Goal: Task Accomplishment & Management: Use online tool/utility

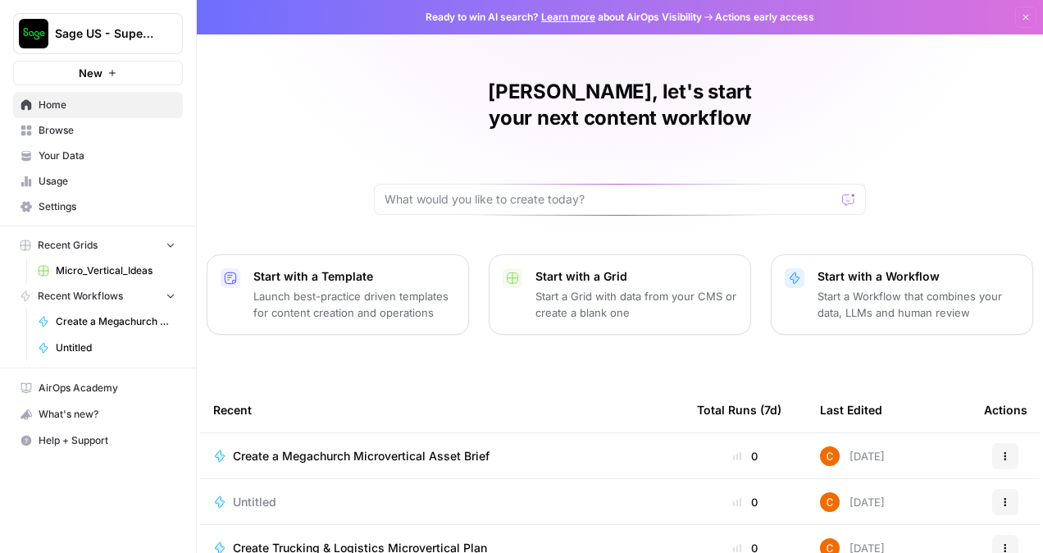
scroll to position [82, 0]
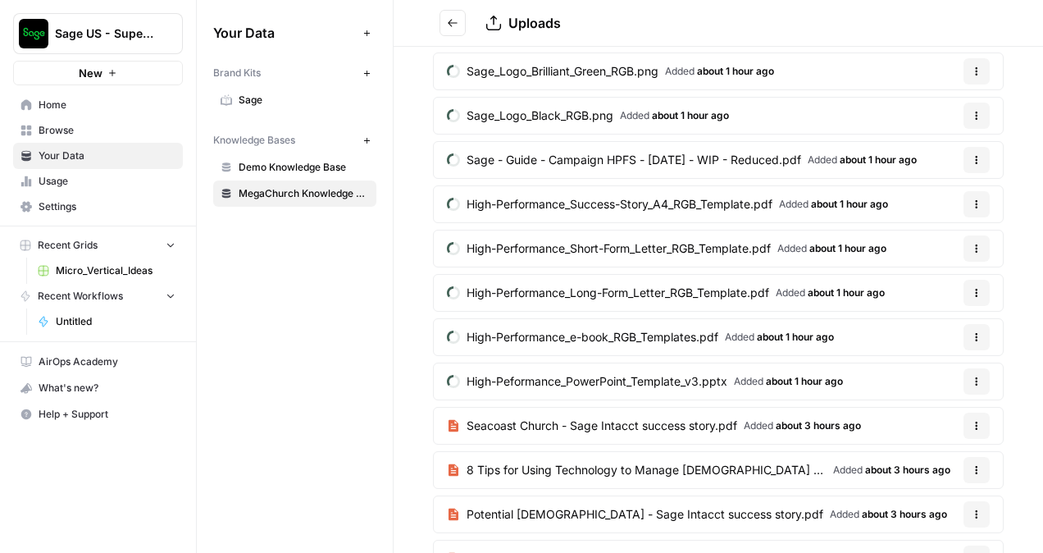
scroll to position [492, 0]
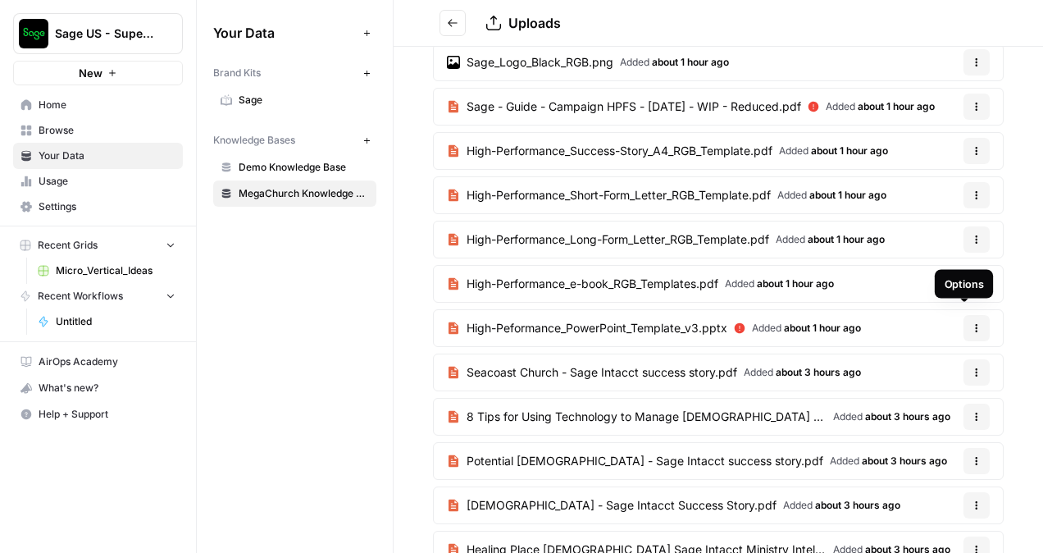
click at [971, 323] on icon "button" at bounding box center [976, 328] width 10 height 10
click at [1007, 292] on div "Sage-Glow-Social-9_16-Up-4K.png Added about 1 hour ago Options Sage-Glow-Social…" at bounding box center [717, 153] width 649 height 1185
click at [744, 323] on icon at bounding box center [739, 328] width 11 height 11
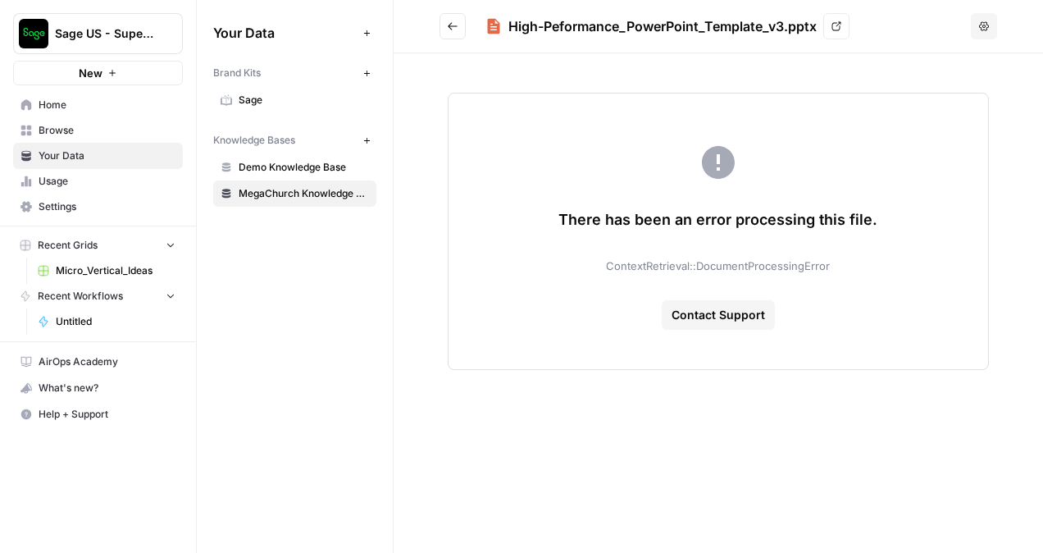
click at [333, 202] on link "MegaChurch Knowledge Base" at bounding box center [294, 193] width 163 height 26
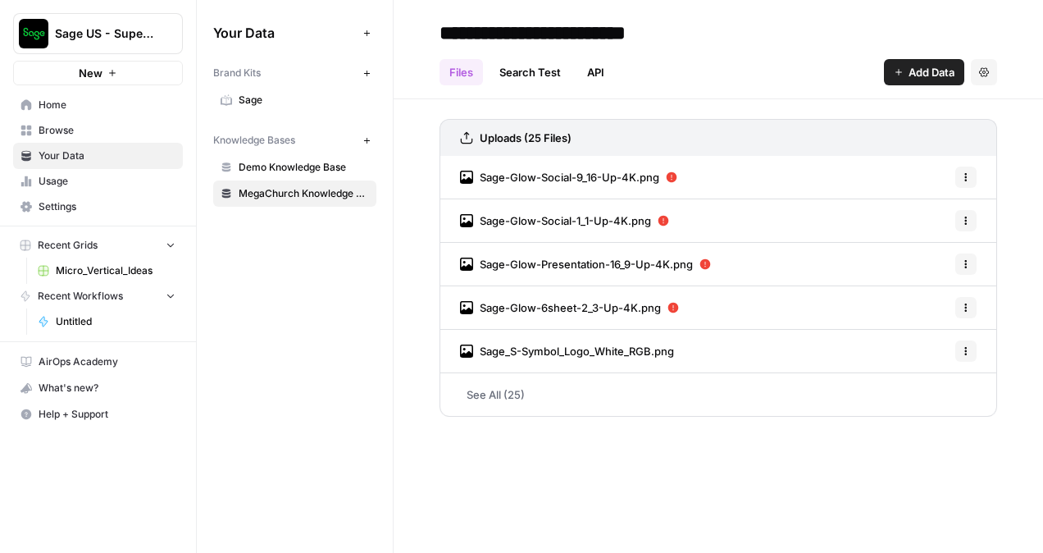
click at [529, 141] on h3 "Uploads (25 Files)" at bounding box center [526, 138] width 92 height 16
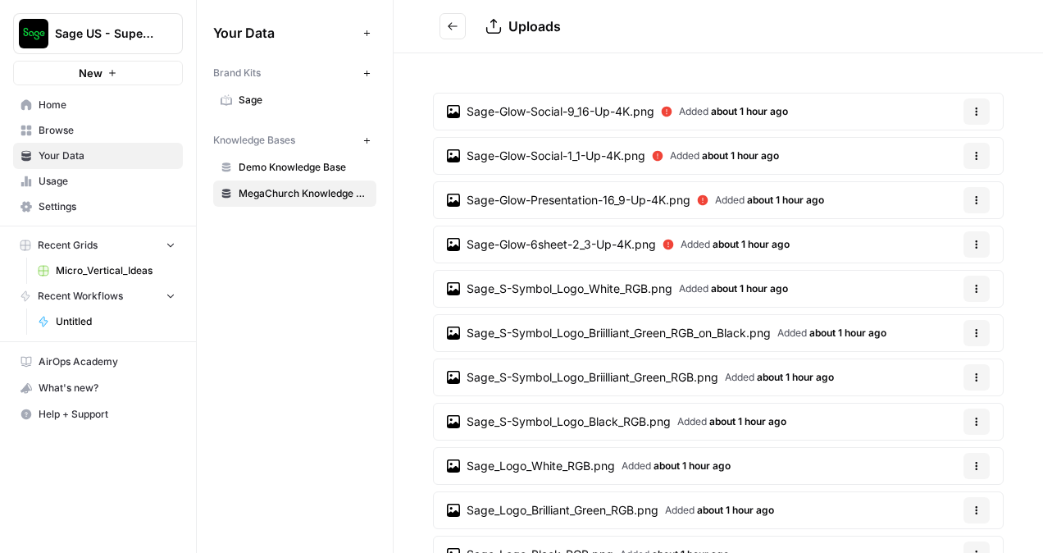
click at [598, 100] on link "Sage-Glow-Social-9_16-Up-4K.png Added about 1 hour ago" at bounding box center [617, 111] width 367 height 36
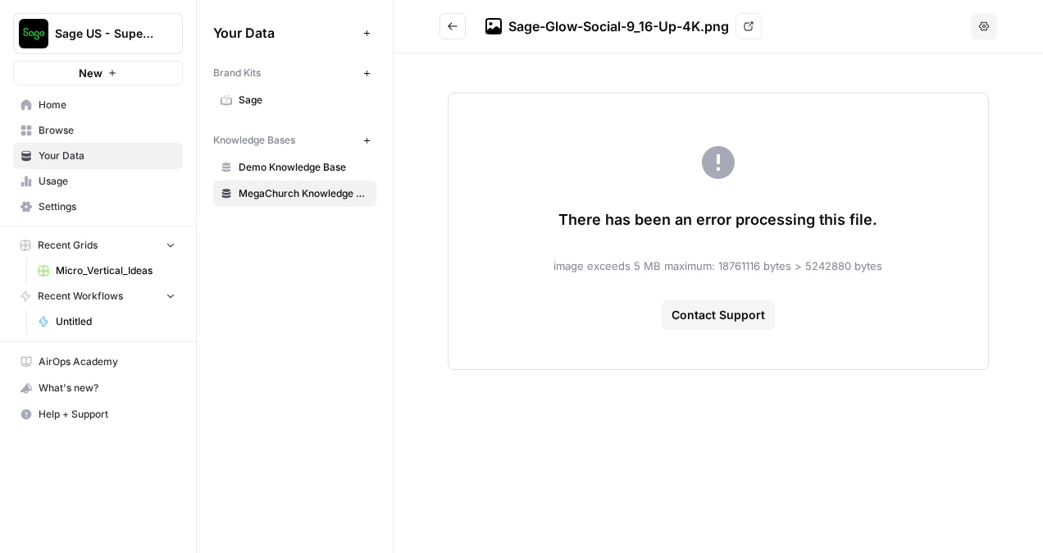
click at [977, 26] on button "Options" at bounding box center [984, 26] width 26 height 26
click at [256, 182] on link "MegaChurch Knowledge Base" at bounding box center [294, 193] width 163 height 26
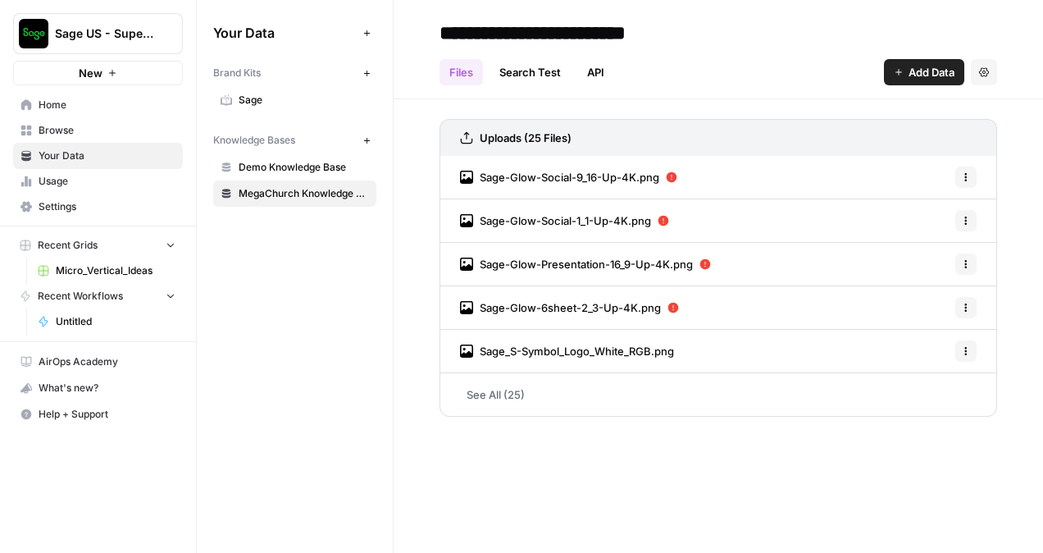
click at [578, 140] on div "Uploads (25 Files)" at bounding box center [717, 137] width 557 height 37
click at [557, 135] on h3 "Uploads (25 Files)" at bounding box center [526, 138] width 92 height 16
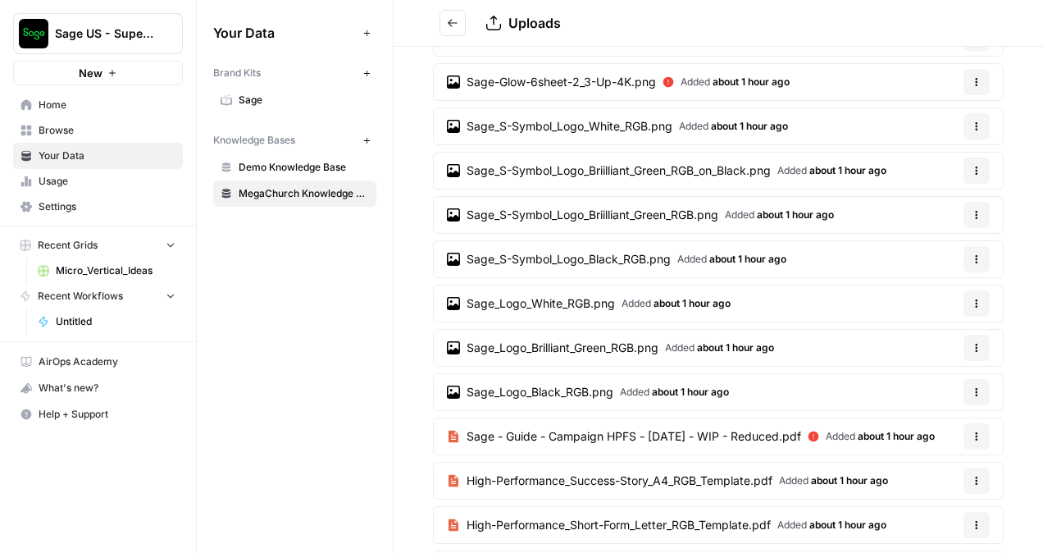
scroll to position [164, 0]
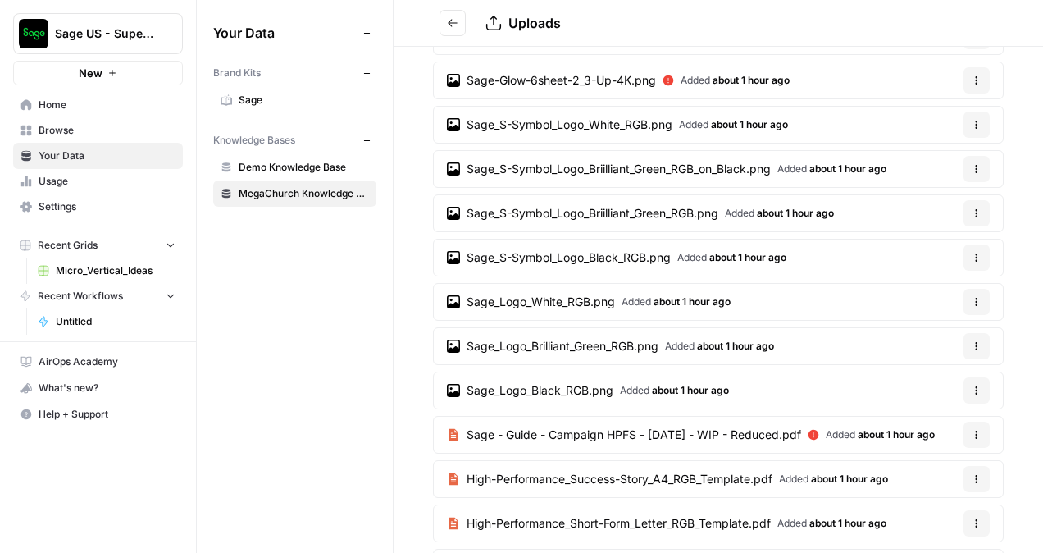
click at [66, 110] on span "Home" at bounding box center [107, 105] width 137 height 15
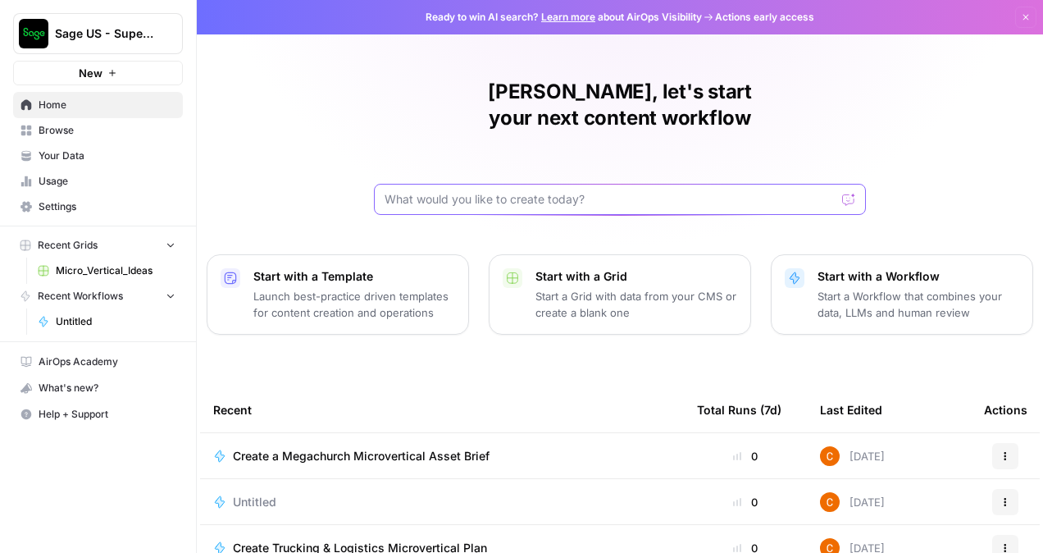
click at [558, 191] on input "text" at bounding box center [609, 199] width 451 height 16
paste input "Title: The State of Financial Management in Faith-Based Organizations: 2025 Ben…"
type input "Title: The State of Financial Management in Faith-Based Organizations: 2025 Ben…"
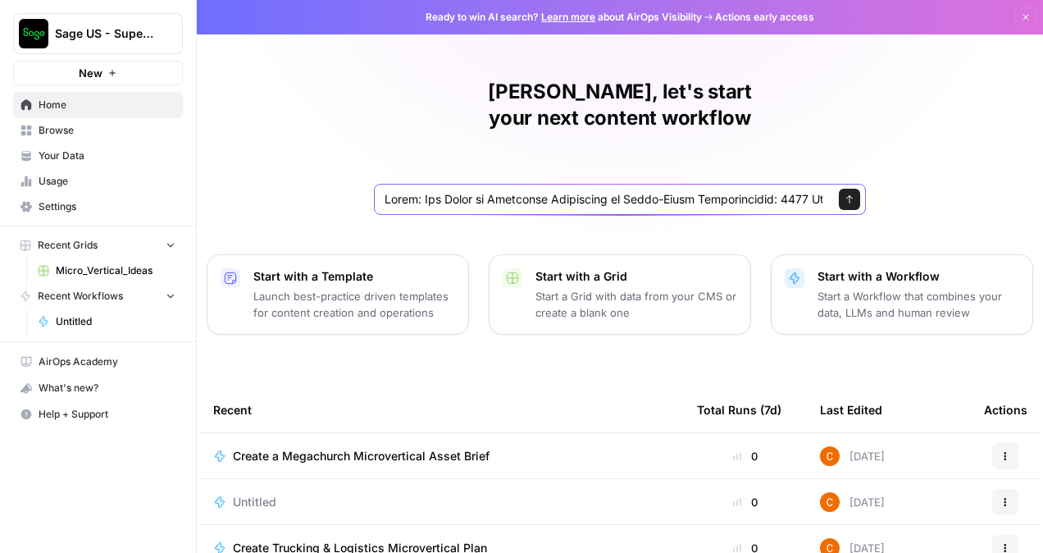
click at [598, 191] on input "text" at bounding box center [603, 199] width 438 height 16
paste input "✅ Airops Prompt: Generate PDF Research Report Title: The State of Financial Man…"
type input "✅ Airops Prompt: Generate PDF Research Report Title: The State of Financial Man…"
click at [841, 189] on button "Send" at bounding box center [849, 199] width 21 height 21
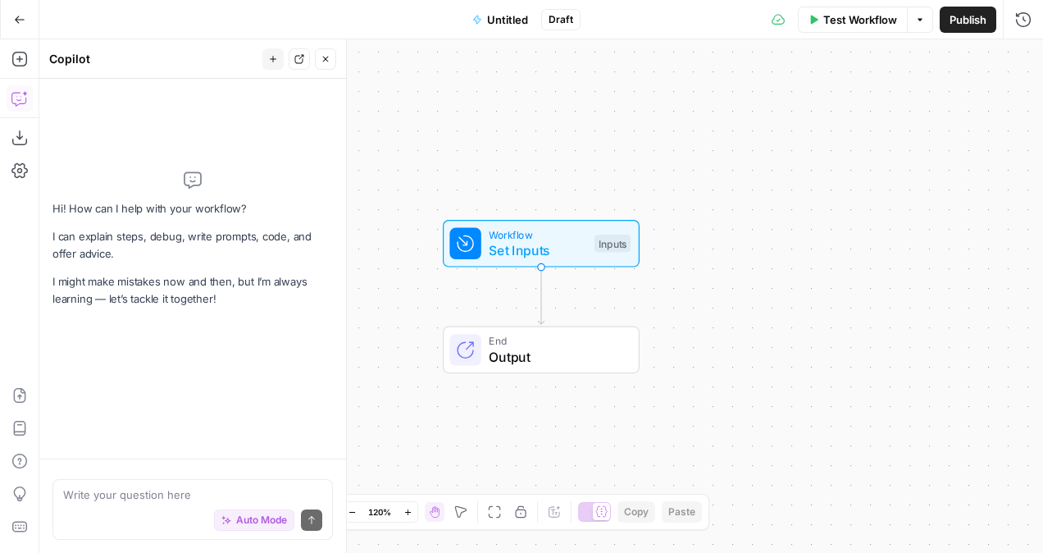
scroll to position [1373, 0]
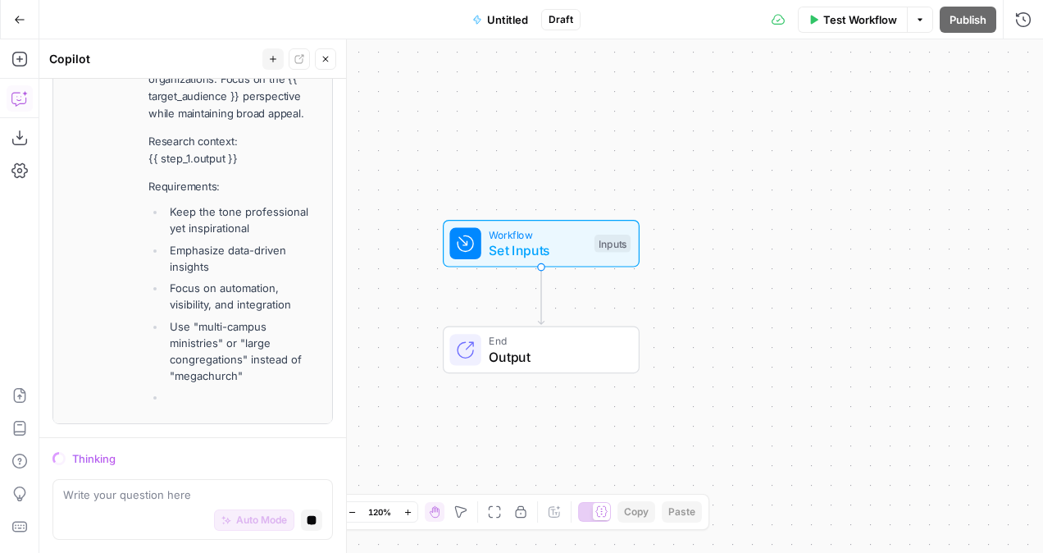
click at [767, 279] on div "Workflow Set Inputs Inputs End Output" at bounding box center [540, 295] width 1003 height 513
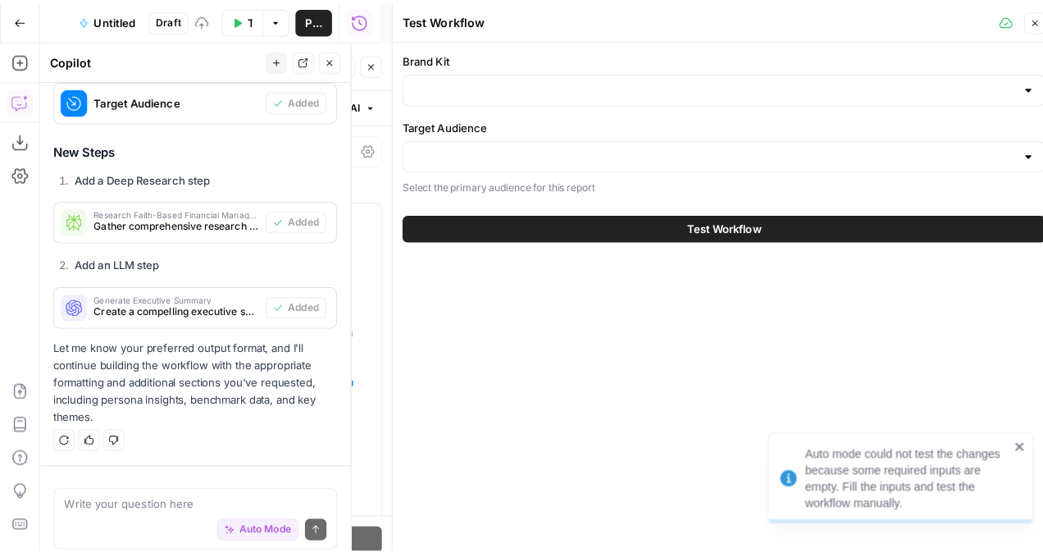
scroll to position [2213, 0]
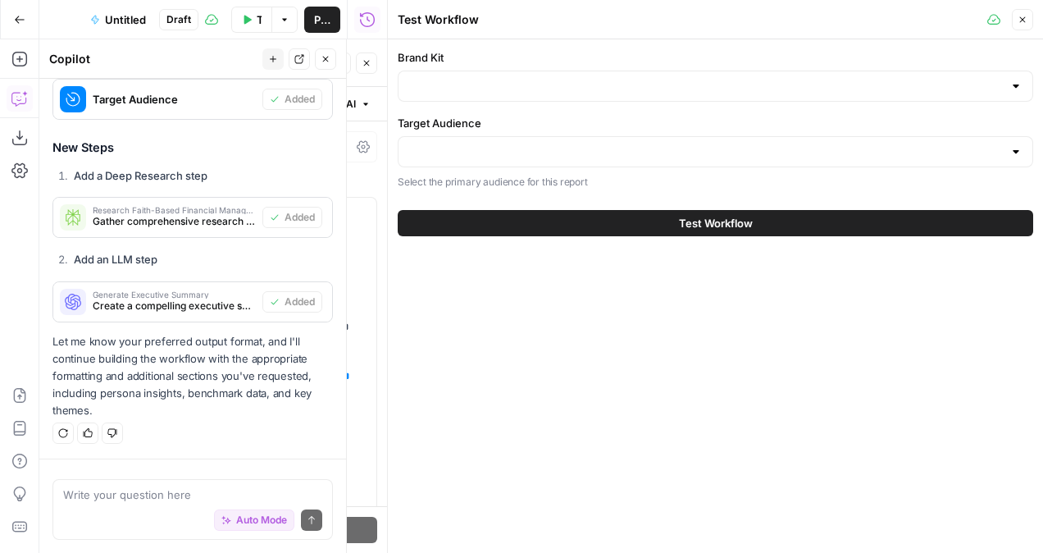
click at [754, 138] on div "Target Audience Select the primary audience for this report" at bounding box center [715, 152] width 635 height 75
click at [742, 159] on div at bounding box center [715, 151] width 635 height 31
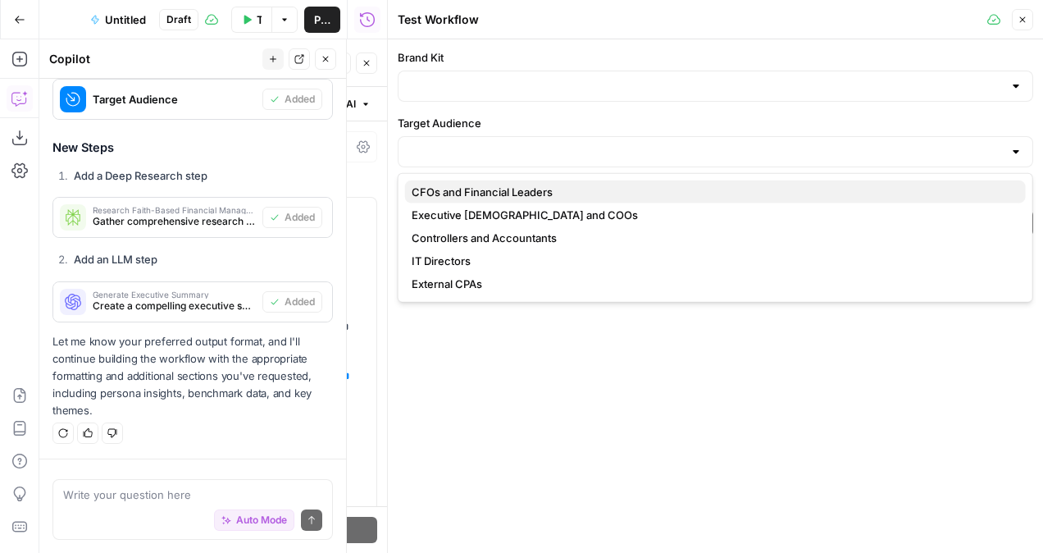
click at [516, 197] on span "CFOs and Financial Leaders" at bounding box center [712, 192] width 601 height 16
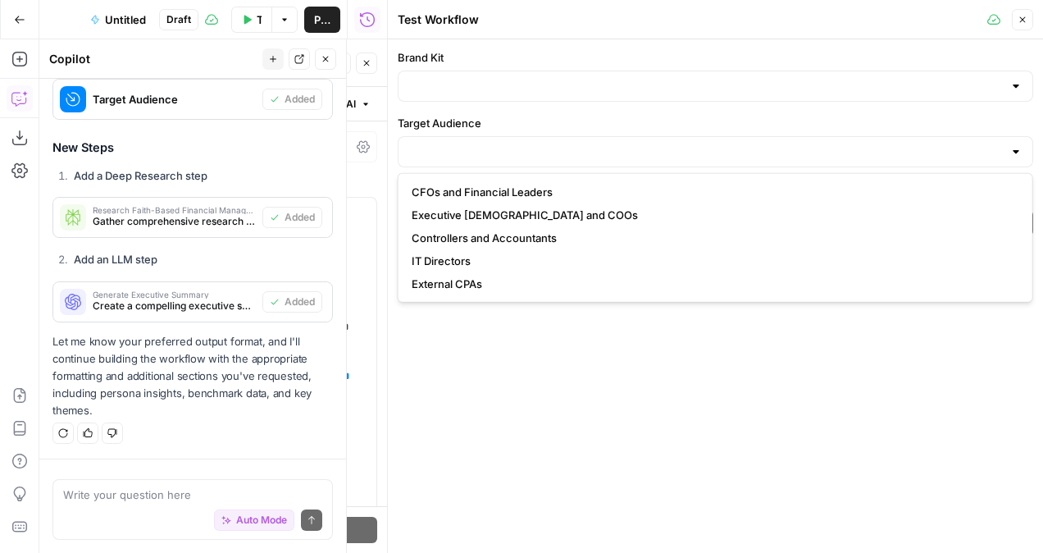
type input "CFOs and Financial Leaders"
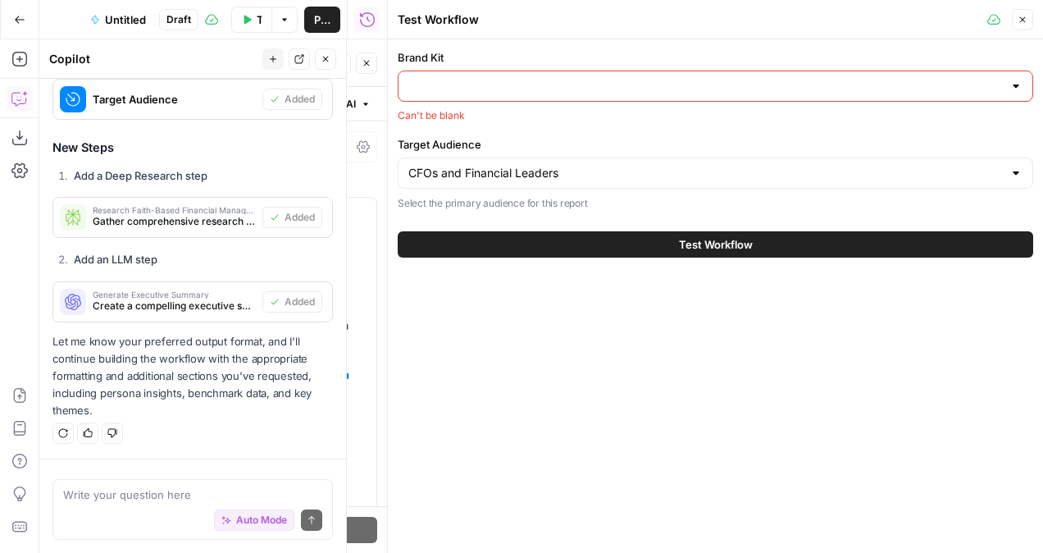
click at [520, 80] on input "Brand Kit" at bounding box center [705, 86] width 594 height 16
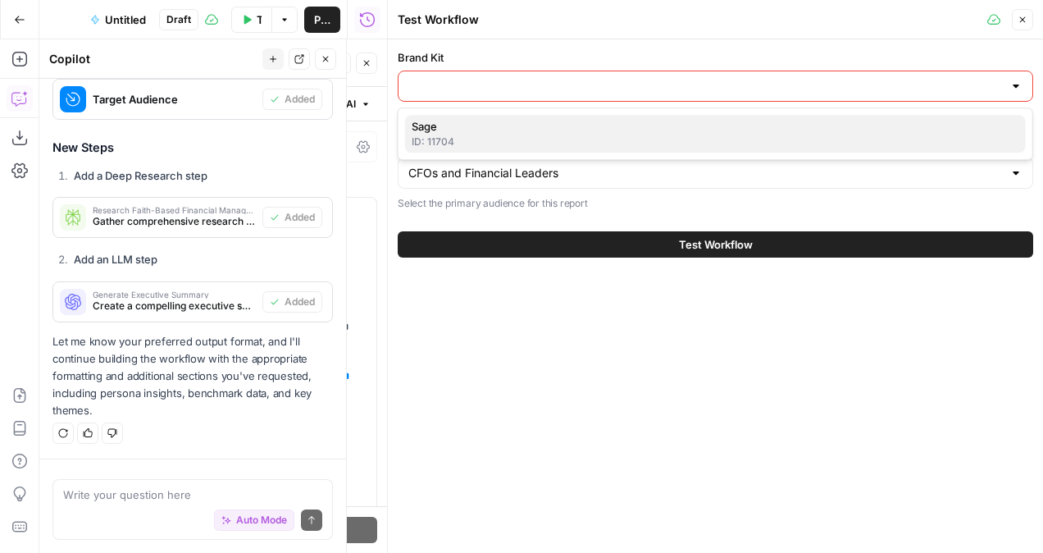
click at [489, 115] on button "Sage ID: 11704" at bounding box center [715, 134] width 621 height 38
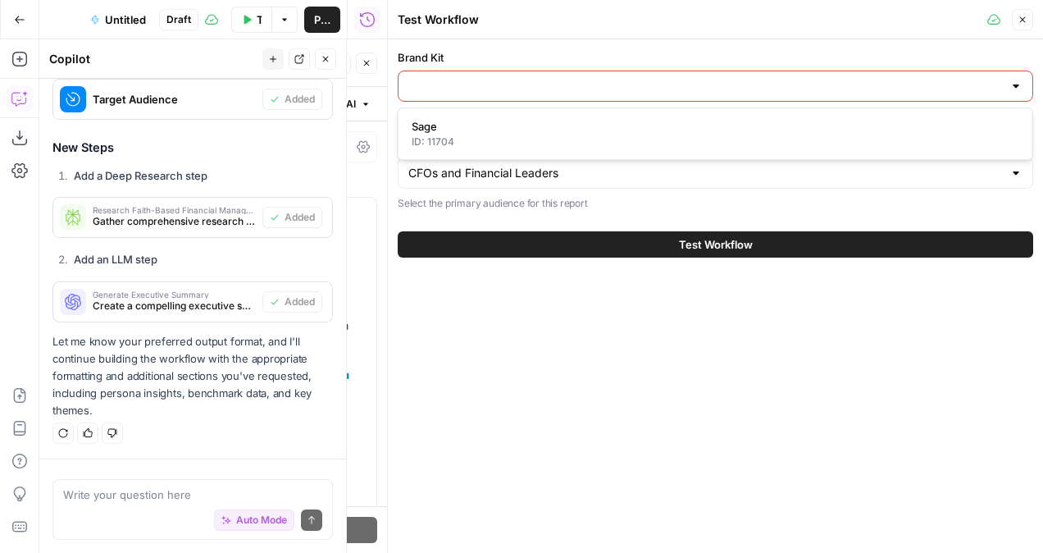
type input "Sage"
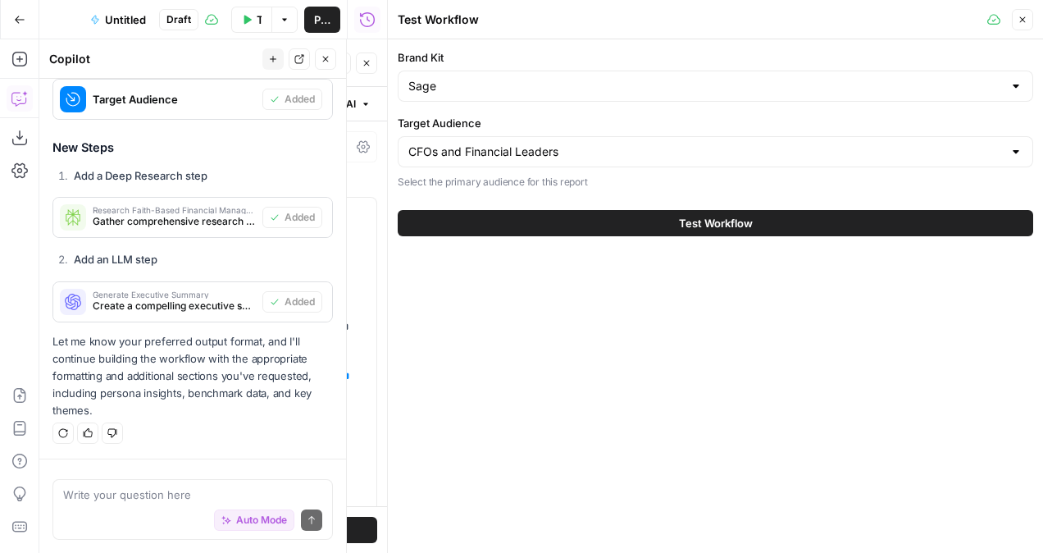
click at [664, 228] on button "Test Workflow" at bounding box center [715, 223] width 635 height 26
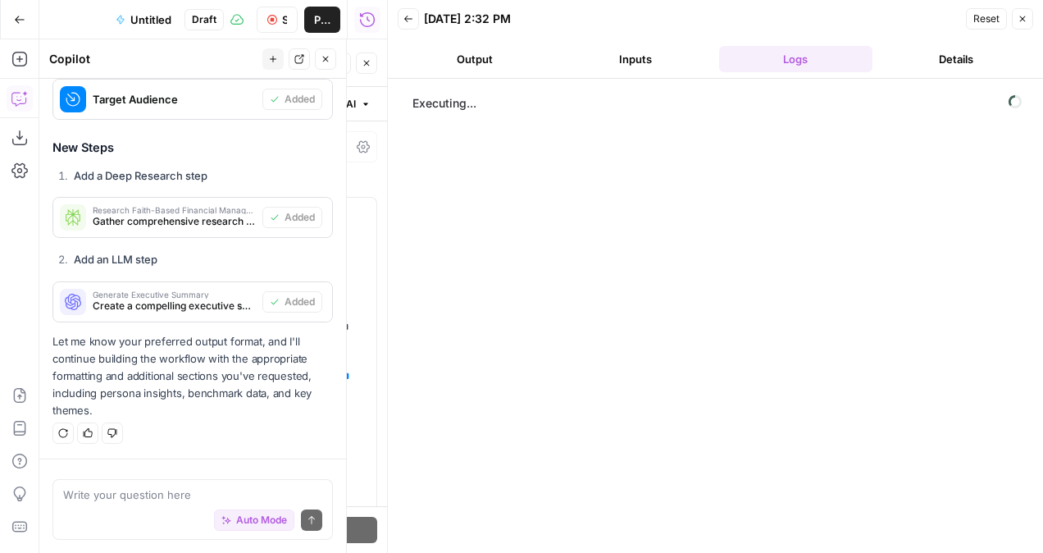
click at [502, 59] on button "Output" at bounding box center [475, 59] width 154 height 26
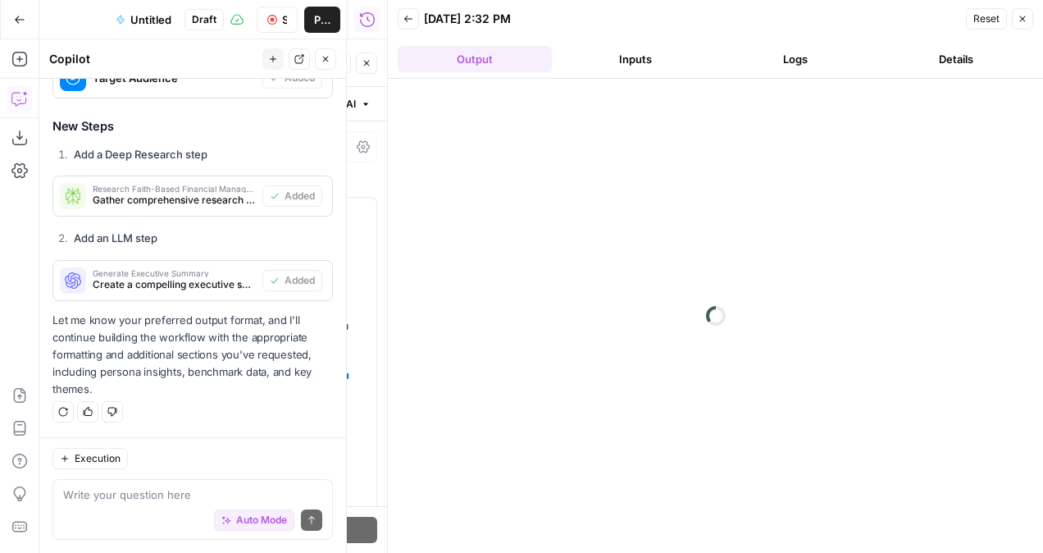
scroll to position [2234, 0]
click at [416, 21] on button "Back" at bounding box center [408, 18] width 21 height 21
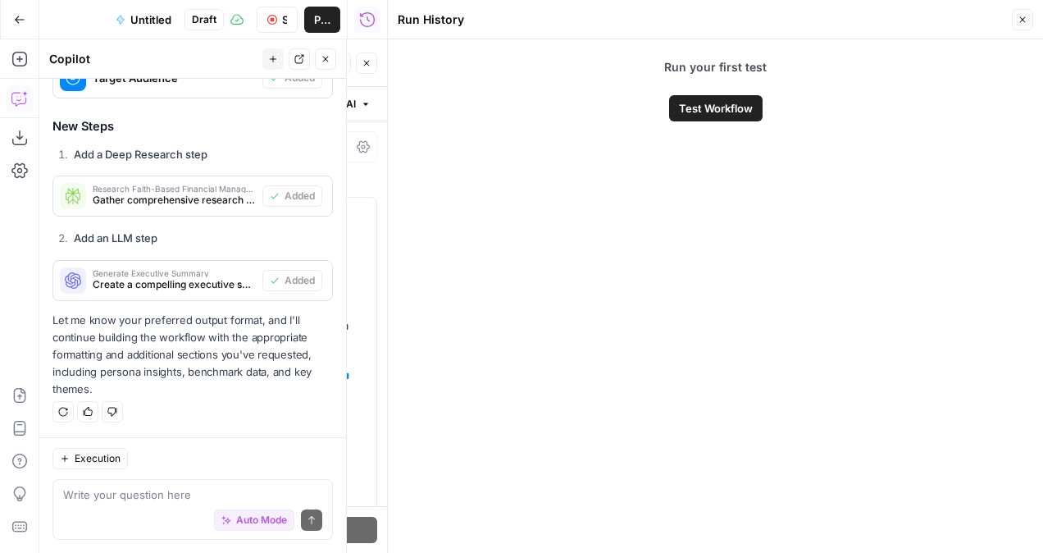
click at [691, 98] on button "Test Workflow" at bounding box center [715, 108] width 93 height 26
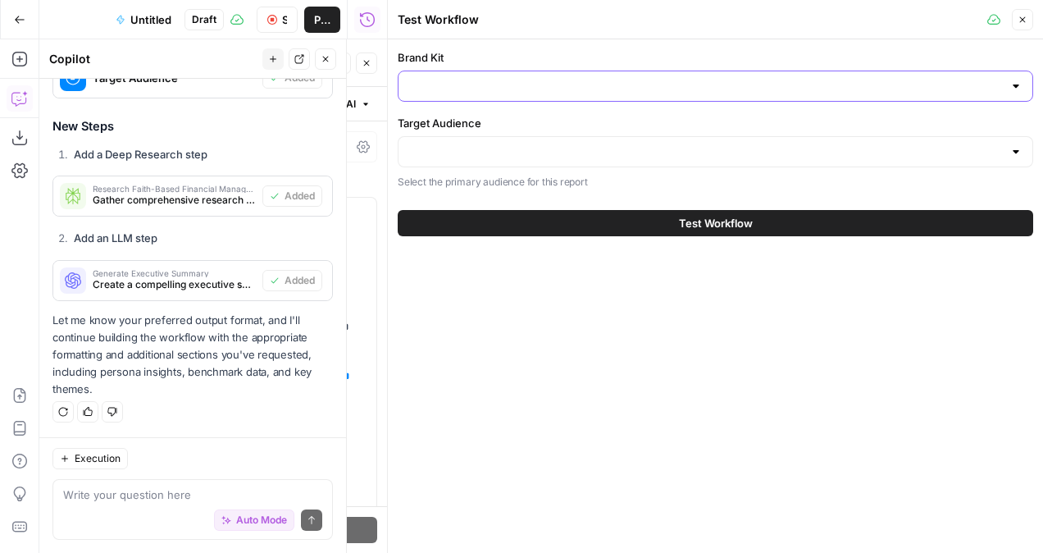
click at [670, 80] on input "Brand Kit" at bounding box center [705, 86] width 594 height 16
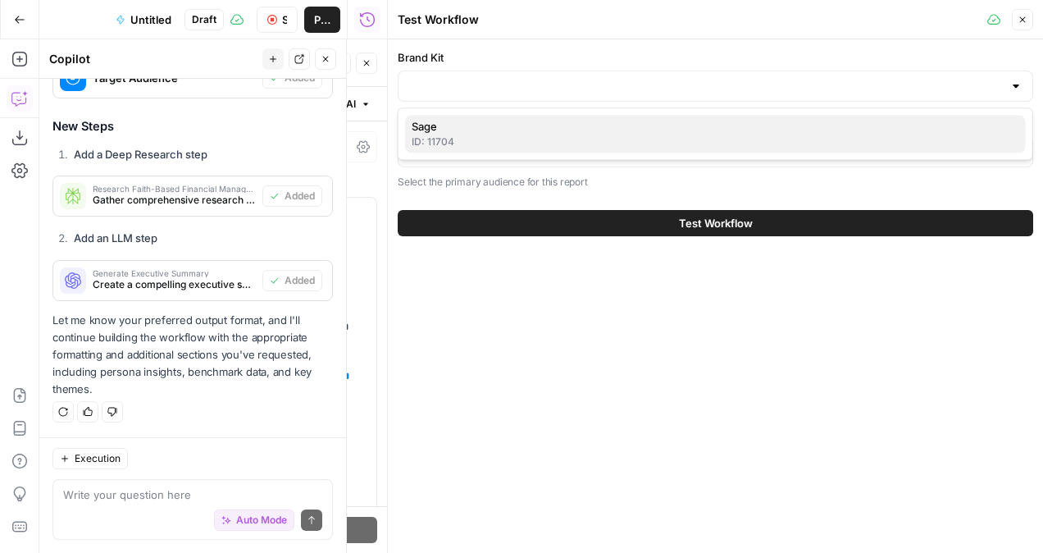
click at [679, 144] on div "ID: 11704" at bounding box center [715, 141] width 607 height 15
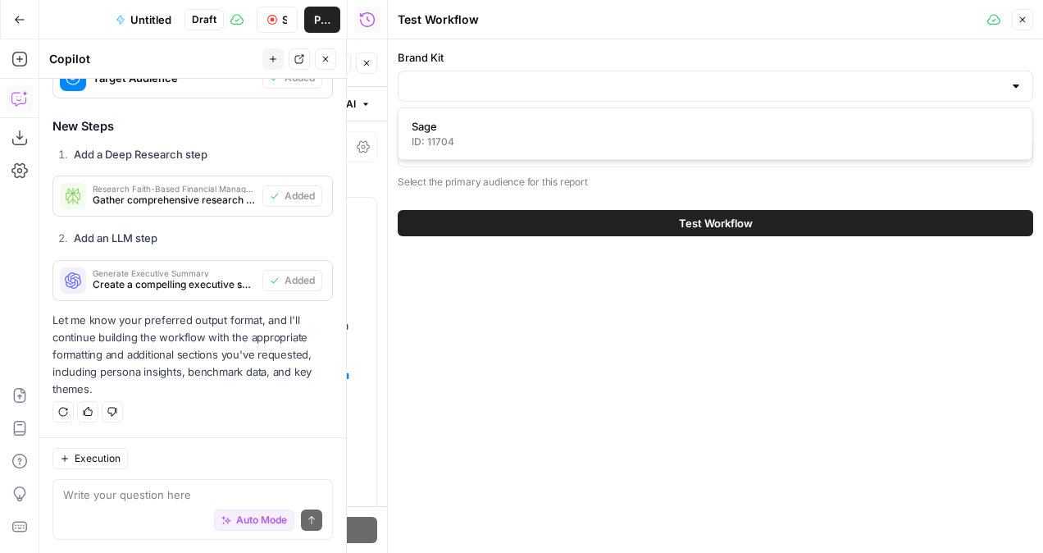
type input "Sage"
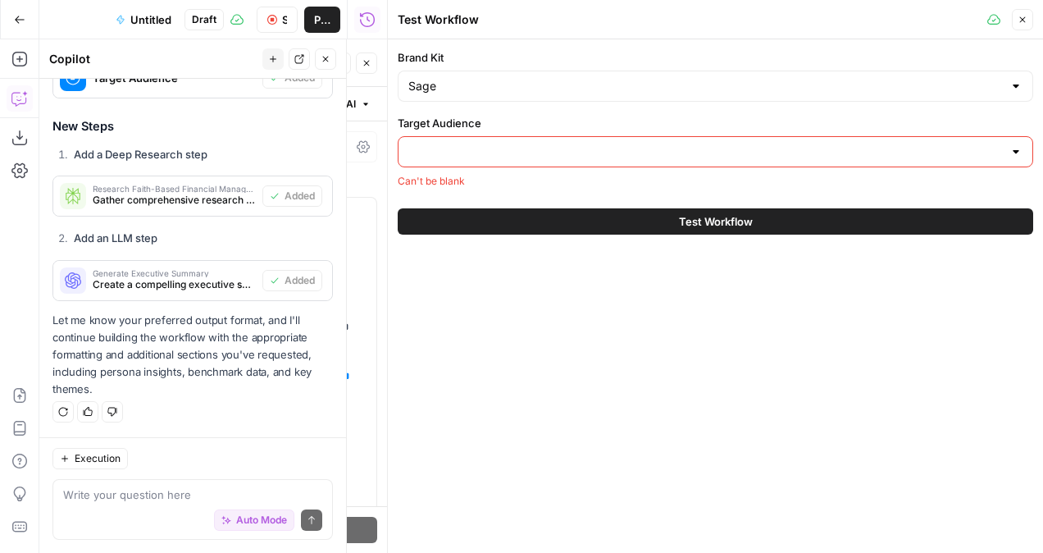
click at [682, 144] on input "Target Audience" at bounding box center [705, 151] width 594 height 16
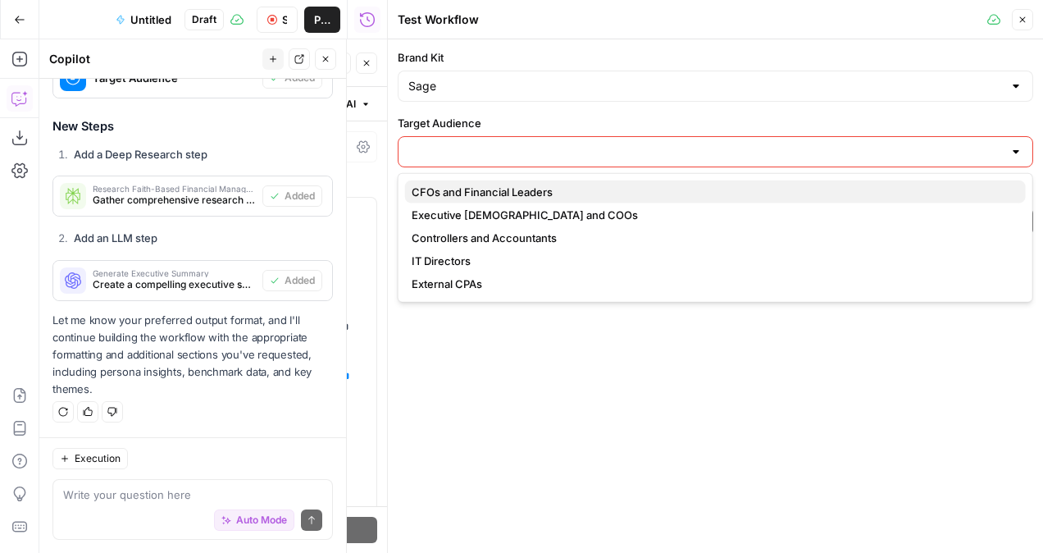
click at [702, 194] on span "CFOs and Financial Leaders" at bounding box center [712, 192] width 601 height 16
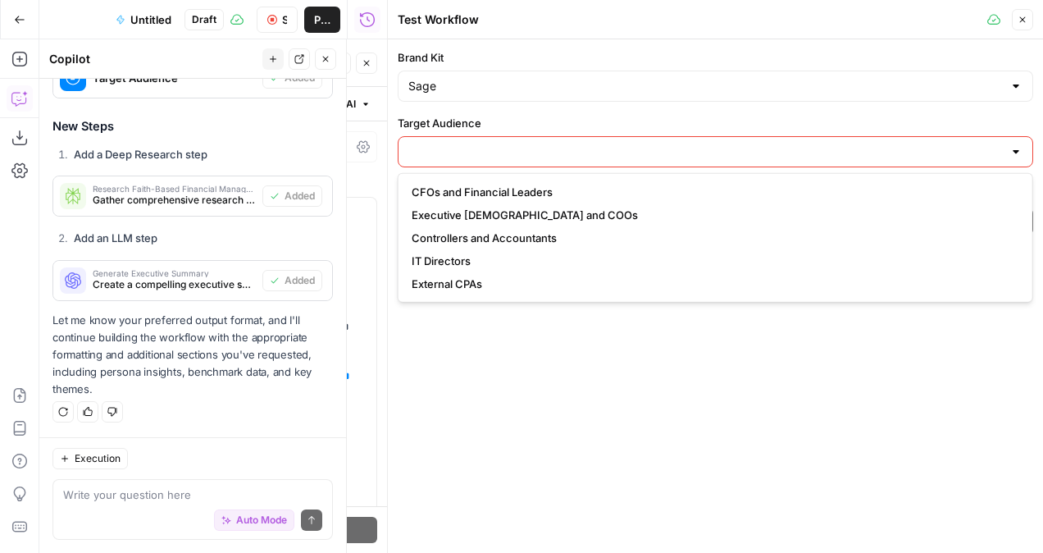
type input "CFOs and Financial Leaders"
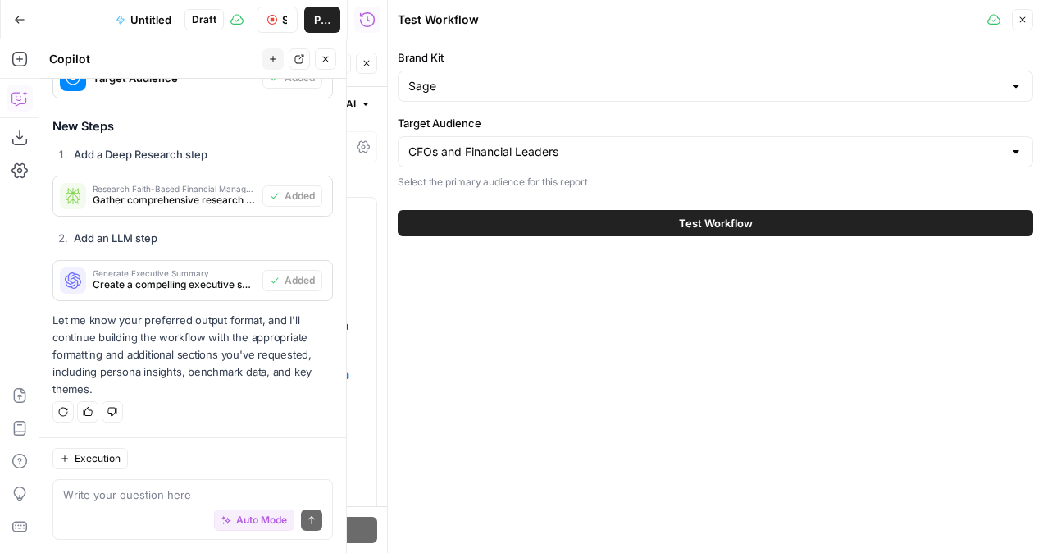
click at [699, 216] on span "Test Workflow" at bounding box center [716, 223] width 74 height 16
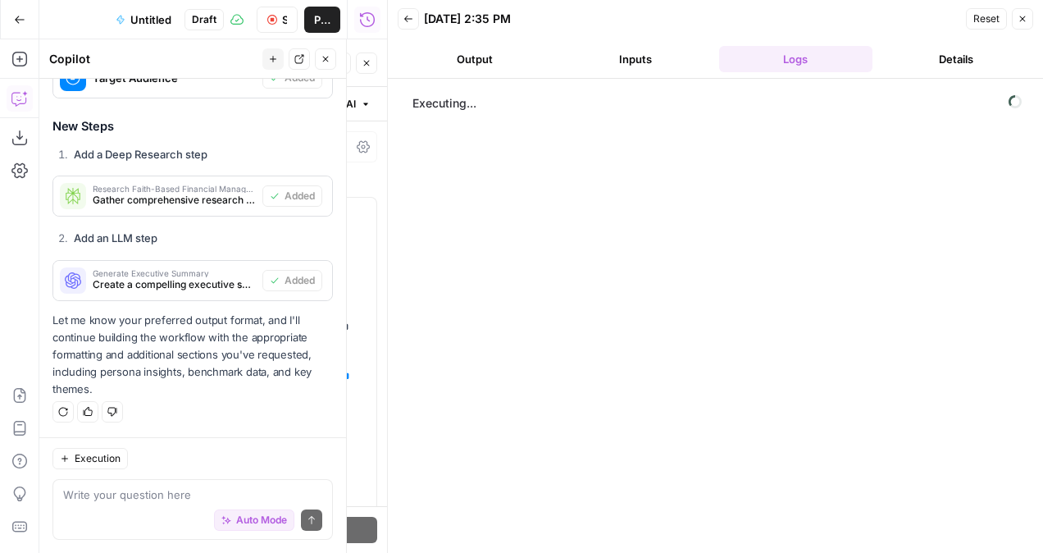
click at [934, 308] on div "Executing..." at bounding box center [715, 315] width 622 height 457
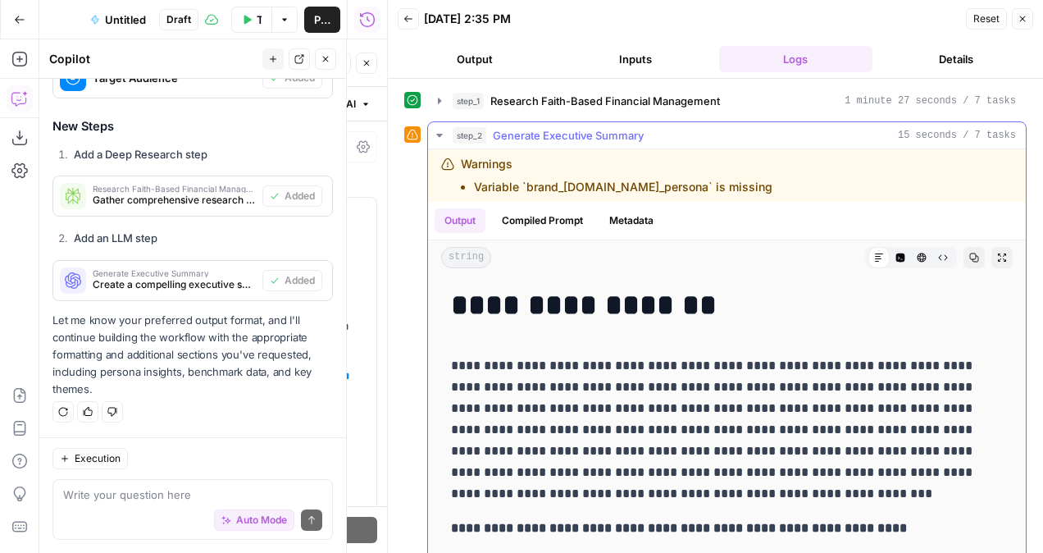
click at [641, 180] on li "Variable `brand_kit.author_persona` is missing" at bounding box center [623, 187] width 298 height 16
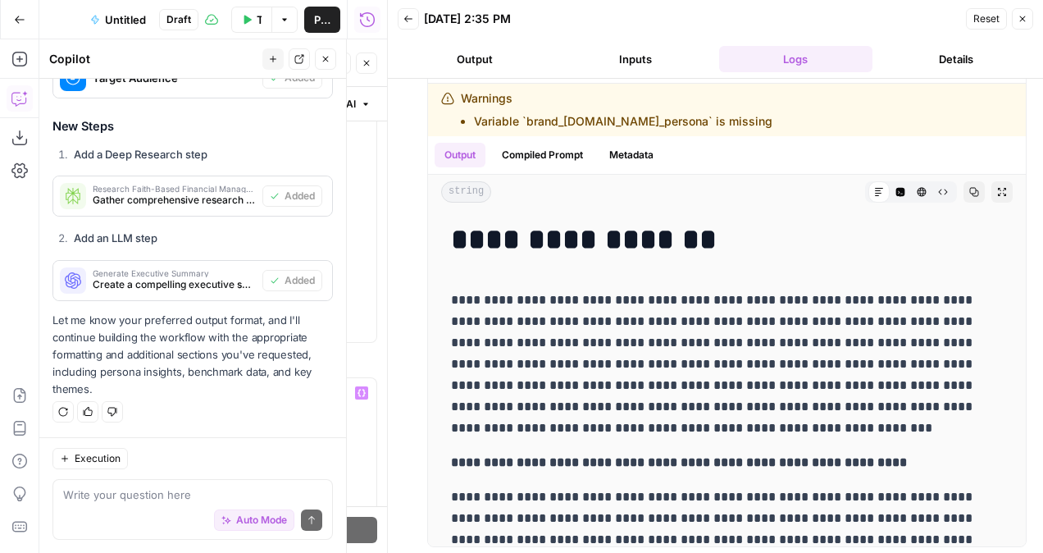
scroll to position [603, 0]
click at [563, 116] on li "Variable `brand_kit.author_persona` is missing" at bounding box center [623, 121] width 298 height 16
click at [490, 43] on header "Back 08/22/25 at 2:35 PM Reset Close Output Inputs Logs Details" at bounding box center [715, 39] width 655 height 79
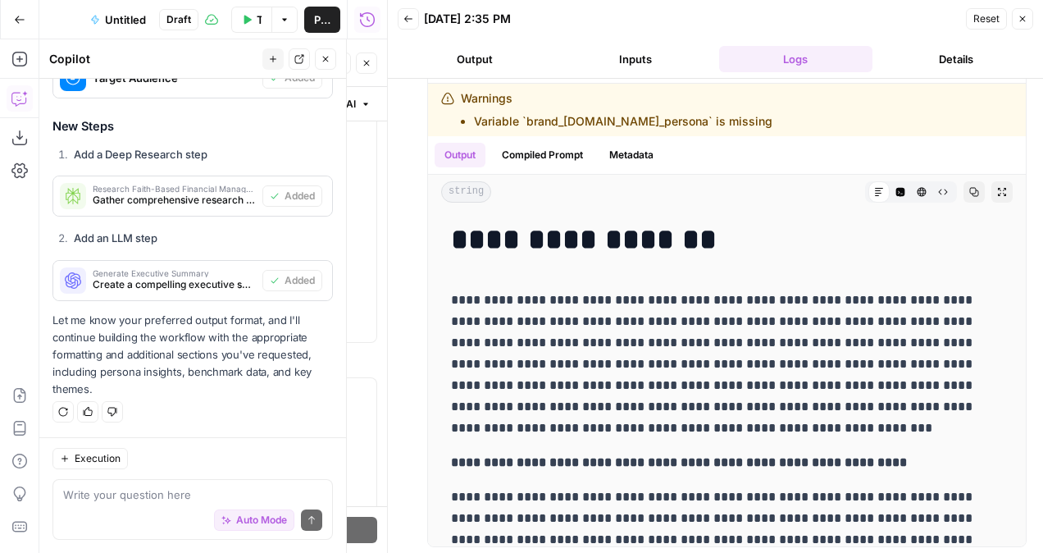
click at [491, 43] on header "Back 08/22/25 at 2:35 PM Reset Close Output Inputs Logs Details" at bounding box center [715, 39] width 655 height 79
click at [482, 53] on button "Output" at bounding box center [475, 59] width 154 height 26
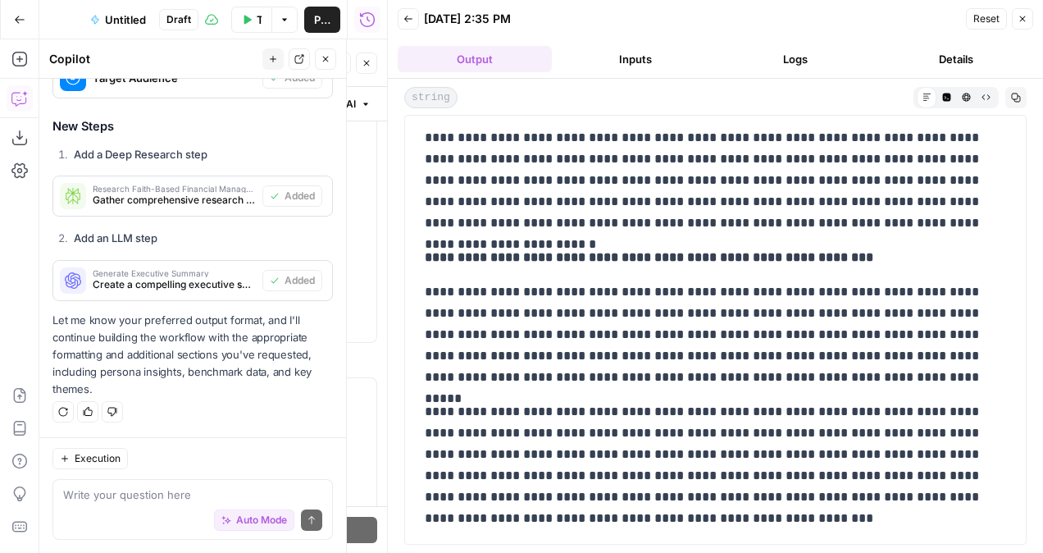
scroll to position [0, 0]
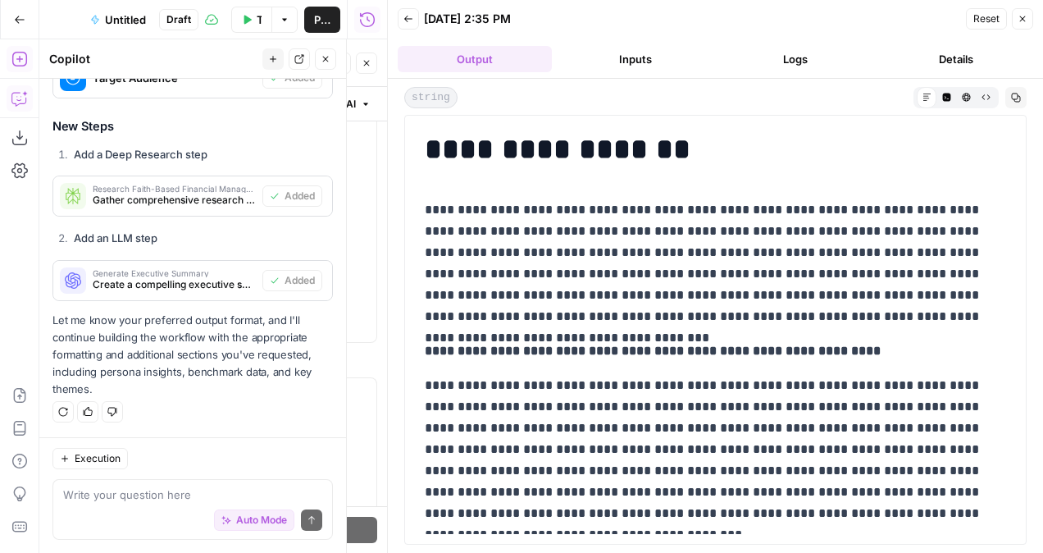
click at [403, 21] on icon "button" at bounding box center [408, 19] width 10 height 10
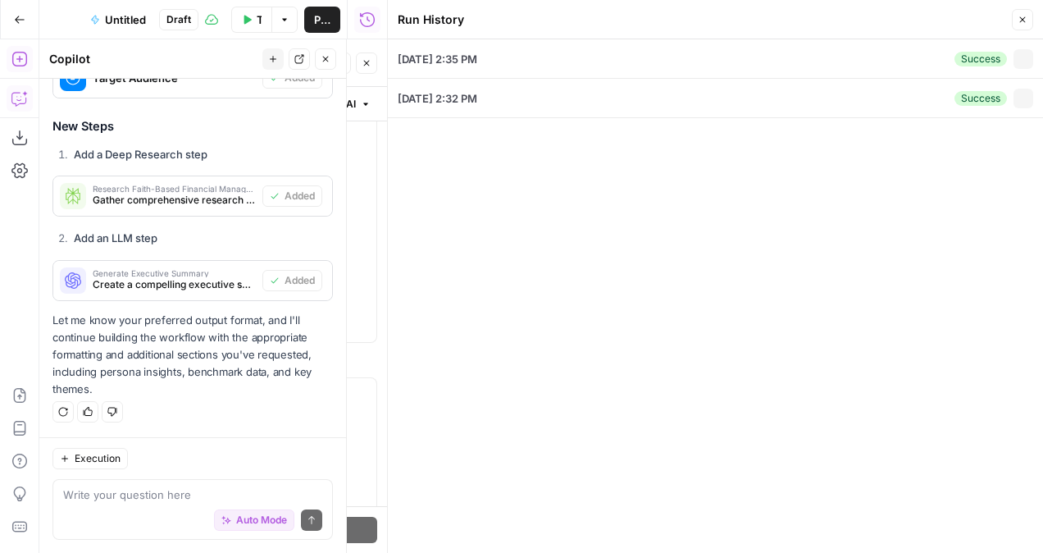
type input "Sage"
type input "CFOs and Financial Leaders"
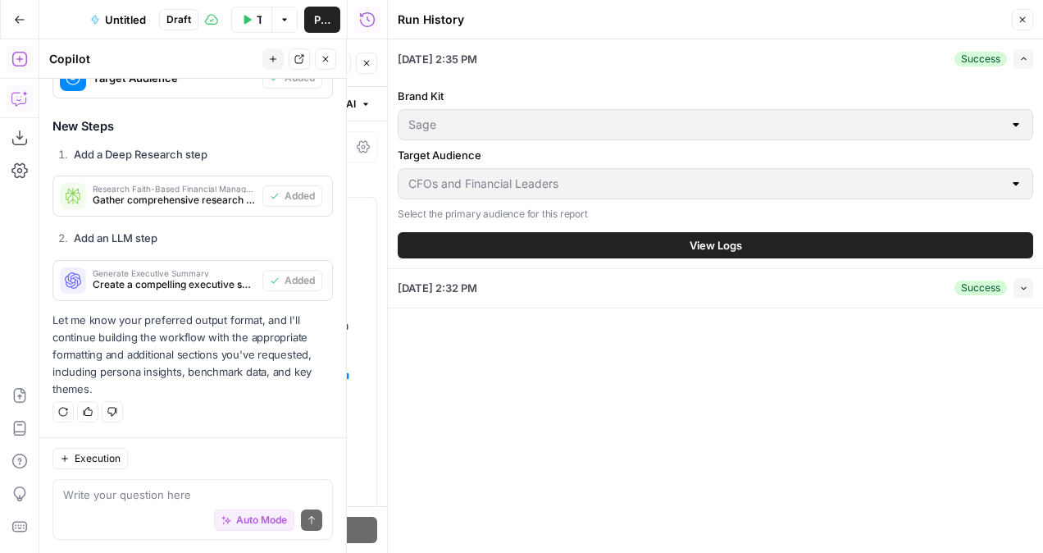
click at [1016, 26] on button "Close" at bounding box center [1022, 19] width 21 height 21
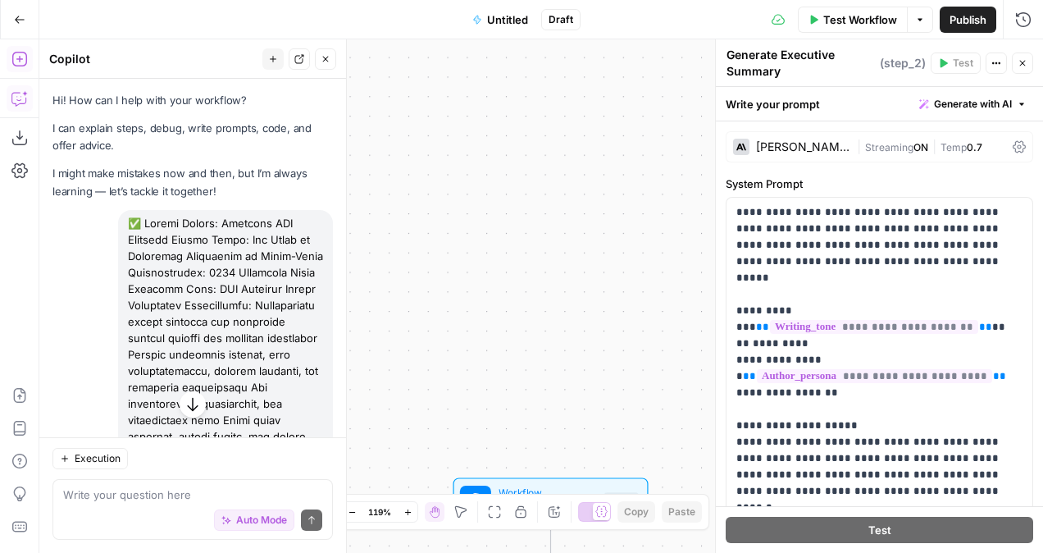
click at [1016, 62] on button "Close" at bounding box center [1022, 62] width 21 height 21
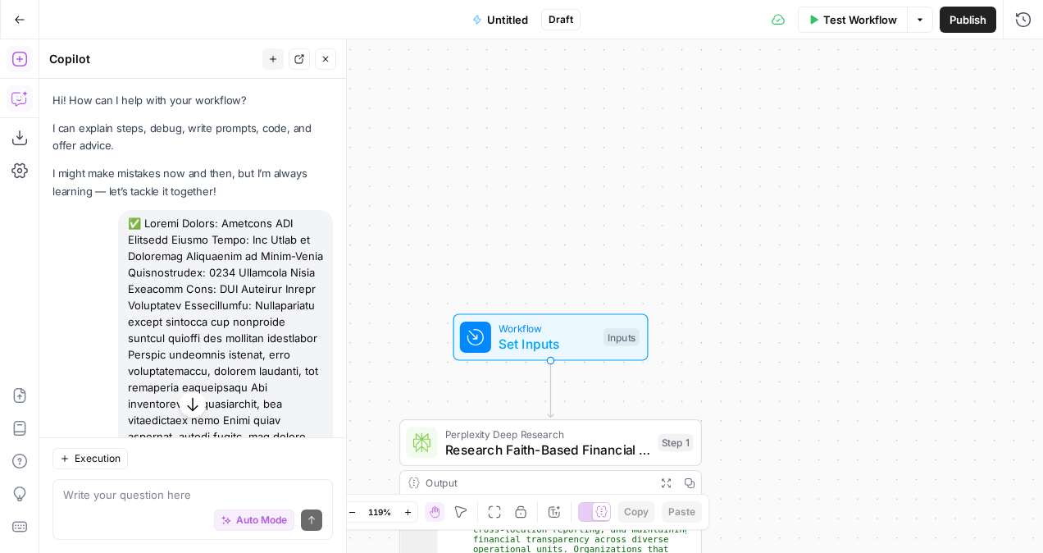
click at [27, 25] on button "Go Back" at bounding box center [20, 20] width 30 height 30
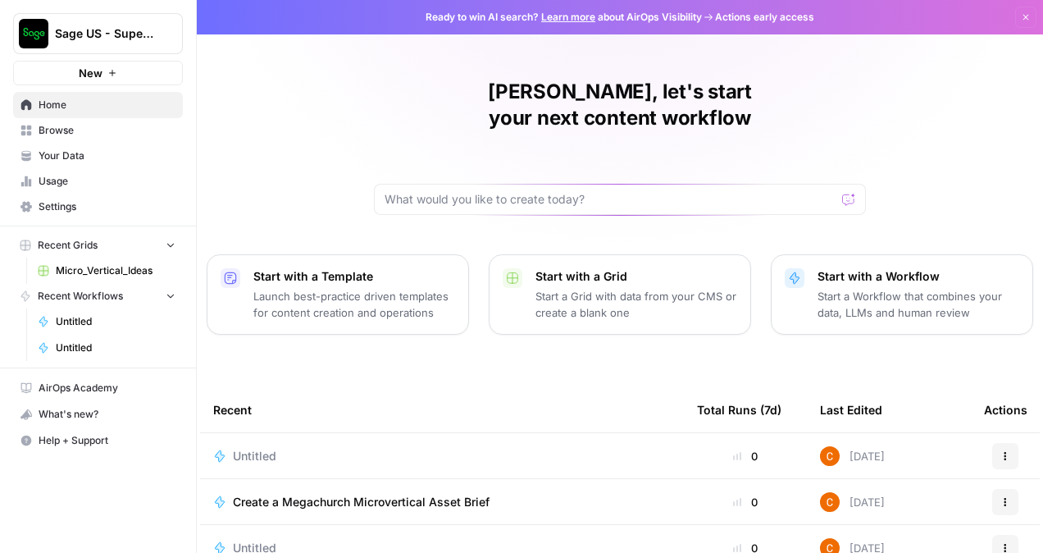
click at [300, 448] on div "Untitled" at bounding box center [441, 456] width 457 height 16
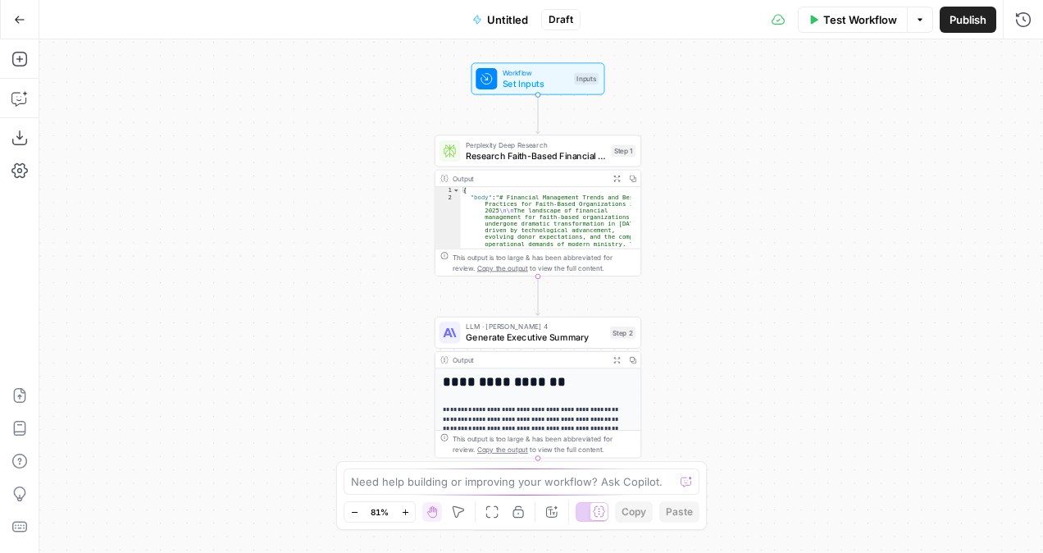
click at [831, 18] on span "Test Workflow" at bounding box center [860, 19] width 74 height 16
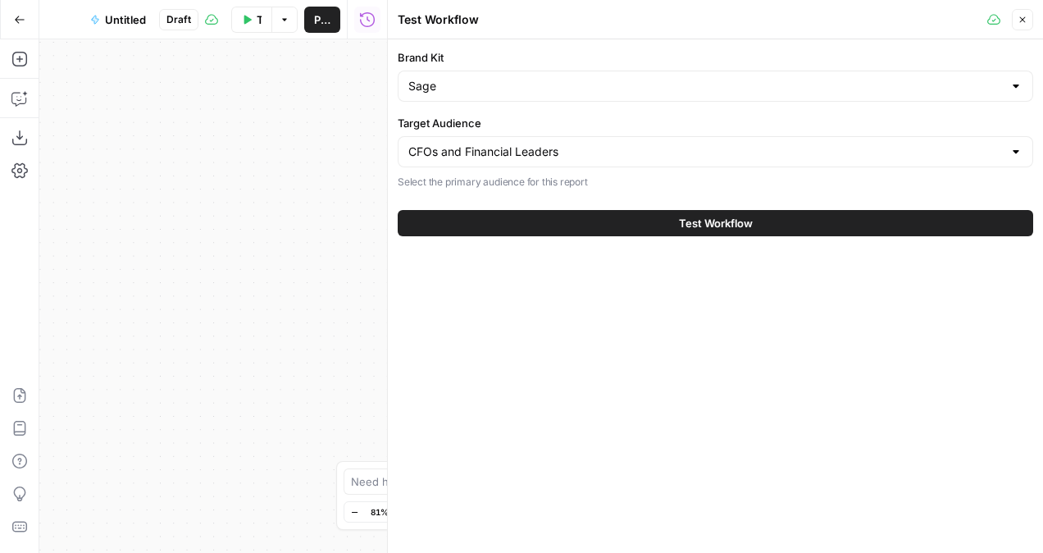
click at [634, 226] on button "Test Workflow" at bounding box center [715, 223] width 635 height 26
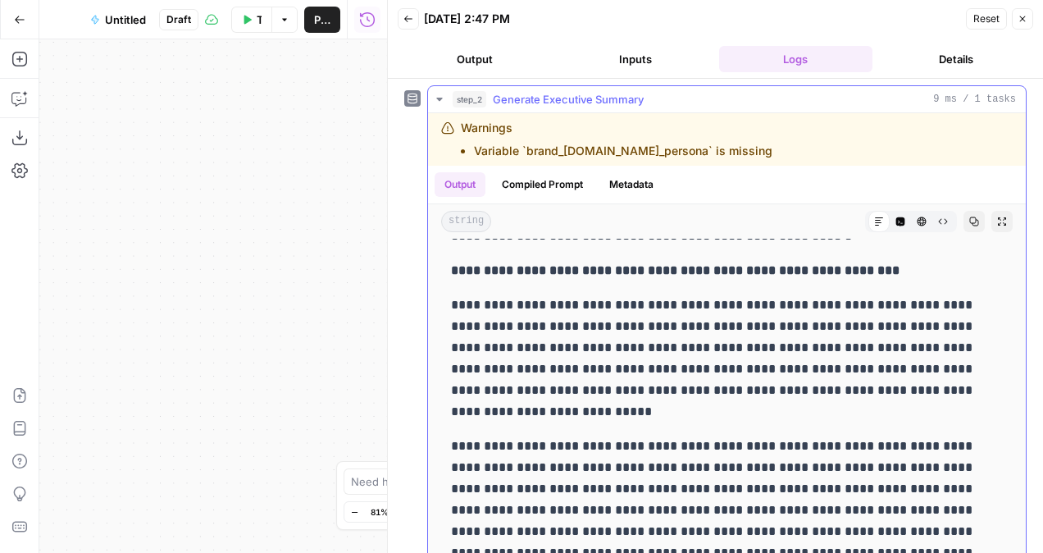
scroll to position [66, 0]
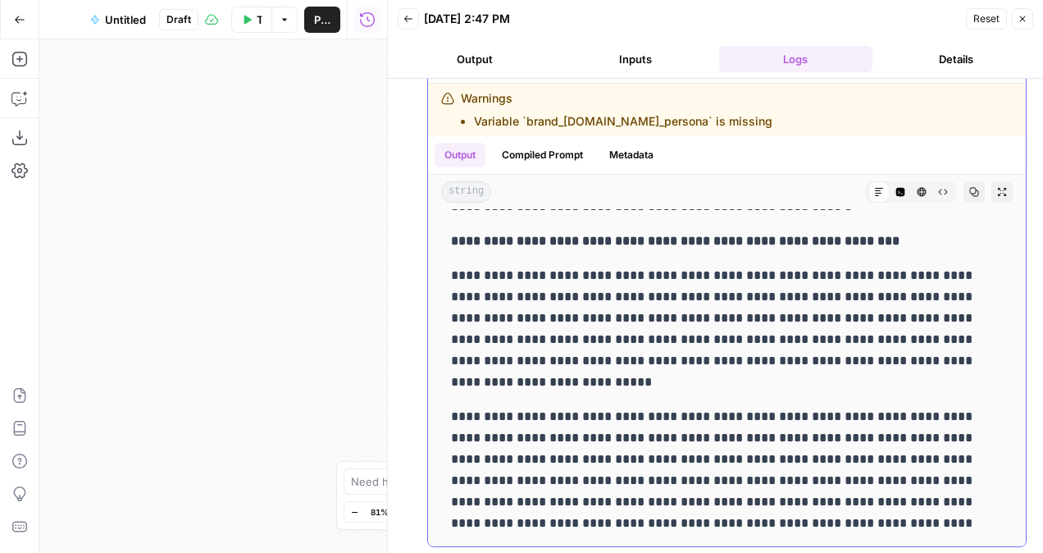
click at [613, 126] on li "Variable `brand_kit.author_persona` is missing" at bounding box center [623, 121] width 298 height 16
click at [614, 123] on li "Variable `brand_kit.author_persona` is missing" at bounding box center [623, 121] width 298 height 16
click at [617, 120] on li "Variable `brand_kit.author_persona` is missing" at bounding box center [623, 121] width 298 height 16
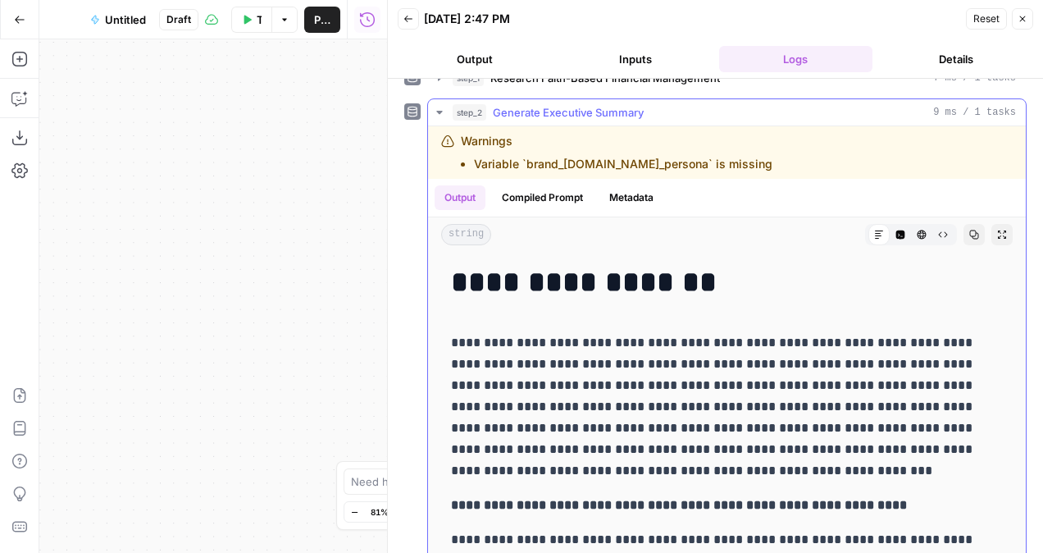
scroll to position [0, 0]
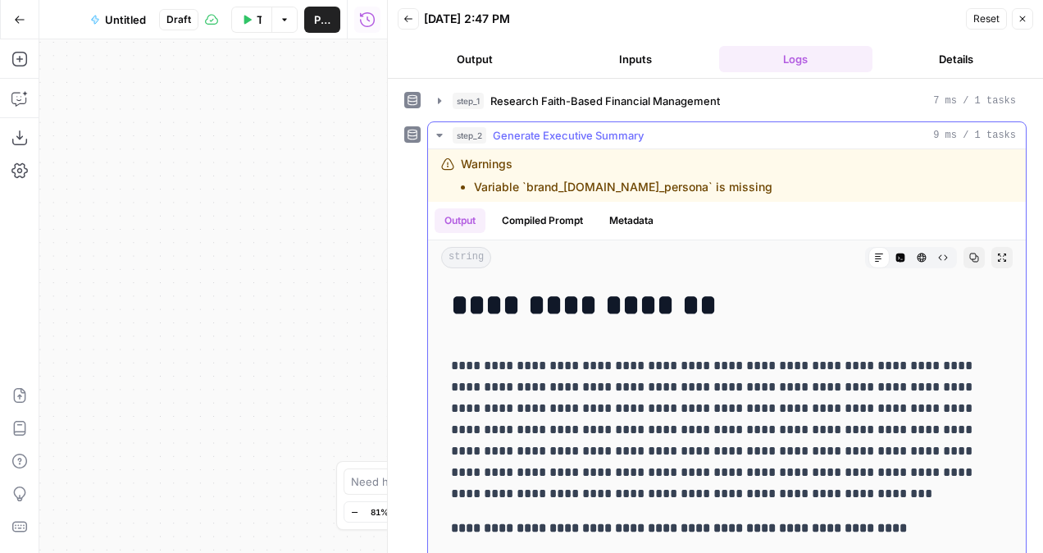
click at [442, 129] on icon "button" at bounding box center [439, 135] width 13 height 13
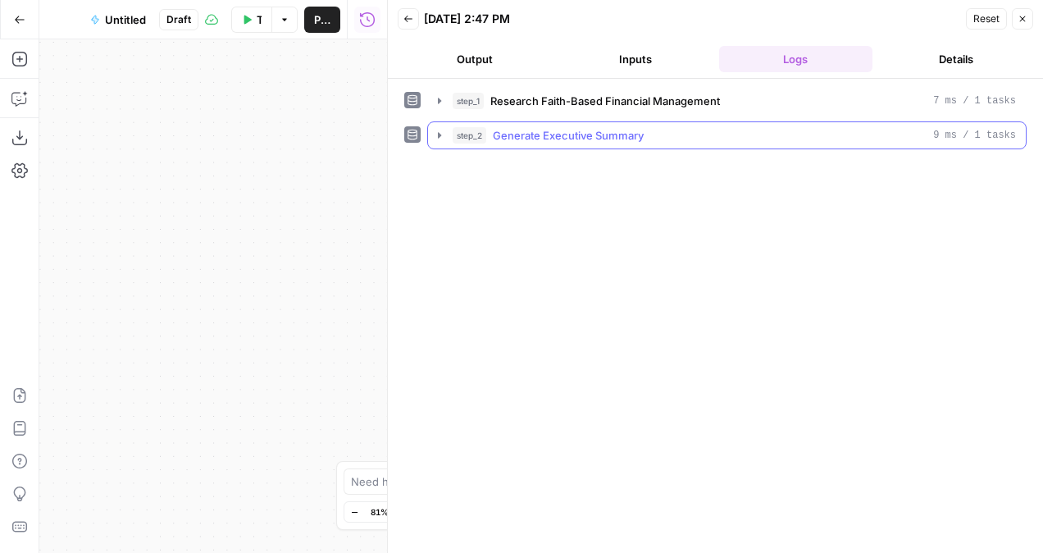
click at [530, 146] on button "step_2 Generate Executive Summary 9 ms / 1 tasks" at bounding box center [727, 135] width 598 height 26
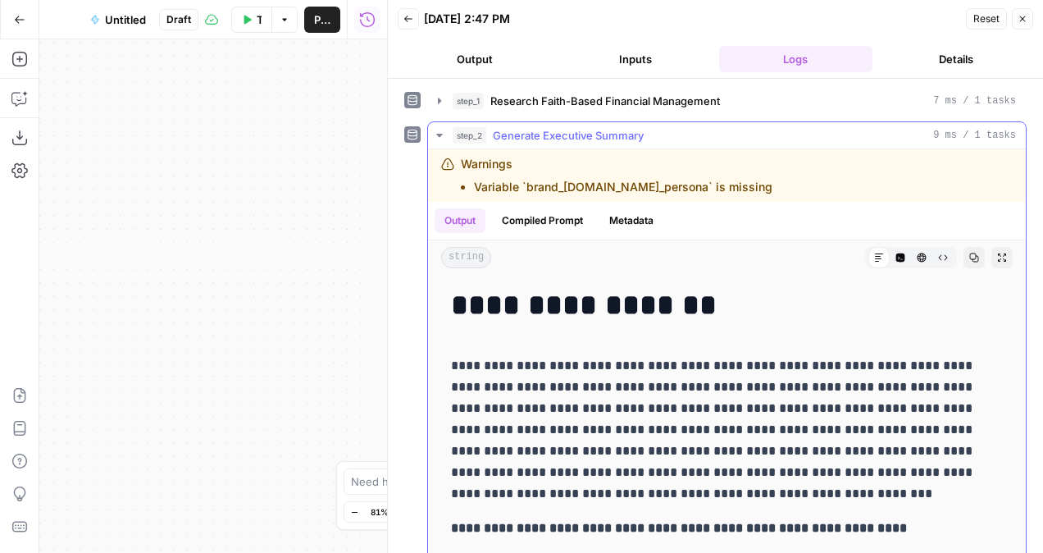
click at [552, 182] on li "Variable `brand_kit.author_persona` is missing" at bounding box center [623, 187] width 298 height 16
click at [495, 175] on div "Warnings Variable `brand_kit.author_persona` is missing" at bounding box center [616, 175] width 311 height 39
drag, startPoint x: 495, startPoint y: 175, endPoint x: 477, endPoint y: 168, distance: 19.5
click at [495, 175] on div "Warnings Variable `brand_kit.author_persona` is missing" at bounding box center [616, 175] width 311 height 39
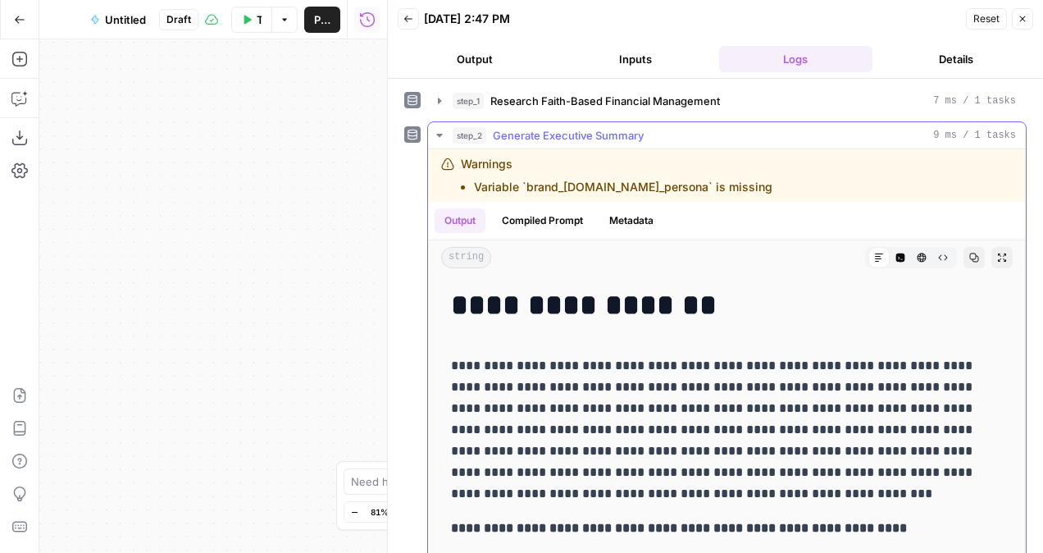
click at [459, 163] on div "Warnings Variable `brand_kit.author_persona` is missing" at bounding box center [667, 175] width 452 height 39
click at [983, 16] on span "Reset" at bounding box center [986, 18] width 26 height 15
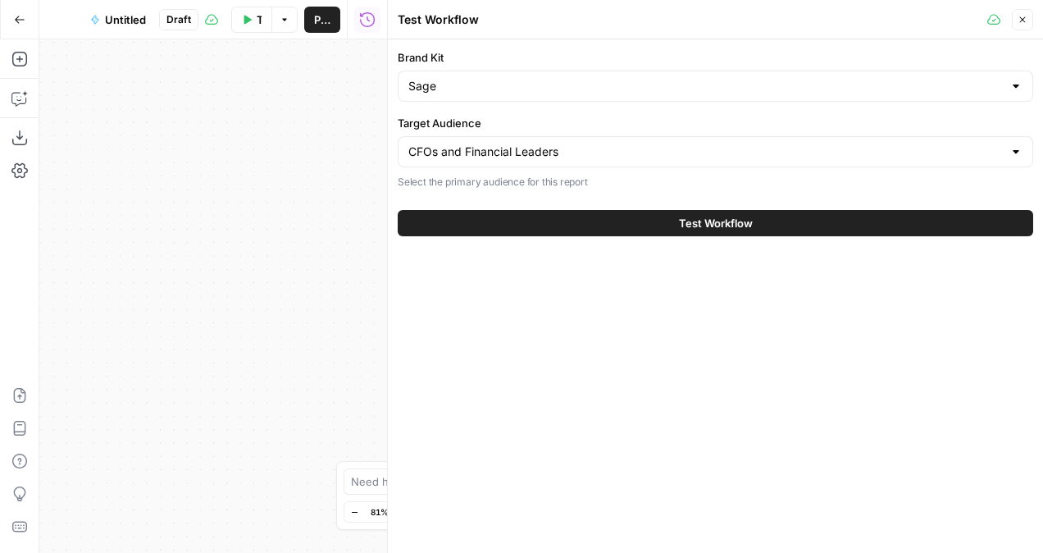
click at [575, 215] on button "Test Workflow" at bounding box center [715, 223] width 635 height 26
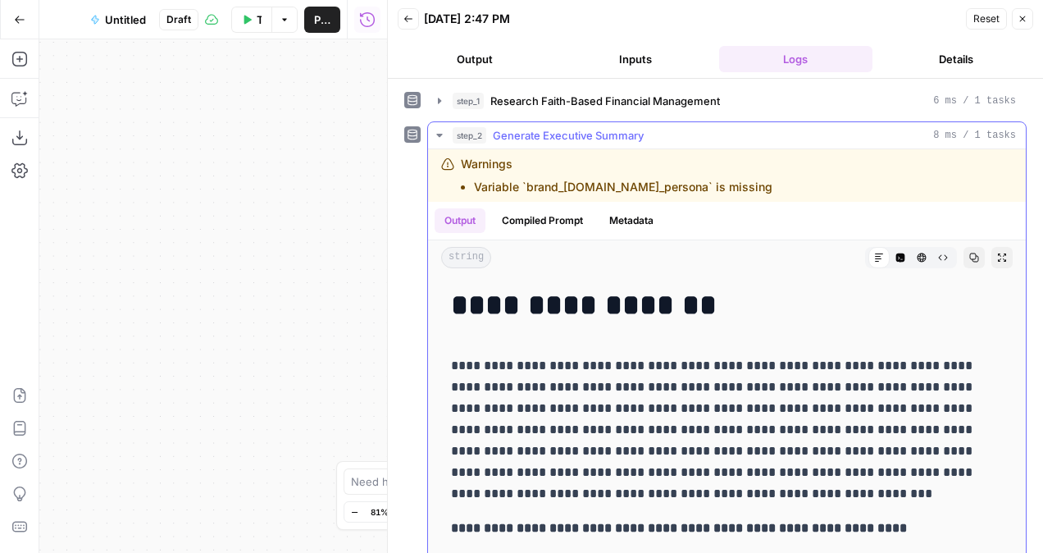
click at [492, 157] on div "Warnings Variable `brand_kit.author_persona` is missing" at bounding box center [616, 175] width 311 height 39
click at [557, 225] on button "Compiled Prompt" at bounding box center [542, 220] width 101 height 25
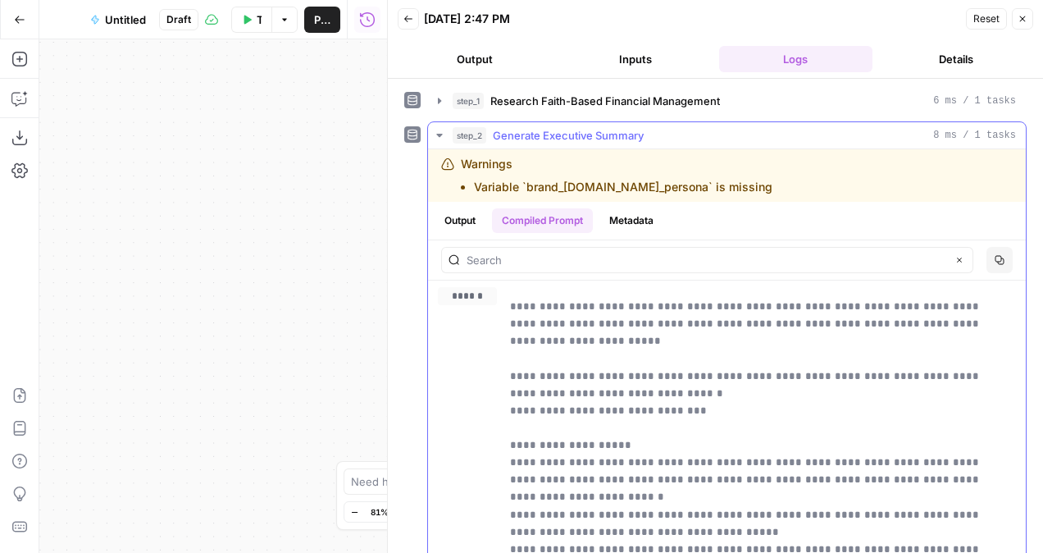
click at [644, 216] on button "Metadata" at bounding box center [631, 220] width 64 height 25
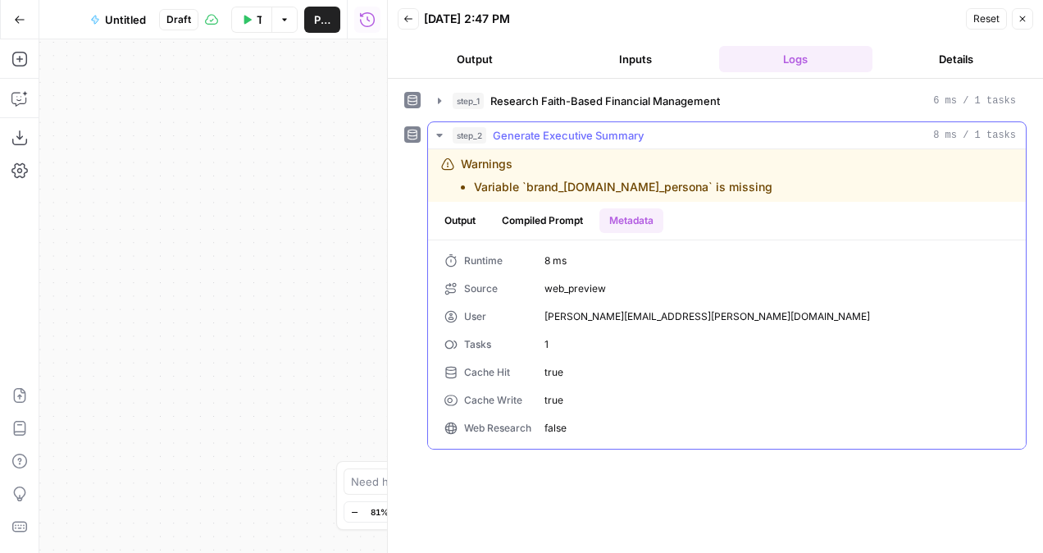
click at [551, 202] on div "Output Compiled Prompt Metadata" at bounding box center [727, 221] width 598 height 38
click at [544, 213] on button "Compiled Prompt" at bounding box center [542, 220] width 101 height 25
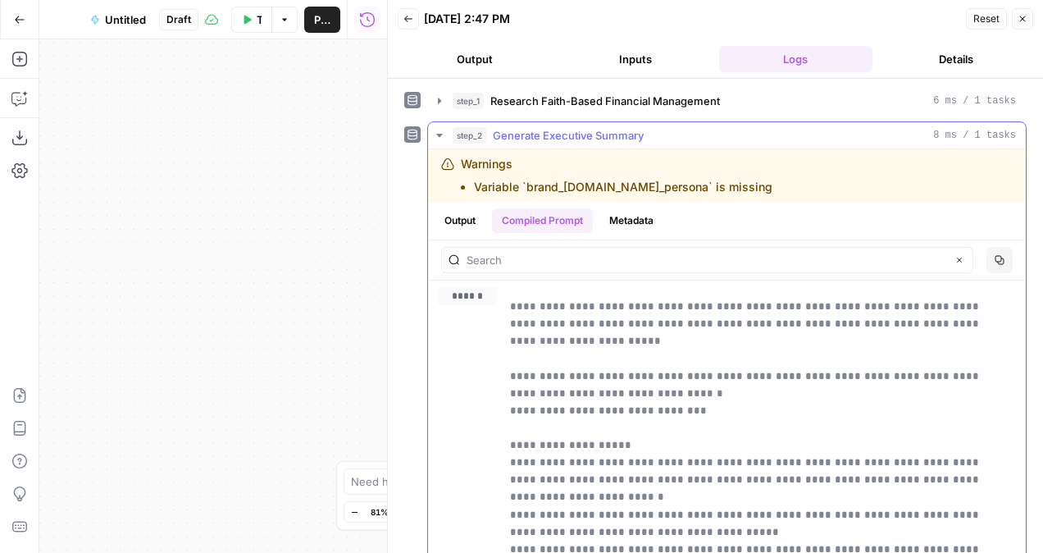
click at [466, 212] on button "Output" at bounding box center [459, 220] width 51 height 25
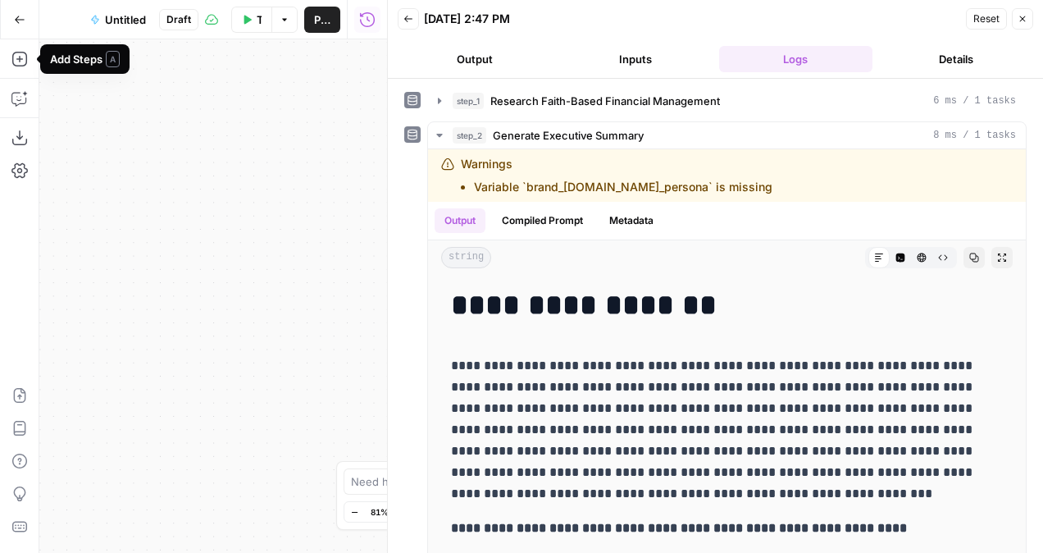
click at [25, 25] on button "Go Back" at bounding box center [20, 20] width 30 height 30
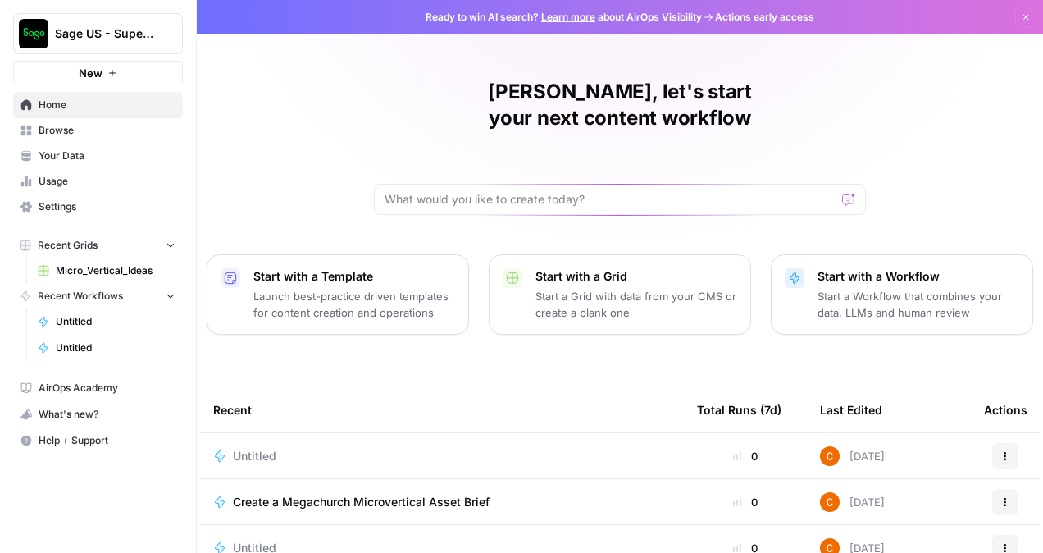
click at [313, 448] on div "Untitled" at bounding box center [441, 456] width 457 height 16
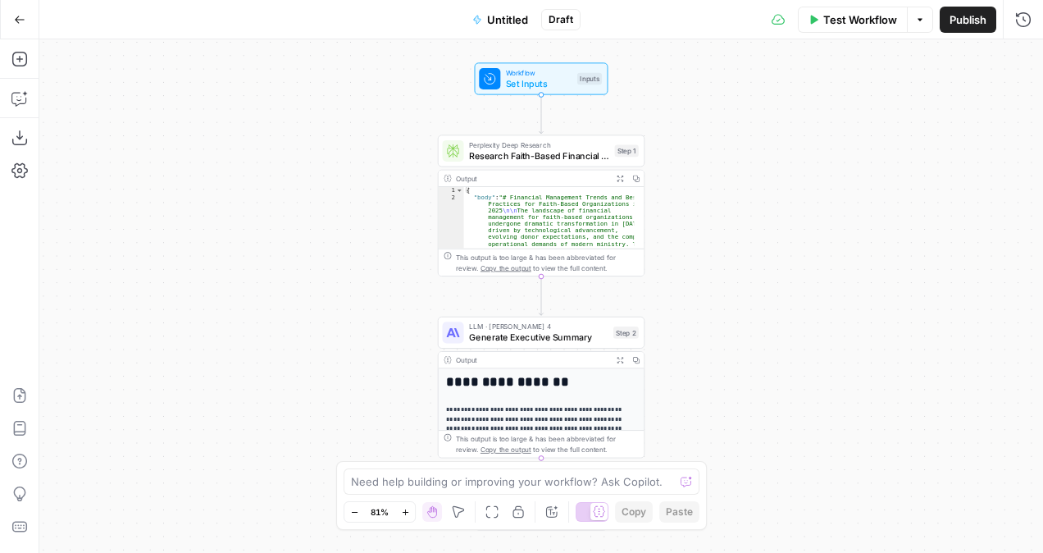
click at [16, 25] on icon "button" at bounding box center [19, 19] width 11 height 11
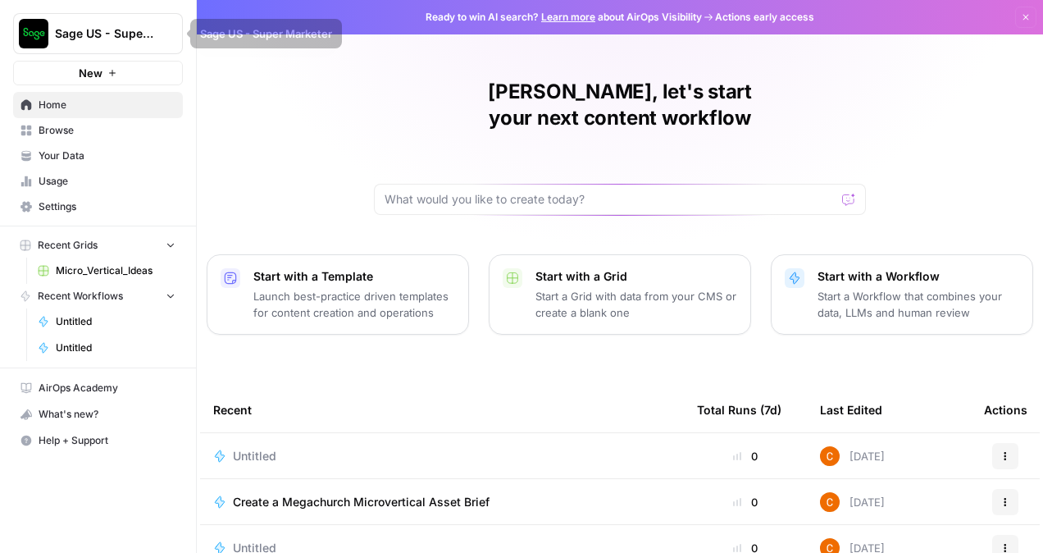
click at [75, 107] on span "Home" at bounding box center [107, 105] width 137 height 15
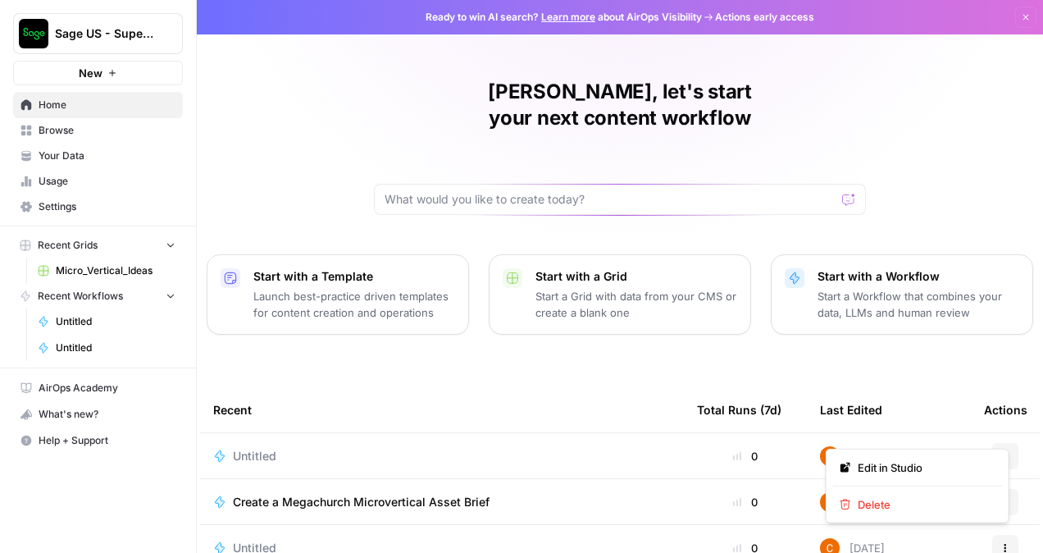
click at [992, 443] on button "Actions" at bounding box center [1005, 456] width 26 height 26
click at [885, 493] on button "Delete" at bounding box center [917, 504] width 169 height 23
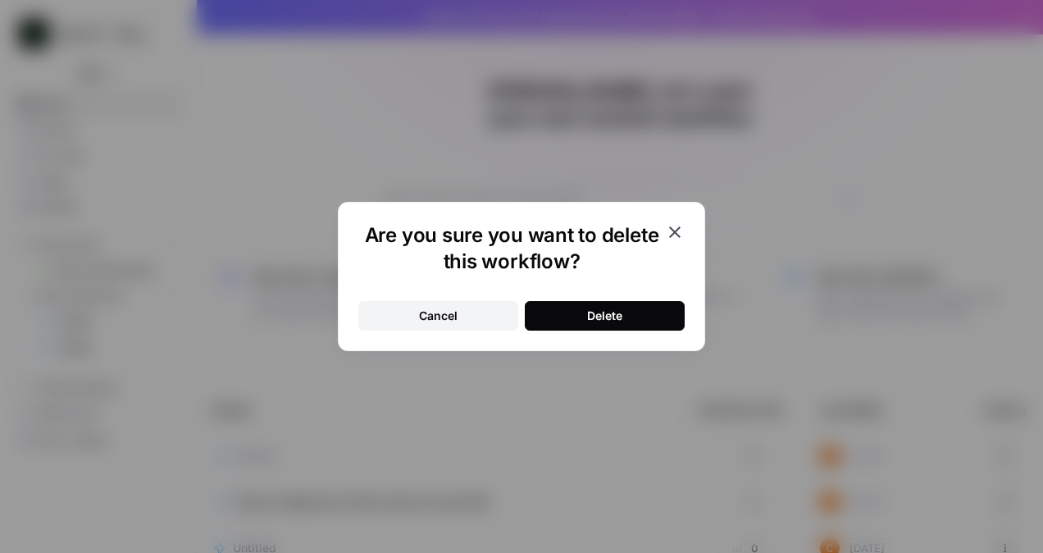
click at [587, 307] on div "Delete" at bounding box center [604, 315] width 35 height 16
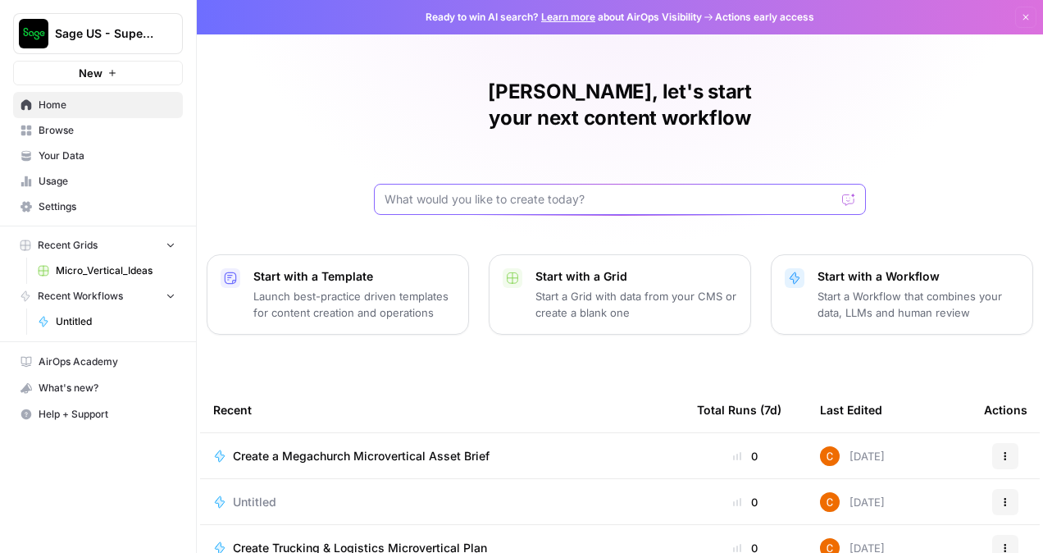
click at [468, 191] on input "text" at bounding box center [609, 199] width 451 height 16
paste input "Create a professionally formatted PDF titled **"The State of Financial Manageme…"
type input "Create a professionally formatted PDF titled **"The State of Financial Manageme…"
click at [844, 194] on icon "submit" at bounding box center [849, 199] width 10 height 10
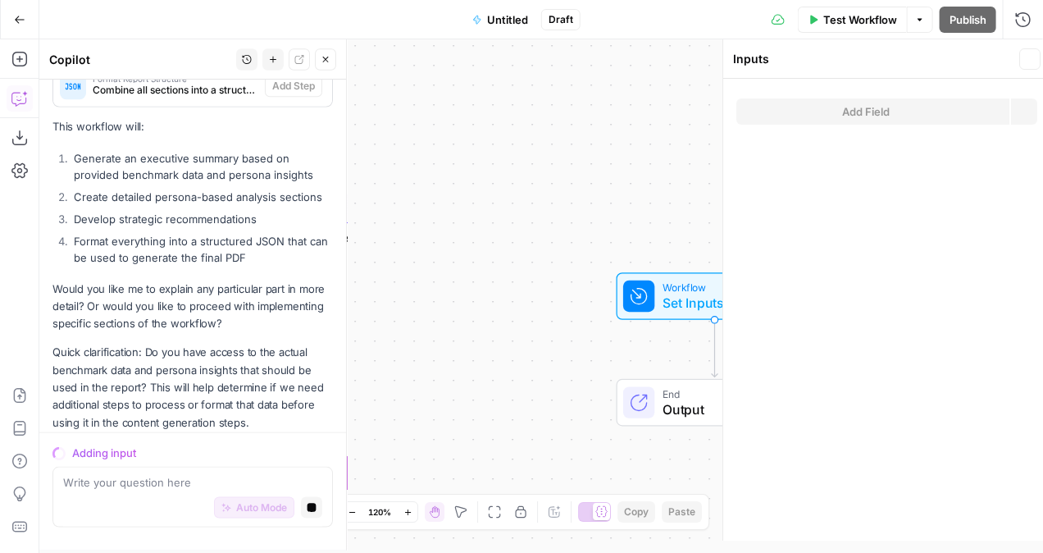
scroll to position [2820, 0]
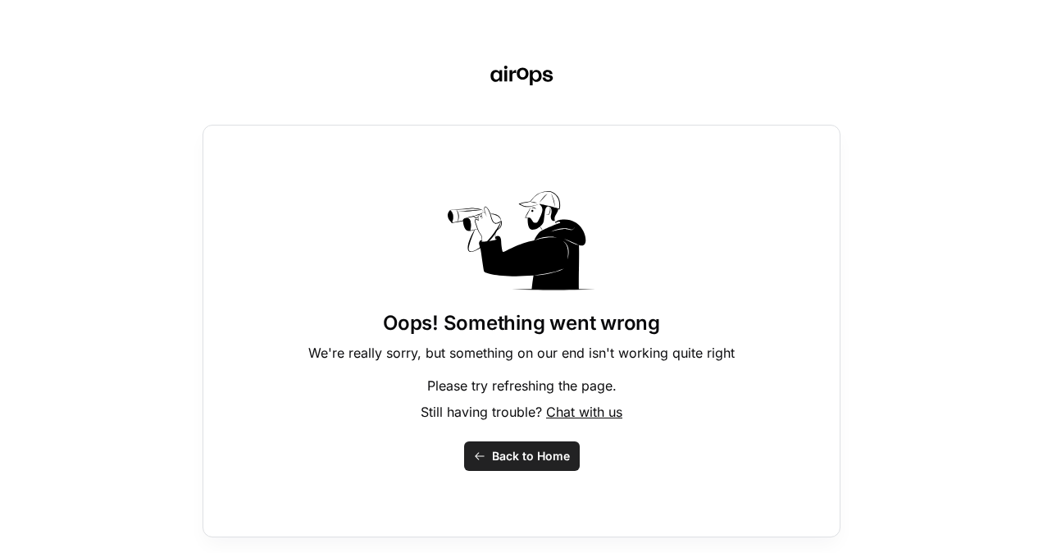
click at [513, 466] on button "Back to Home" at bounding box center [522, 456] width 116 height 30
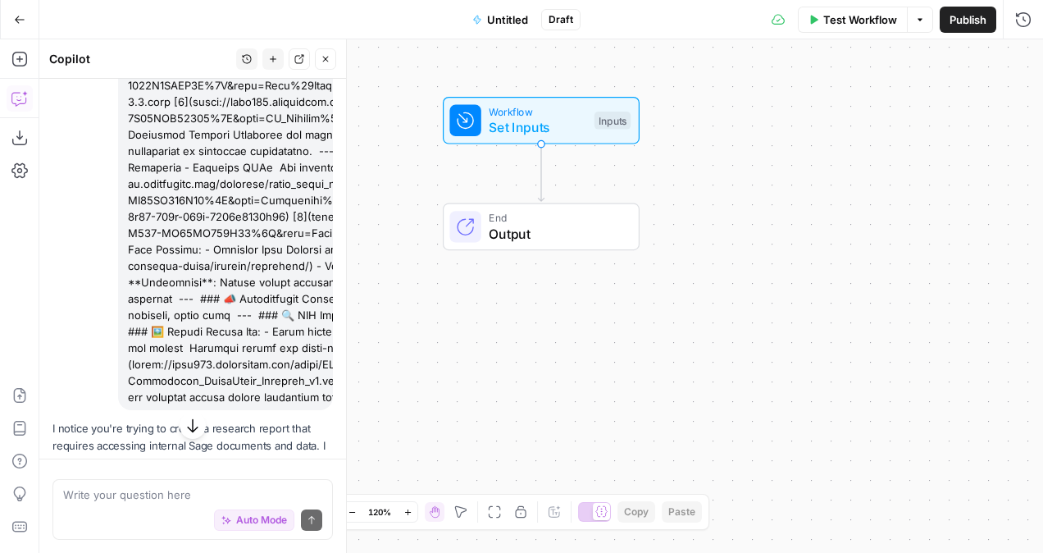
scroll to position [323, 0]
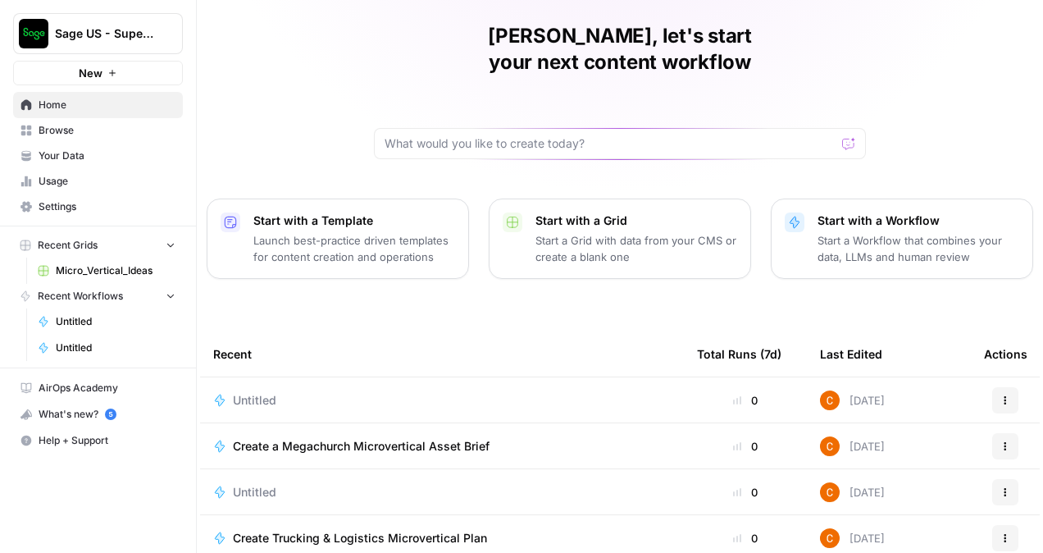
scroll to position [82, 0]
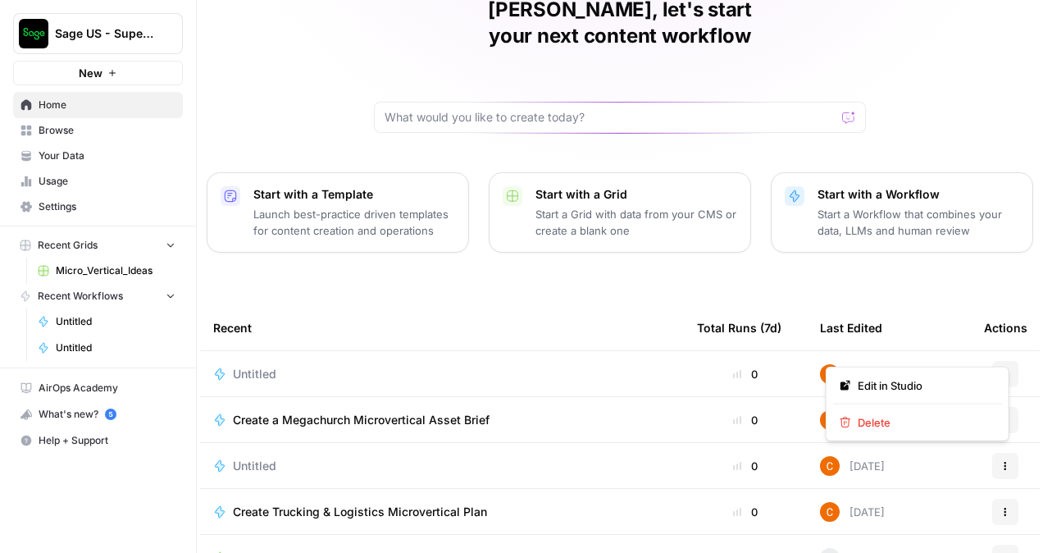
click at [992, 361] on button "Actions" at bounding box center [1005, 374] width 26 height 26
click at [894, 408] on div "Edit in Studio Delete" at bounding box center [917, 403] width 184 height 75
click at [889, 412] on button "Delete" at bounding box center [917, 422] width 169 height 23
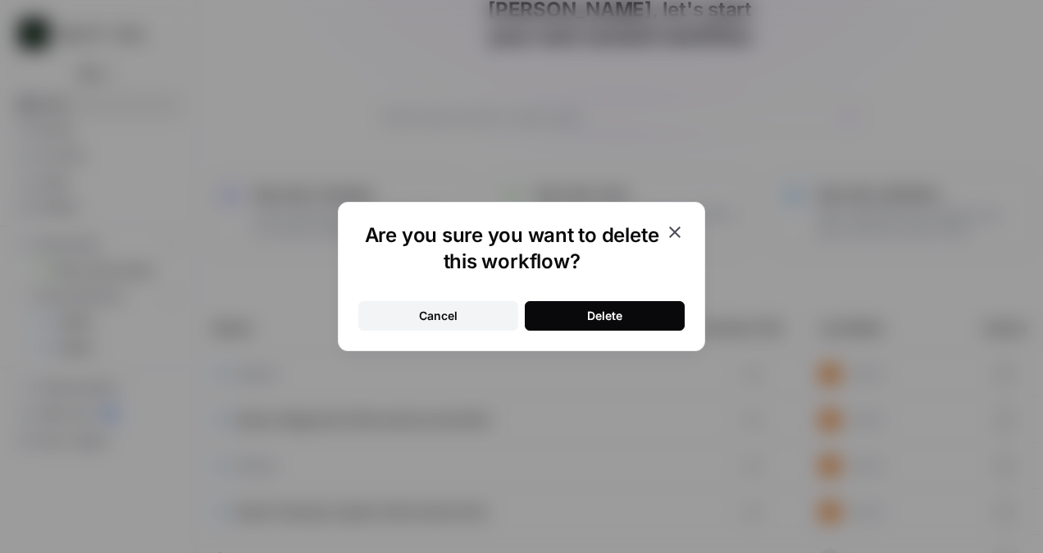
click at [605, 315] on div "Delete" at bounding box center [604, 315] width 35 height 16
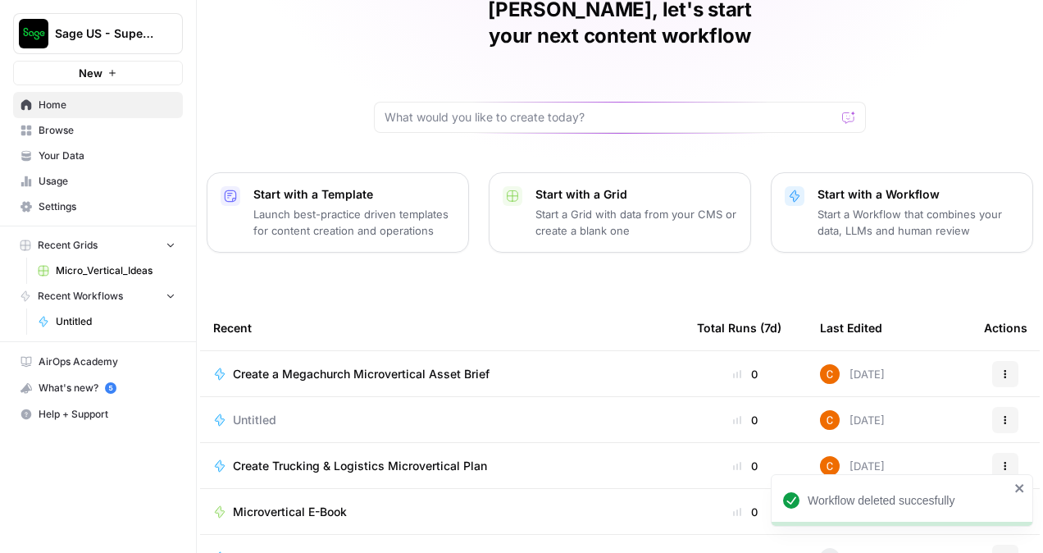
click at [464, 102] on div at bounding box center [620, 117] width 492 height 31
paste input "Create a professionally formatted PDF titled **"The State of Financial Manageme…"
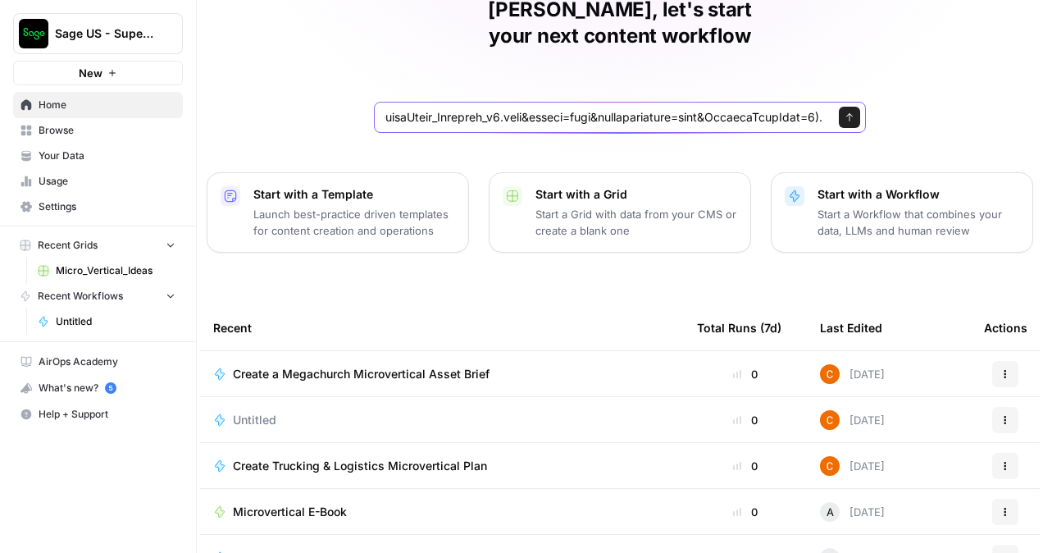
scroll to position [0, 19603]
type input "Create a professionally formatted PDF titled **"The State of Financial Manageme…"
click at [839, 107] on button "Send" at bounding box center [849, 117] width 21 height 21
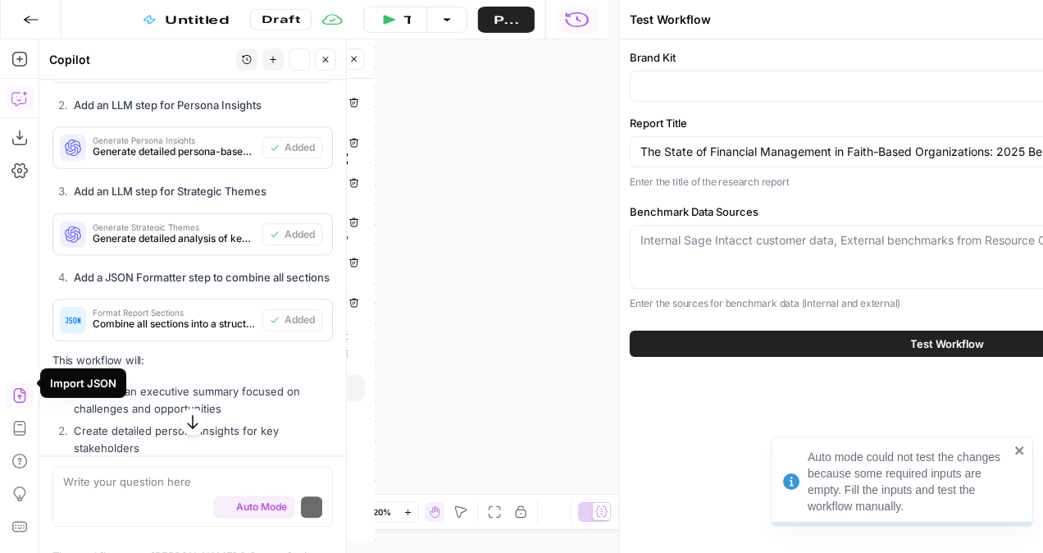
scroll to position [1257, 0]
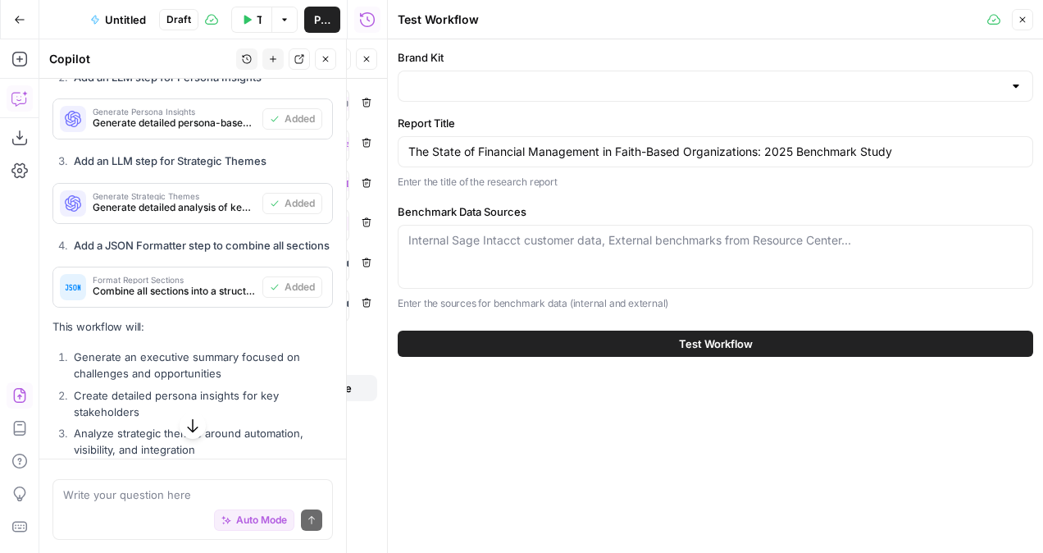
click at [626, 267] on div "Internal Sage Intacct customer data, External benchmarks from Resource Center..." at bounding box center [715, 257] width 635 height 64
click at [618, 104] on div "Brand Kit Report Title The State of Financial Management in Faith-Based Organiz…" at bounding box center [715, 179] width 635 height 261
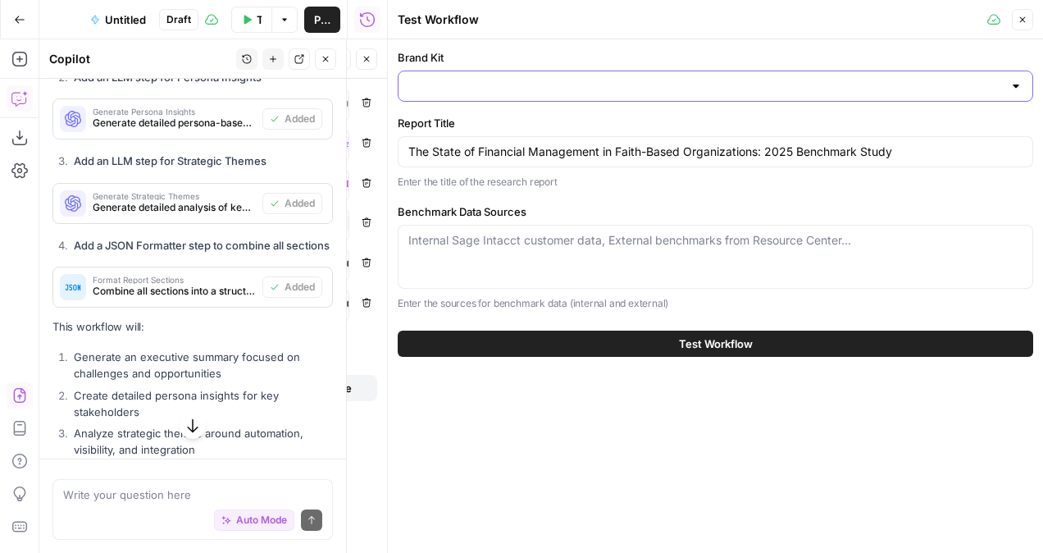
click at [629, 90] on input "Brand Kit" at bounding box center [705, 86] width 594 height 16
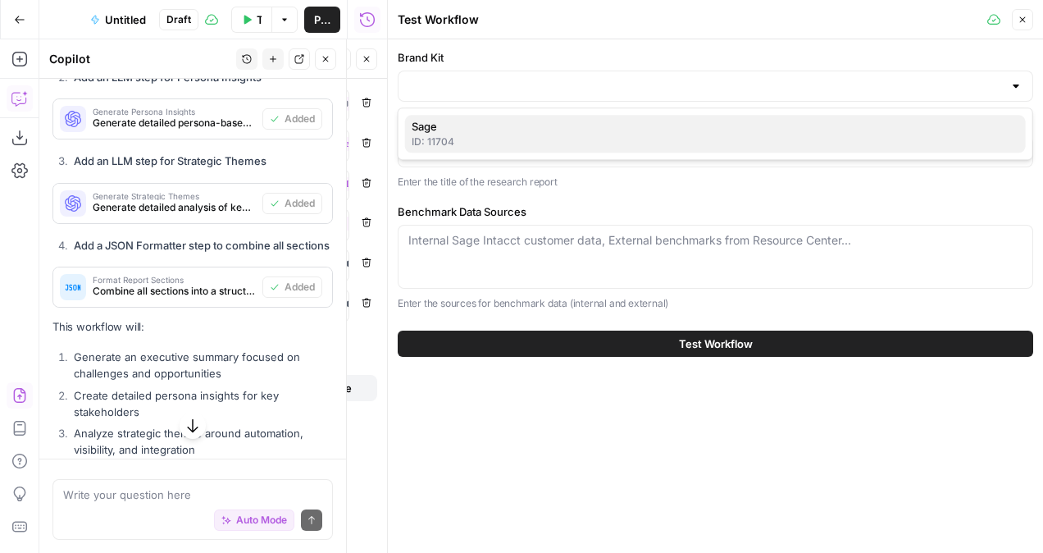
click at [580, 116] on button "Sage ID: 11704" at bounding box center [715, 134] width 621 height 38
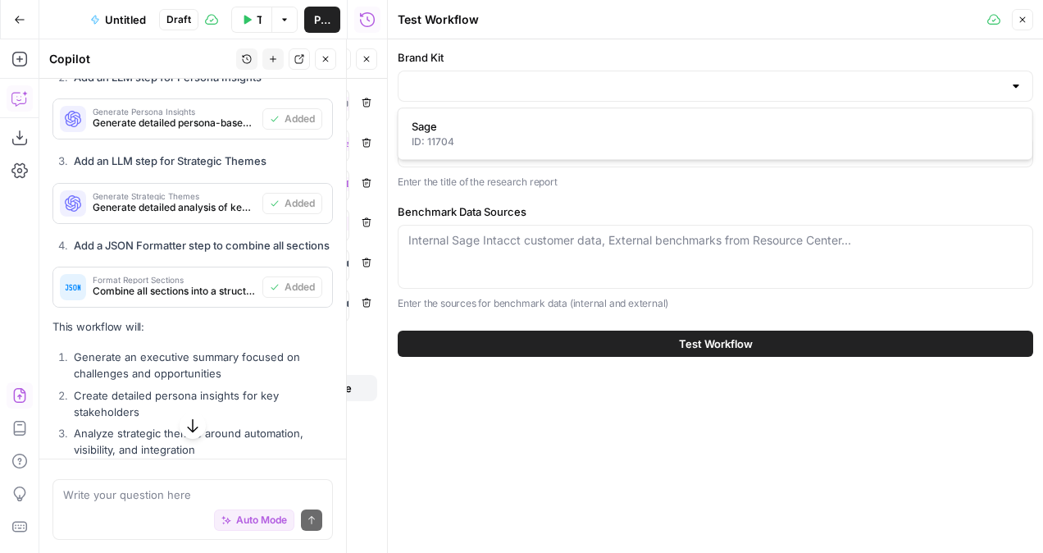
type input "Sage"
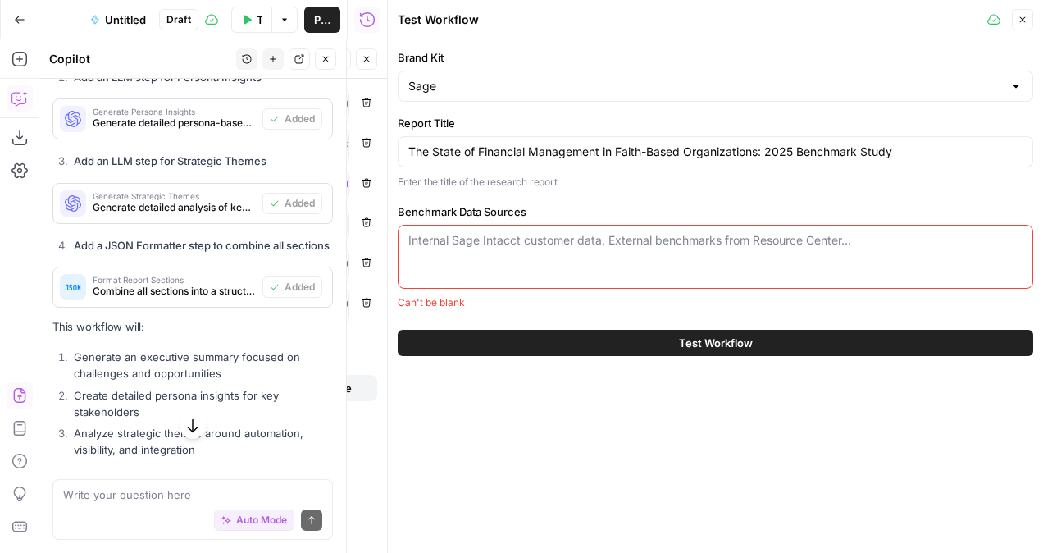
click at [605, 260] on div "Internal Sage Intacct customer data, External benchmarks from Resource Center..." at bounding box center [715, 257] width 635 height 64
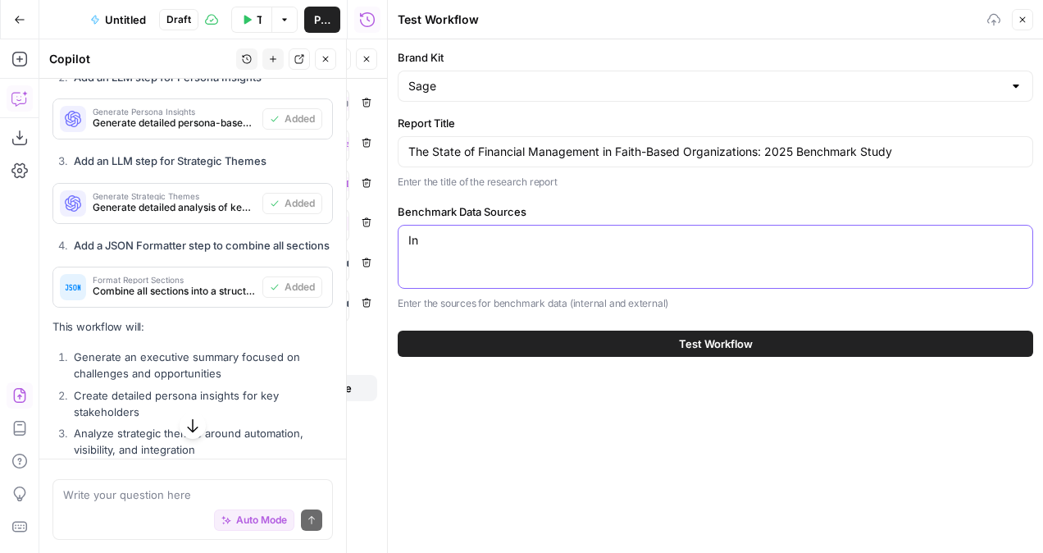
type textarea "I"
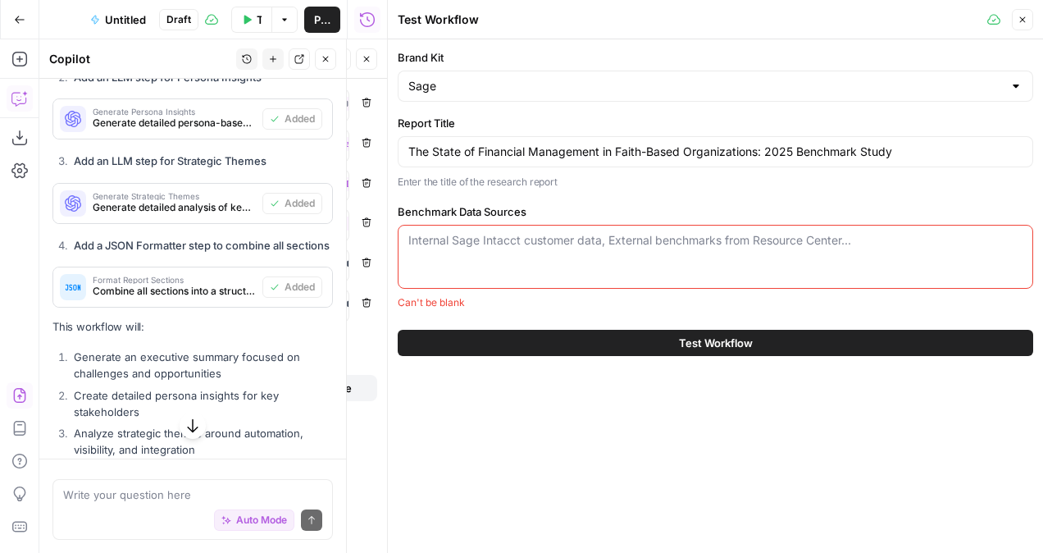
click at [631, 227] on div "Internal Sage Intacct customer data, External benchmarks from Resource Center..." at bounding box center [715, 257] width 635 height 64
paste textarea "Internal Sage Intacct customer data, External benchmarks from Resource Center"
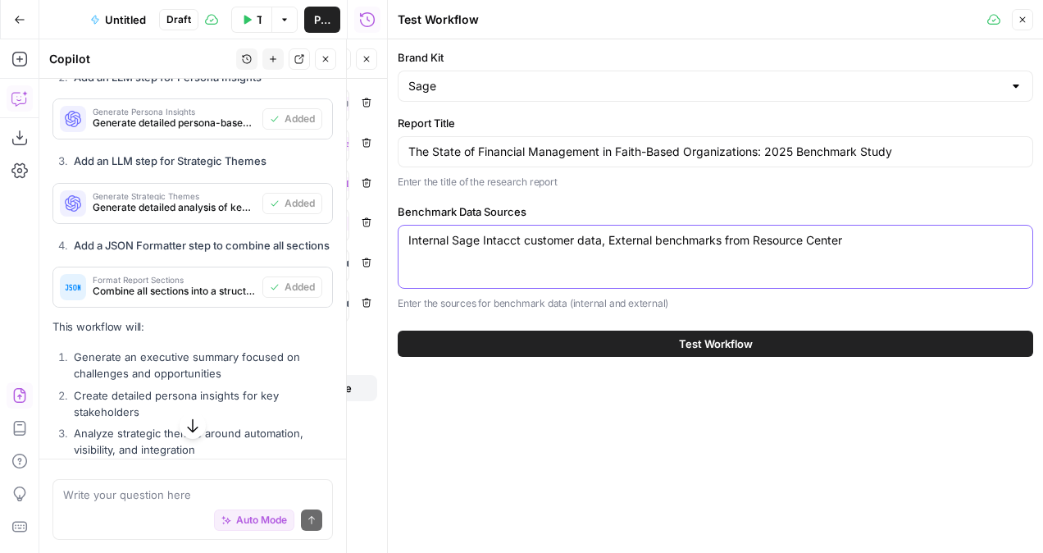
type textarea "Internal Sage Intacct customer data, External benchmarks from Resource Center"
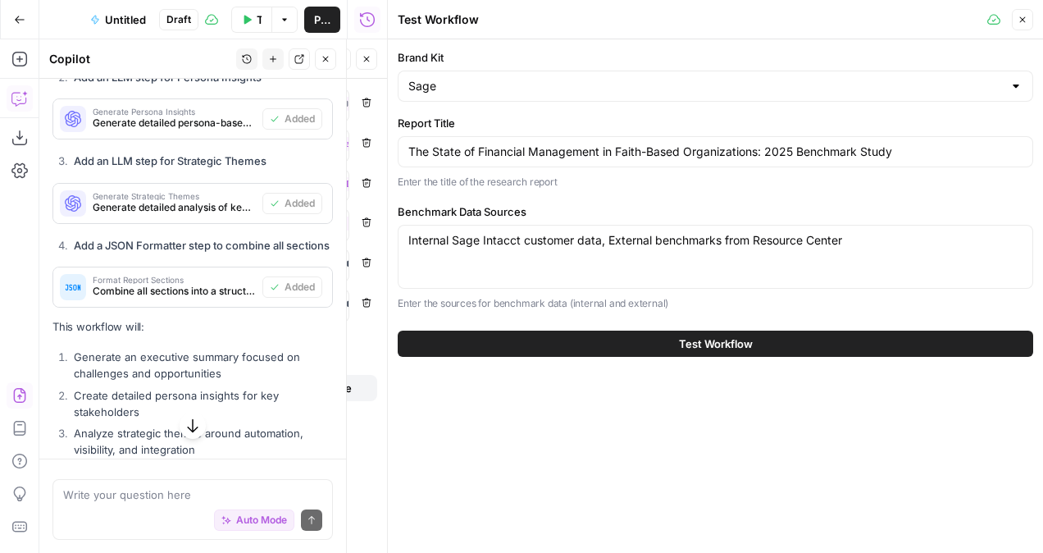
click at [580, 357] on div "Test Workflow" at bounding box center [715, 344] width 635 height 46
click at [580, 351] on button "Test Workflow" at bounding box center [715, 343] width 635 height 26
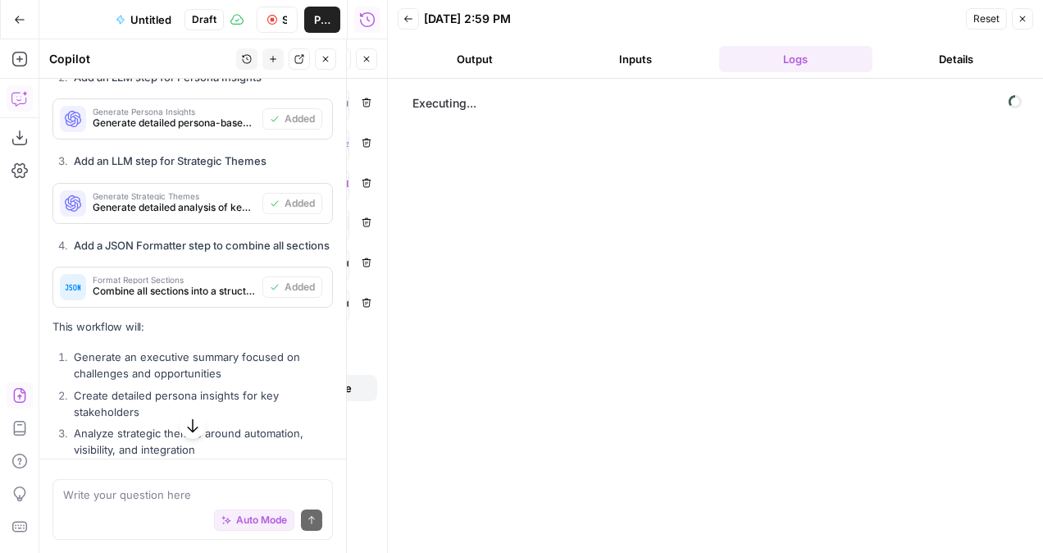
click at [490, 52] on button "Output" at bounding box center [475, 59] width 154 height 26
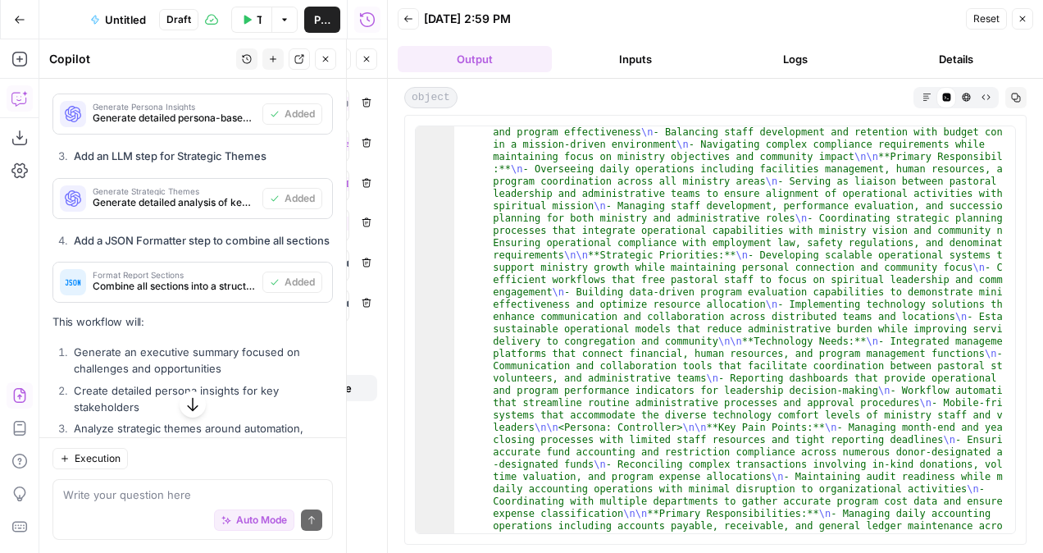
scroll to position [787, 0]
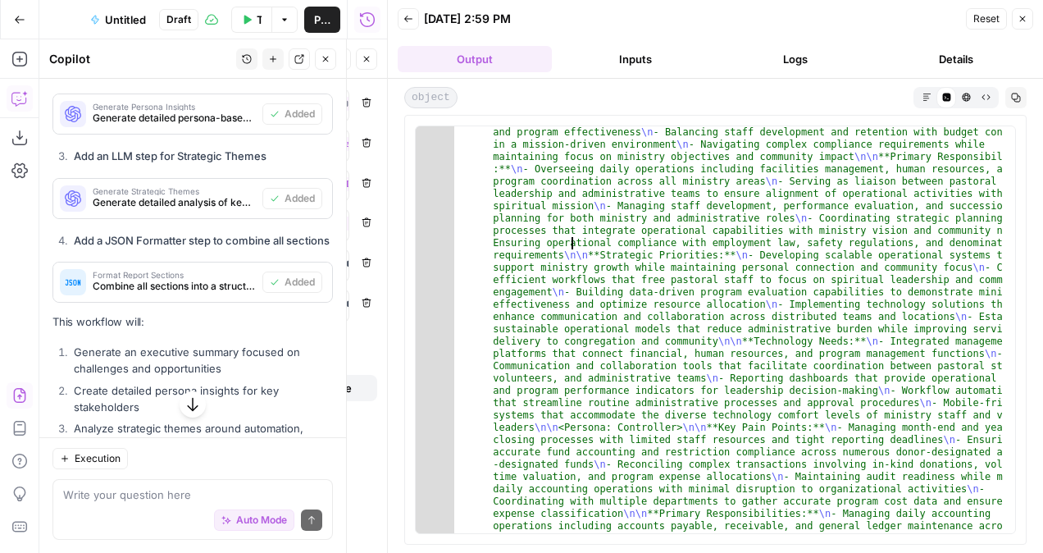
type textarea "* *"
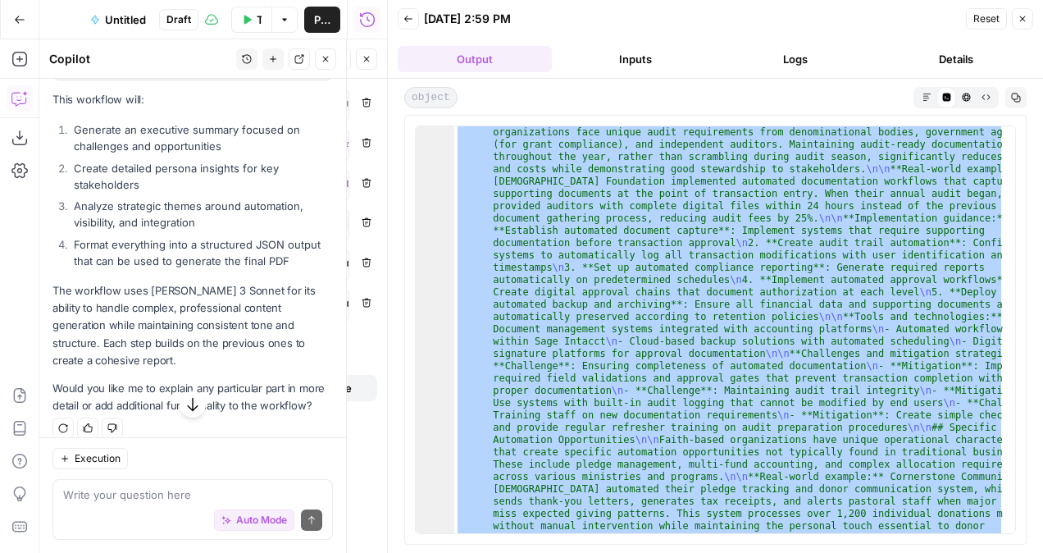
scroll to position [1528, 0]
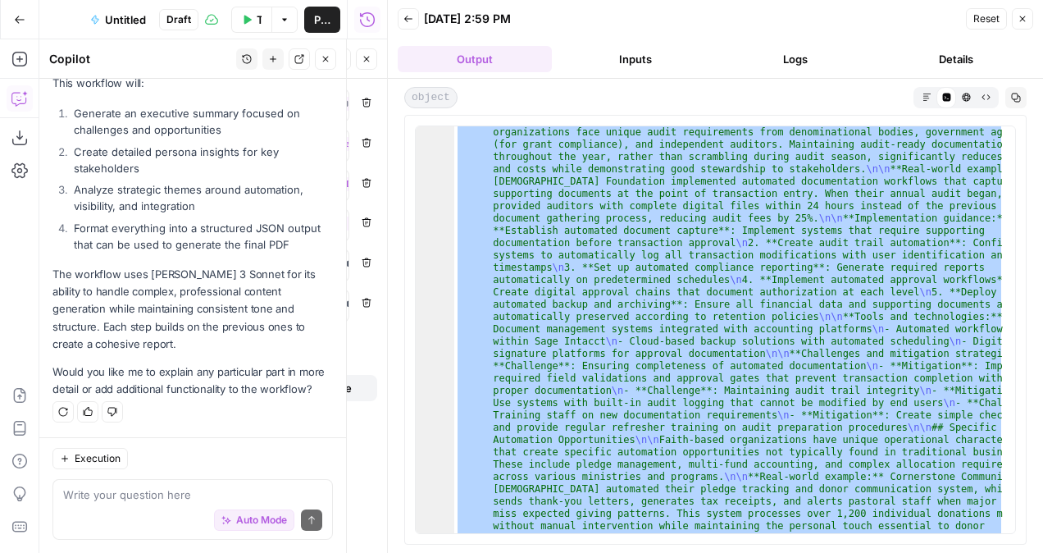
click at [614, 61] on button "Inputs" at bounding box center [635, 59] width 154 height 26
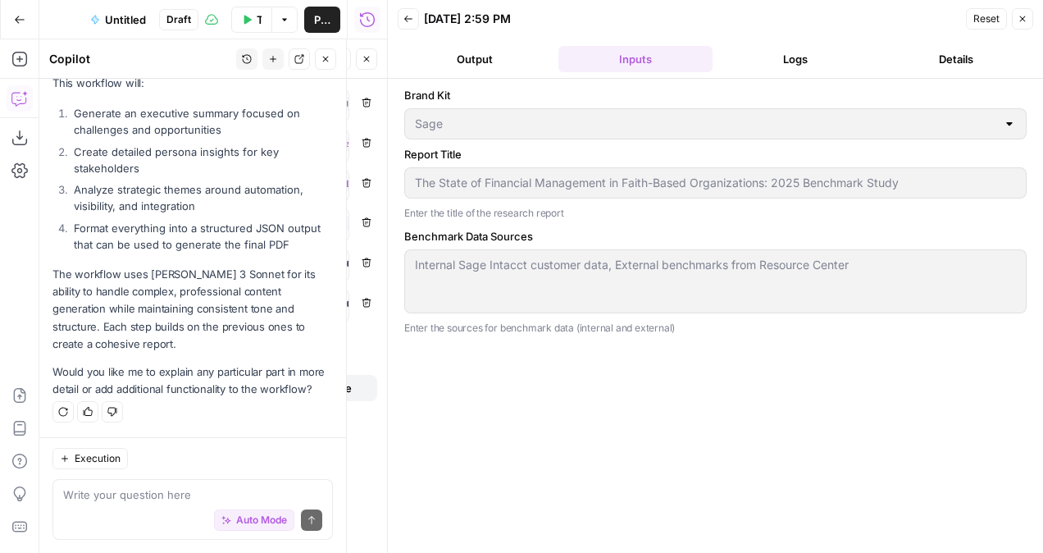
click at [510, 72] on header "Back 08/22/25 at 2:59 PM Reset Close Output Inputs Logs Details" at bounding box center [715, 39] width 655 height 79
click at [474, 67] on button "Output" at bounding box center [475, 59] width 154 height 26
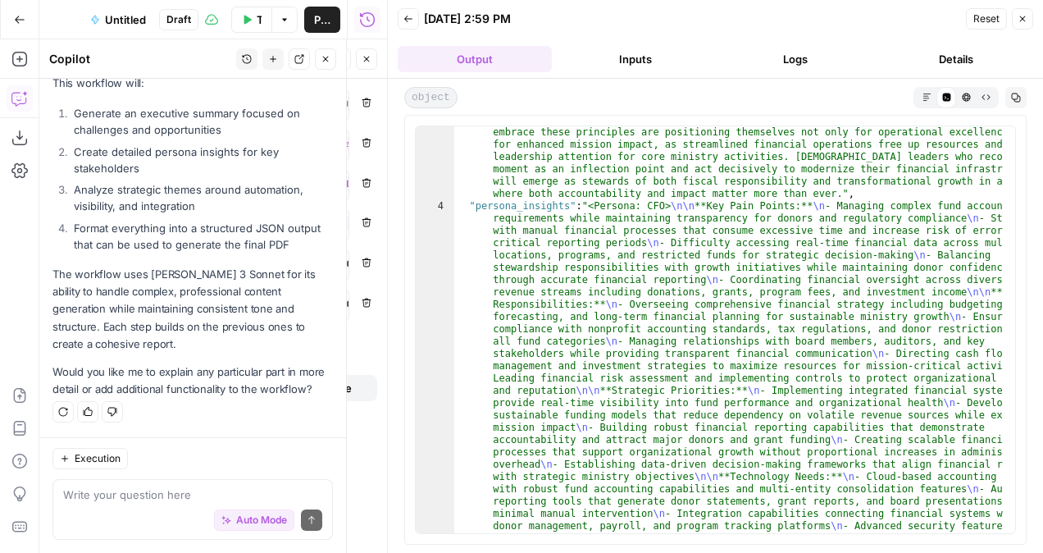
scroll to position [0, 0]
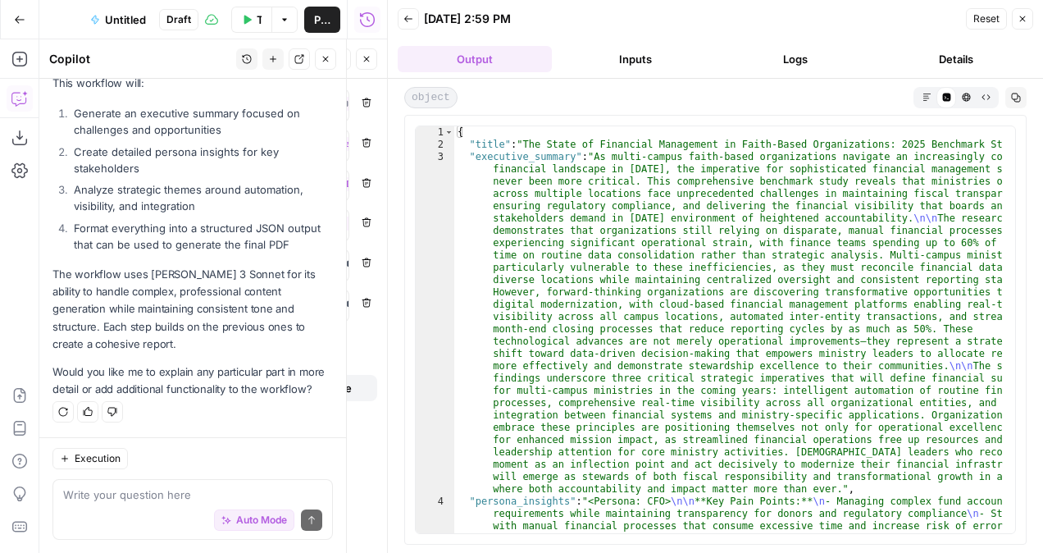
click at [621, 44] on header "Back 08/22/25 at 2:59 PM Reset Close Output Inputs Logs Details" at bounding box center [715, 39] width 655 height 79
click at [960, 88] on button "HTML Viewer" at bounding box center [966, 97] width 20 height 20
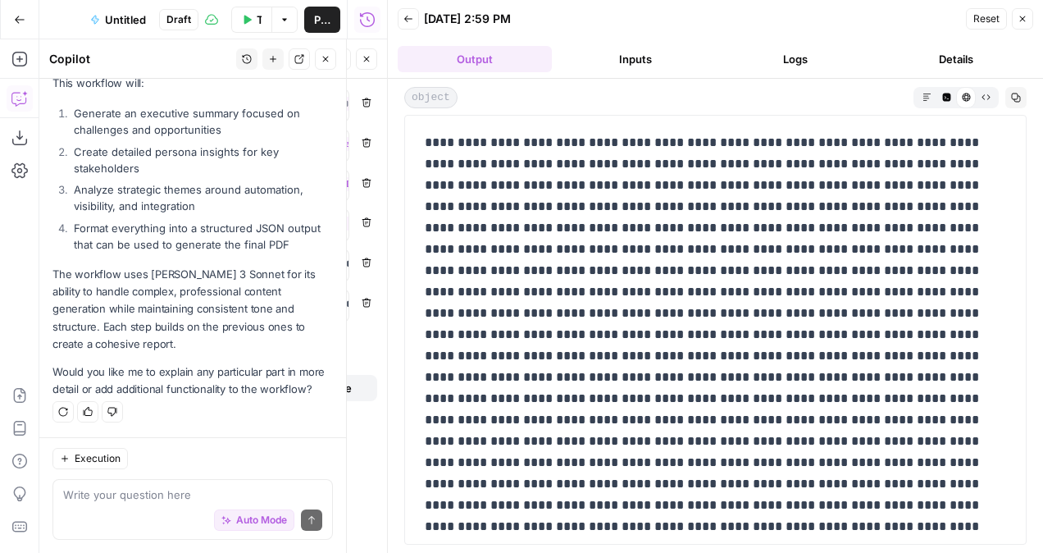
click at [978, 90] on button "Raw Output" at bounding box center [985, 97] width 20 height 20
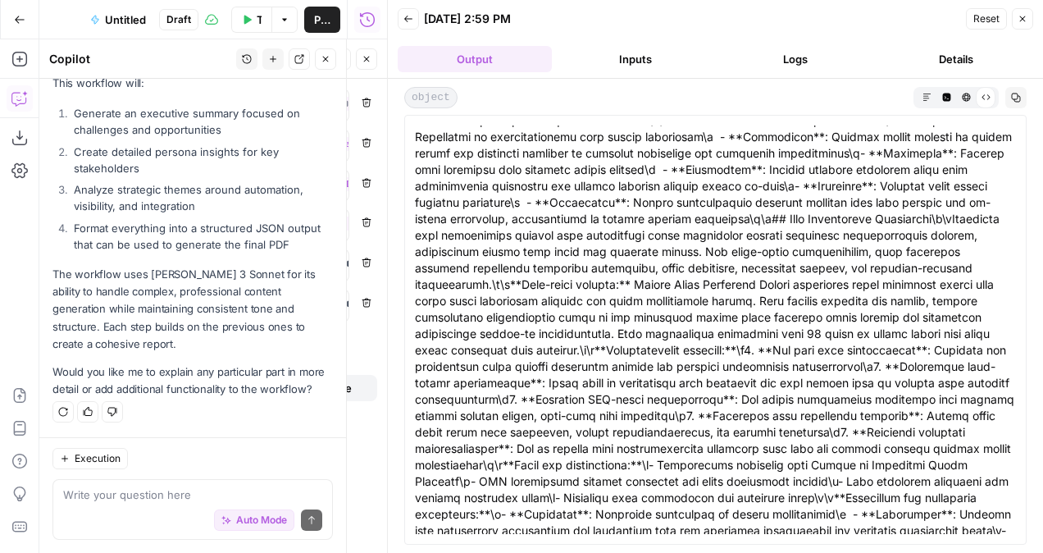
scroll to position [5246, 0]
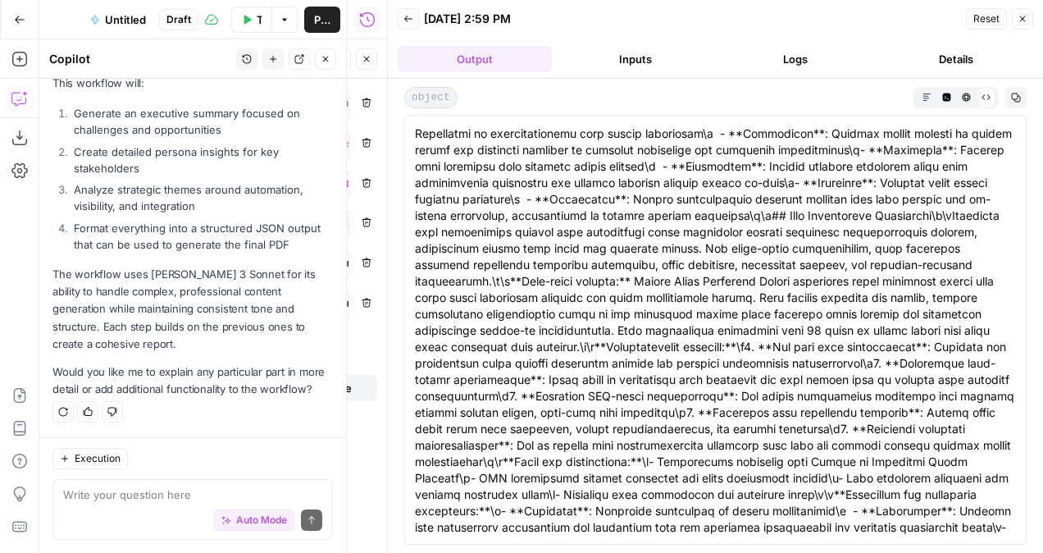
click at [926, 102] on button "Markdown" at bounding box center [926, 97] width 20 height 20
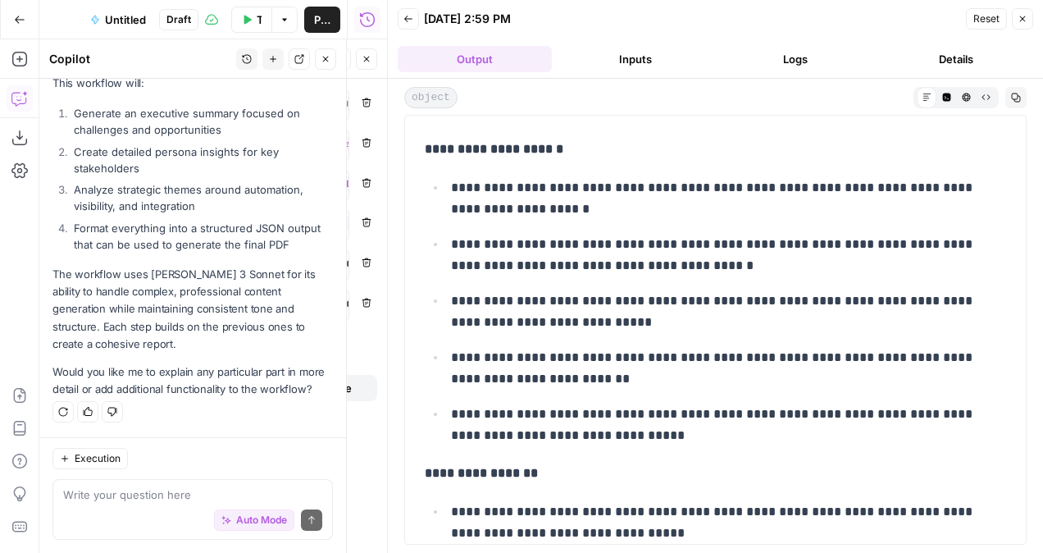
scroll to position [4263, 0]
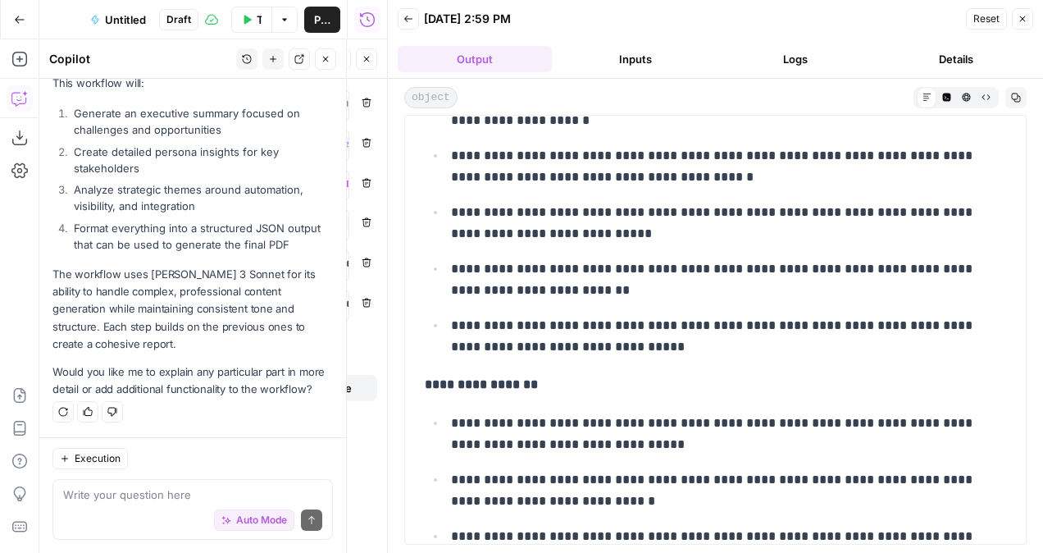
click at [1012, 236] on div "**********" at bounding box center [715, 330] width 622 height 430
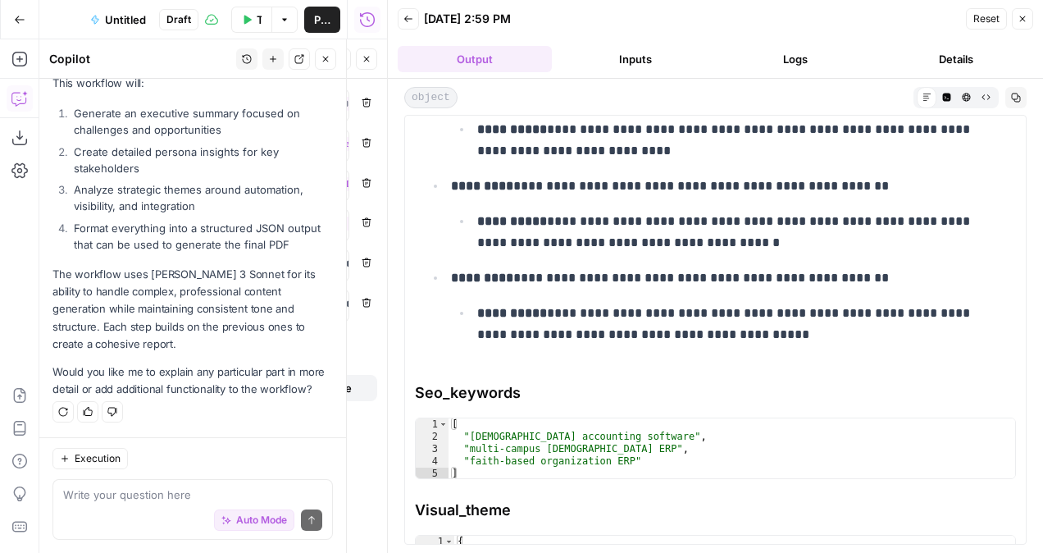
scroll to position [17775, 0]
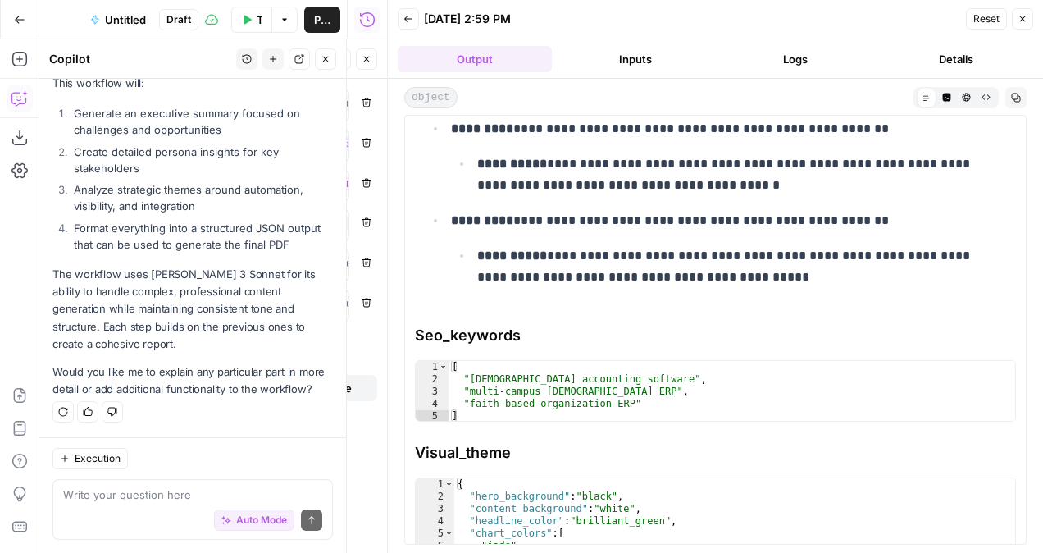
click at [92, 512] on div "Auto Mode Send" at bounding box center [192, 520] width 259 height 36
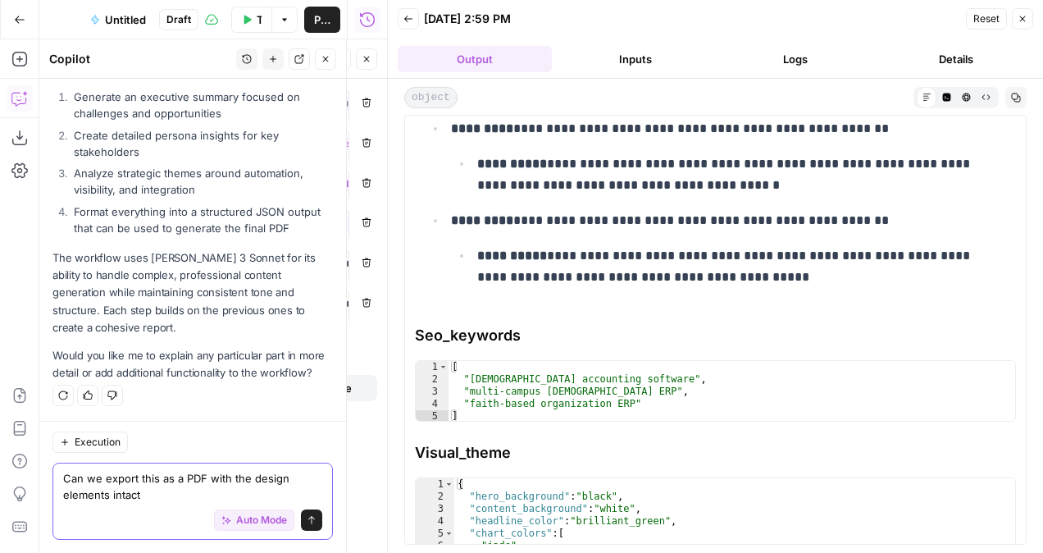
type textarea "Can we export this as a PDF with the design elements intact?"
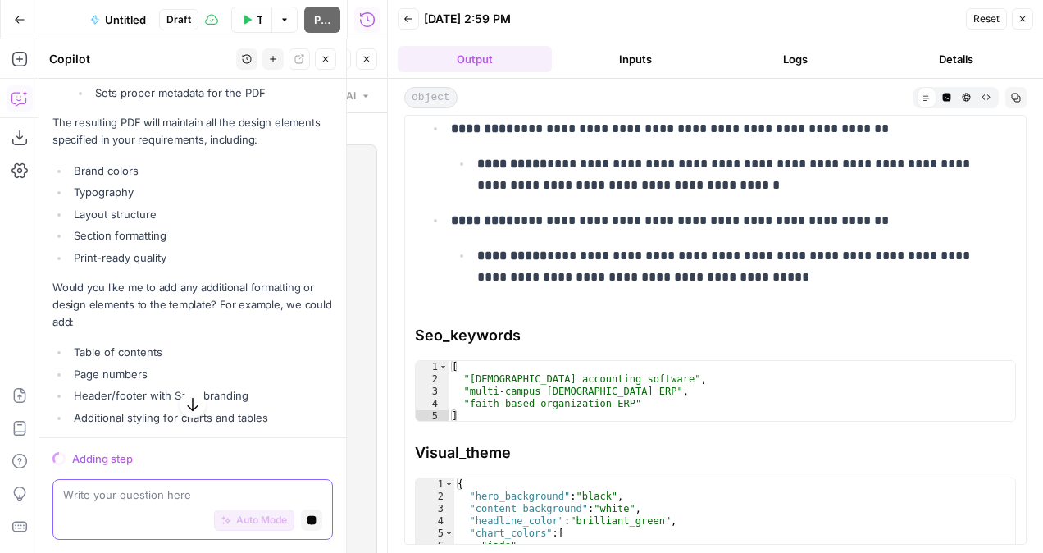
scroll to position [2483, 0]
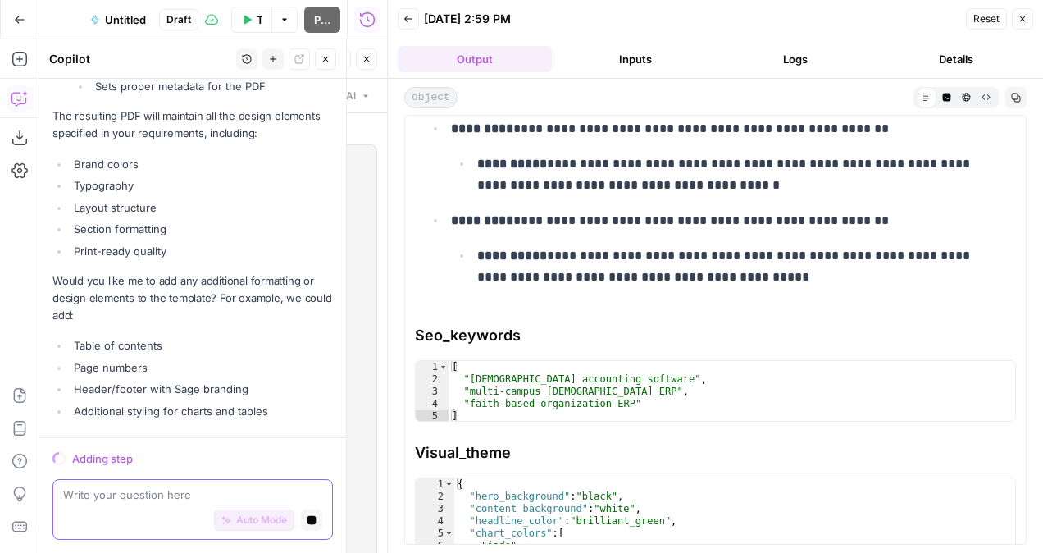
click at [131, 493] on textarea at bounding box center [192, 494] width 259 height 16
type textarea "Yes, do that."
click at [670, 60] on button "Inputs" at bounding box center [635, 59] width 154 height 26
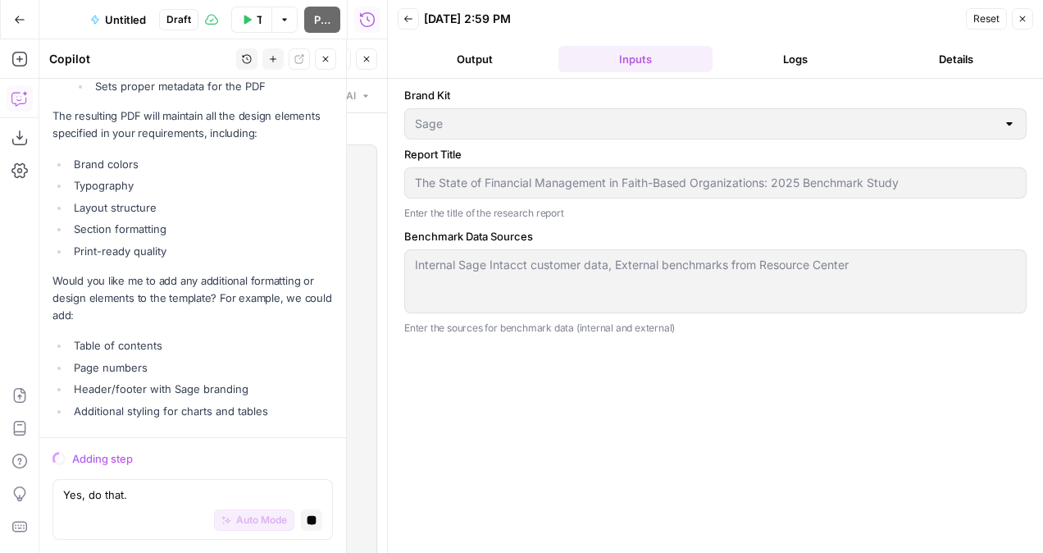
click at [772, 54] on button "Logs" at bounding box center [796, 59] width 154 height 26
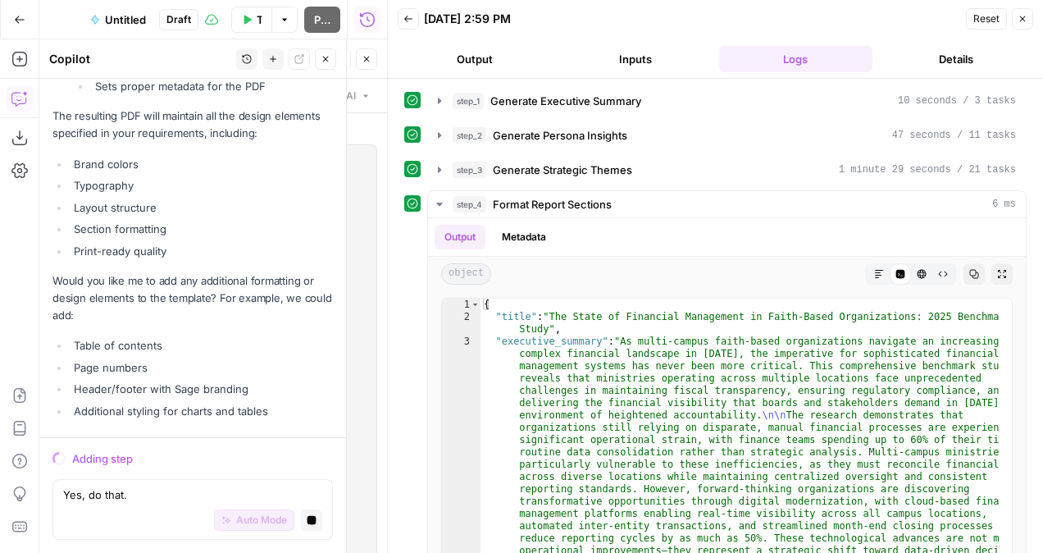
click at [424, 202] on div "step_4 Format Report Sections 6 ms Output Metadata object Markdown Code Editor …" at bounding box center [715, 409] width 622 height 439
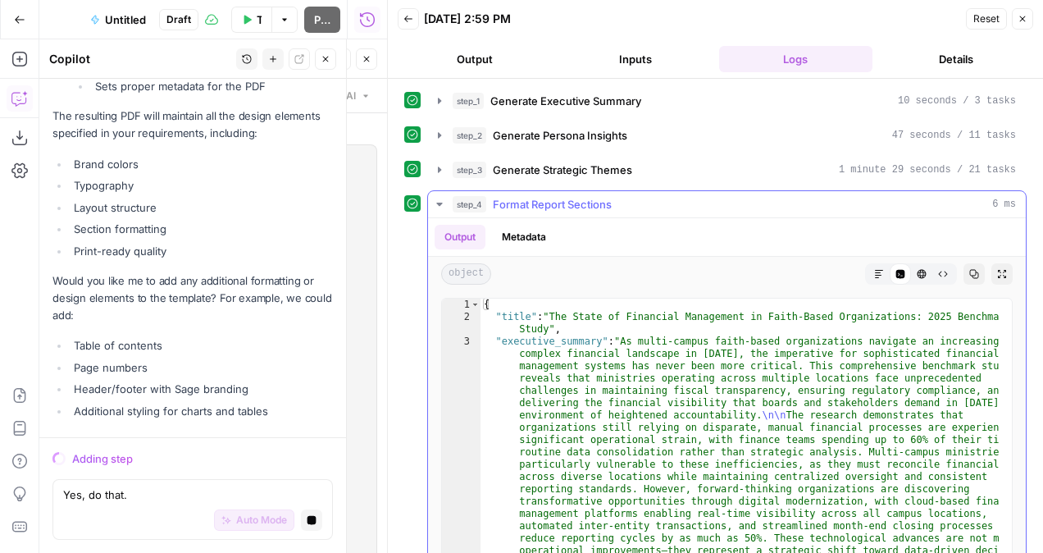
click at [437, 202] on icon "button" at bounding box center [439, 204] width 13 height 13
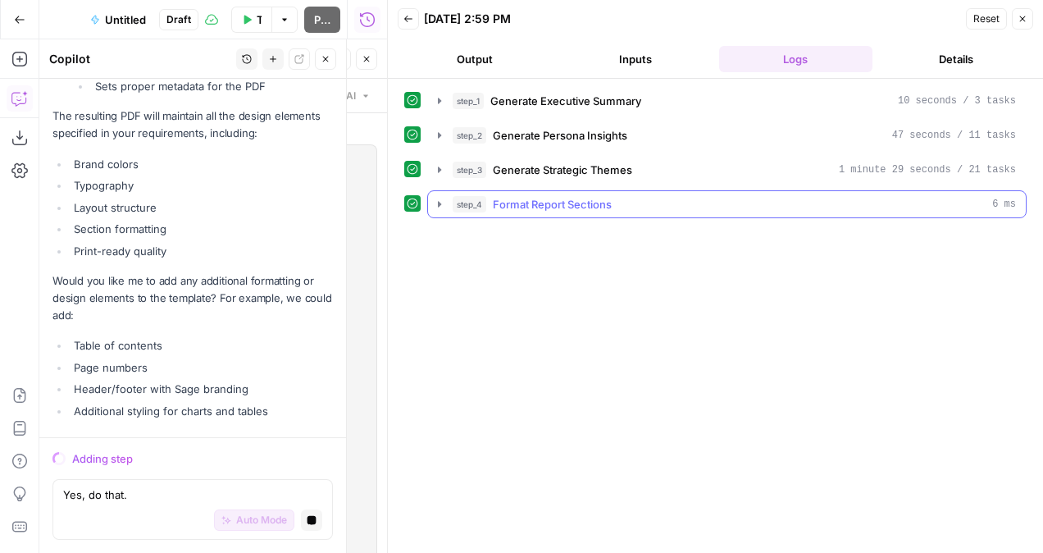
click at [438, 202] on icon "button" at bounding box center [439, 204] width 3 height 6
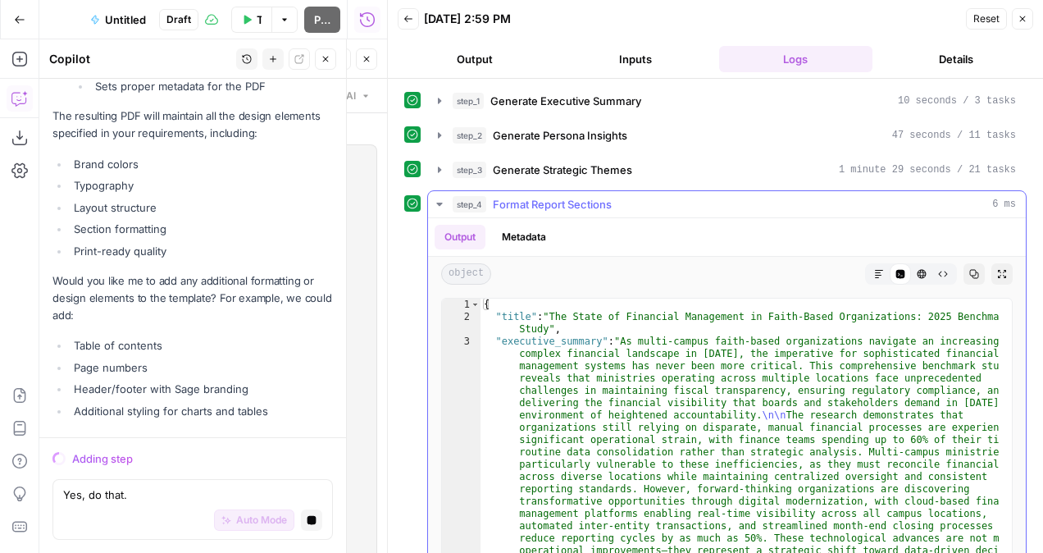
click at [438, 202] on icon "button" at bounding box center [439, 203] width 6 height 3
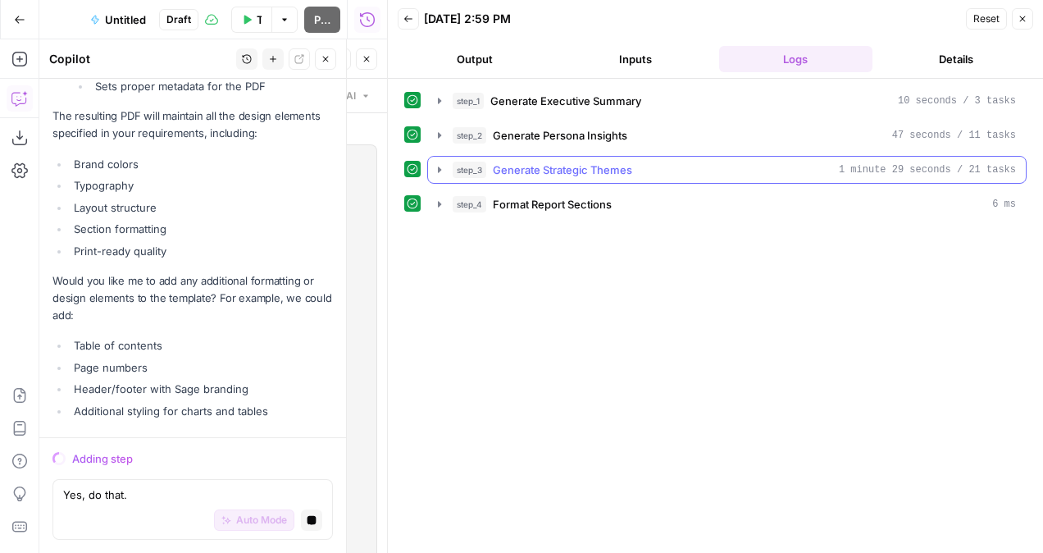
click at [436, 164] on icon "button" at bounding box center [439, 169] width 13 height 13
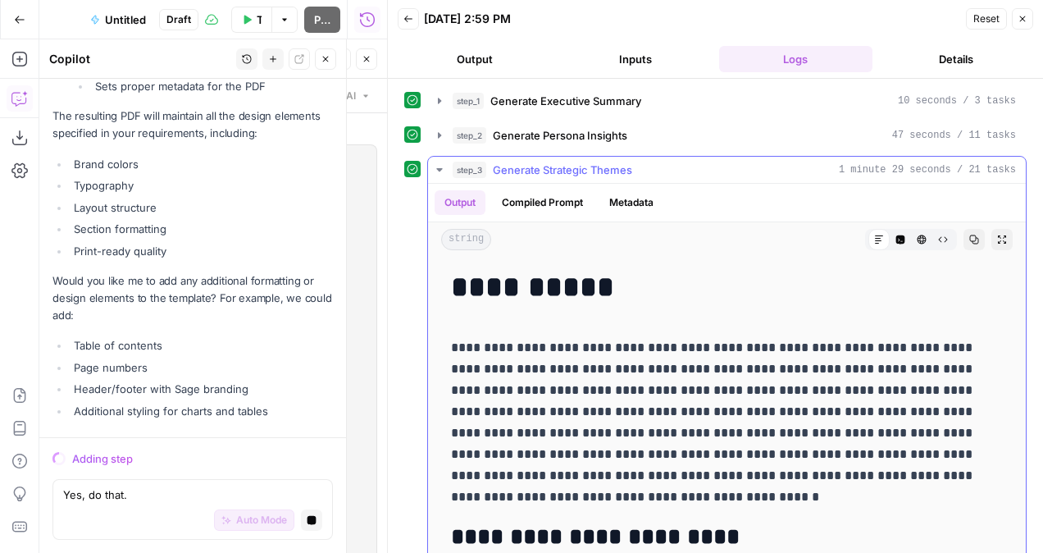
click at [436, 164] on icon "button" at bounding box center [439, 169] width 13 height 13
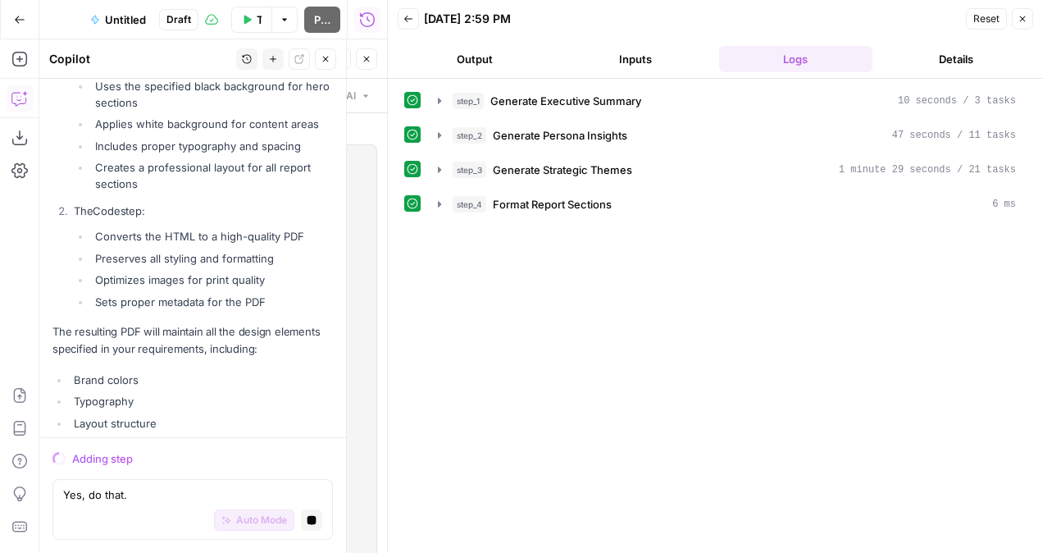
scroll to position [2237, 0]
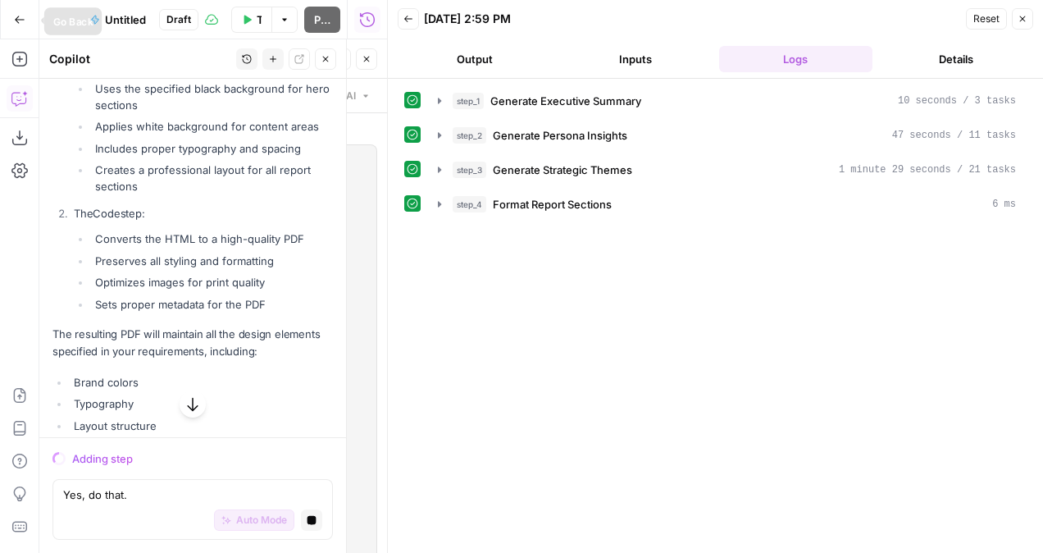
click at [15, 23] on icon "button" at bounding box center [19, 19] width 11 height 11
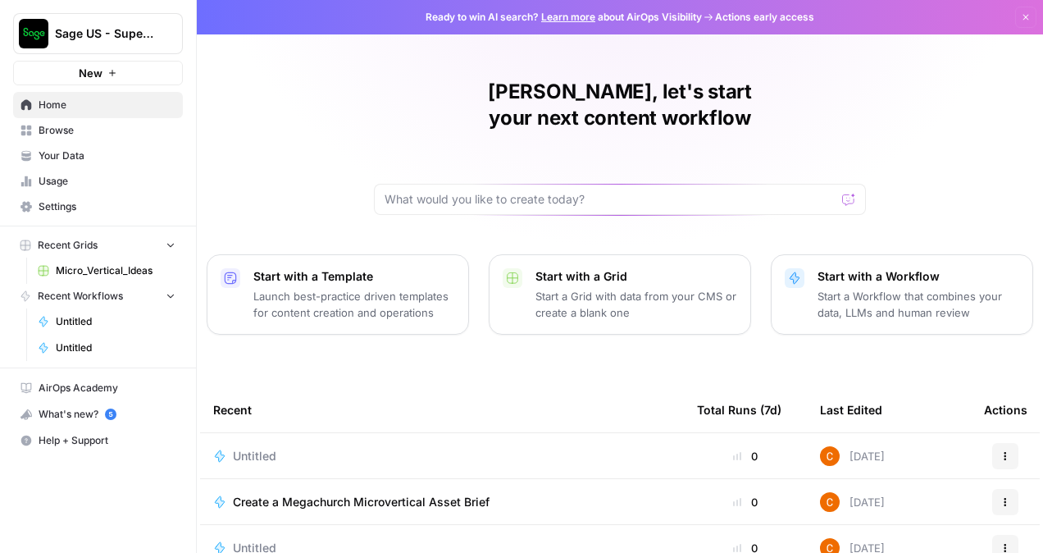
click at [992, 443] on button "Actions" at bounding box center [1005, 456] width 26 height 26
click at [887, 498] on span "Delete" at bounding box center [922, 504] width 131 height 16
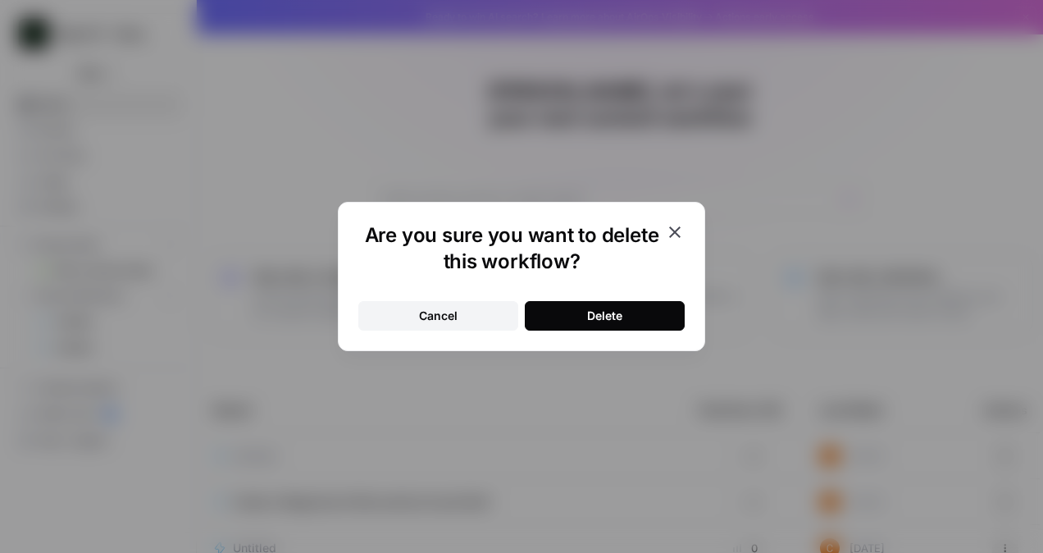
click at [630, 325] on button "Delete" at bounding box center [605, 316] width 160 height 30
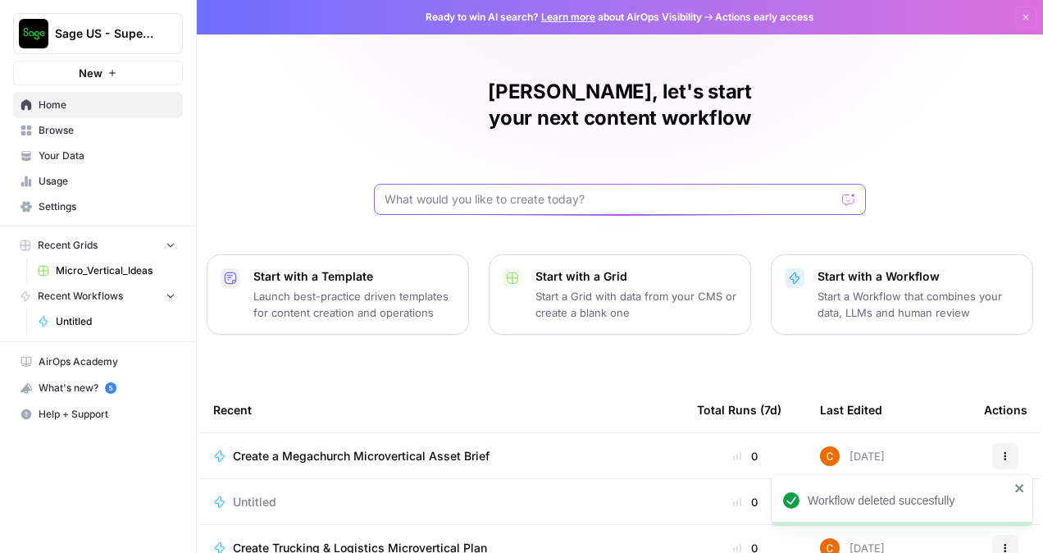
click at [585, 191] on input "text" at bounding box center [609, 199] width 451 height 16
paste input "✅ Airops Prompt: Generate Branded PDF Research Report Title: The State of Finan…"
type input "✅ Airops Prompt: Generate Branded PDF Research Report Title: The State of Finan…"
click button "Send" at bounding box center [849, 199] width 21 height 21
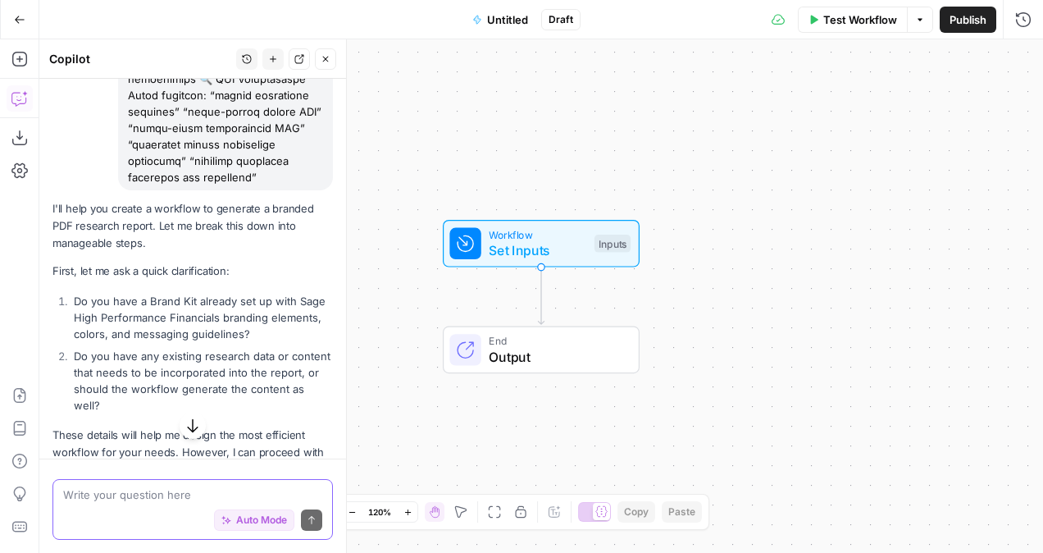
scroll to position [1636, 0]
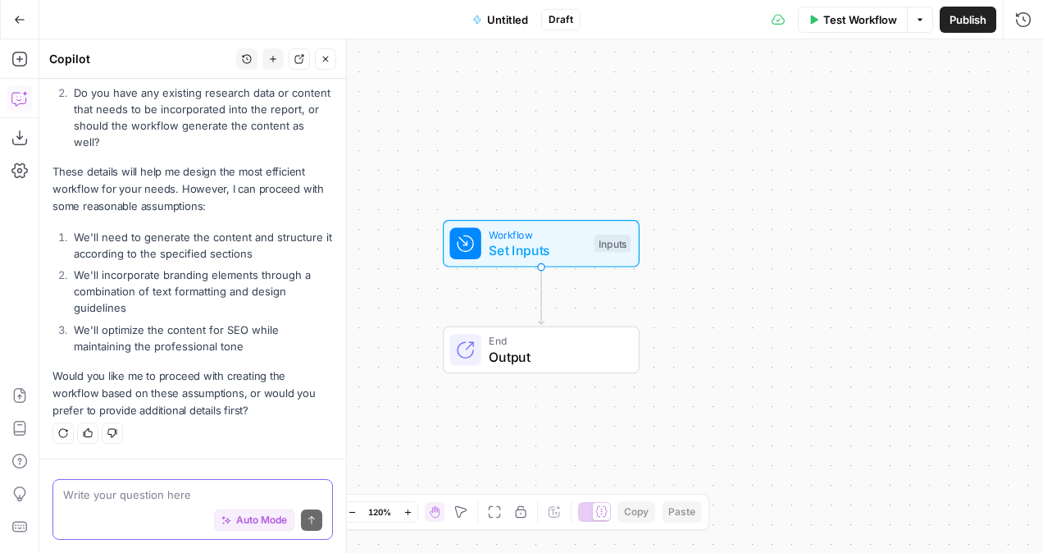
click at [115, 494] on textarea at bounding box center [192, 494] width 259 height 16
type textarea "yes"
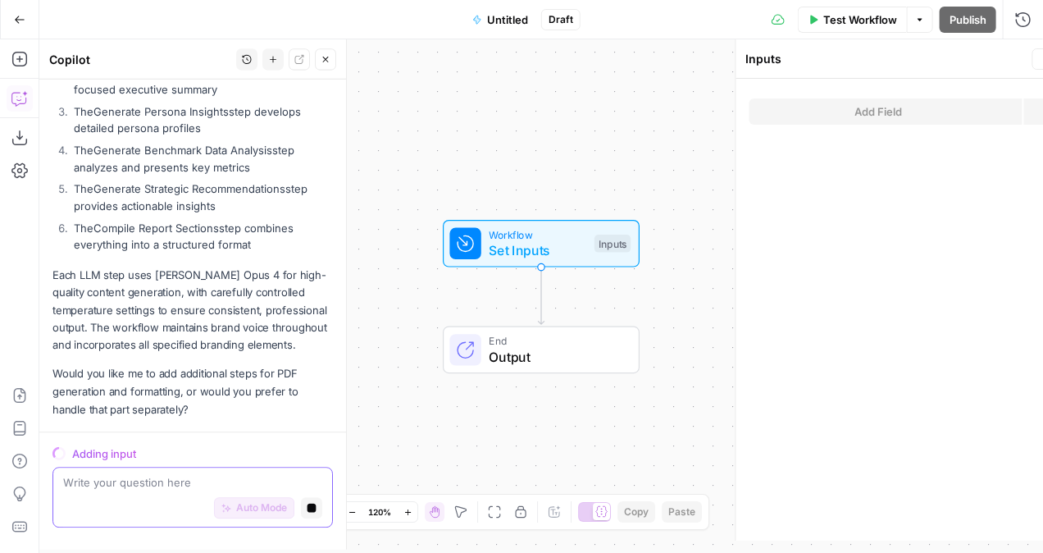
scroll to position [3190, 0]
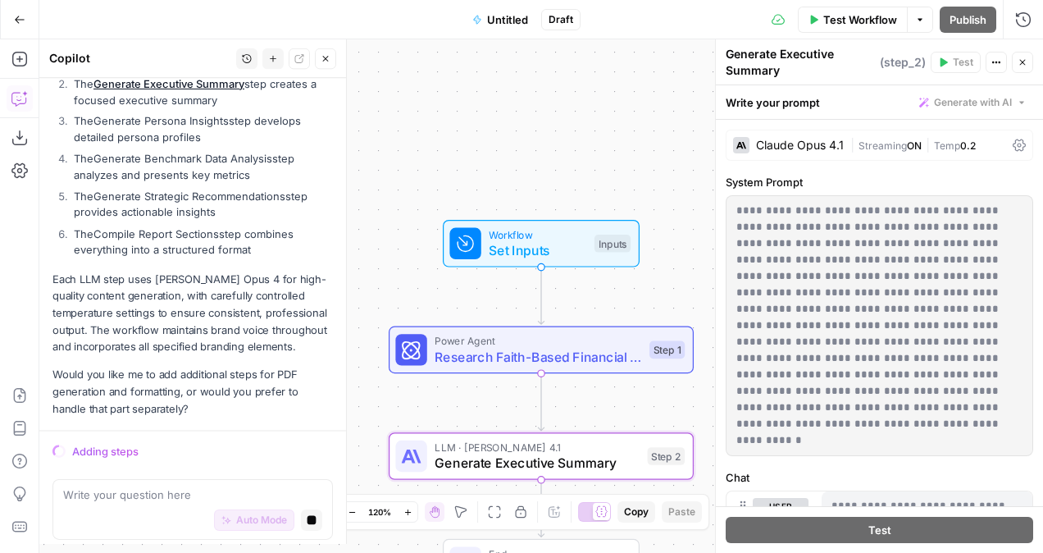
click at [884, 139] on span "Streaming" at bounding box center [882, 145] width 48 height 12
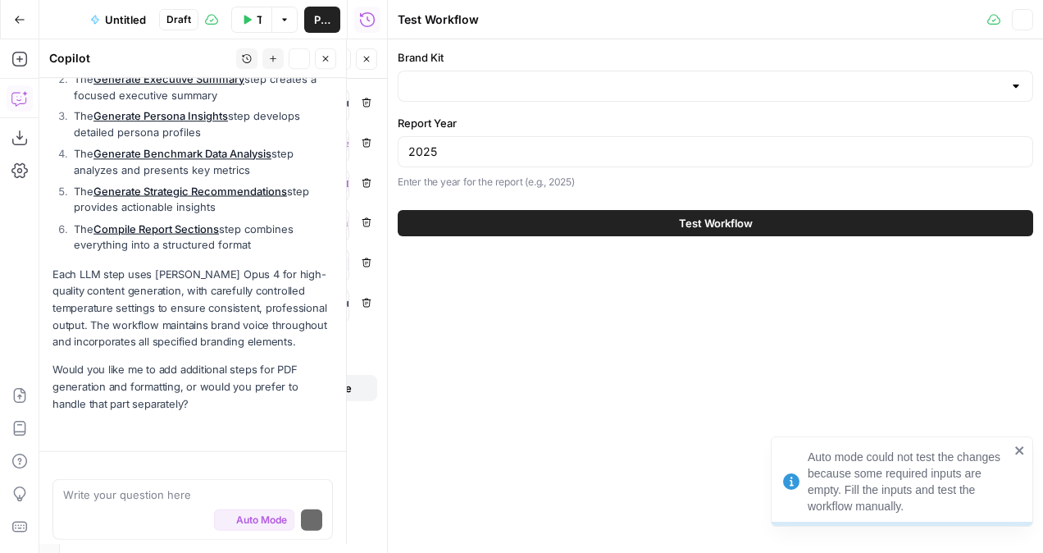
scroll to position [3247, 0]
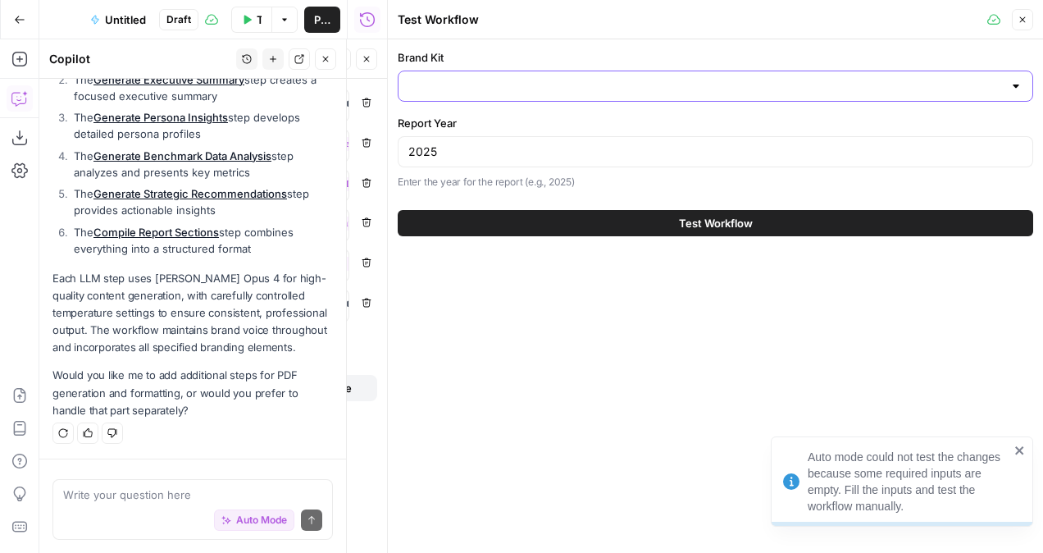
click at [469, 90] on input "Brand Kit" at bounding box center [705, 86] width 594 height 16
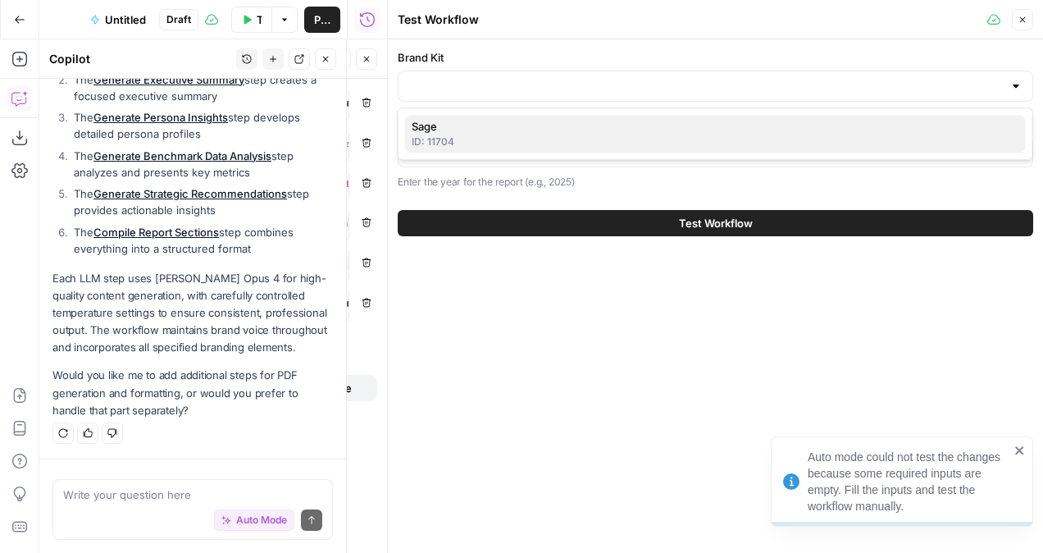
click at [439, 143] on div "ID: 11704" at bounding box center [715, 141] width 607 height 15
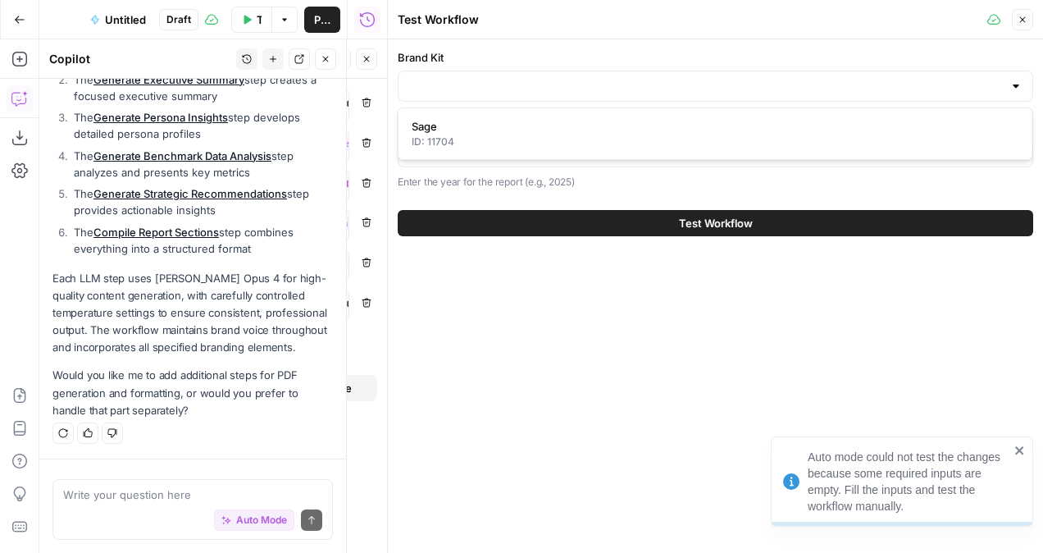
type input "Sage"
click at [548, 216] on button "Test Workflow" at bounding box center [715, 223] width 635 height 26
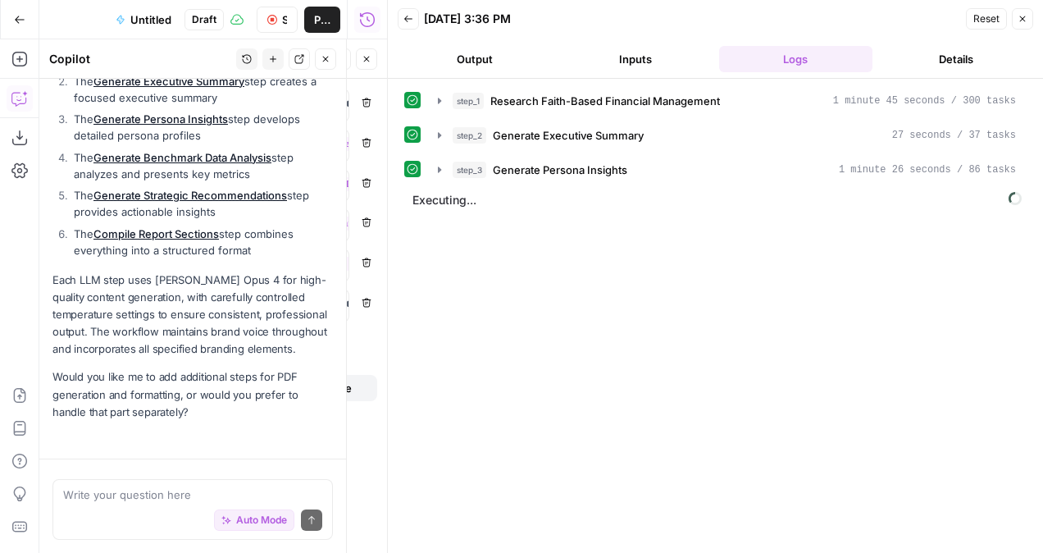
scroll to position [3259, 0]
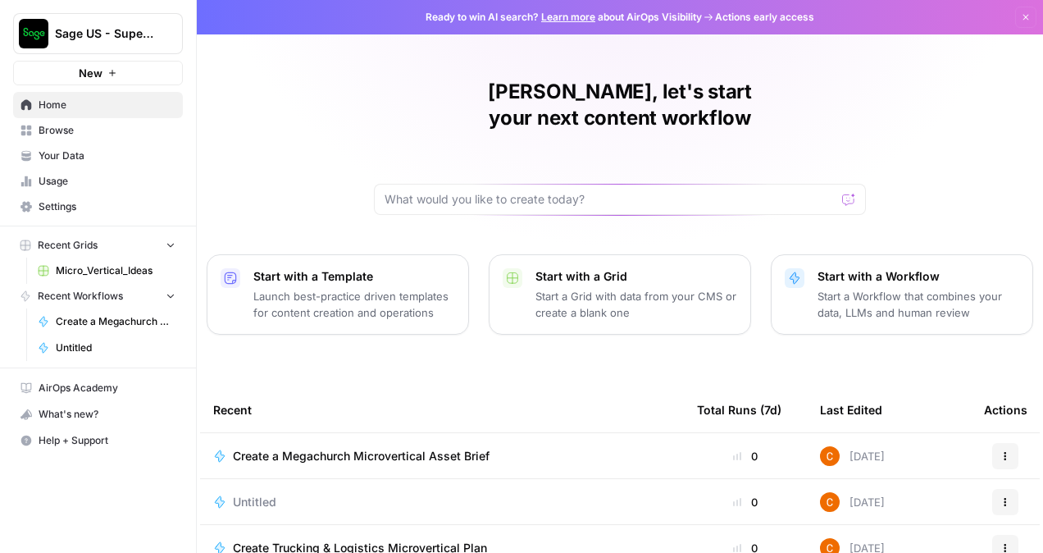
scroll to position [82, 0]
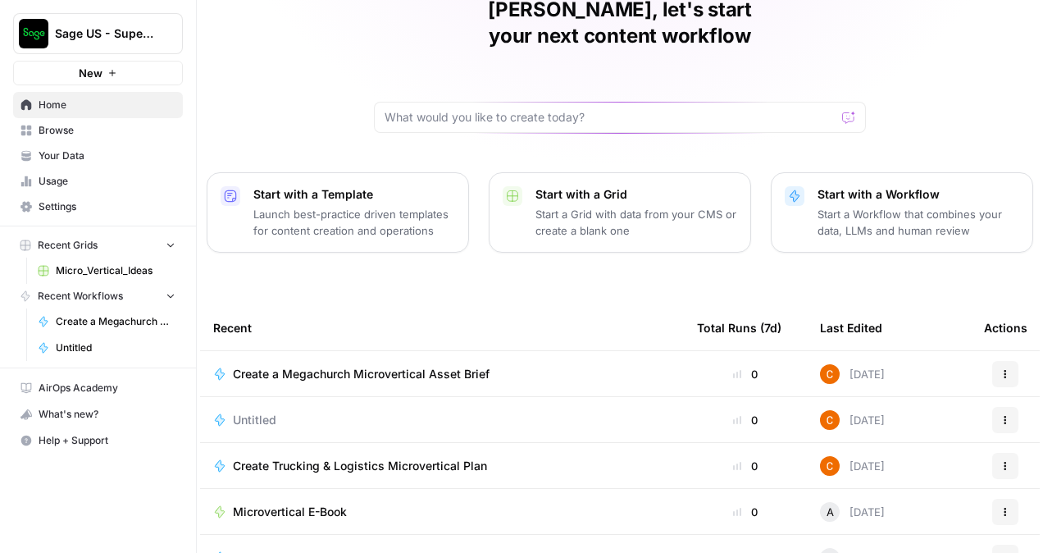
click at [43, 202] on span "Settings" at bounding box center [107, 206] width 137 height 15
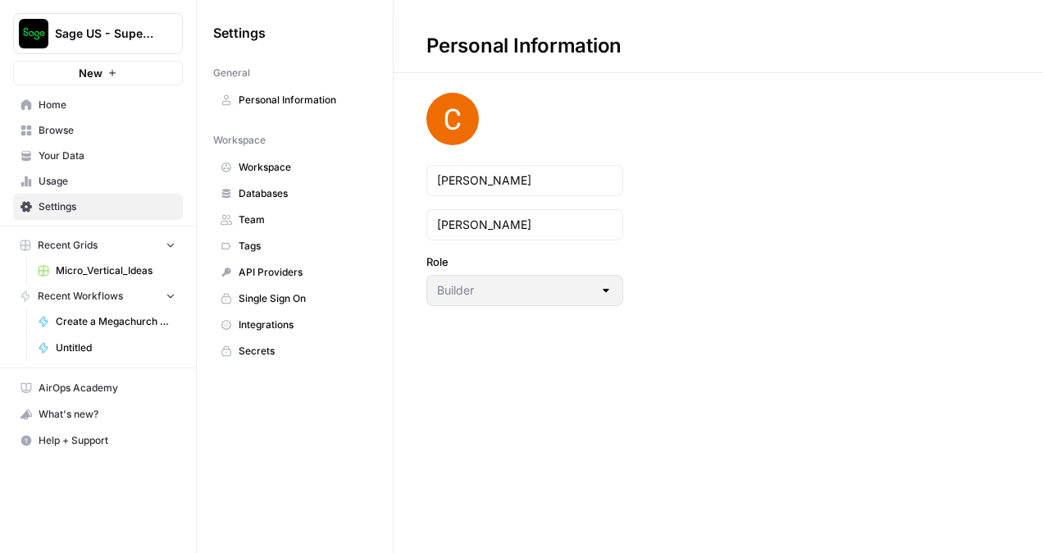
click at [284, 195] on span "Databases" at bounding box center [304, 193] width 130 height 15
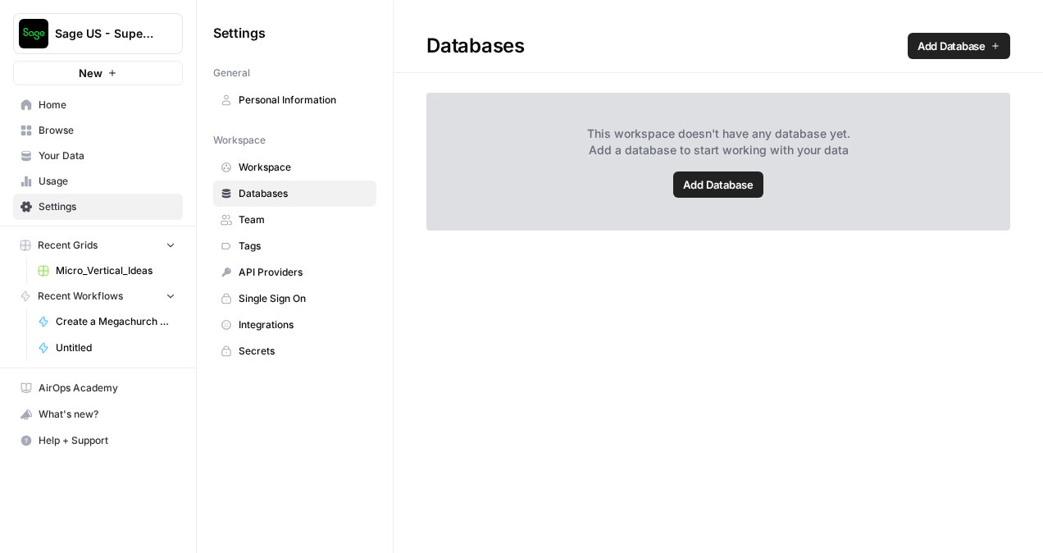
click at [293, 326] on span "Integrations" at bounding box center [304, 324] width 130 height 15
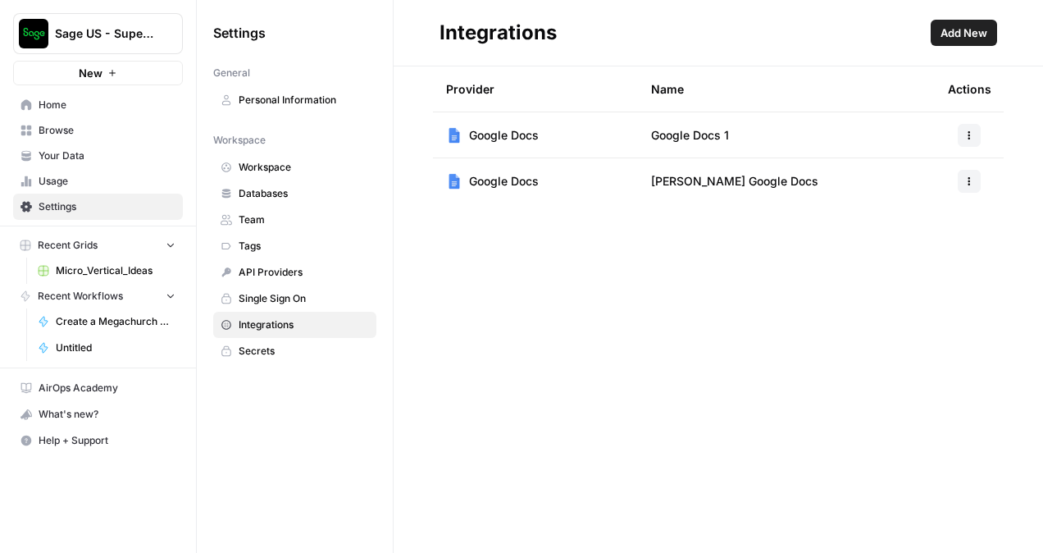
click at [305, 294] on span "Single Sign On" at bounding box center [304, 298] width 130 height 15
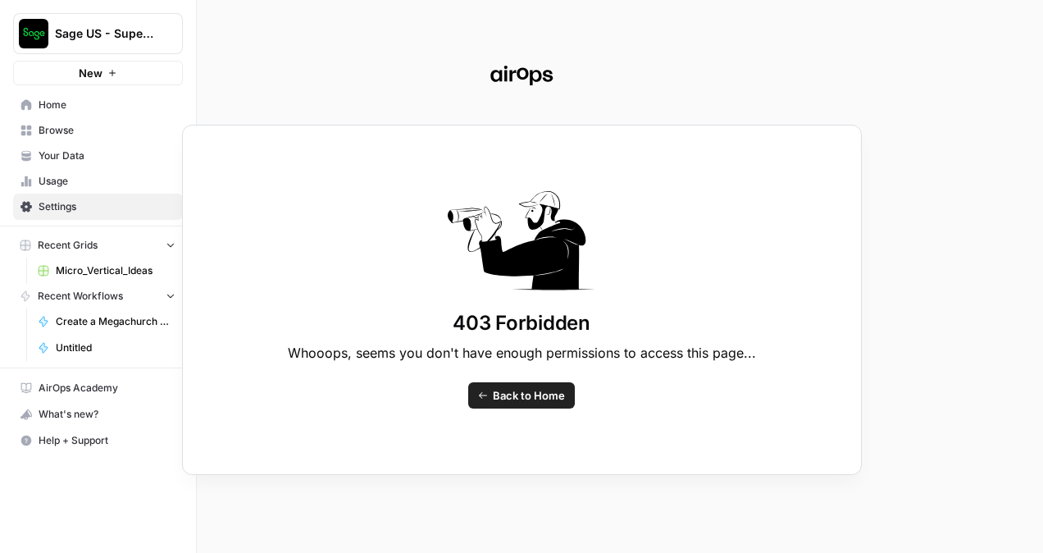
click at [521, 398] on span "Back to Home" at bounding box center [529, 395] width 72 height 16
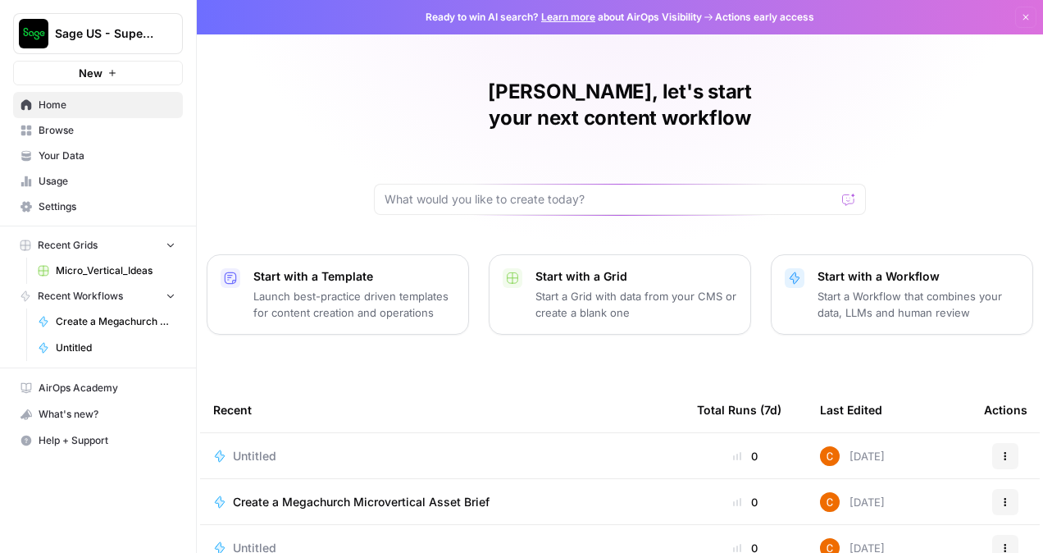
click at [82, 193] on link "Settings" at bounding box center [98, 206] width 170 height 26
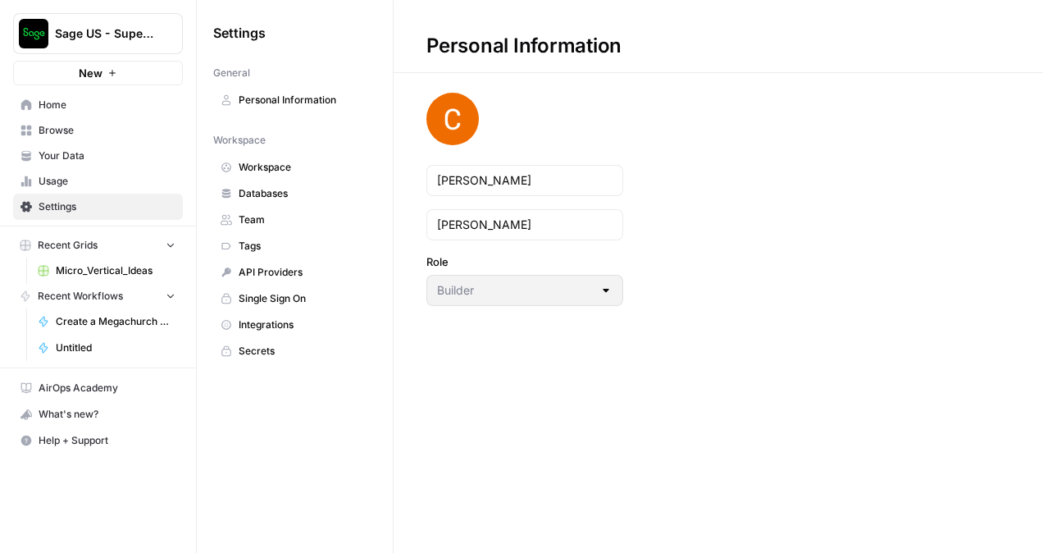
click at [275, 217] on span "Team" at bounding box center [304, 219] width 130 height 15
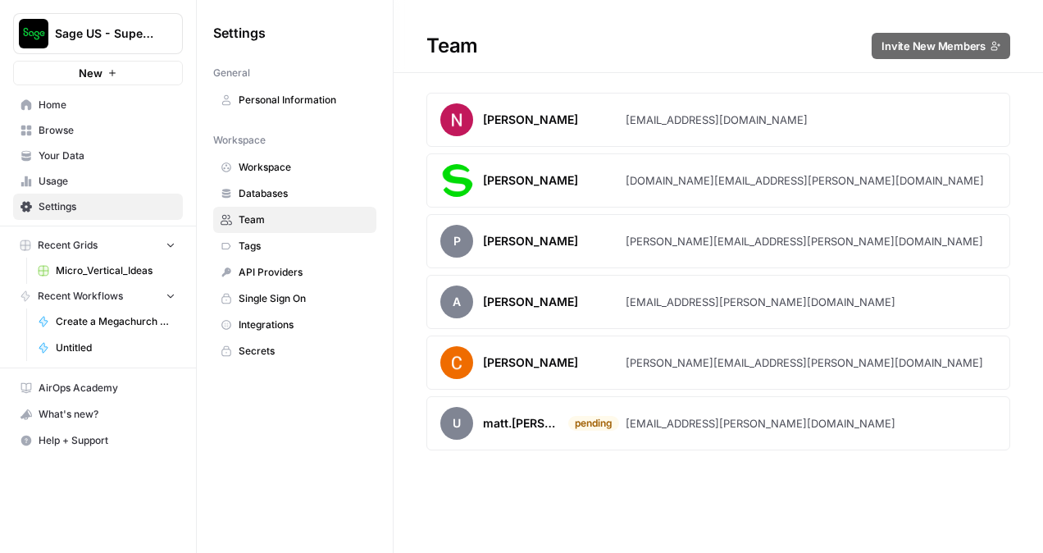
click at [276, 344] on span "Secrets" at bounding box center [304, 350] width 130 height 15
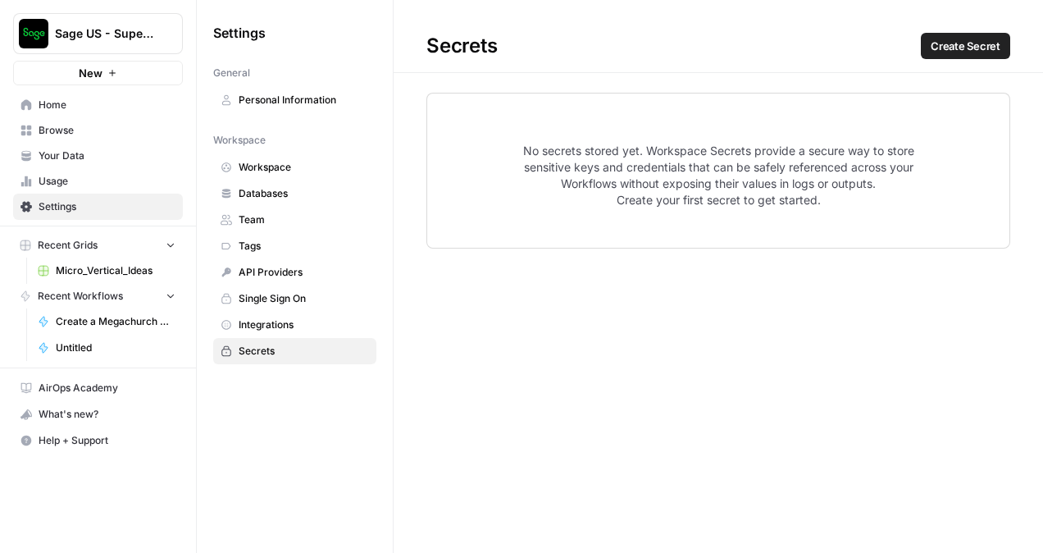
click at [296, 329] on link "Integrations" at bounding box center [294, 324] width 163 height 26
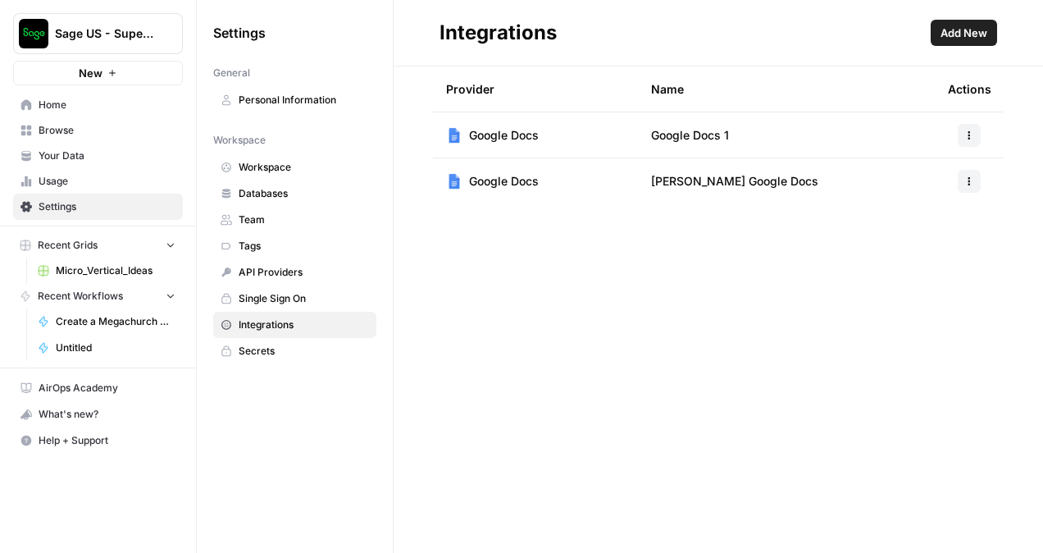
click at [311, 299] on span "Single Sign On" at bounding box center [304, 298] width 130 height 15
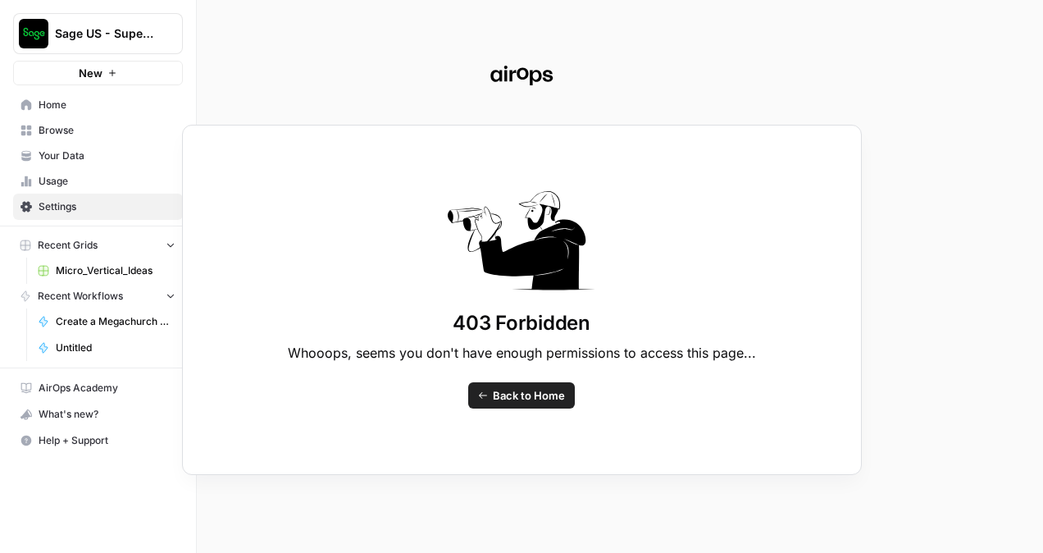
click at [521, 390] on span "Back to Home" at bounding box center [529, 395] width 72 height 16
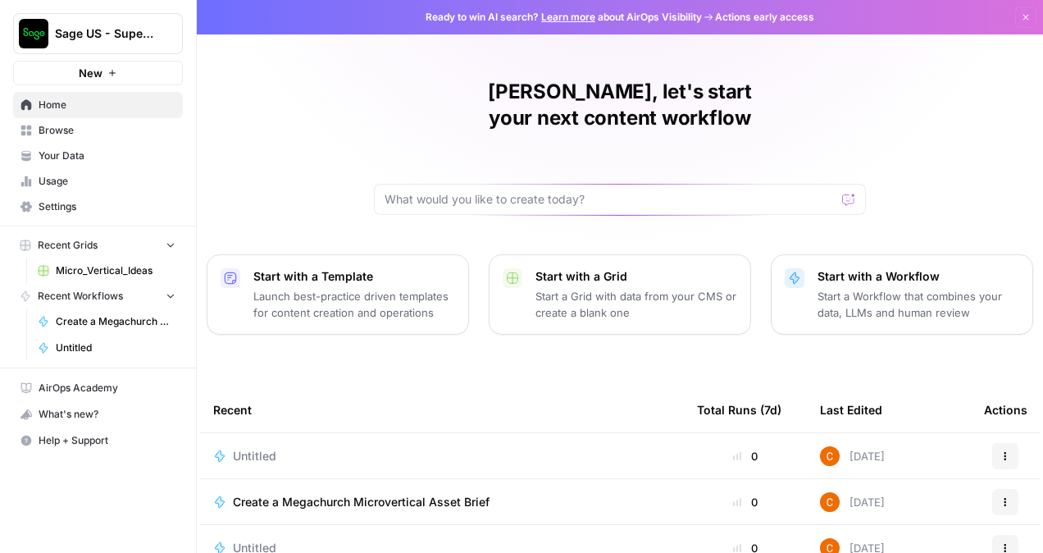
click at [56, 187] on span "Usage" at bounding box center [107, 181] width 137 height 15
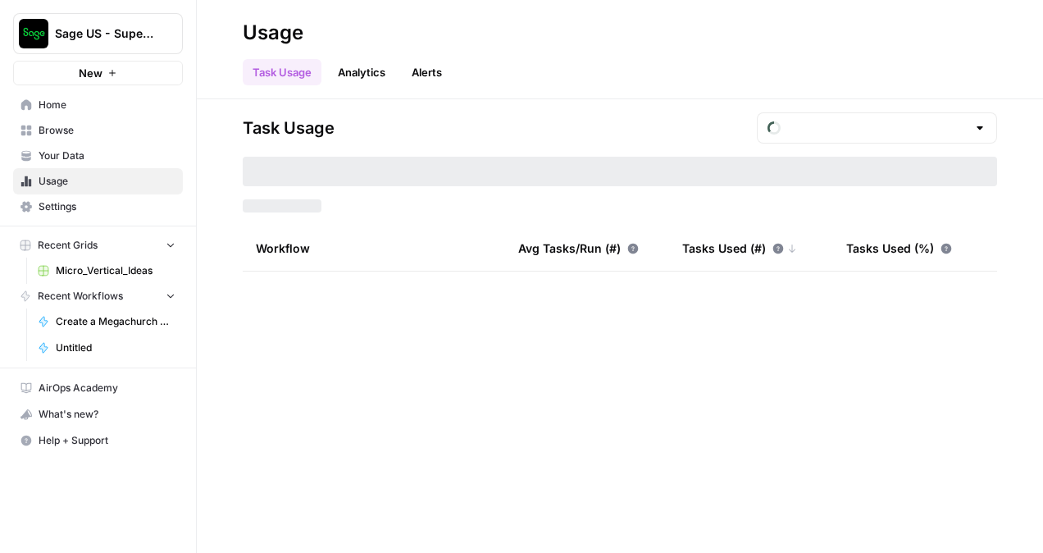
type input "August Tasks"
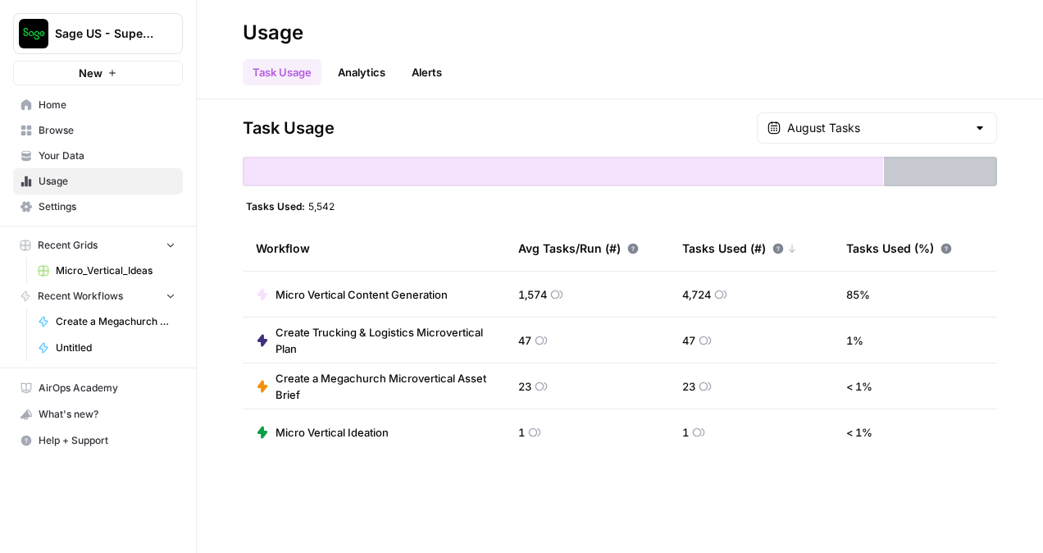
click at [102, 165] on link "Your Data" at bounding box center [98, 156] width 170 height 26
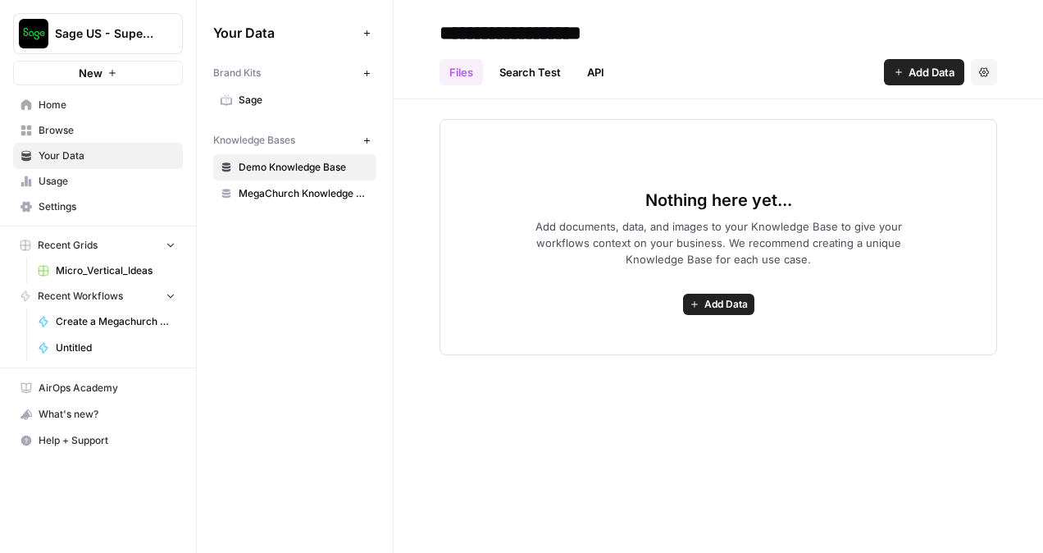
click at [280, 102] on span "Sage" at bounding box center [304, 100] width 130 height 15
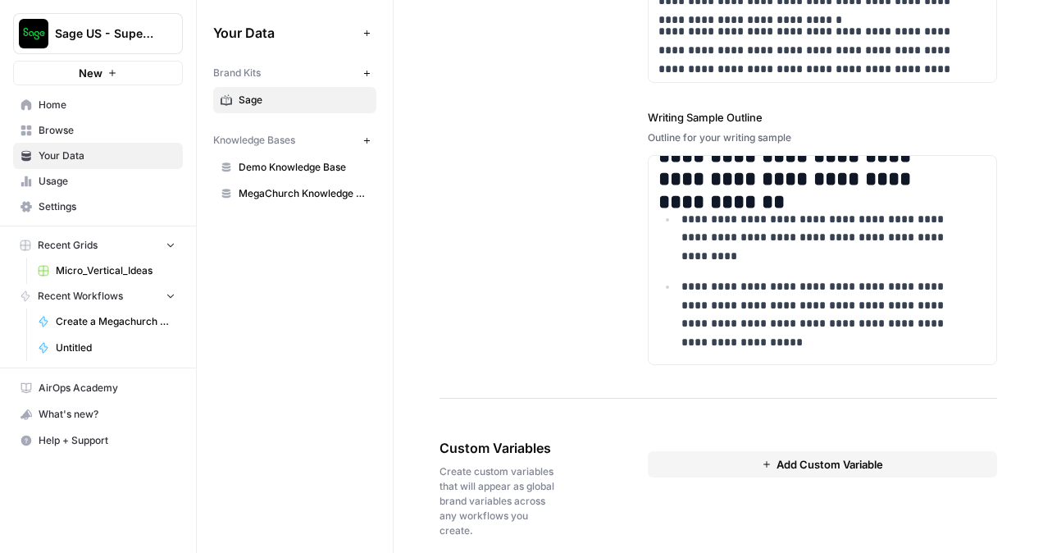
scroll to position [2505, 0]
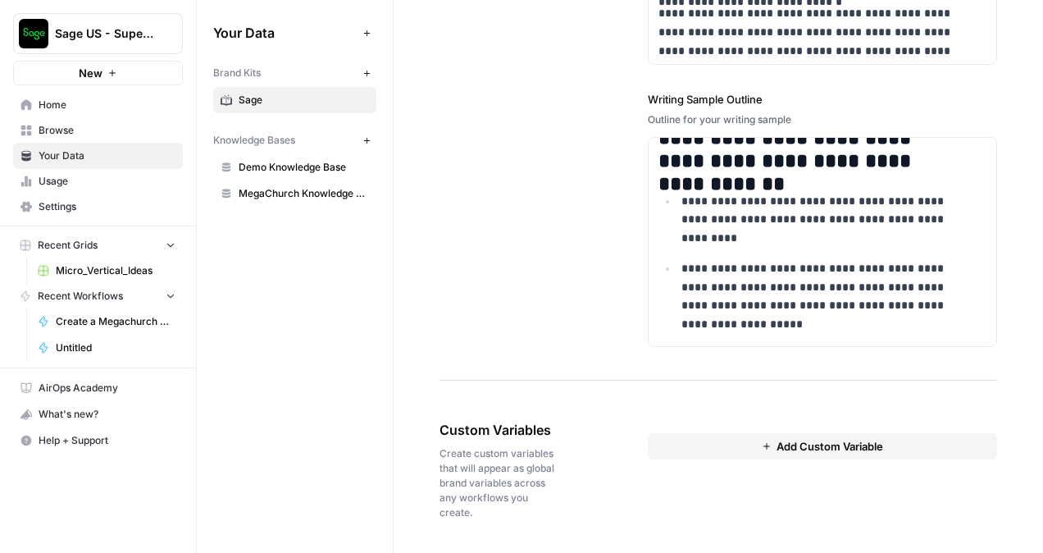
click at [721, 437] on button "Add Custom Variable" at bounding box center [822, 446] width 349 height 26
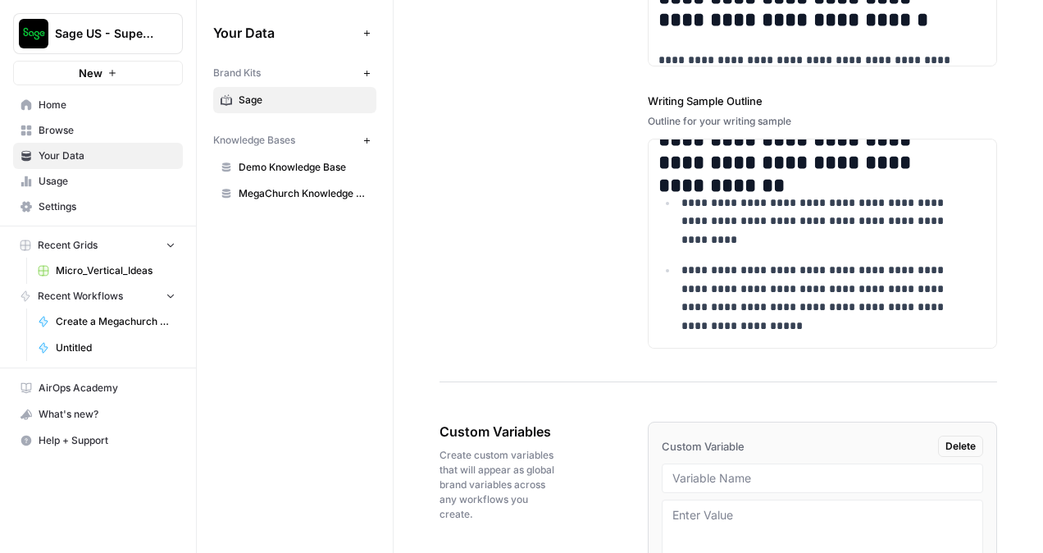
scroll to position [2666, 0]
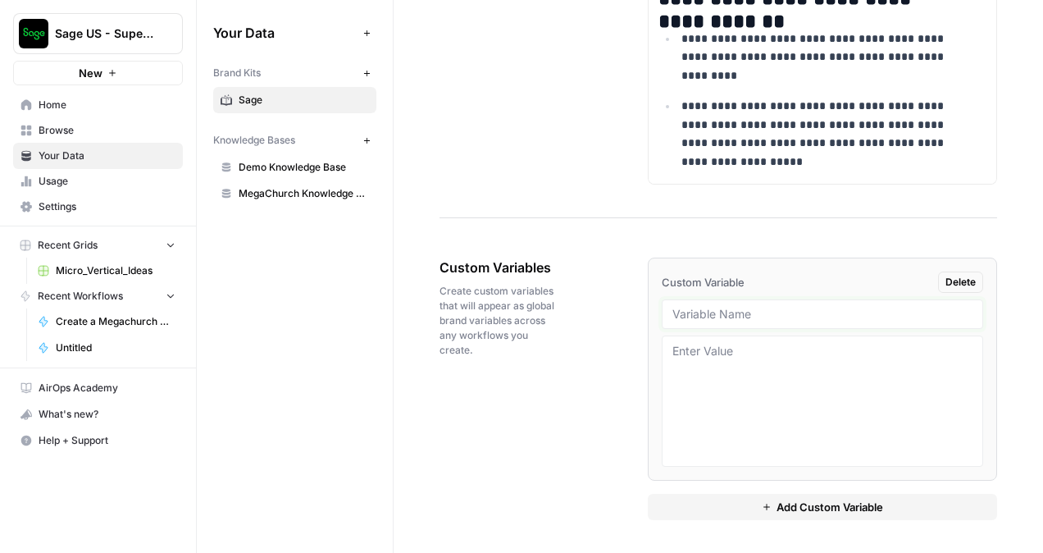
click at [716, 320] on input "text" at bounding box center [822, 314] width 300 height 15
paste input "primary_color"
type input "primary_color"
click at [737, 384] on textarea at bounding box center [822, 401] width 300 height 116
paste textarea "#00C389"
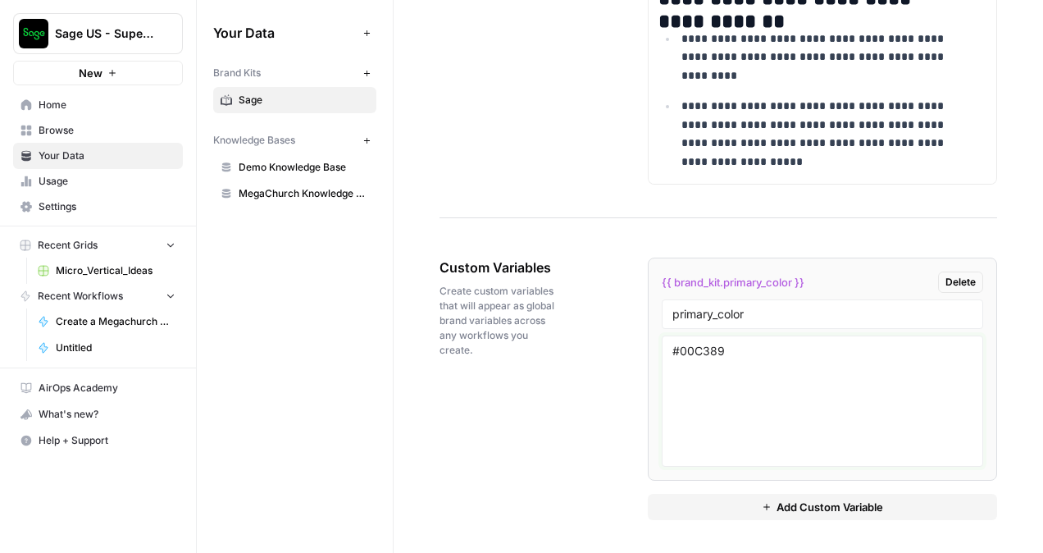
type textarea "#00C389"
click at [812, 503] on span "Add Custom Variable" at bounding box center [829, 506] width 107 height 16
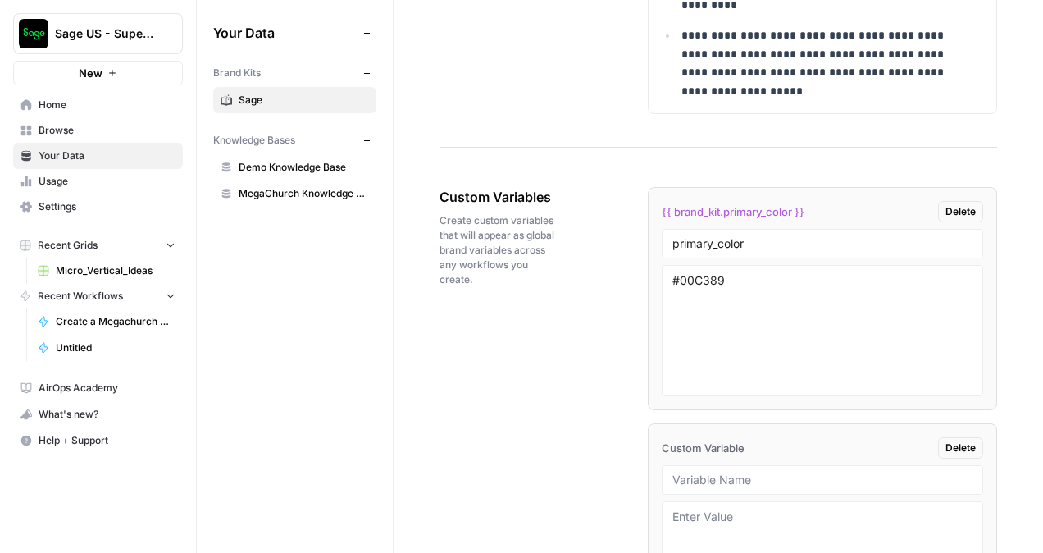
scroll to position [2901, 0]
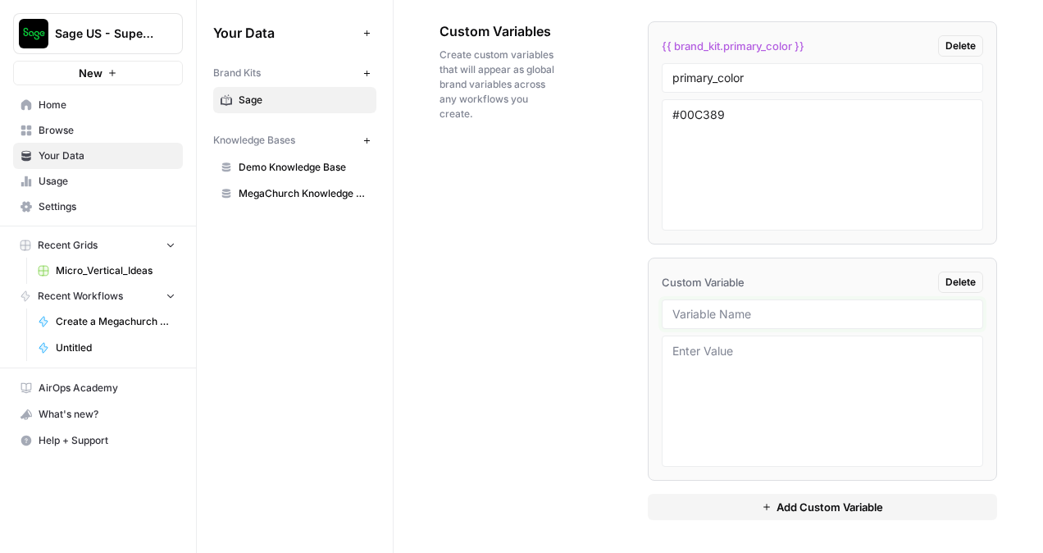
click at [710, 320] on input "text" at bounding box center [822, 314] width 300 height 15
paste input "secondary_colors"
type input "secondary_colors"
click at [752, 402] on textarea at bounding box center [822, 401] width 300 height 116
paste textarea "#007C91 (Teal), #003B5C (Navy), #00A9A5 (Jade)"
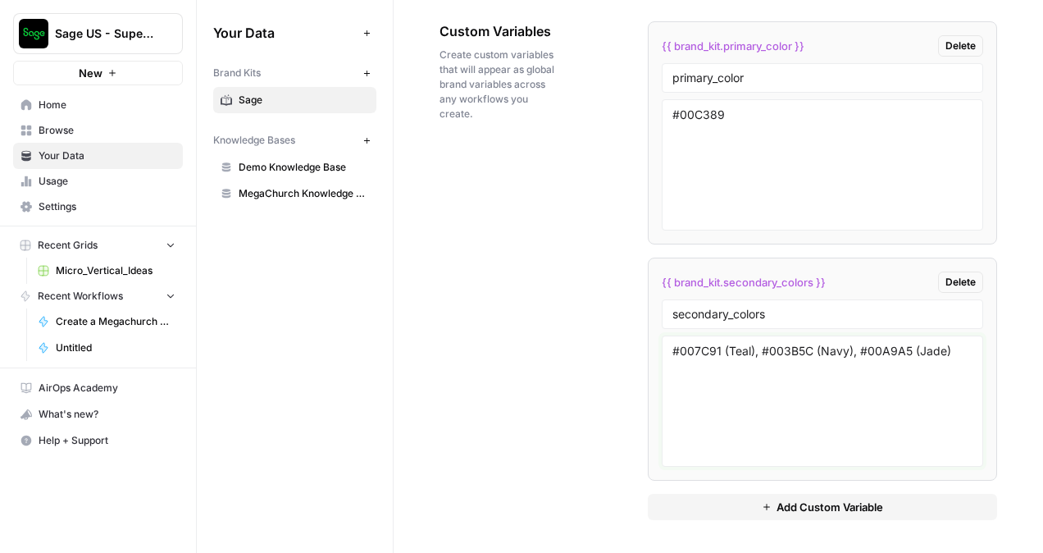
click at [797, 438] on textarea "#007C91 (Teal), #003B5C (Navy), #00A9A5 (Jade)" at bounding box center [822, 401] width 300 height 116
type textarea "#007C91 (Teal), #003B5C (Navy), #00A9A5 (Jade)"
click at [778, 122] on textarea "#00C389" at bounding box center [822, 165] width 300 height 116
paste textarea "(Brilliant Green)"
type textarea "#00C389 (Brilliant Green)"
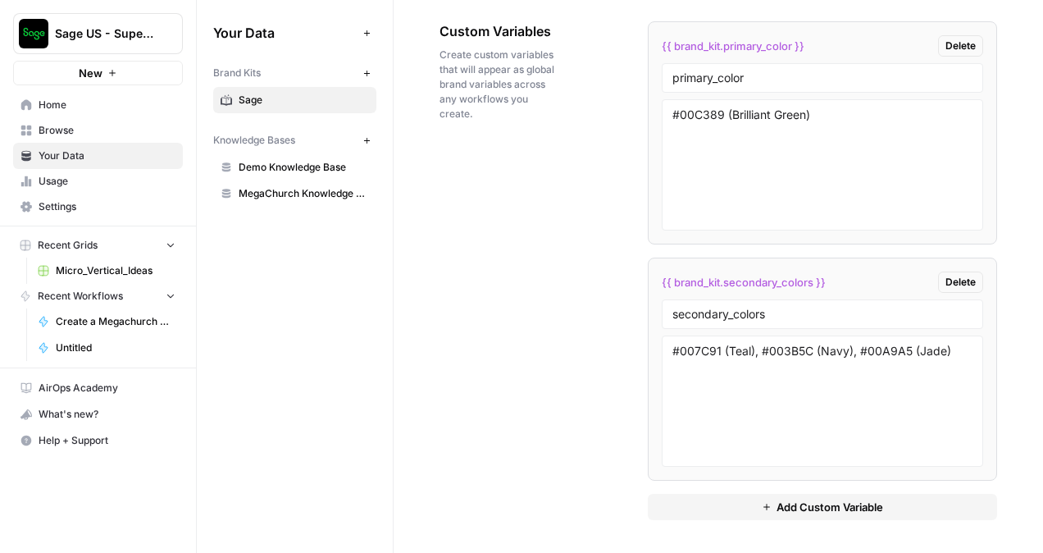
click at [477, 234] on div "Custom Variables Create custom variables that will appear as global brand varia…" at bounding box center [717, 271] width 557 height 564
click at [815, 508] on span "Add Custom Variable" at bounding box center [829, 506] width 107 height 16
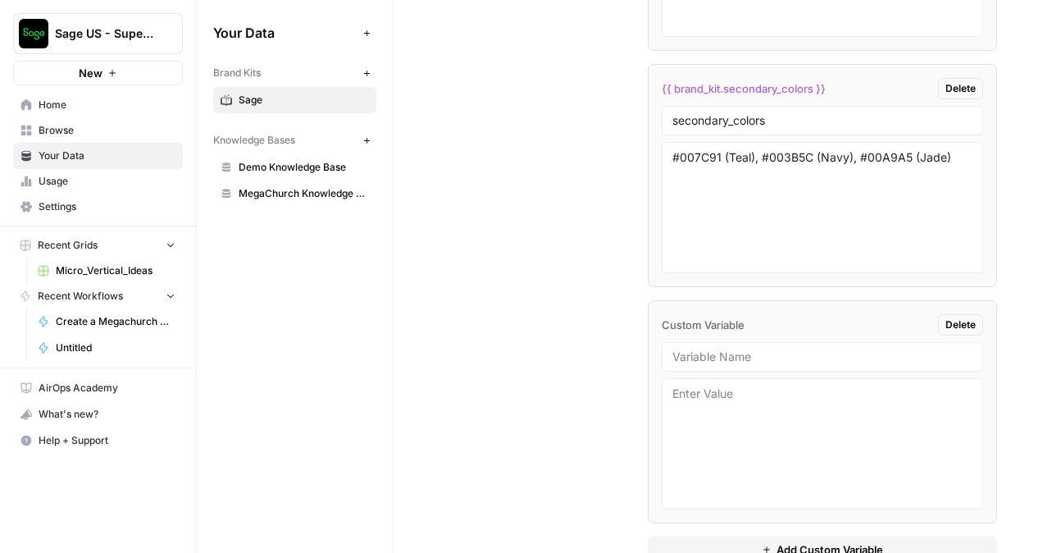
scroll to position [3136, 0]
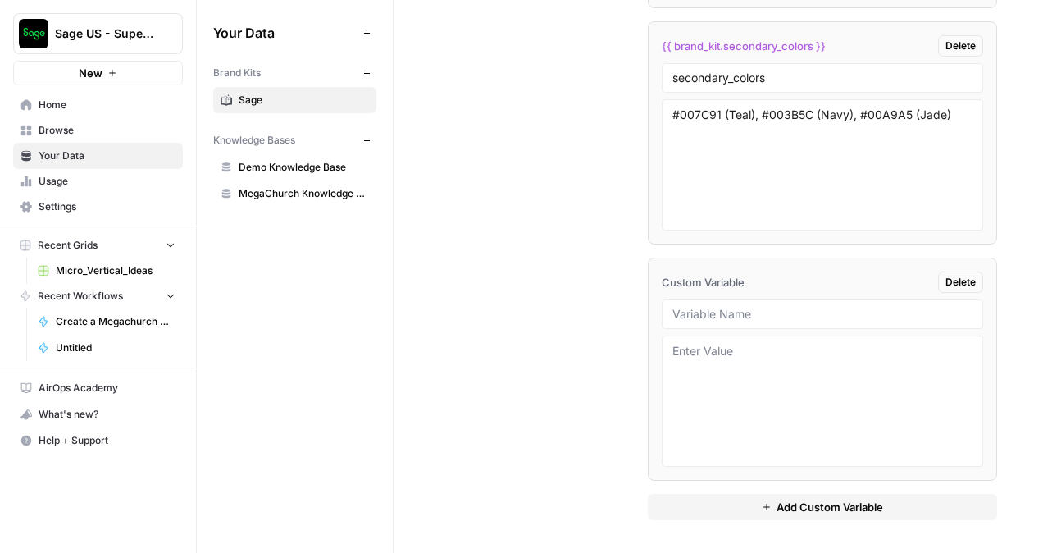
click at [756, 325] on div at bounding box center [822, 314] width 321 height 30
click at [775, 313] on input "text" at bounding box center [822, 314] width 300 height 15
paste input "background_dark"
type input "background_dark"
click at [807, 392] on textarea at bounding box center [822, 401] width 300 height 116
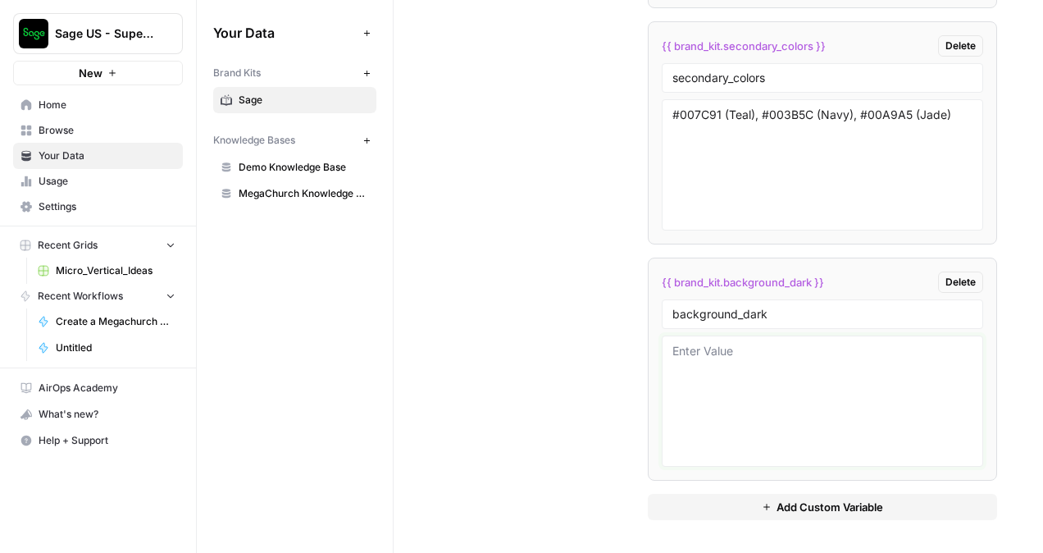
paste textarea "#000000"
type textarea "#000000"
click at [792, 502] on span "Add Custom Variable" at bounding box center [829, 506] width 107 height 16
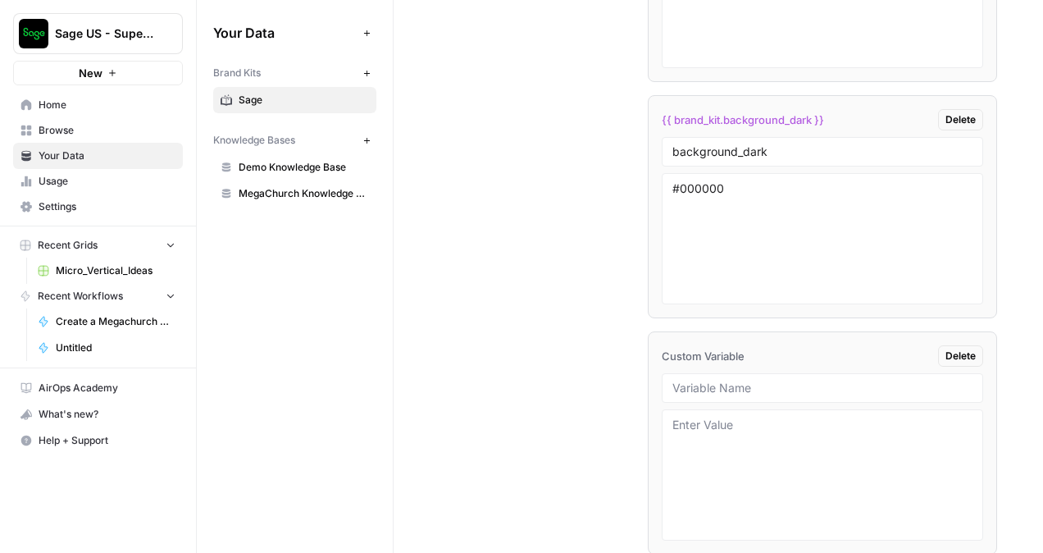
scroll to position [3371, 0]
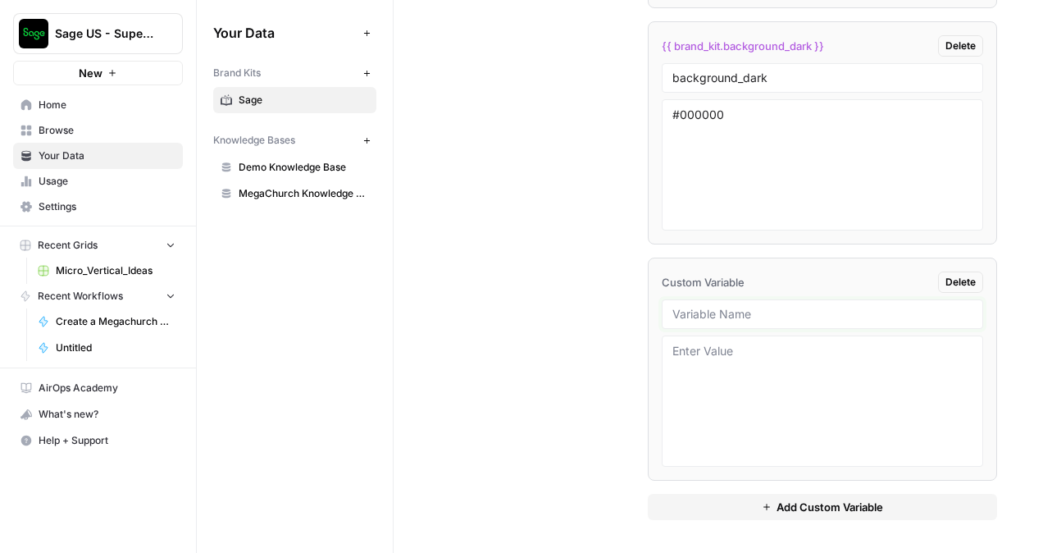
click at [729, 317] on input "text" at bounding box center [822, 314] width 300 height 15
paste input "background_light"
type input "background_light"
click at [720, 371] on textarea at bounding box center [822, 401] width 300 height 116
paste textarea "#FFFFFF"
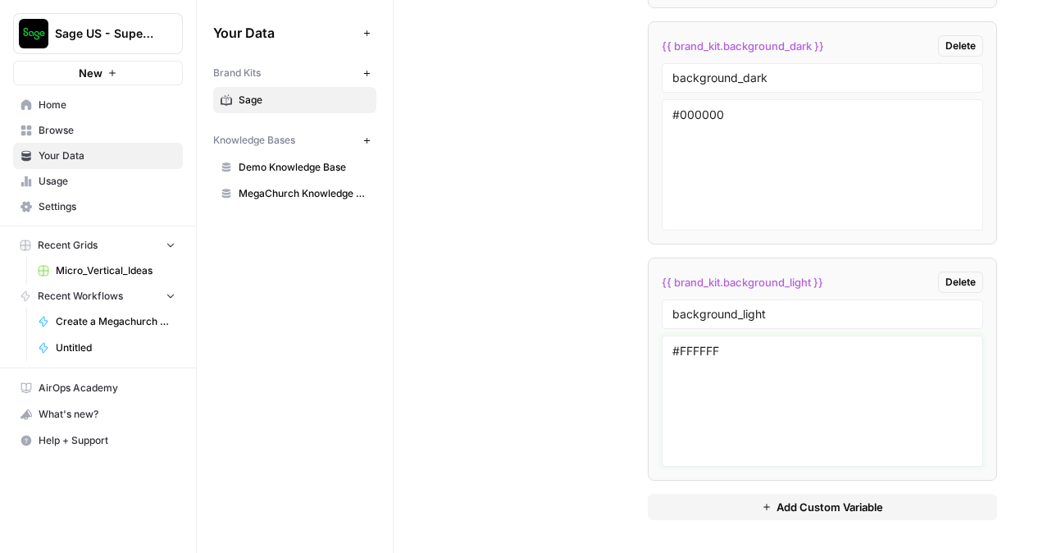
type textarea "#FFFFFF"
click at [812, 510] on span "Add Custom Variable" at bounding box center [829, 506] width 107 height 16
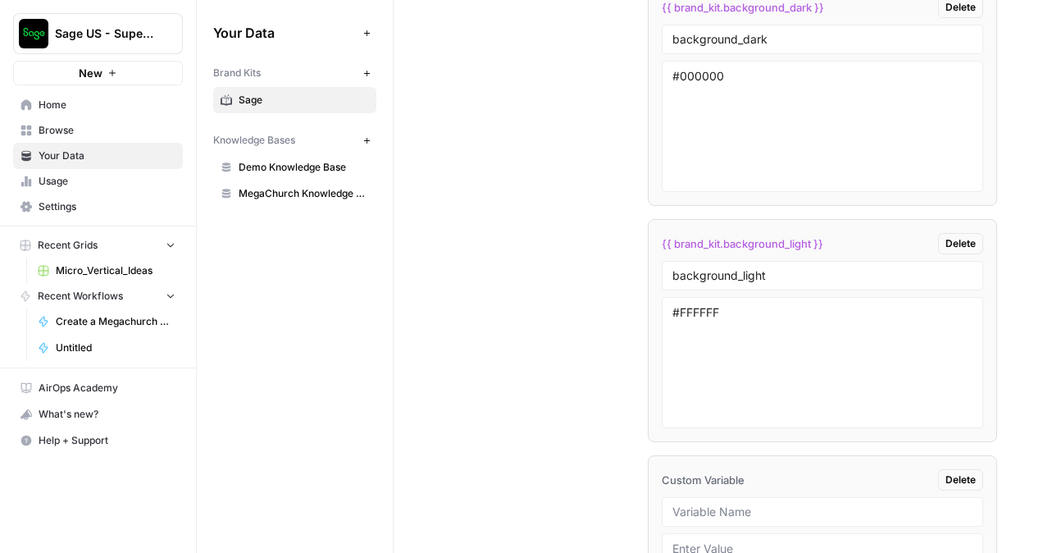
scroll to position [3535, 0]
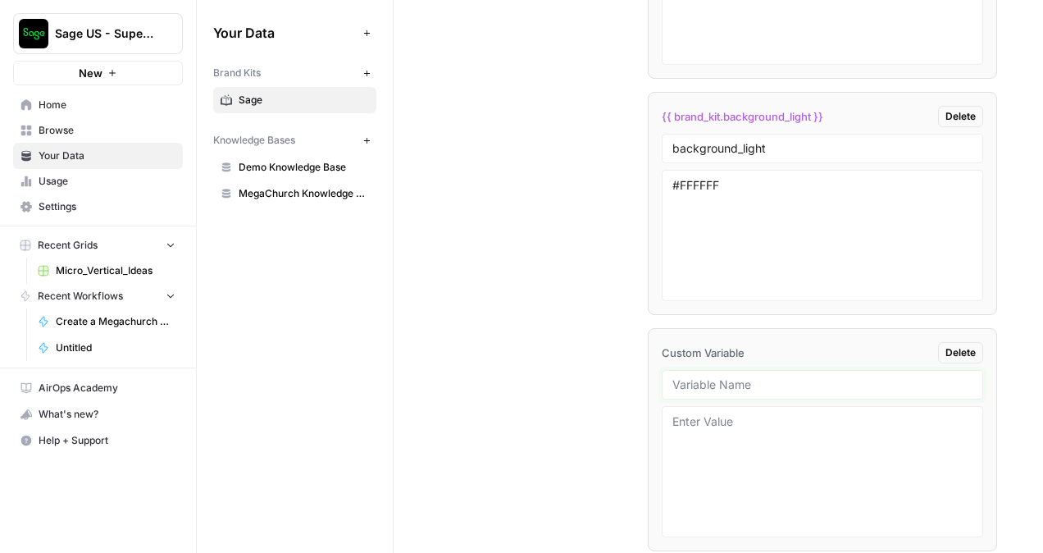
drag, startPoint x: 728, startPoint y: 380, endPoint x: 747, endPoint y: 377, distance: 19.1
click at [728, 380] on input "text" at bounding box center [822, 384] width 300 height 15
paste input "accent_colors"
type input "accent_colors"
click at [698, 422] on textarea at bounding box center [822, 471] width 300 height 116
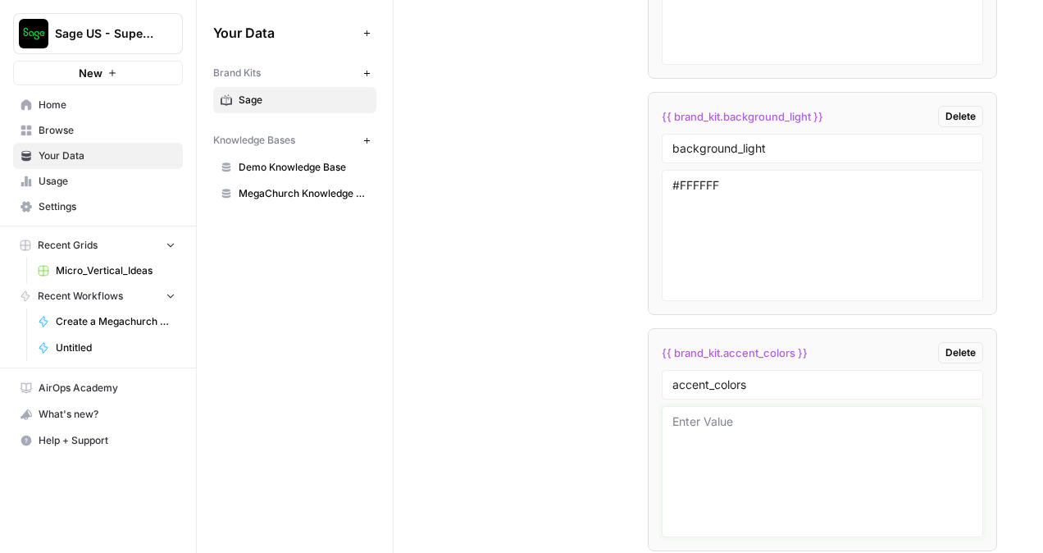
paste textarea "#C8102E (Cherry), #E87722 (Terra), #FFB81C (Amber)"
click at [681, 416] on textarea "#C8102E (Cherry), #E87722 (Terra), #FFB81C (Amber)" at bounding box center [822, 471] width 300 height 116
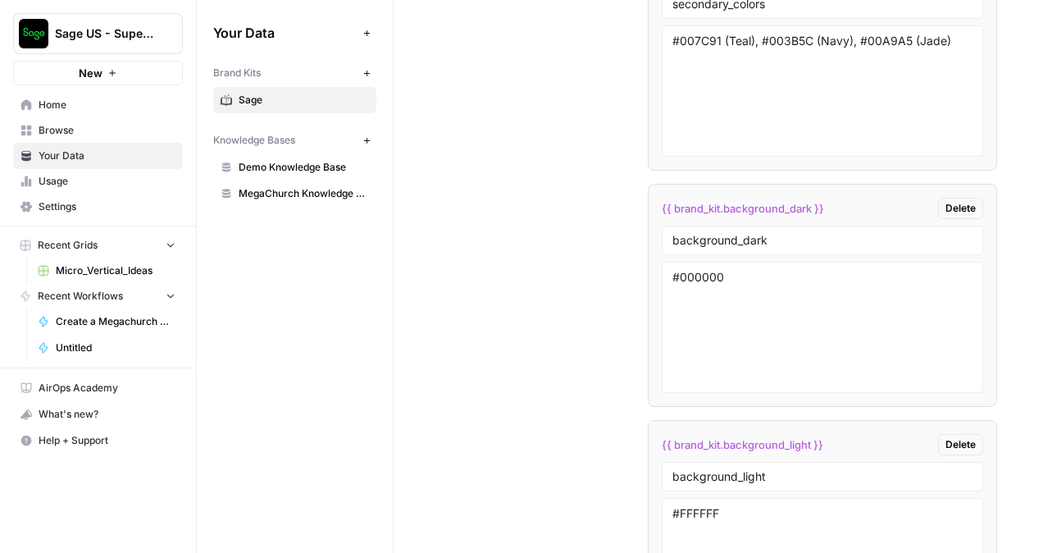
scroll to position [3289, 0]
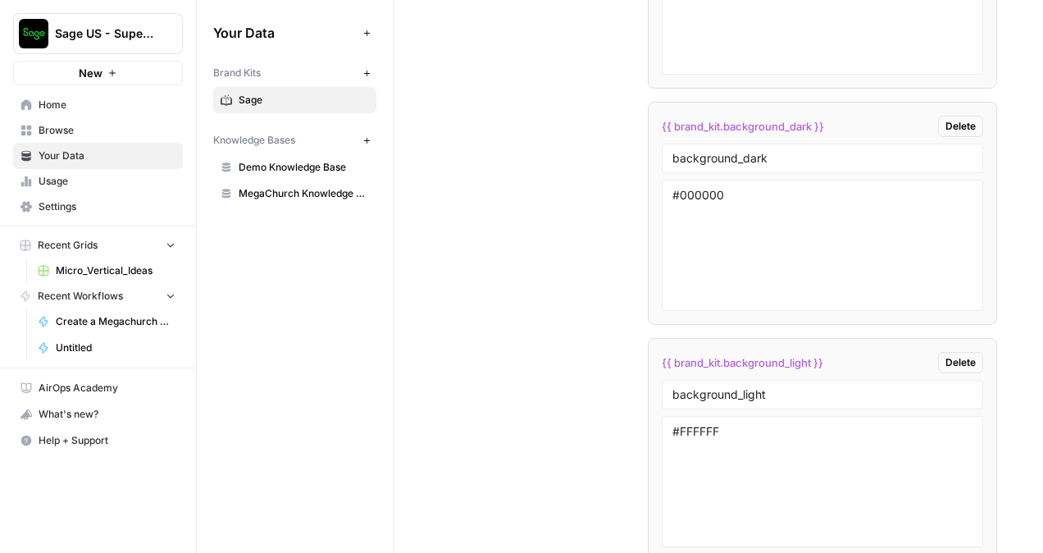
type textarea "#C8102E (Cherry), #E87722 (Terra), #FFB81C (Amber)"
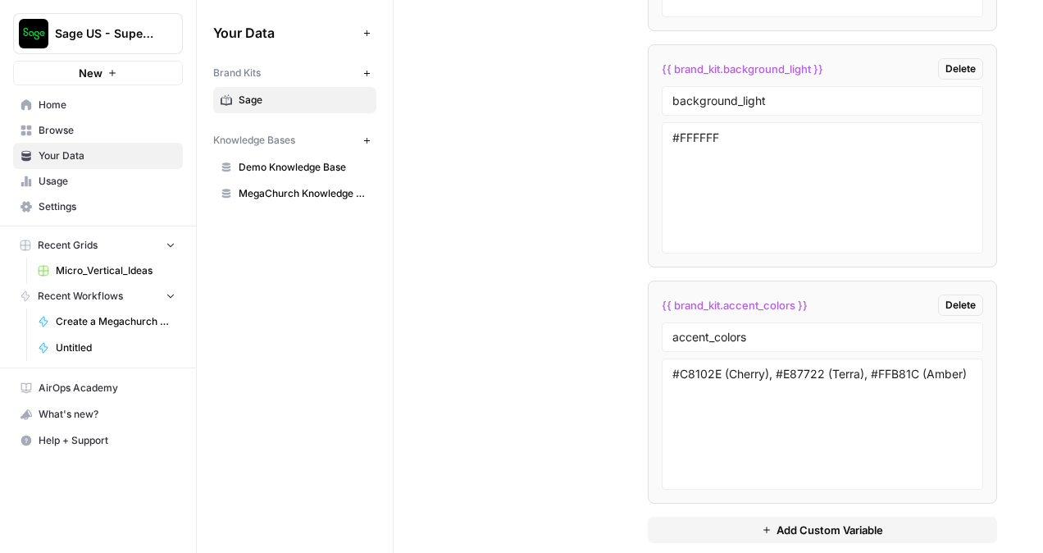
scroll to position [3606, 0]
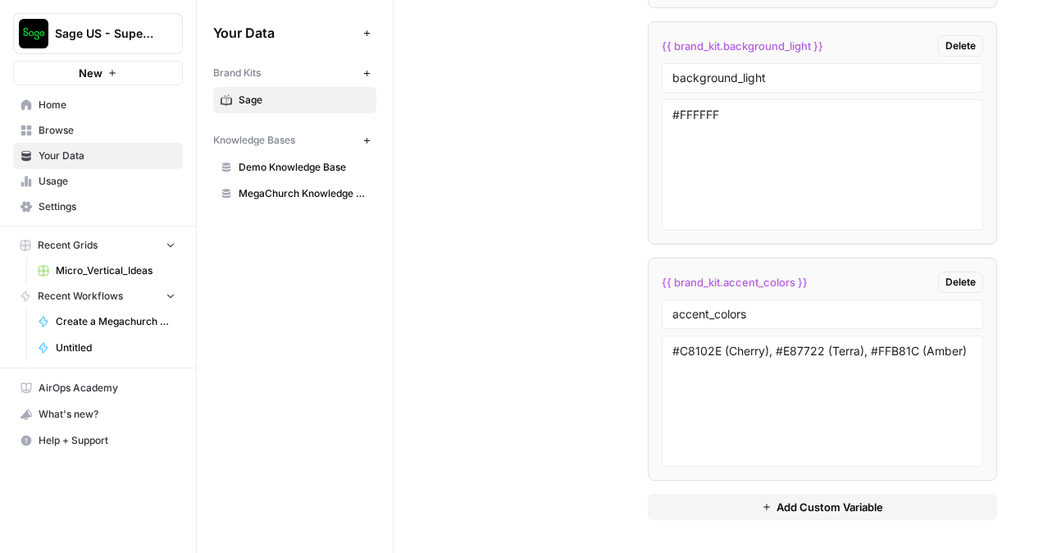
click at [776, 507] on span "Add Custom Variable" at bounding box center [829, 506] width 107 height 16
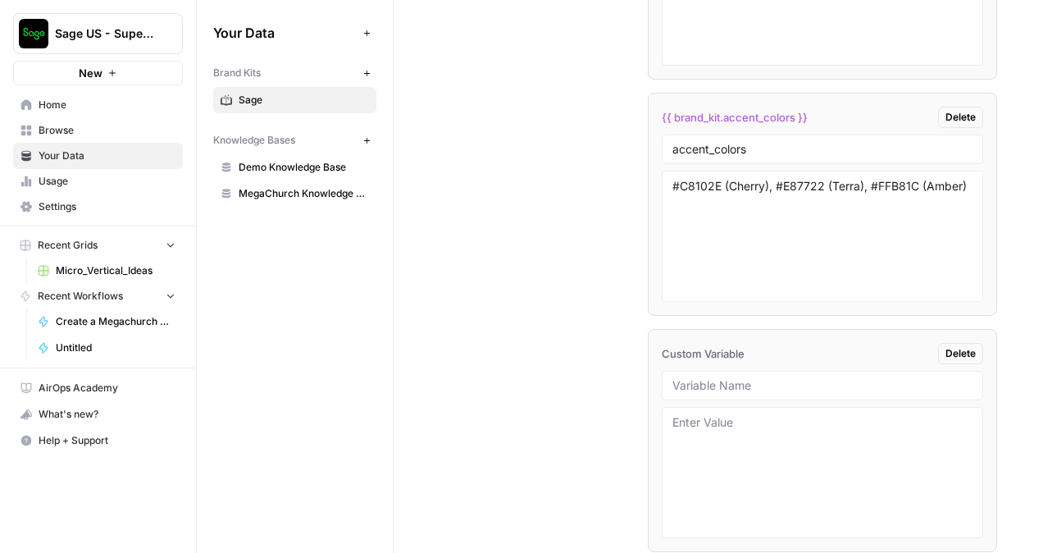
click at [743, 399] on div at bounding box center [822, 386] width 321 height 30
click at [748, 392] on input "text" at bounding box center [822, 385] width 300 height 15
paste input "headline_font"
type input "headline_font"
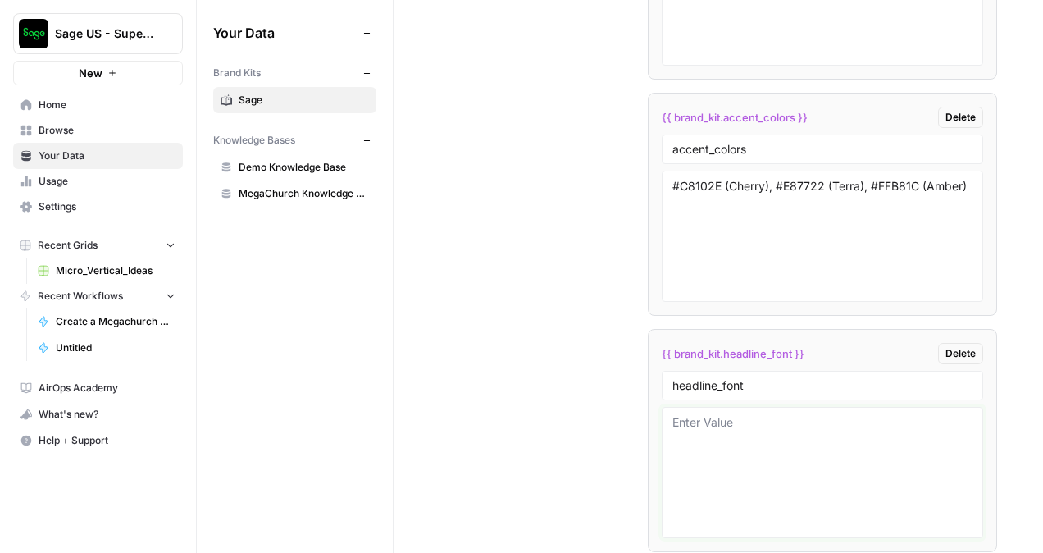
click at [700, 486] on textarea at bounding box center [822, 472] width 300 height 116
paste textarea "Sage Headline Bold"
type textarea "Sage Headline Bold"
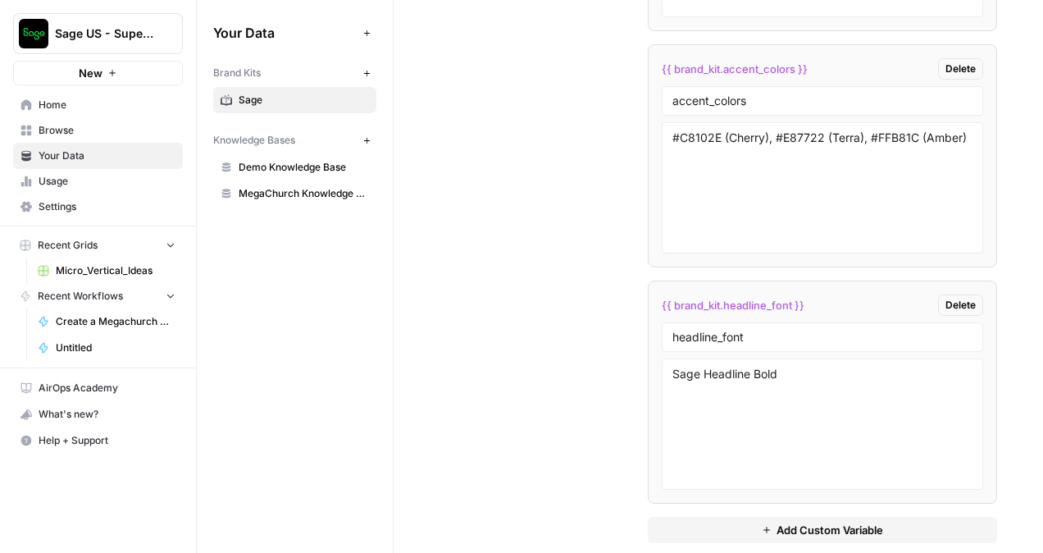
scroll to position [3841, 0]
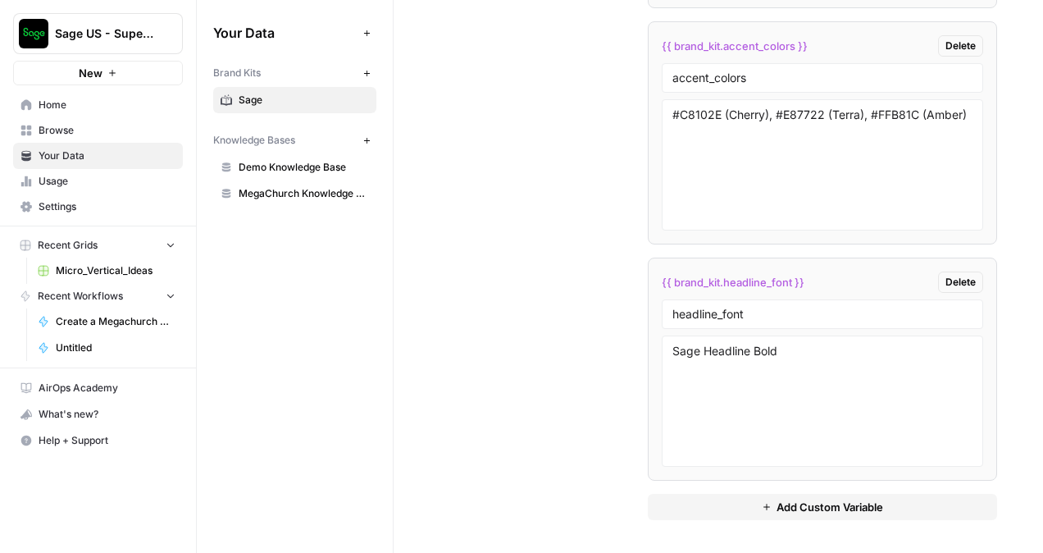
click at [712, 498] on button "Add Custom Variable" at bounding box center [822, 506] width 349 height 26
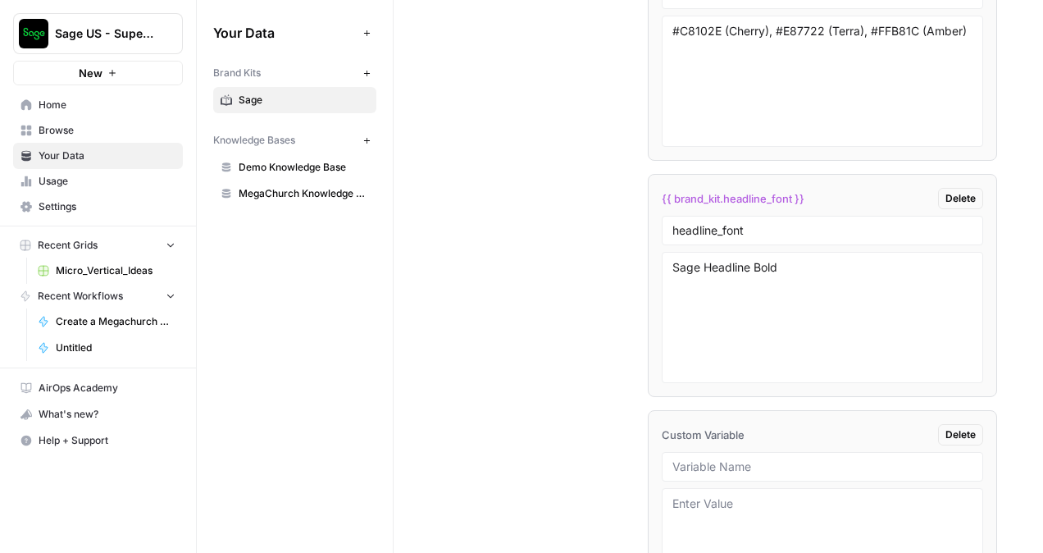
scroll to position [4005, 0]
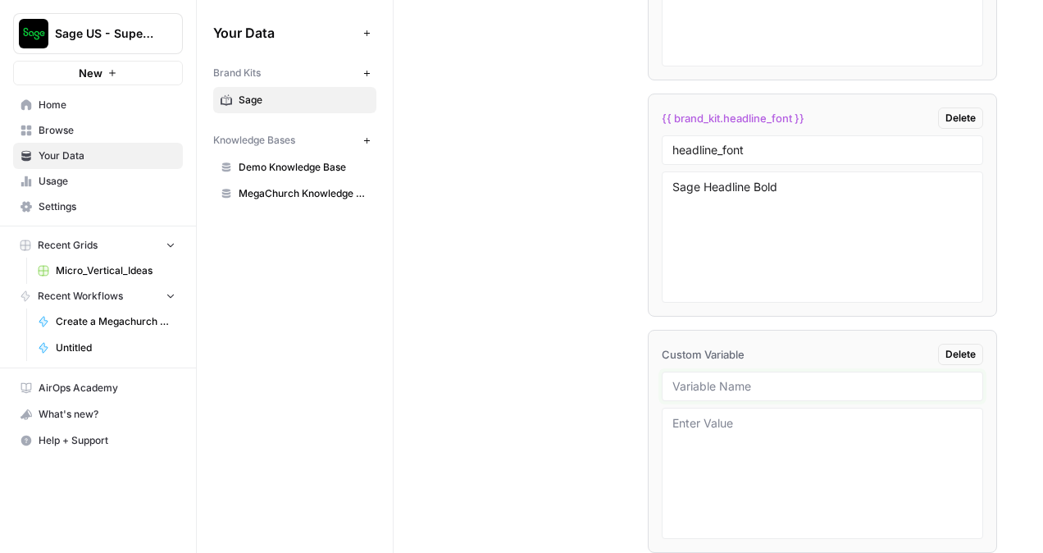
click at [739, 387] on input "text" at bounding box center [822, 386] width 300 height 15
paste input "body_font"
type input "body_font"
click at [857, 532] on div at bounding box center [822, 472] width 321 height 131
click at [806, 462] on textarea at bounding box center [822, 473] width 300 height 116
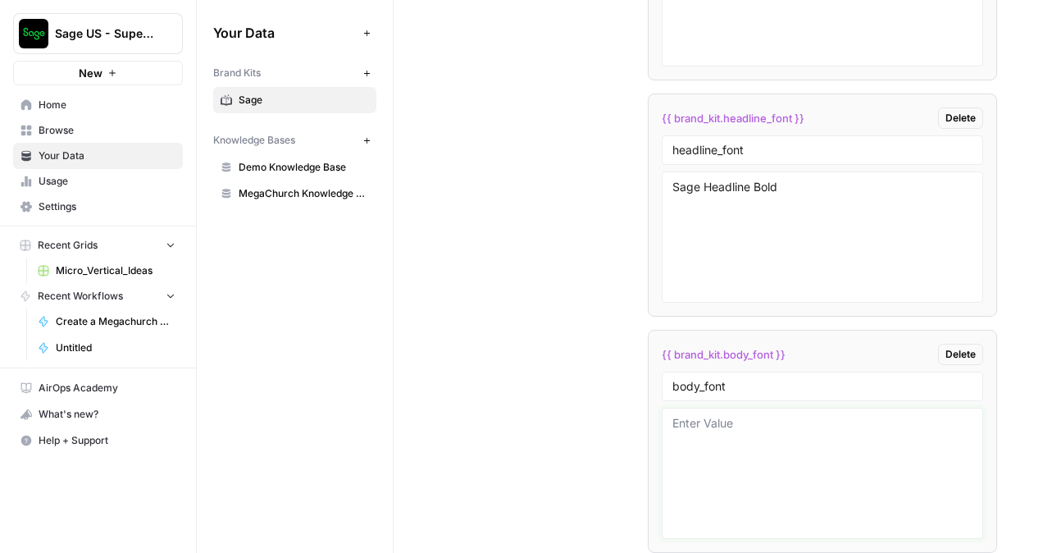
paste textarea "Sage Text Regular"
type textarea "Sage Text Regular"
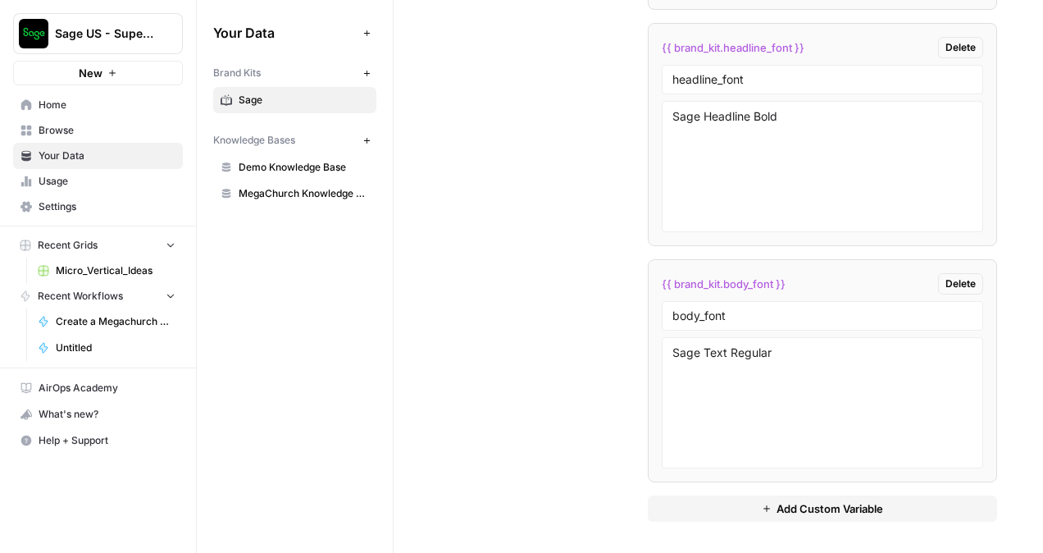
scroll to position [4076, 0]
click at [744, 498] on button "Add Custom Variable" at bounding box center [822, 508] width 349 height 26
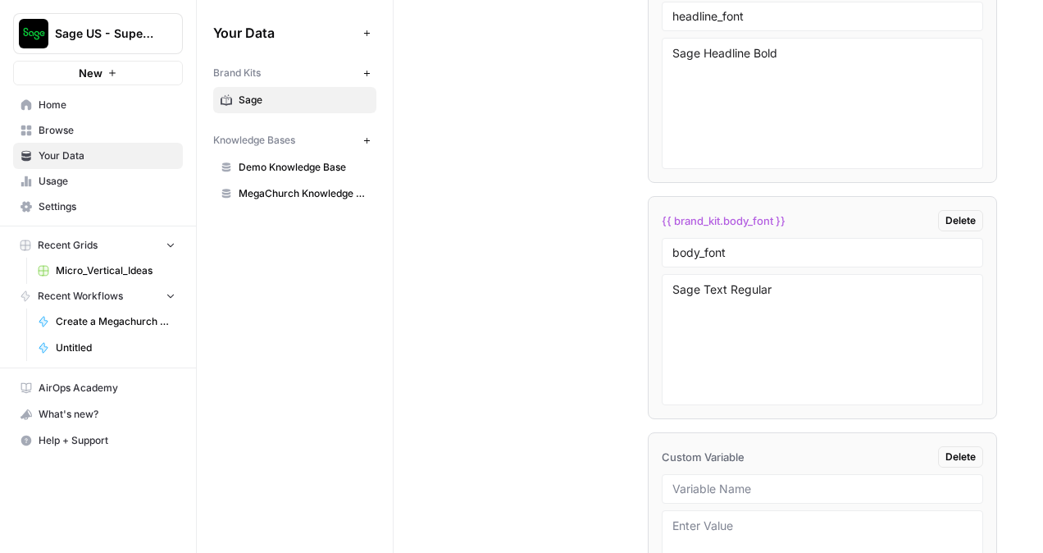
scroll to position [4240, 0]
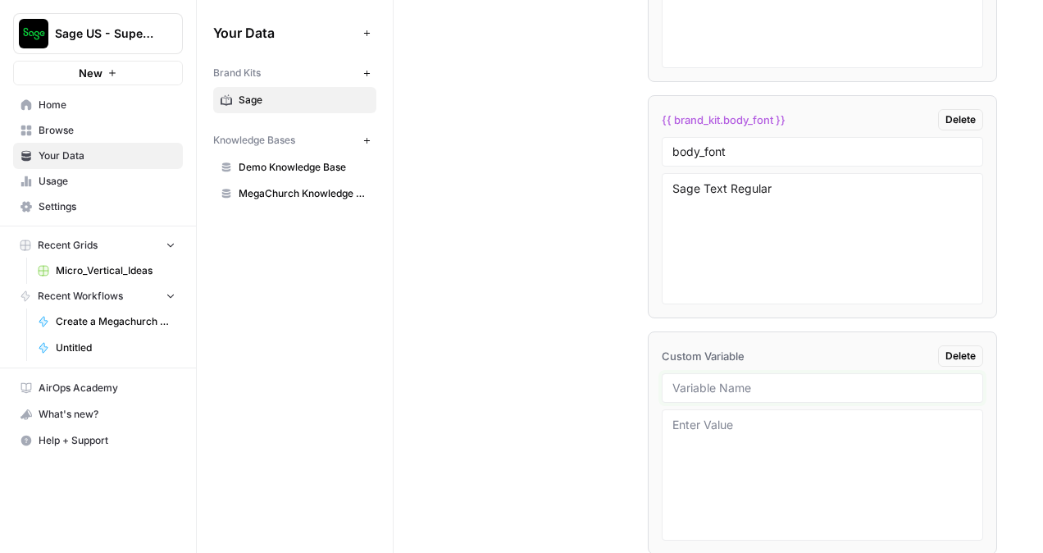
click at [716, 381] on input "text" at bounding box center [822, 387] width 300 height 15
paste input "confidential_font_size"
type input "confidential_font_size"
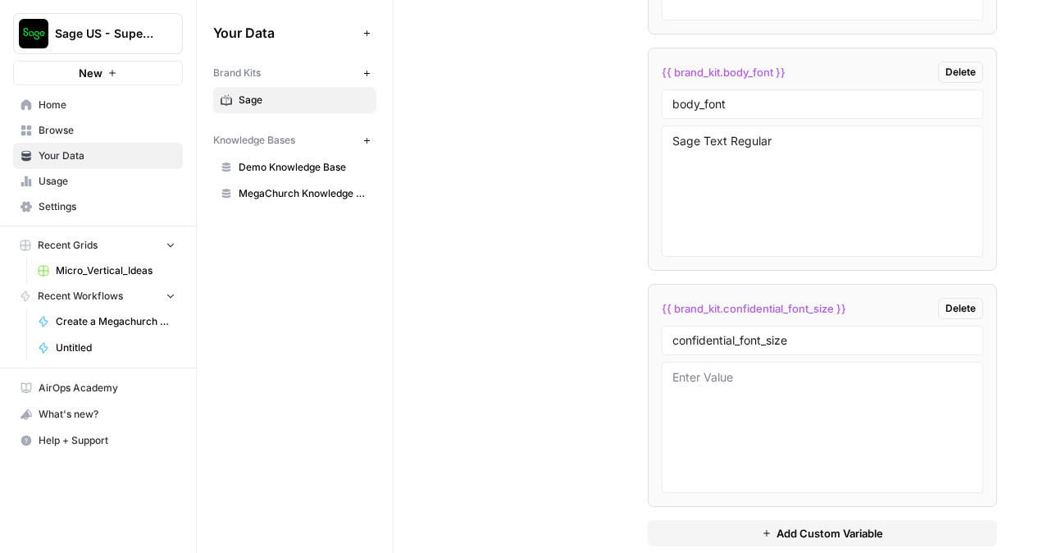
scroll to position [4311, 0]
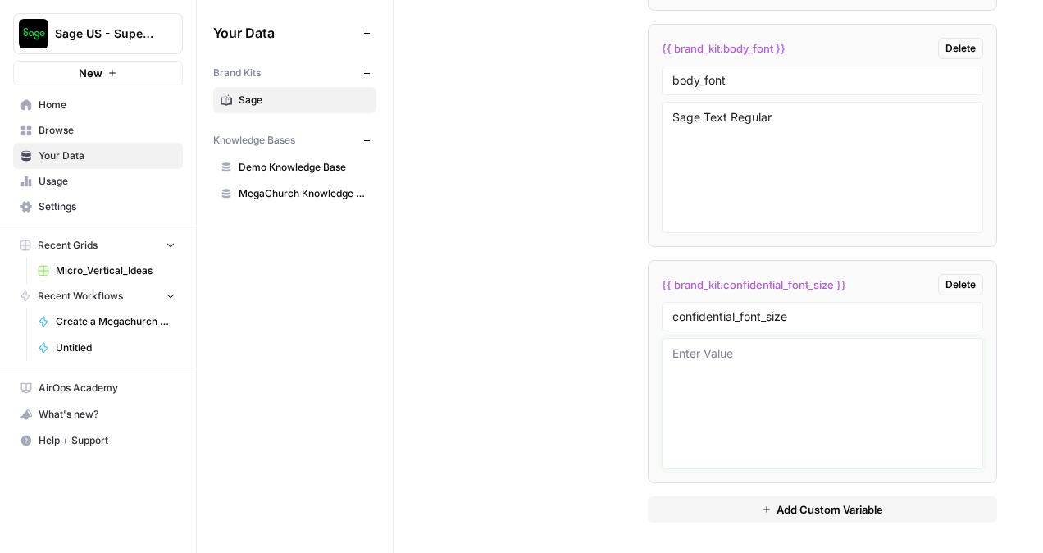
click at [787, 345] on textarea at bounding box center [822, 403] width 300 height 116
paste textarea "9pt or 12pt"
type textarea "9pt or 12pt"
click at [791, 513] on span "Add Custom Variable" at bounding box center [829, 509] width 107 height 16
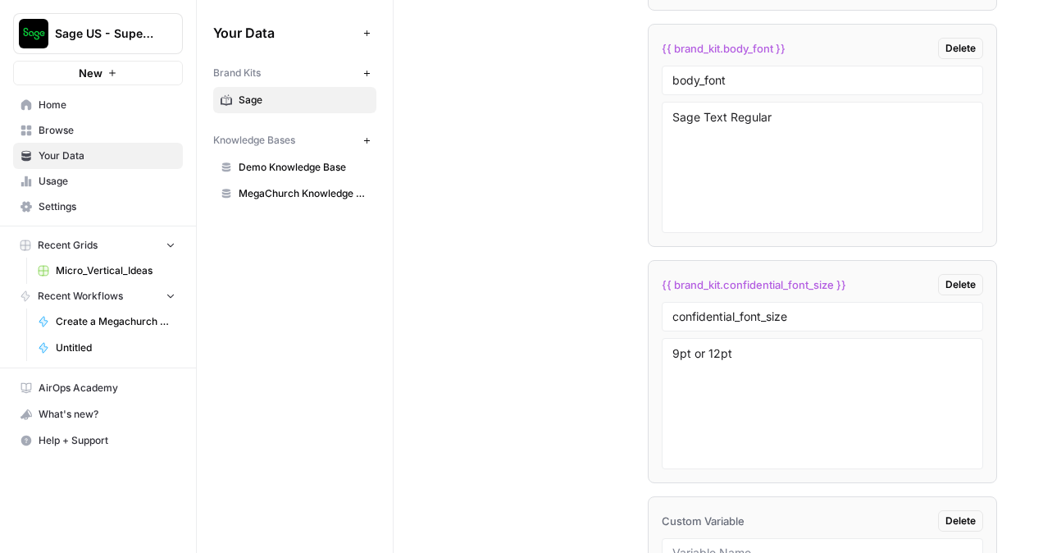
scroll to position [4546, 0]
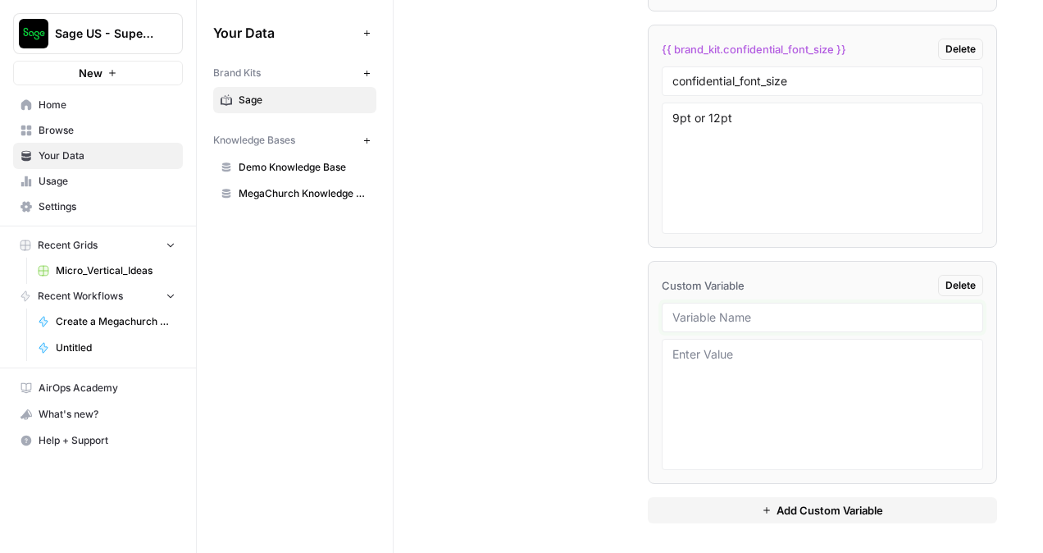
click at [708, 316] on input "text" at bounding box center [822, 317] width 300 height 15
paste input "tone"
type input "tone"
click at [798, 366] on textarea at bounding box center [822, 404] width 300 height 116
paste textarea "Inspirational, informative, stewardship-focused"
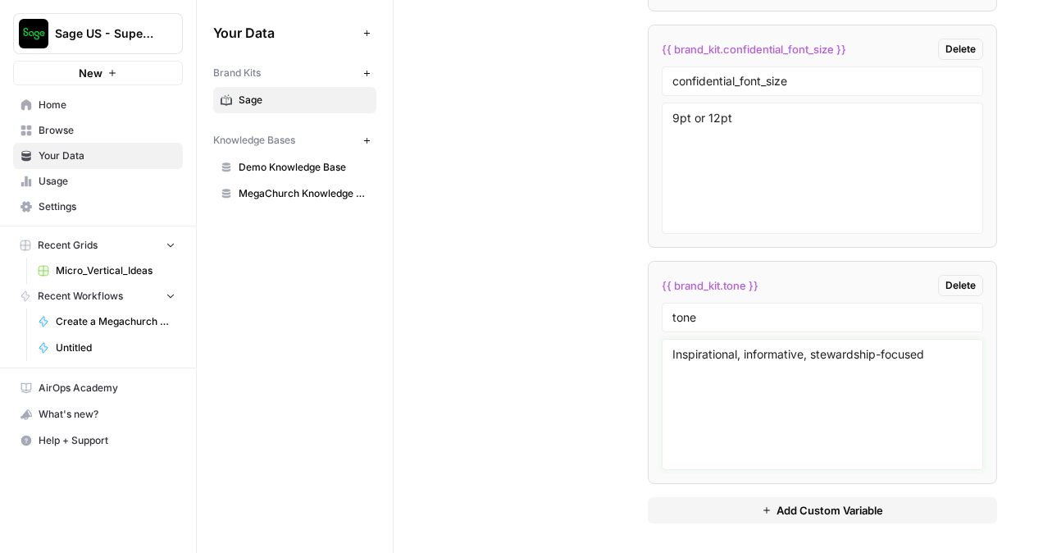
type textarea "Inspirational, informative, stewardship-focused"
click at [723, 513] on button "Add Custom Variable" at bounding box center [822, 510] width 349 height 26
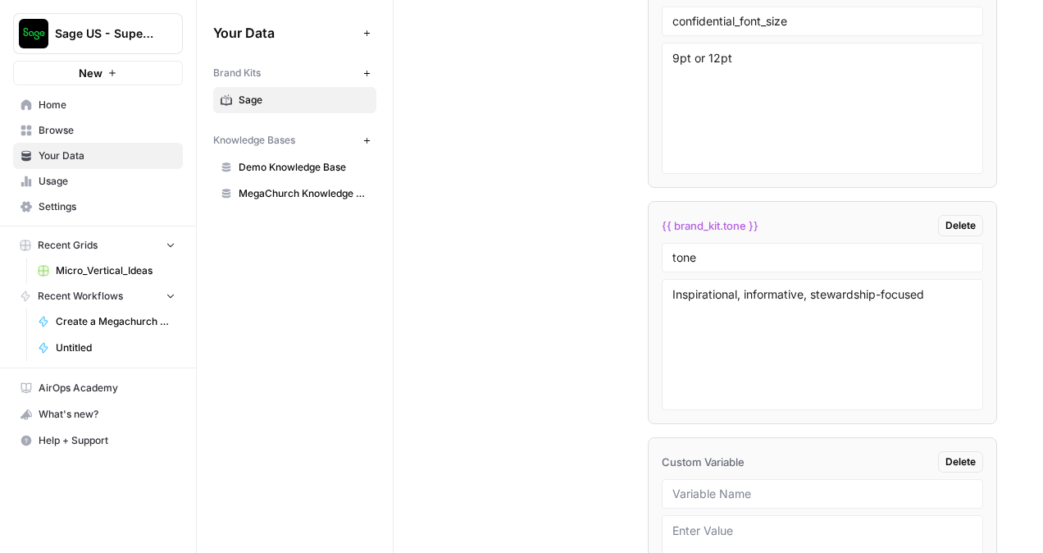
scroll to position [4710, 0]
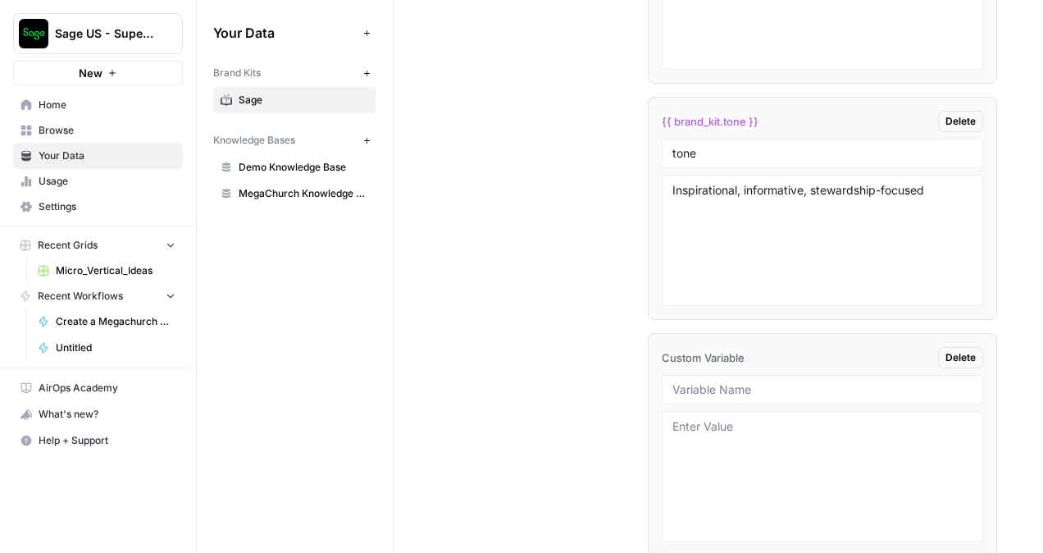
click at [712, 393] on div at bounding box center [822, 390] width 321 height 30
click at [763, 390] on input "text" at bounding box center [822, 389] width 300 height 15
paste input "core_messaging_pillars"
type input "core_messaging_pillars"
click at [730, 497] on textarea at bounding box center [822, 476] width 300 height 116
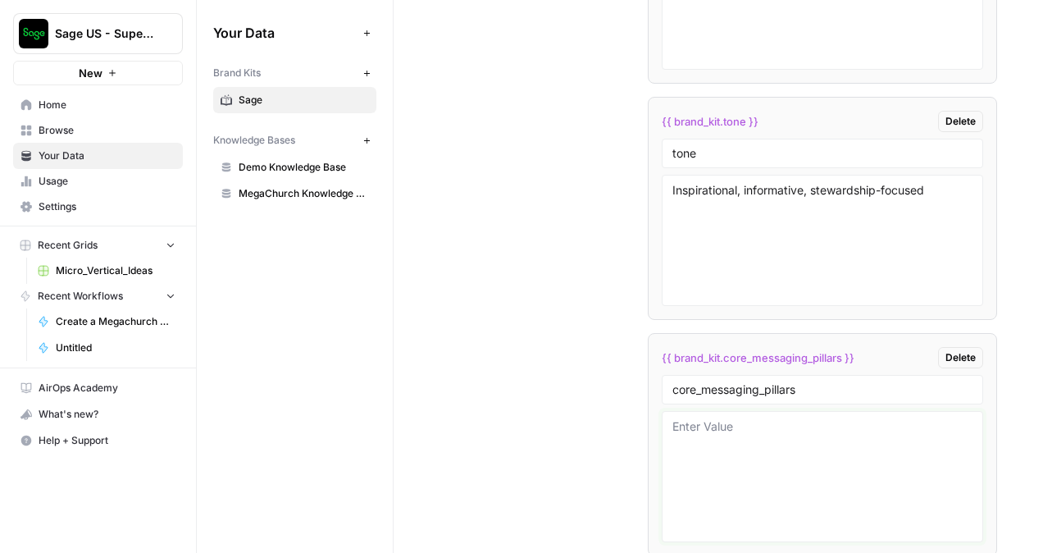
paste textarea "Automation, Visibility, Integration"
type textarea "Automation, Visibility, Integration"
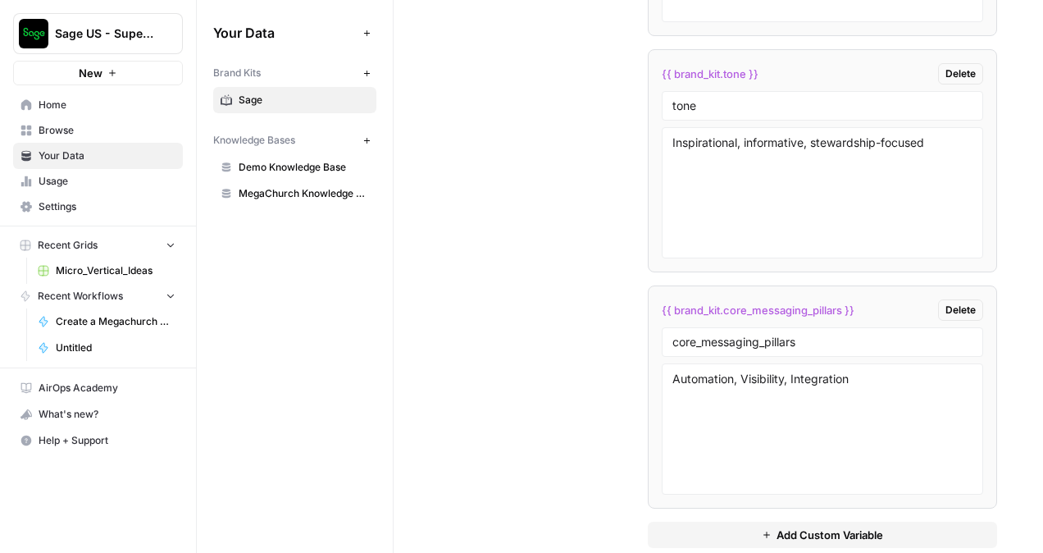
scroll to position [4781, 0]
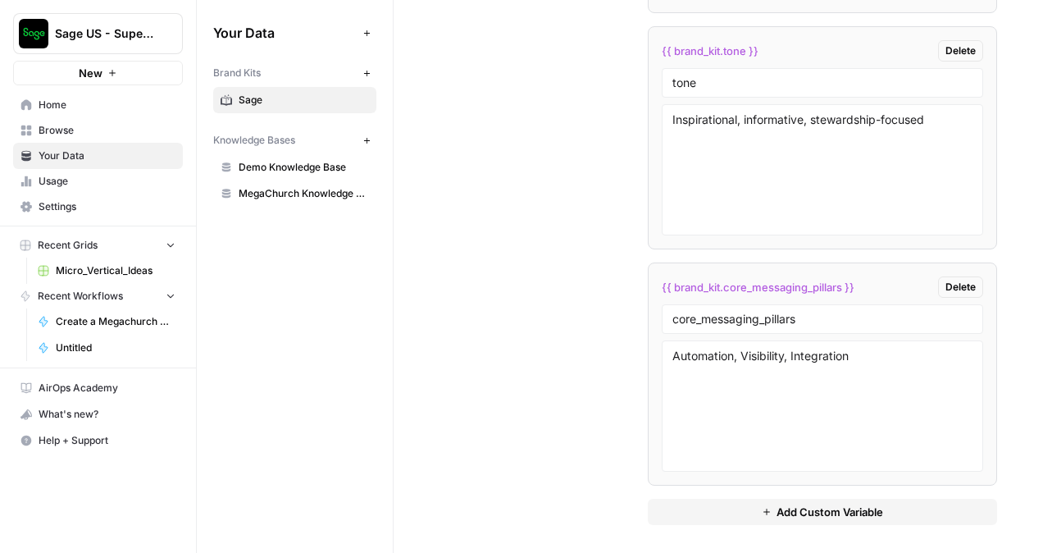
click at [780, 503] on span "Add Custom Variable" at bounding box center [829, 511] width 107 height 16
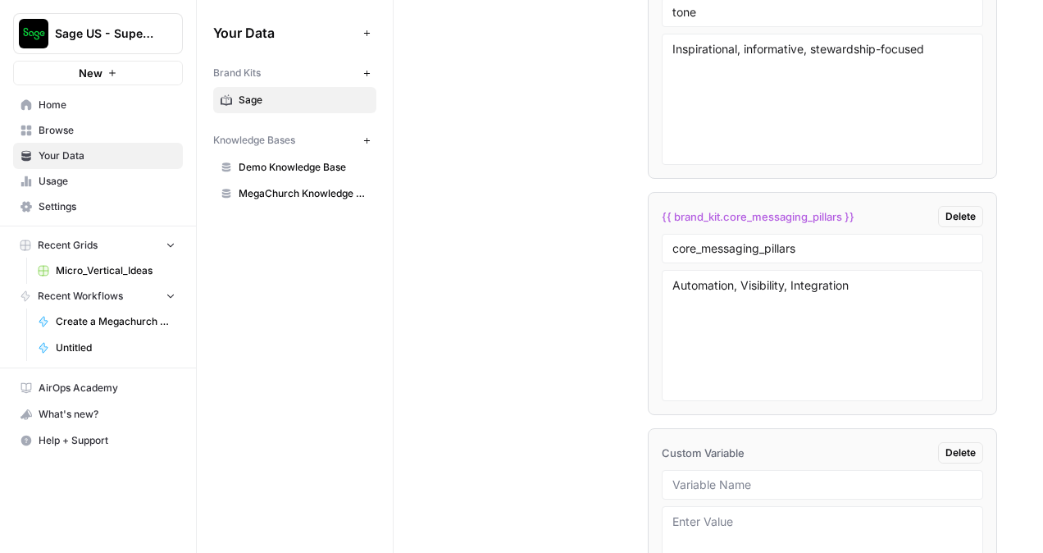
scroll to position [5016, 0]
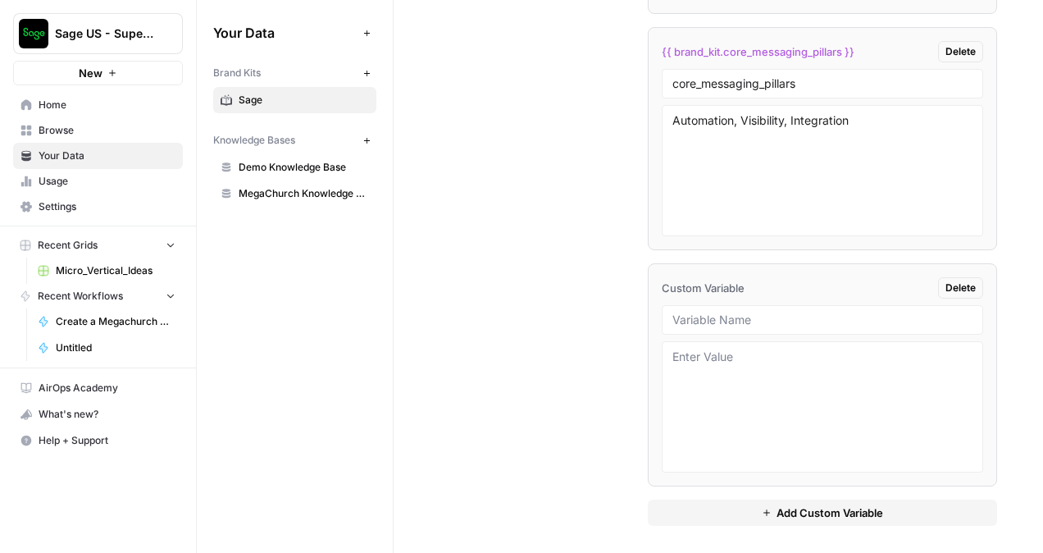
click at [755, 325] on div at bounding box center [822, 320] width 321 height 30
click at [771, 314] on input "text" at bounding box center [822, 319] width 300 height 15
paste input "cover_layout"
type input "cover_layout"
click at [689, 356] on textarea at bounding box center [822, 406] width 300 height 116
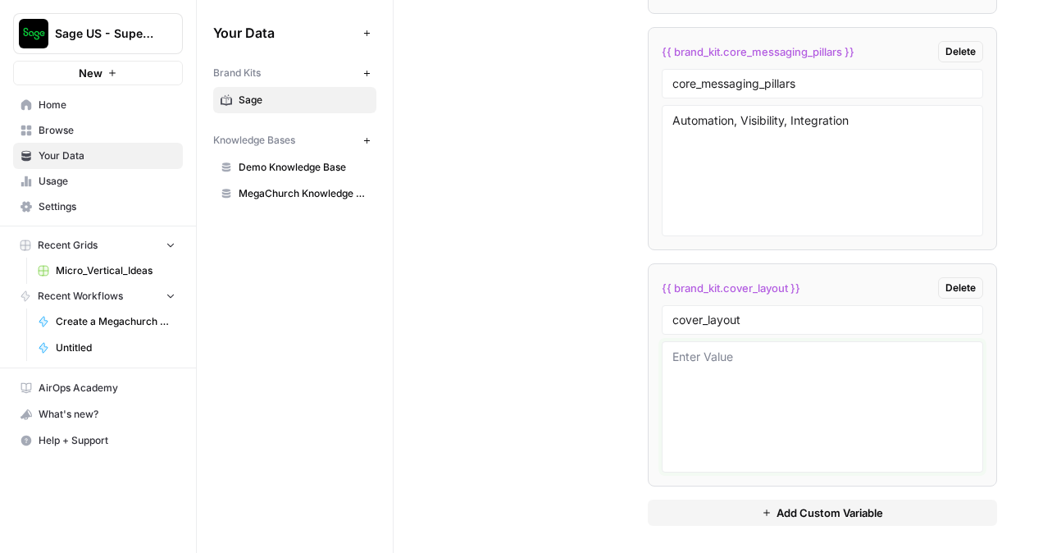
paste textarea "Black background, Brilliant Green headline, white subhead"
type textarea "Black background, Brilliant Green headline, white subhead"
click at [748, 499] on button "Add Custom Variable" at bounding box center [822, 512] width 349 height 26
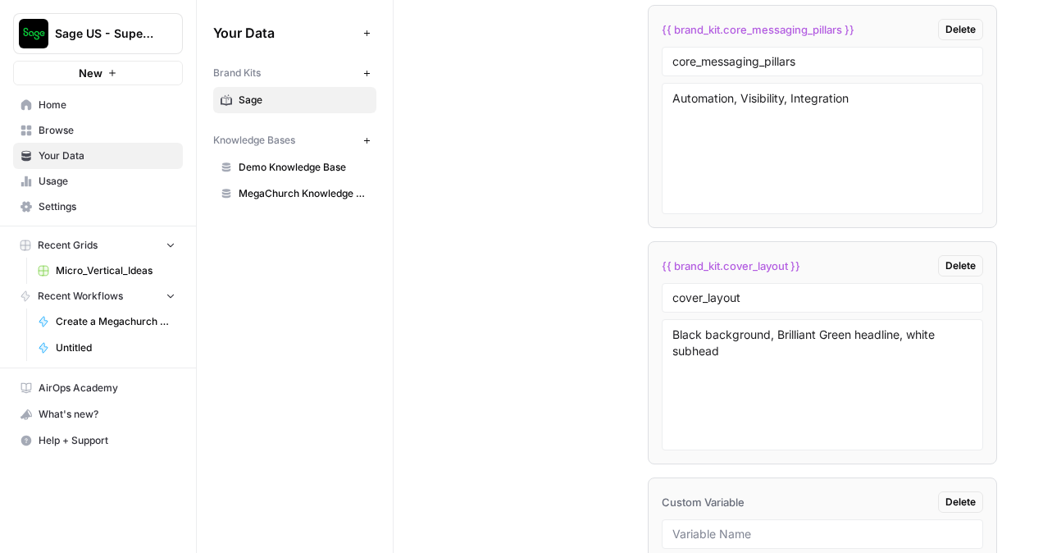
scroll to position [5098, 0]
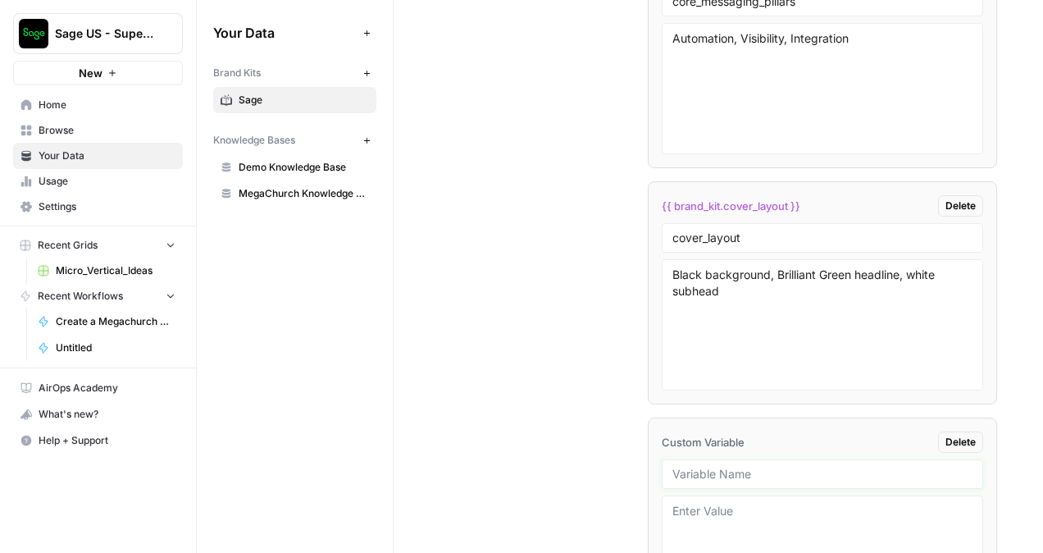
click at [733, 468] on input "text" at bounding box center [822, 473] width 300 height 15
paste input "content_layout"
type input "content_layout"
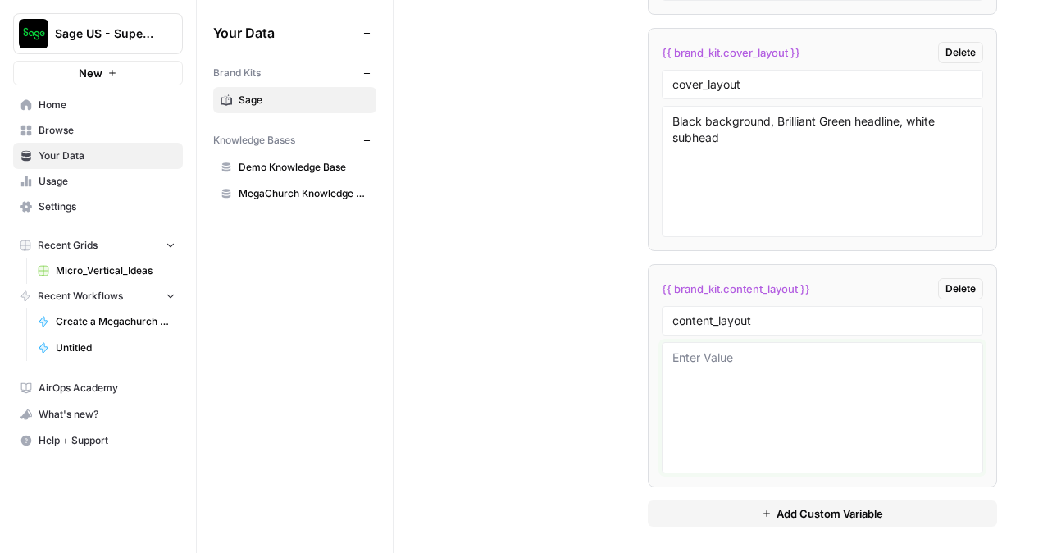
click at [725, 389] on textarea at bounding box center [822, 407] width 300 height 116
paste textarea "White background, two-column format, Teal/Jade accents"
type textarea "White background, two-column format, Teal/Jade accents"
click at [783, 500] on button "Add Custom Variable" at bounding box center [822, 513] width 349 height 26
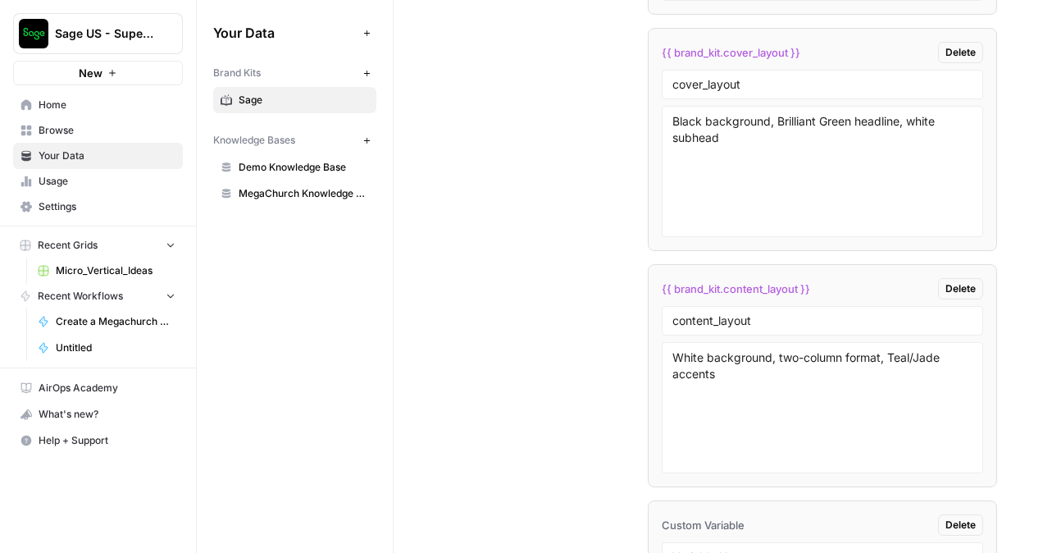
scroll to position [5415, 0]
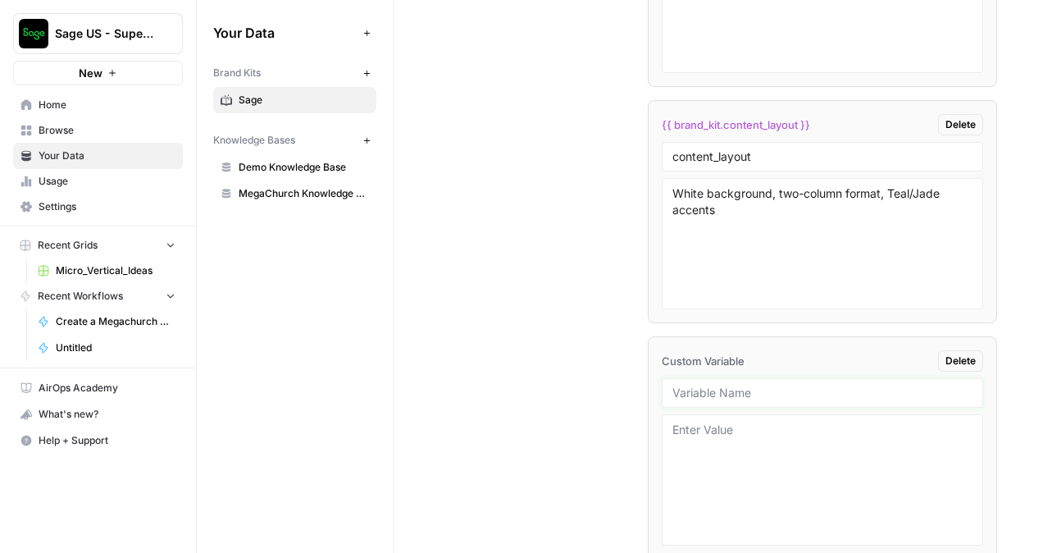
click at [798, 378] on div at bounding box center [822, 393] width 321 height 30
paste input "theme_icons"
type input "theme_icons"
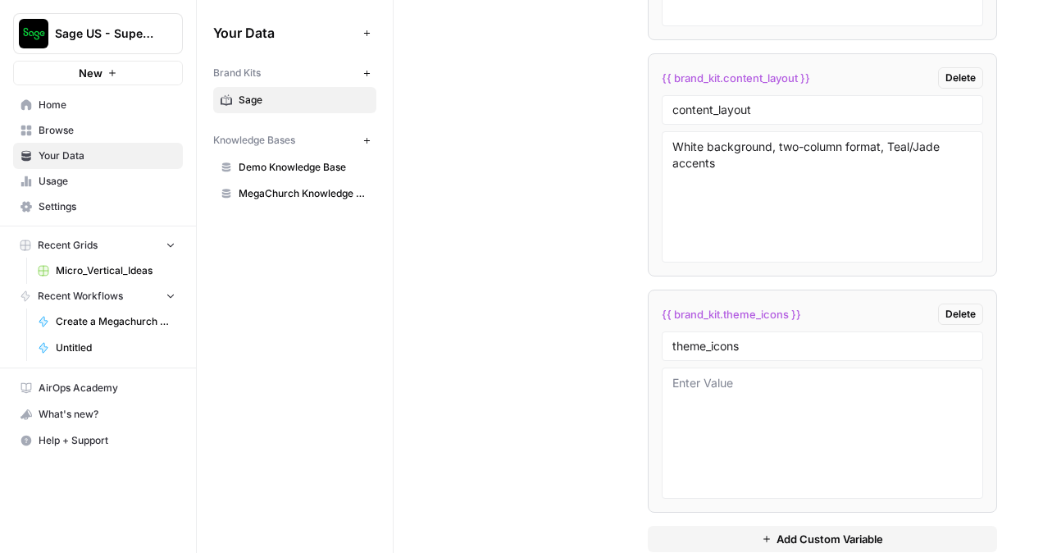
scroll to position [5486, 0]
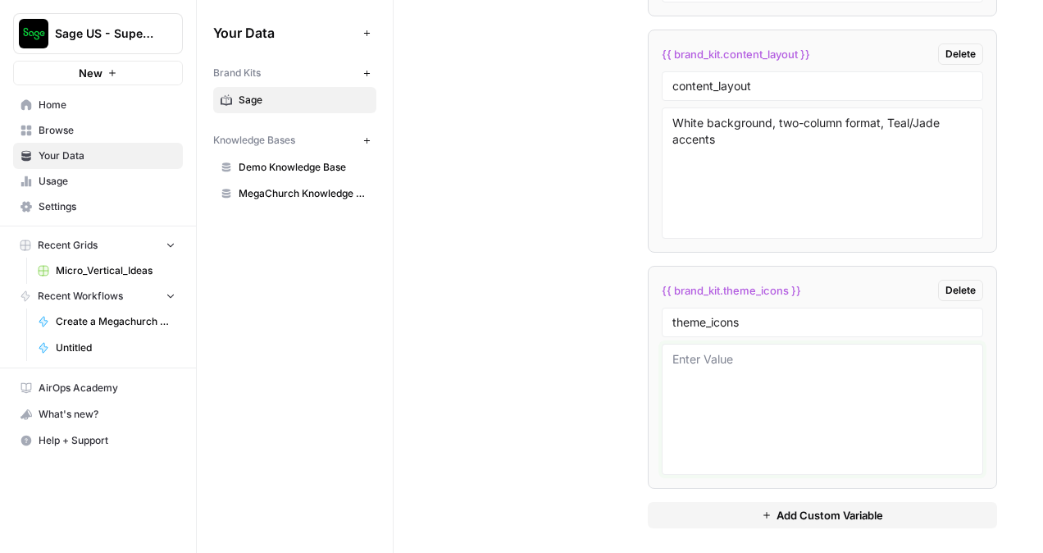
click at [775, 354] on textarea at bounding box center [822, 409] width 300 height 116
paste textarea "Automation, Visibility, Integration icons from Sage set"
type textarea "Automation, Visibility, Integration icons from Sage set"
click at [834, 390] on textarea "Automation, Visibility, Integration icons from Sage set" at bounding box center [822, 409] width 300 height 116
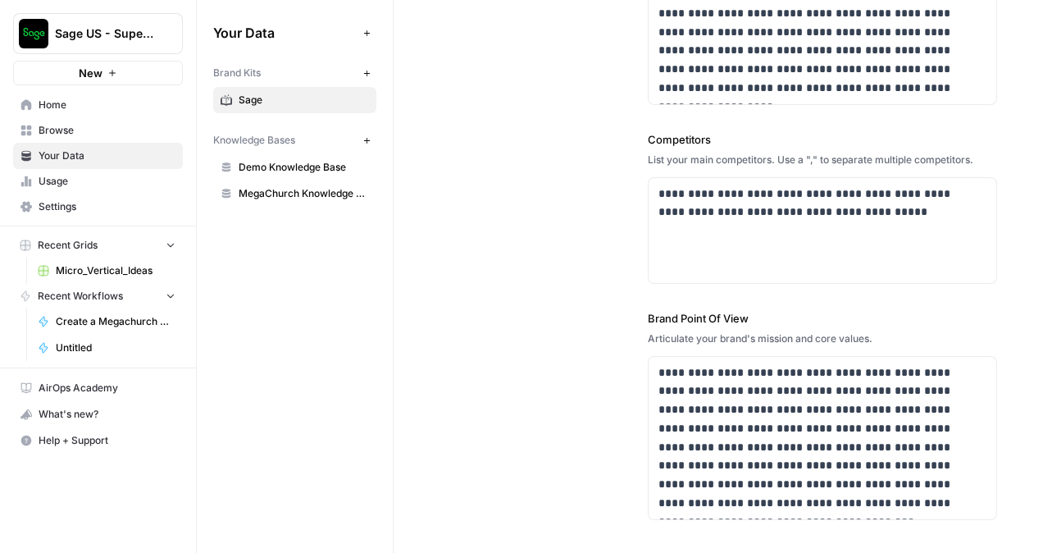
scroll to position [0, 0]
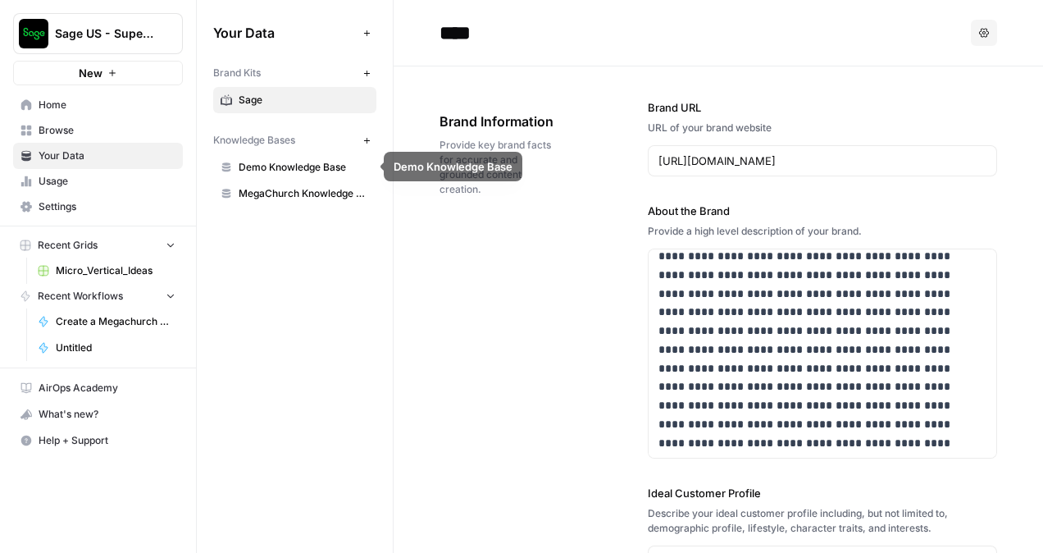
click at [303, 184] on link "MegaChurch Knowledge Base" at bounding box center [294, 193] width 163 height 26
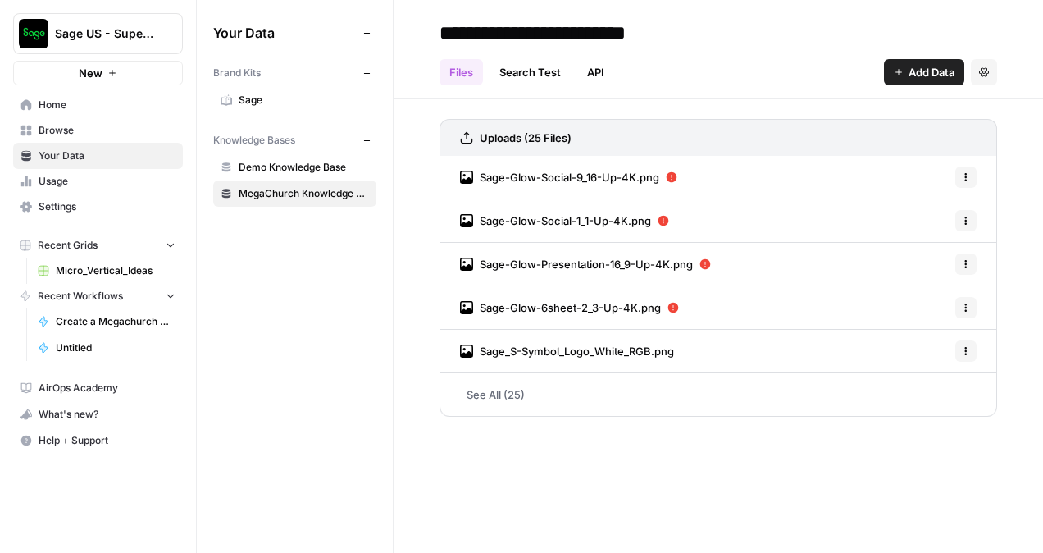
click at [73, 111] on span "Home" at bounding box center [107, 105] width 137 height 15
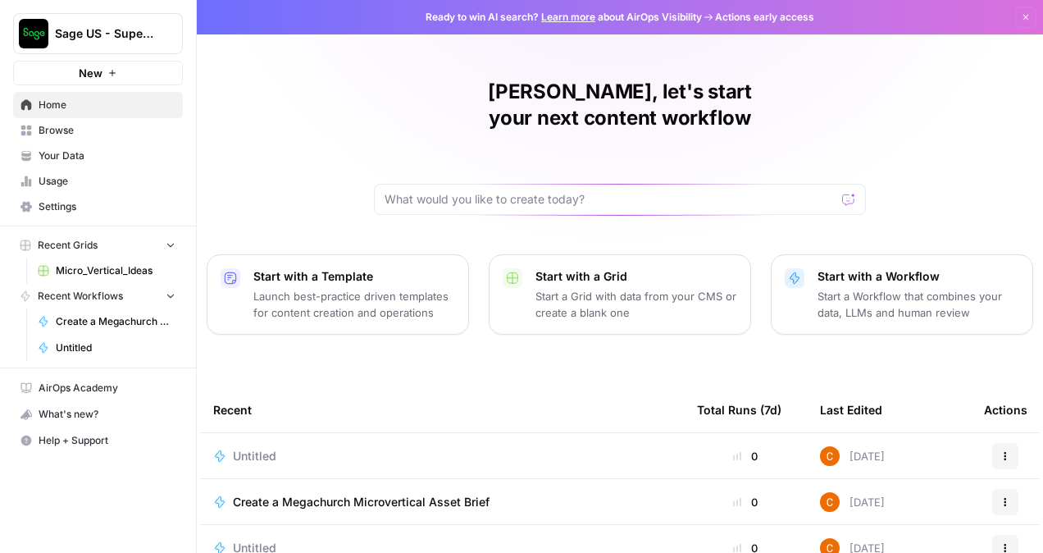
click at [286, 448] on div "Untitled" at bounding box center [441, 456] width 457 height 16
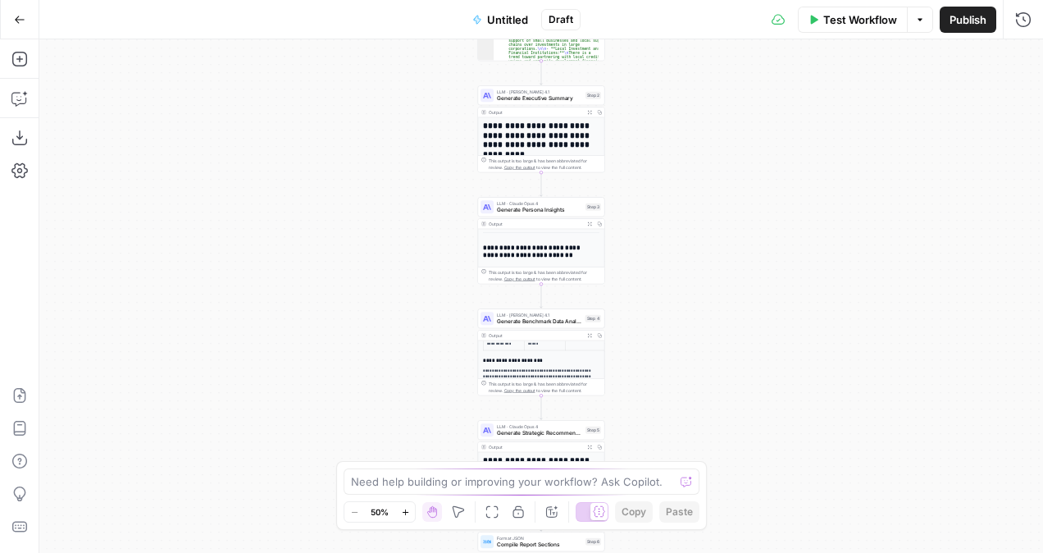
scroll to position [246, 0]
click at [867, 25] on span "Test Workflow" at bounding box center [860, 19] width 74 height 16
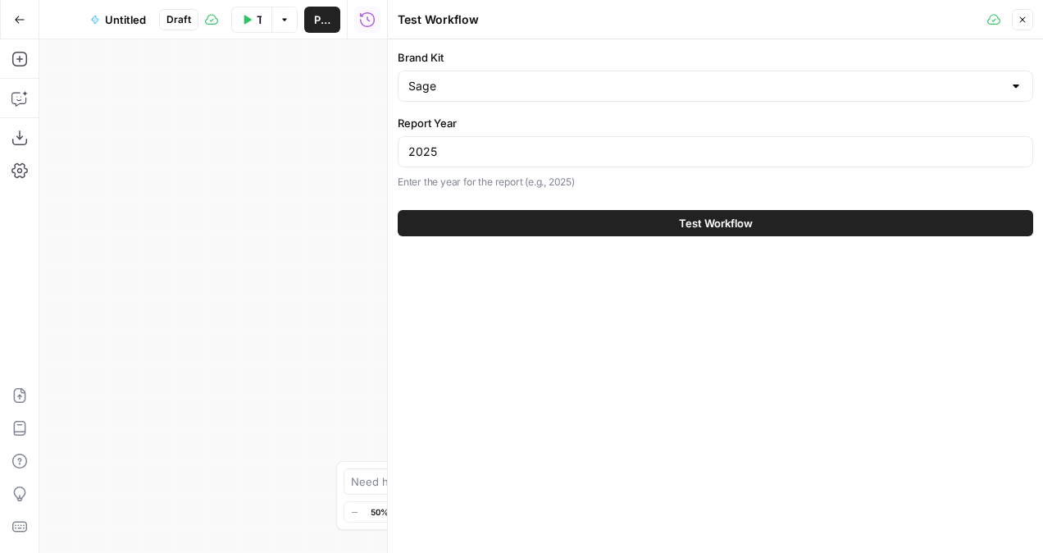
click at [580, 231] on button "Test Workflow" at bounding box center [715, 223] width 635 height 26
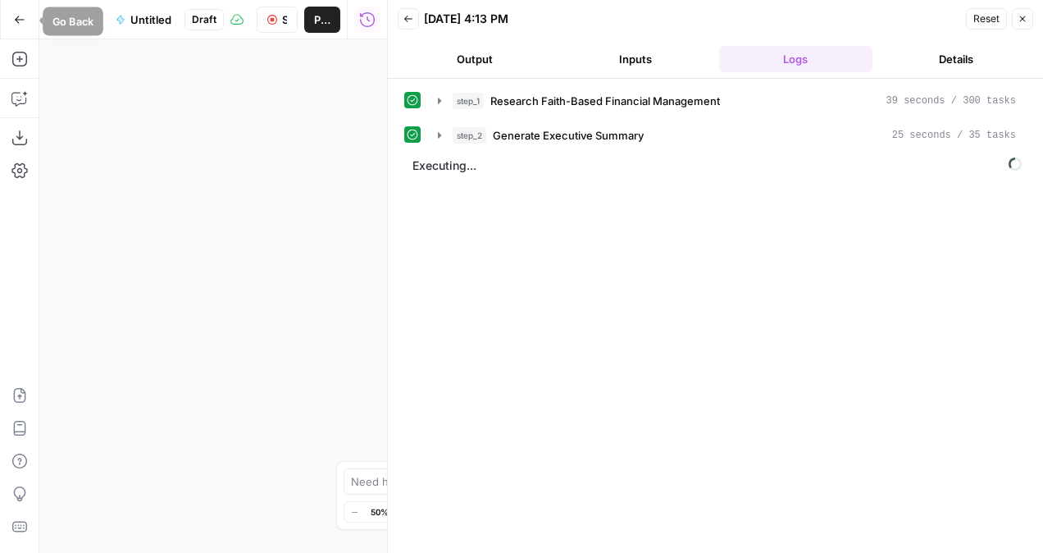
click at [20, 9] on button "Go Back" at bounding box center [20, 20] width 30 height 30
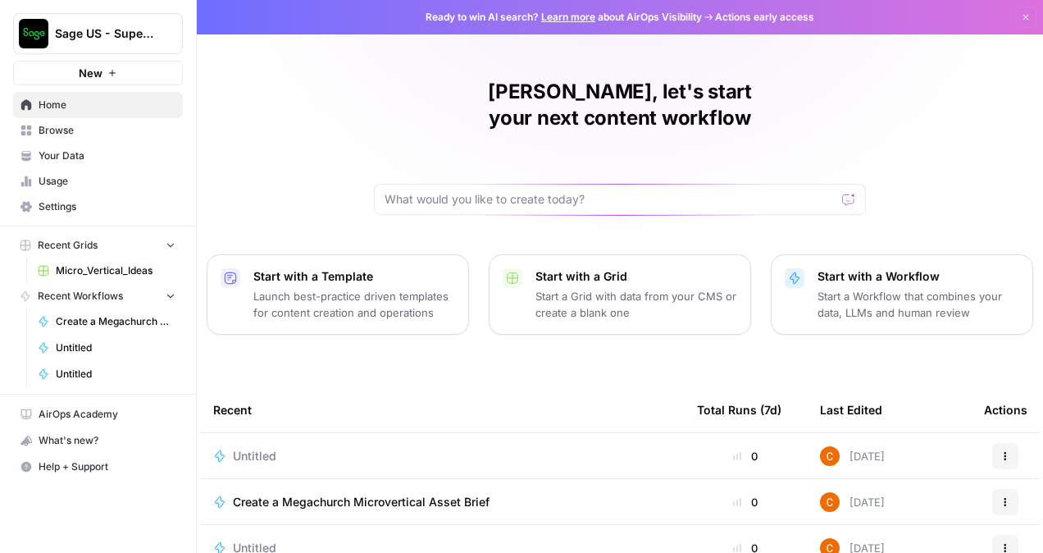
click at [575, 433] on td "Untitled" at bounding box center [442, 455] width 484 height 45
click at [557, 448] on div "Untitled" at bounding box center [441, 456] width 457 height 16
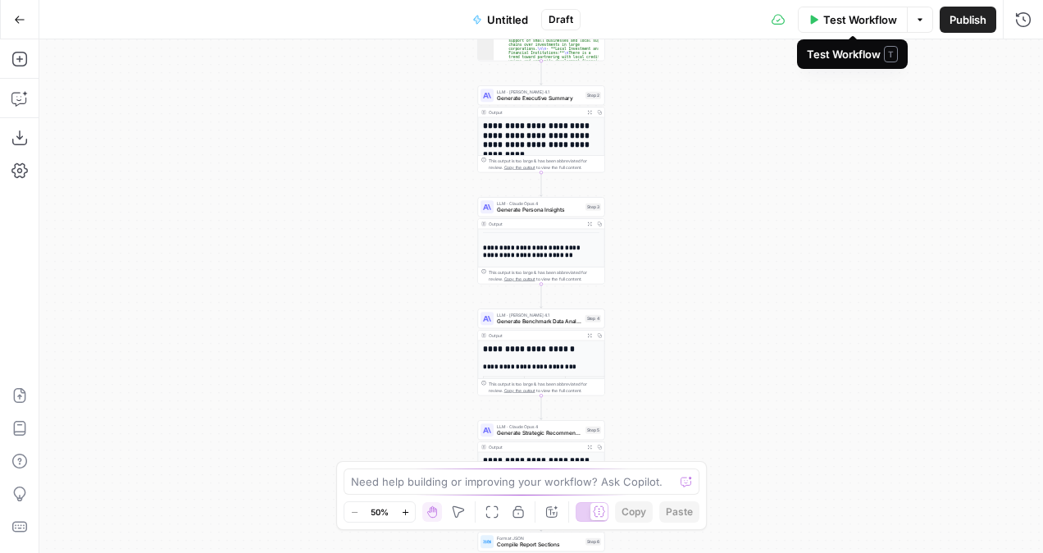
click at [857, 11] on span "Test Workflow" at bounding box center [860, 19] width 74 height 16
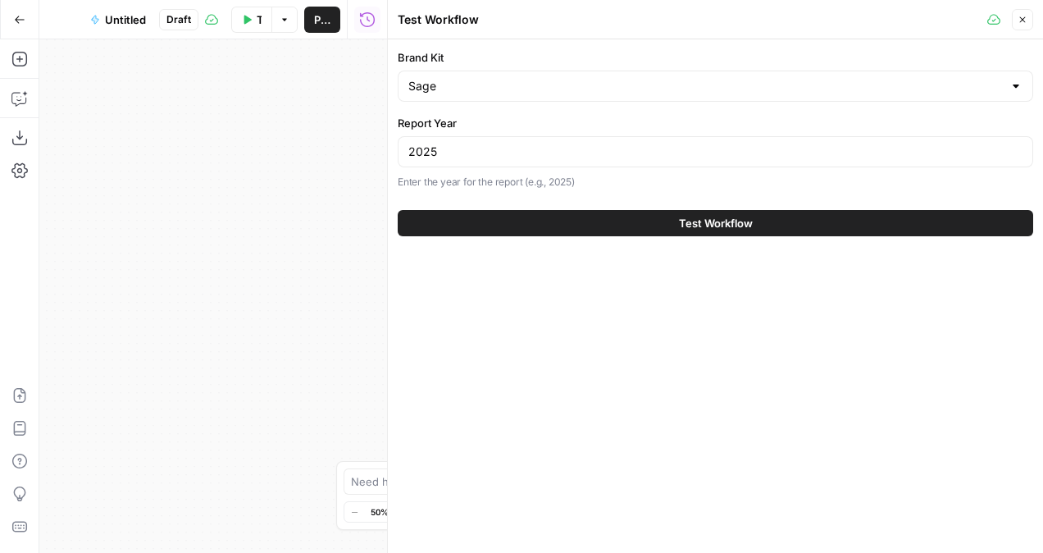
click at [639, 214] on button "Test Workflow" at bounding box center [715, 223] width 635 height 26
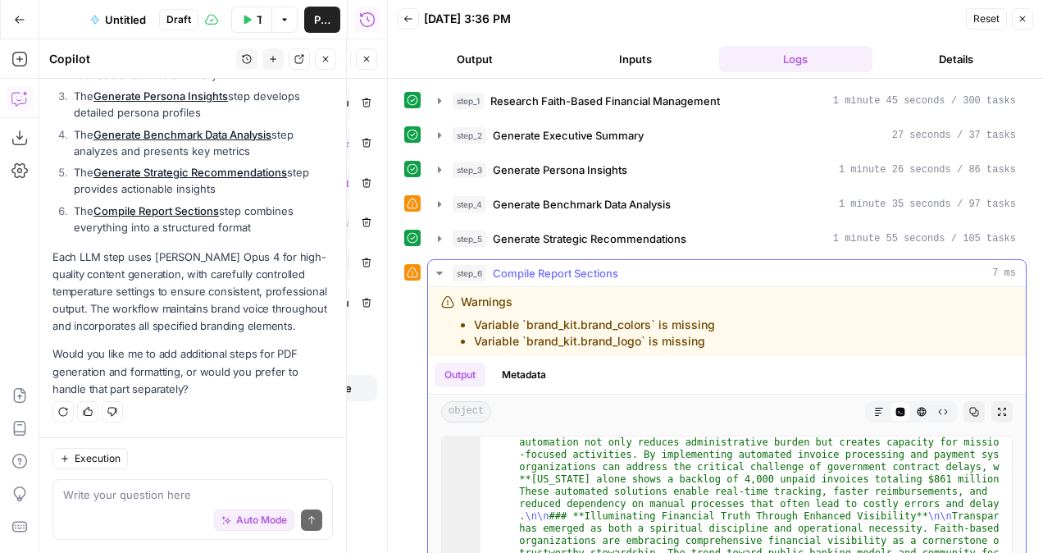
click at [618, 260] on button "step_6 Compile Report Sections 7 ms" at bounding box center [727, 273] width 598 height 26
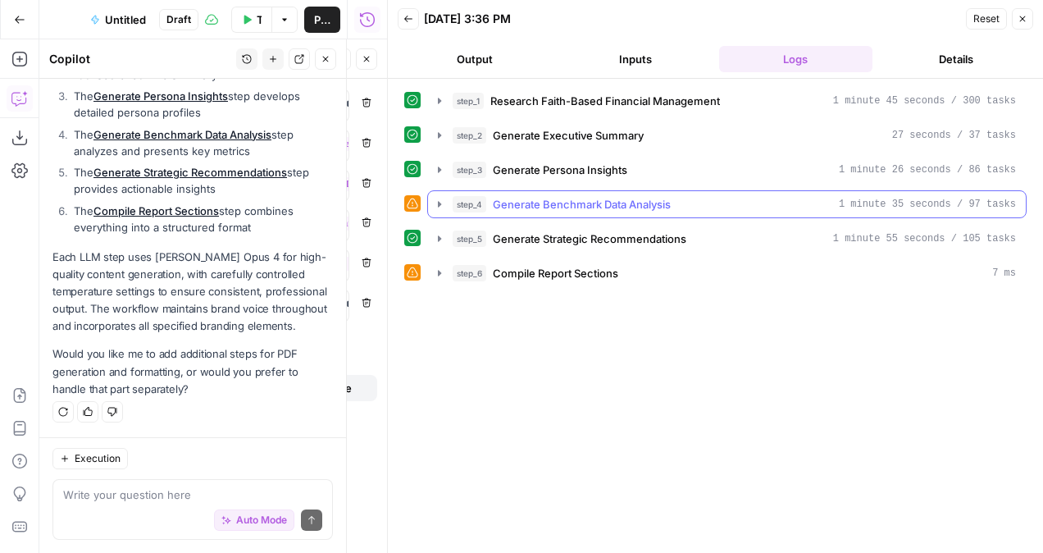
click at [680, 207] on div "step_4 Generate Benchmark Data Analysis 1 minute 35 seconds / 97 tasks" at bounding box center [733, 204] width 563 height 16
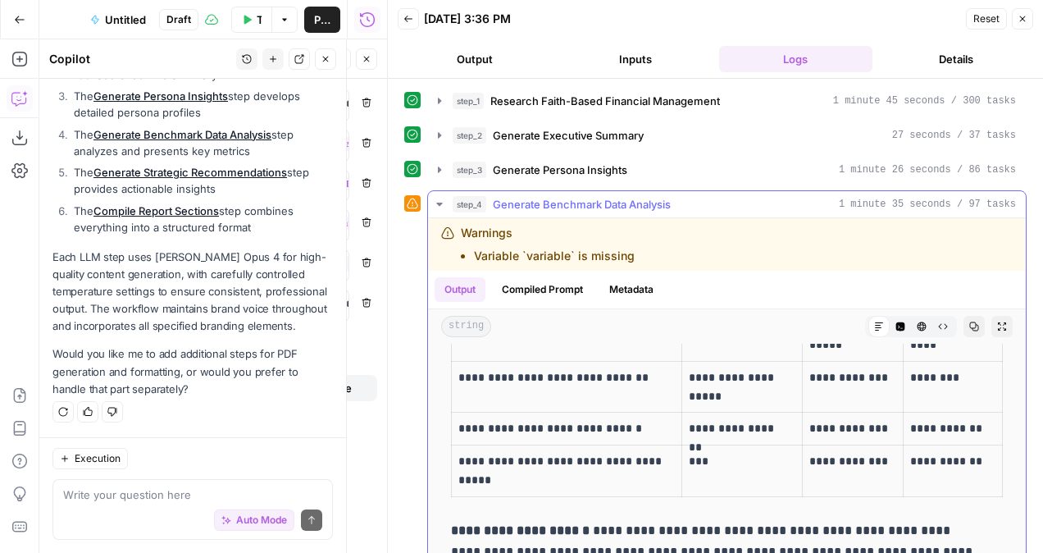
scroll to position [82, 0]
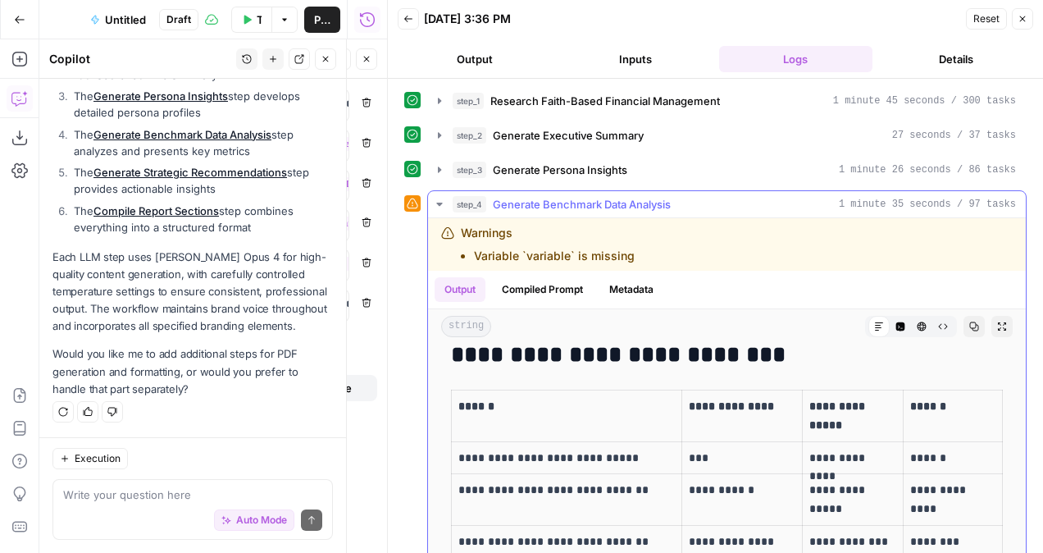
click at [573, 253] on li "Variable `variable` is missing" at bounding box center [554, 256] width 161 height 16
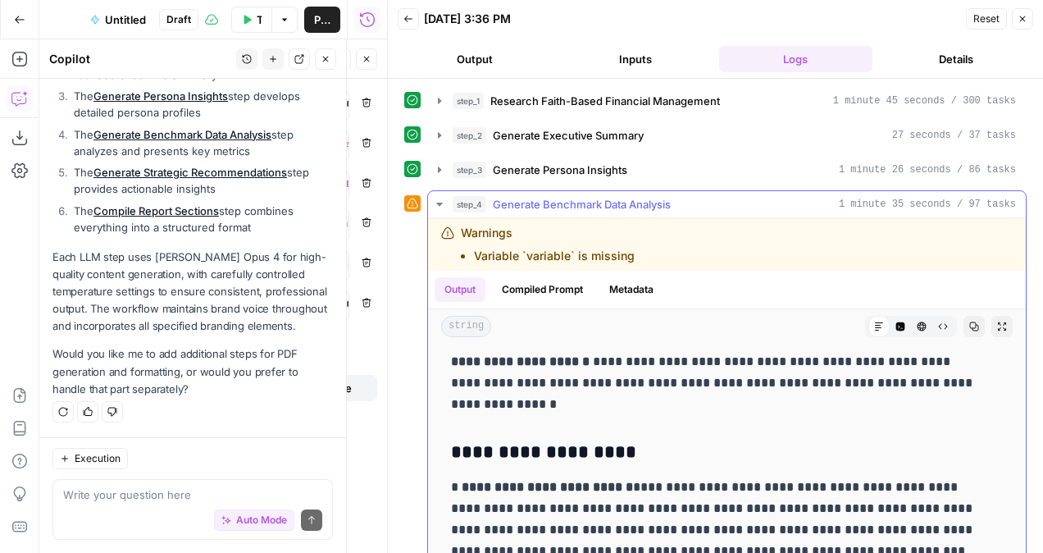
scroll to position [492, 0]
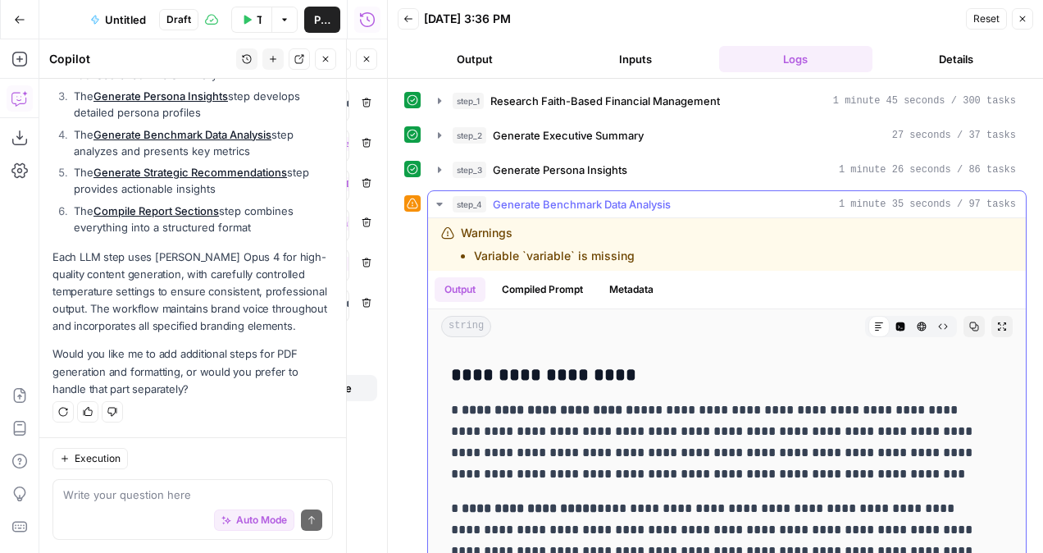
click at [565, 287] on button "Compiled Prompt" at bounding box center [542, 289] width 101 height 25
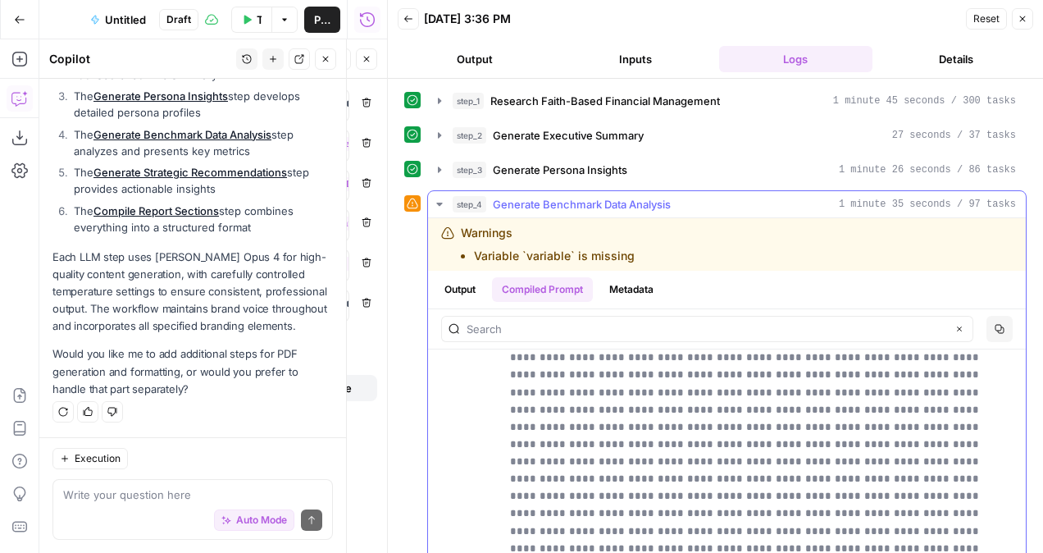
scroll to position [0, 0]
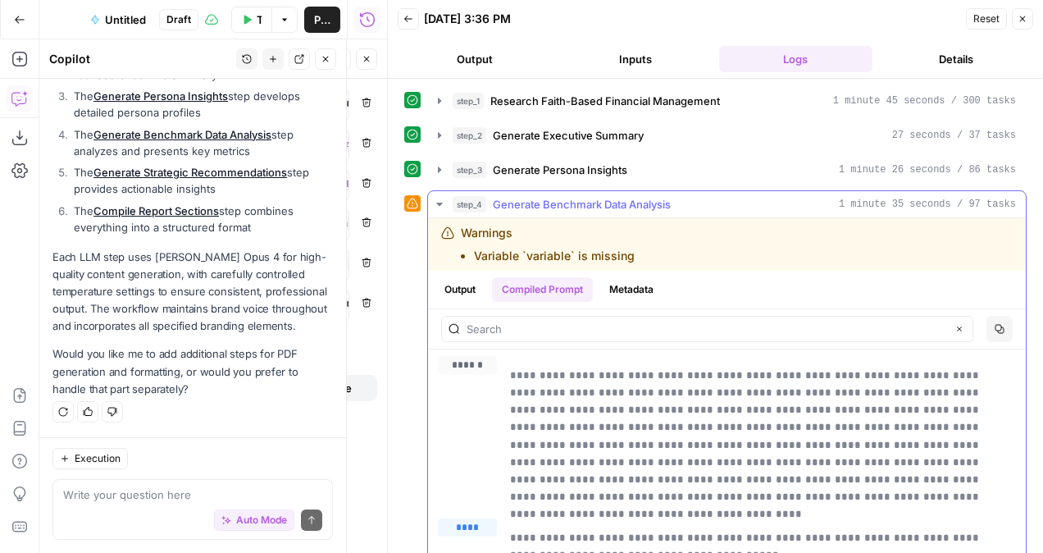
click at [661, 296] on button "Metadata" at bounding box center [631, 289] width 64 height 25
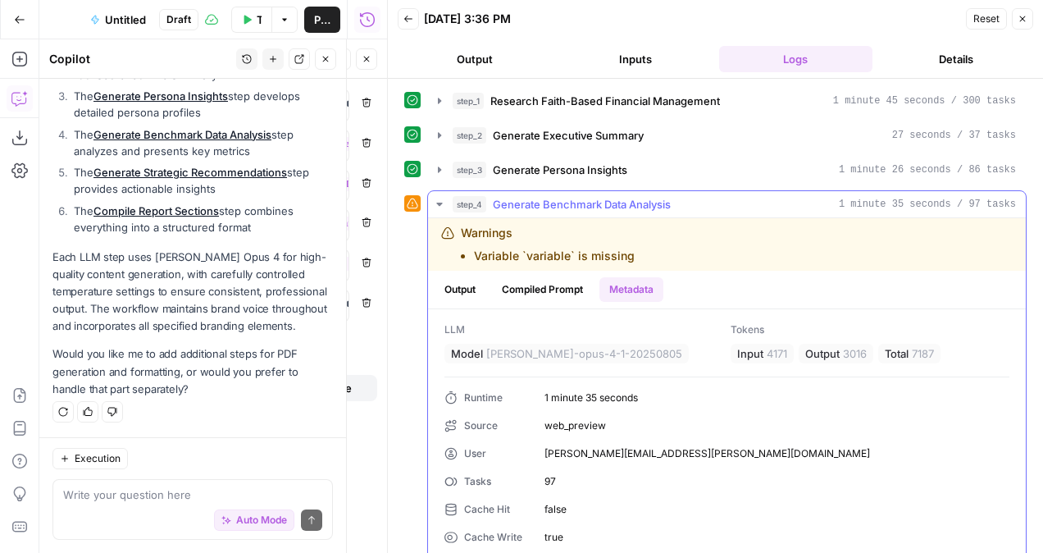
click at [627, 198] on span "Generate Benchmark Data Analysis" at bounding box center [582, 204] width 178 height 16
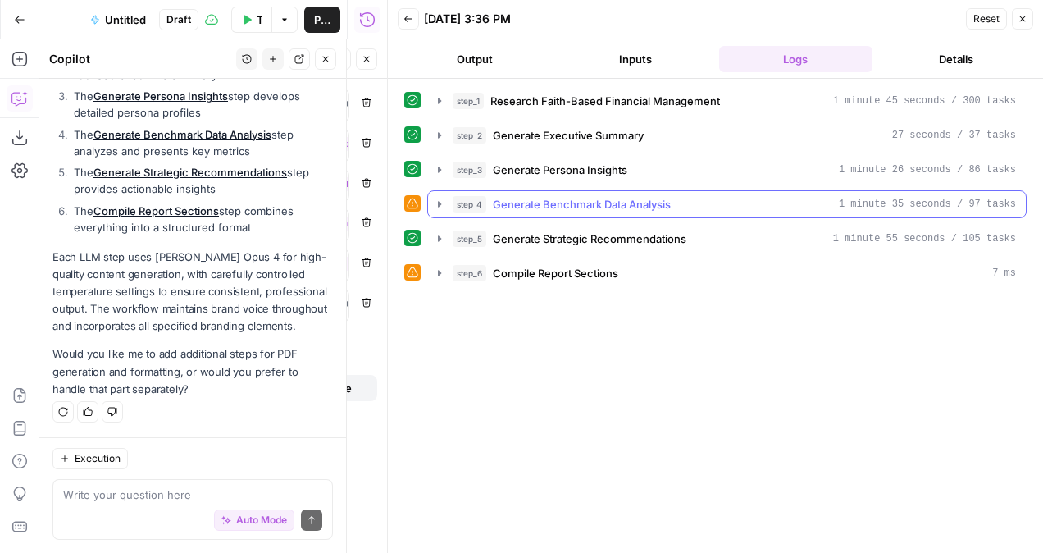
click at [627, 198] on span "Generate Benchmark Data Analysis" at bounding box center [582, 204] width 178 height 16
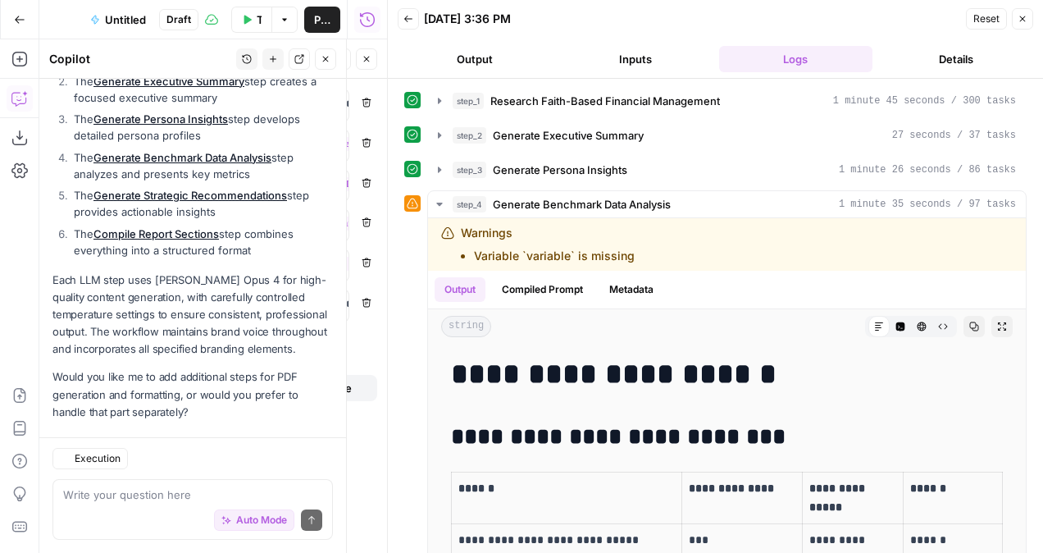
scroll to position [3267, 0]
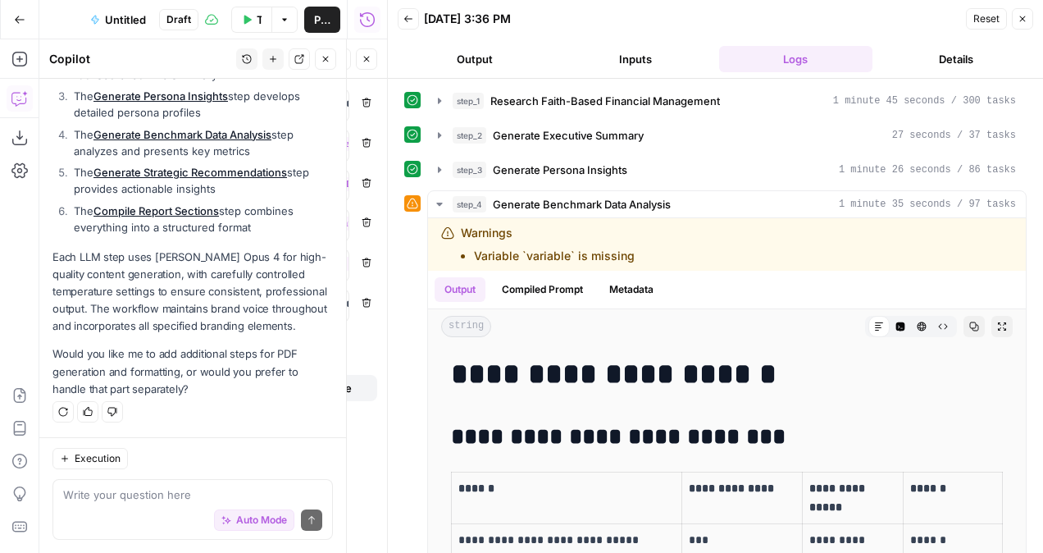
click at [16, 20] on icon "button" at bounding box center [20, 19] width 10 height 7
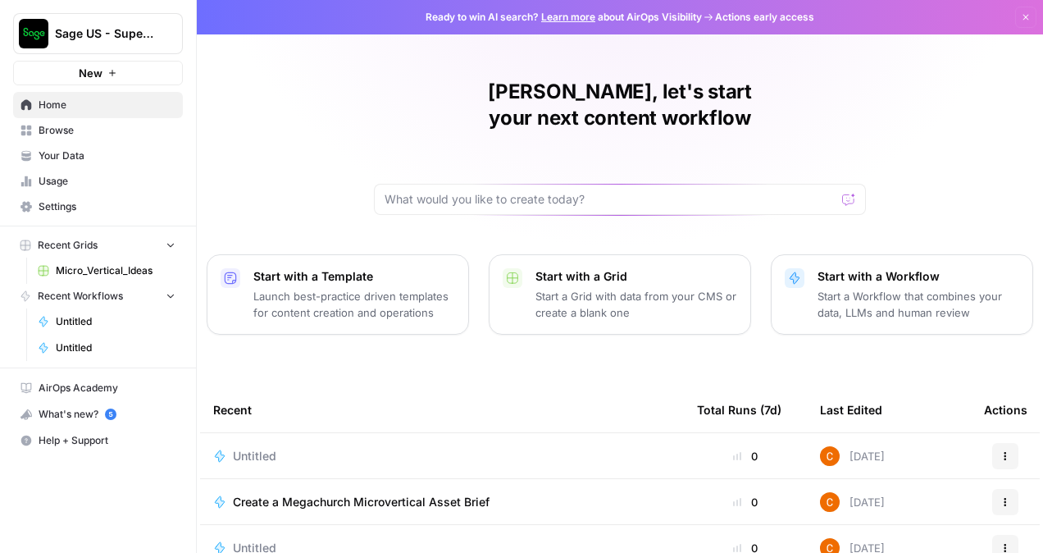
click at [267, 448] on span "Untitled" at bounding box center [254, 456] width 43 height 16
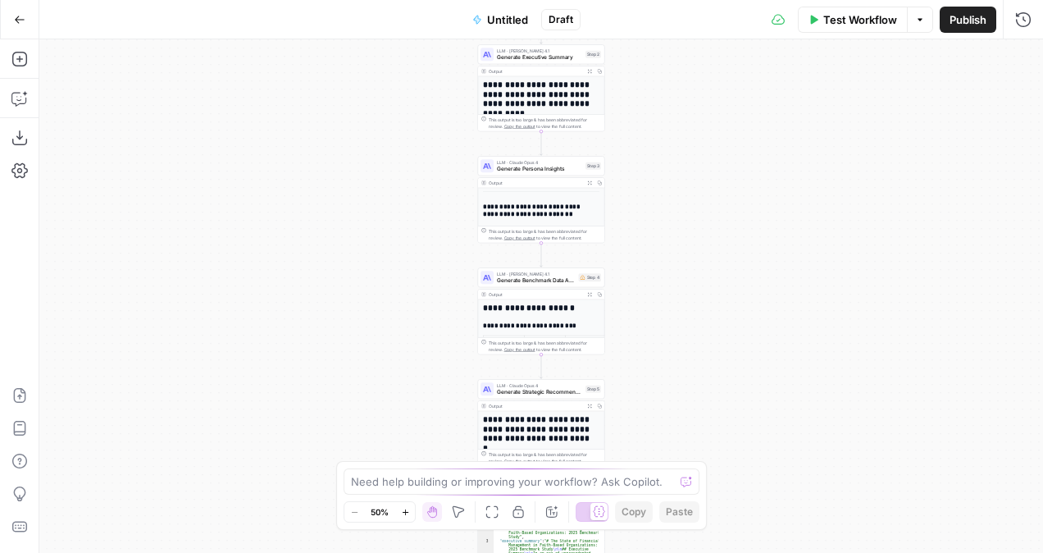
scroll to position [164, 0]
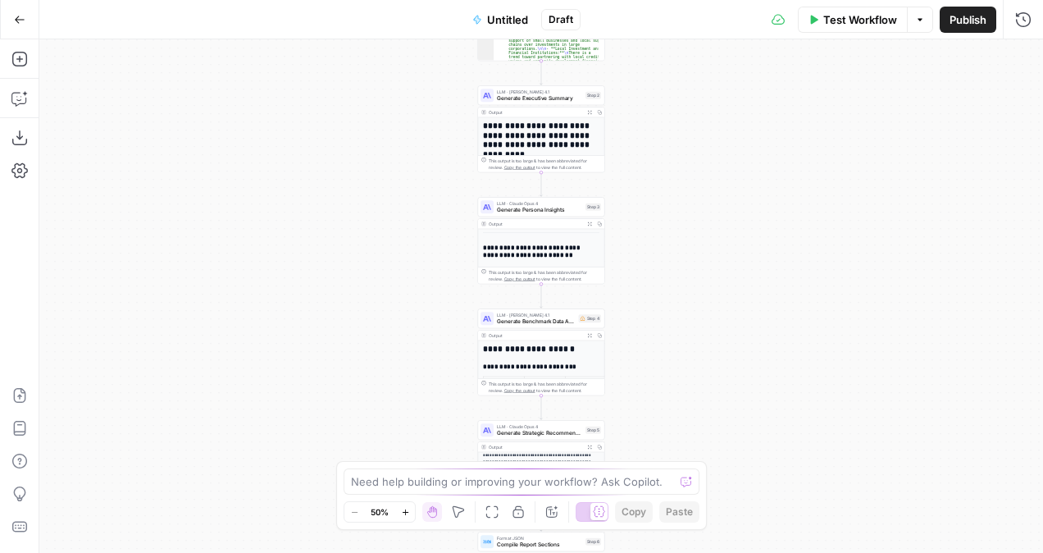
click at [535, 350] on h1 "**********" at bounding box center [538, 348] width 111 height 10
click at [549, 325] on span "Generate Benchmark Data Analysis" at bounding box center [536, 321] width 79 height 8
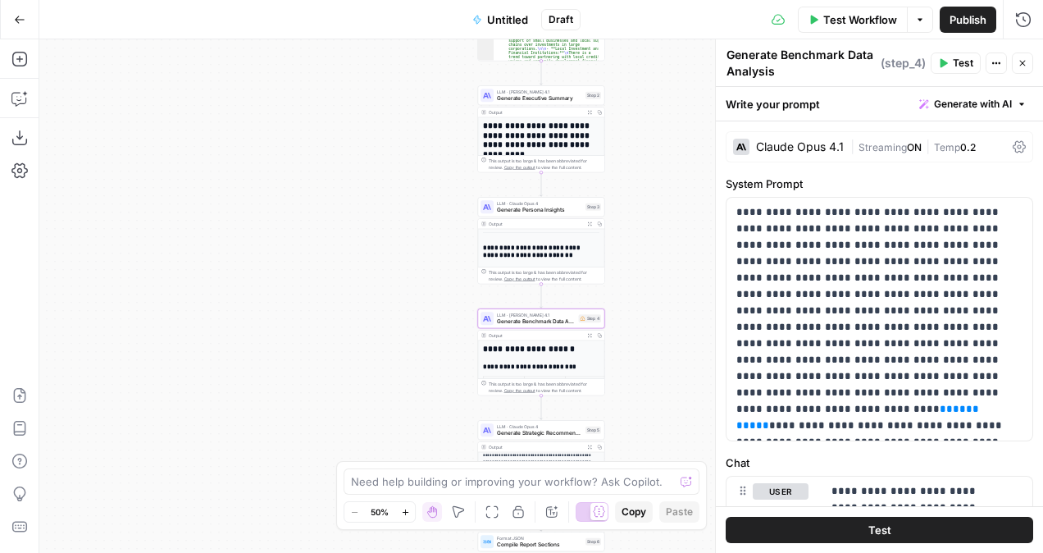
click at [945, 68] on button "Test" at bounding box center [955, 62] width 50 height 21
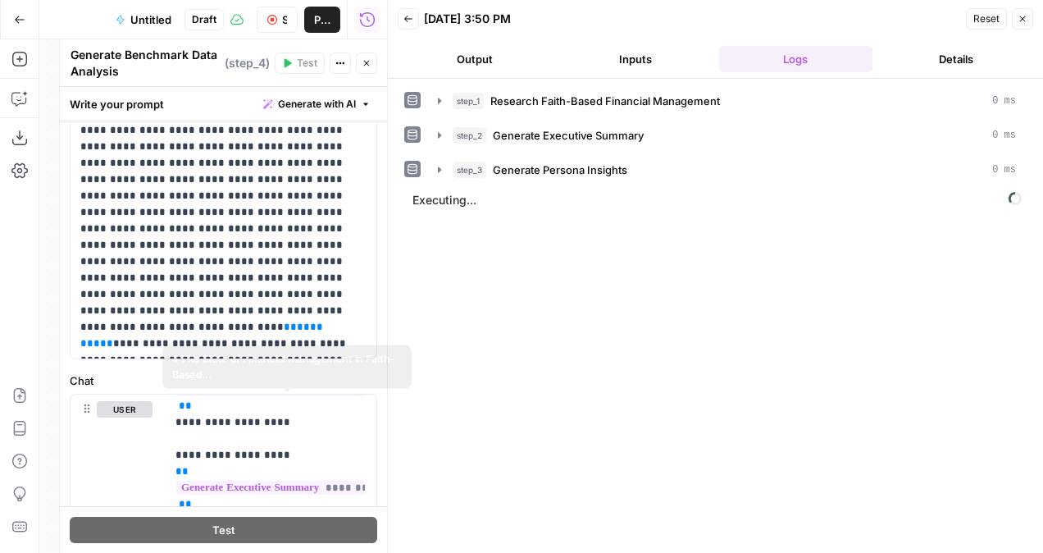
scroll to position [246, 0]
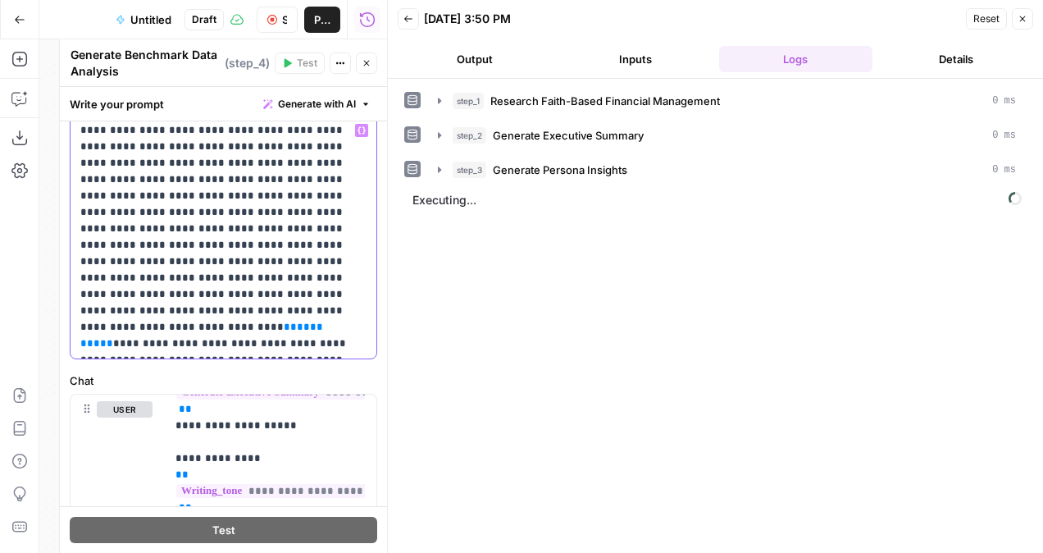
click at [113, 338] on span "**" at bounding box center [106, 343] width 13 height 11
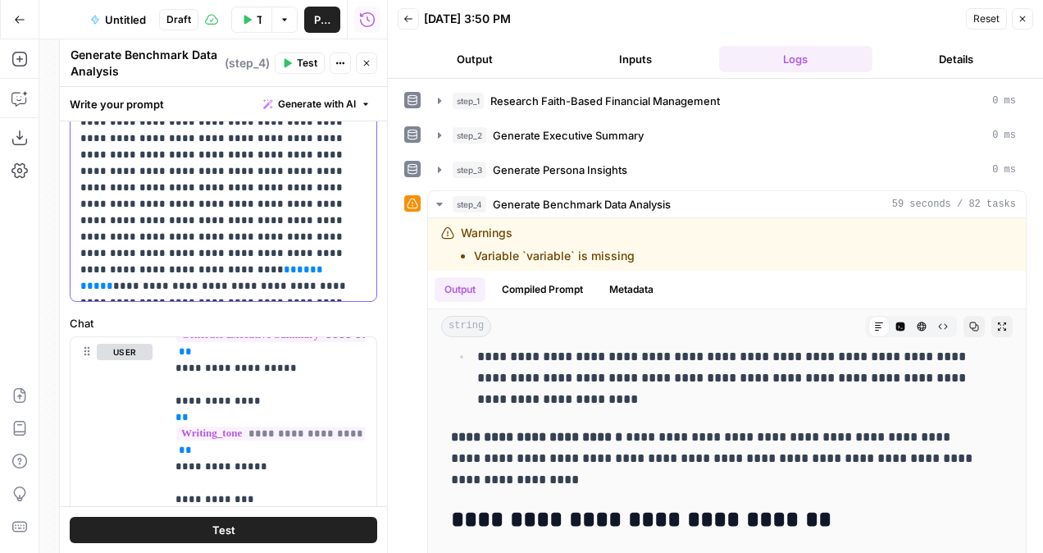
scroll to position [164, 0]
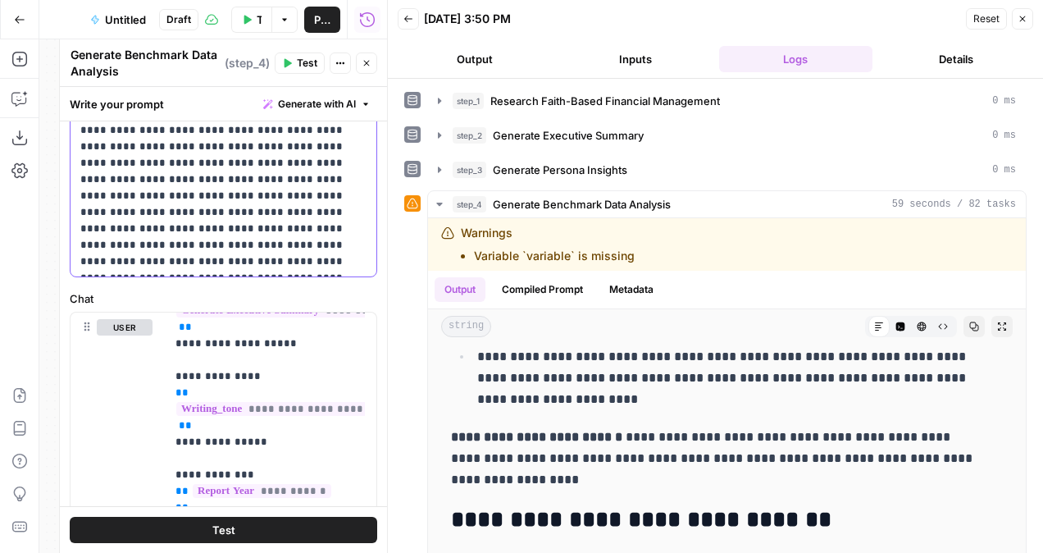
click at [261, 200] on p "**********" at bounding box center [217, 155] width 275 height 230
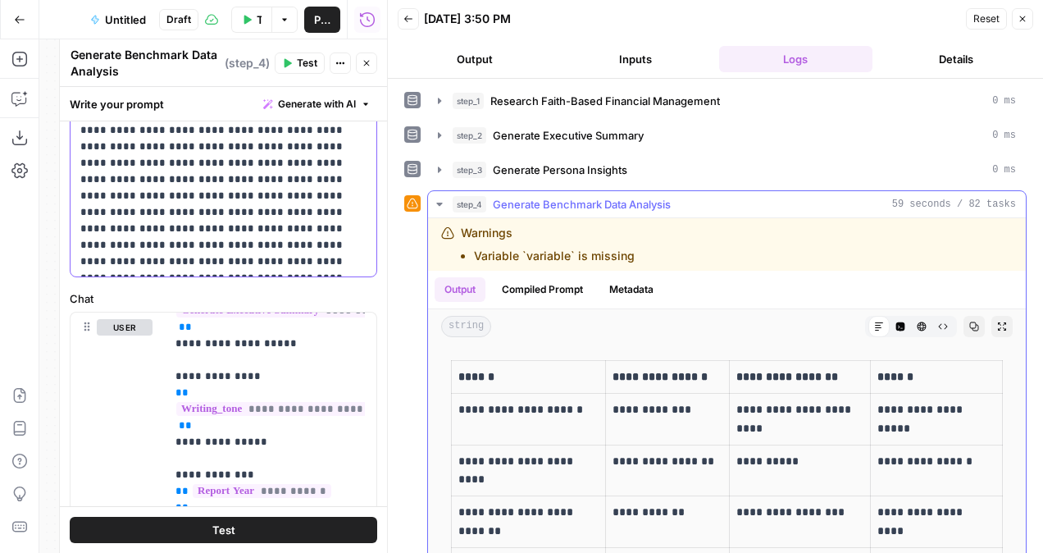
scroll to position [656, 0]
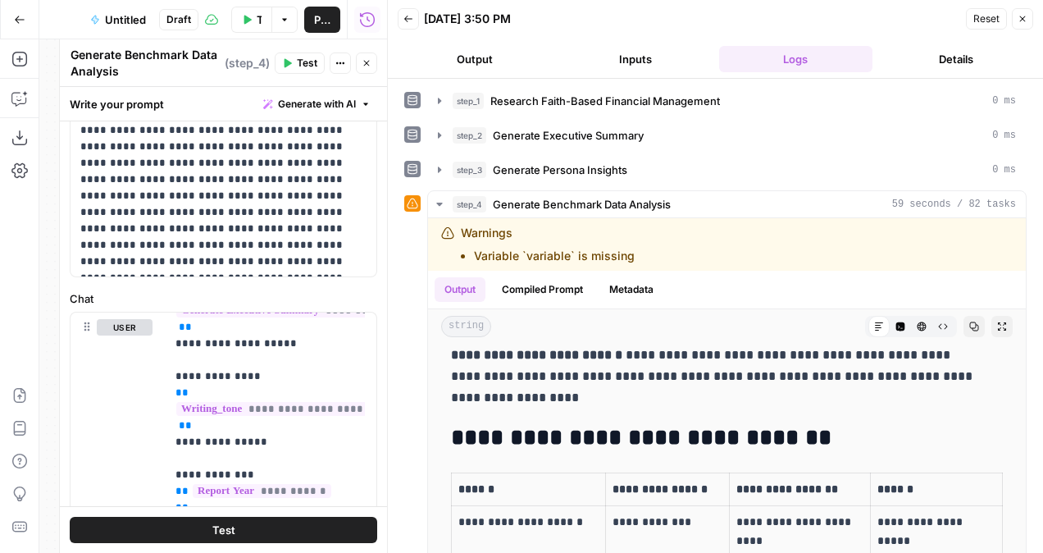
click at [280, 528] on button "Test" at bounding box center [223, 529] width 307 height 26
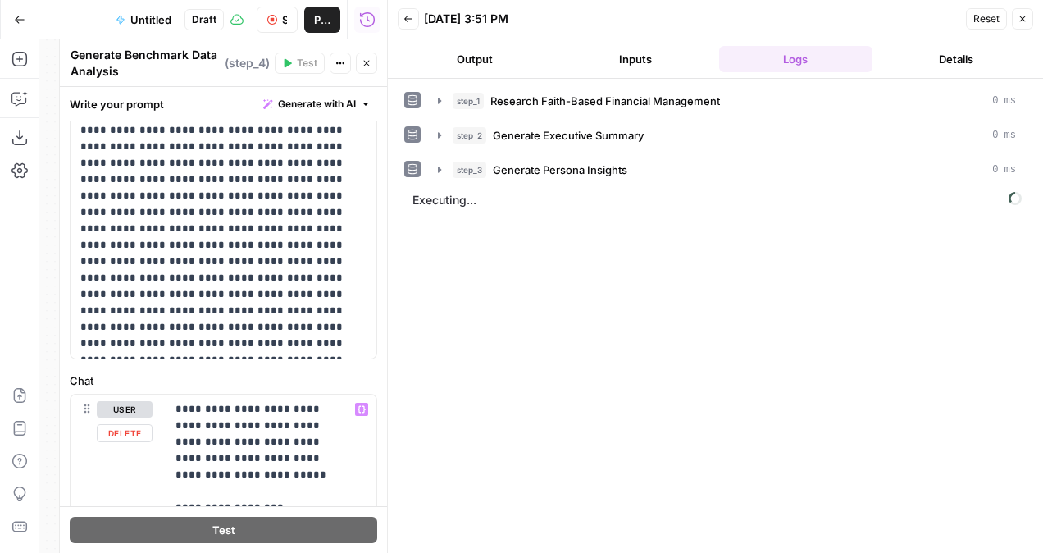
scroll to position [0, 0]
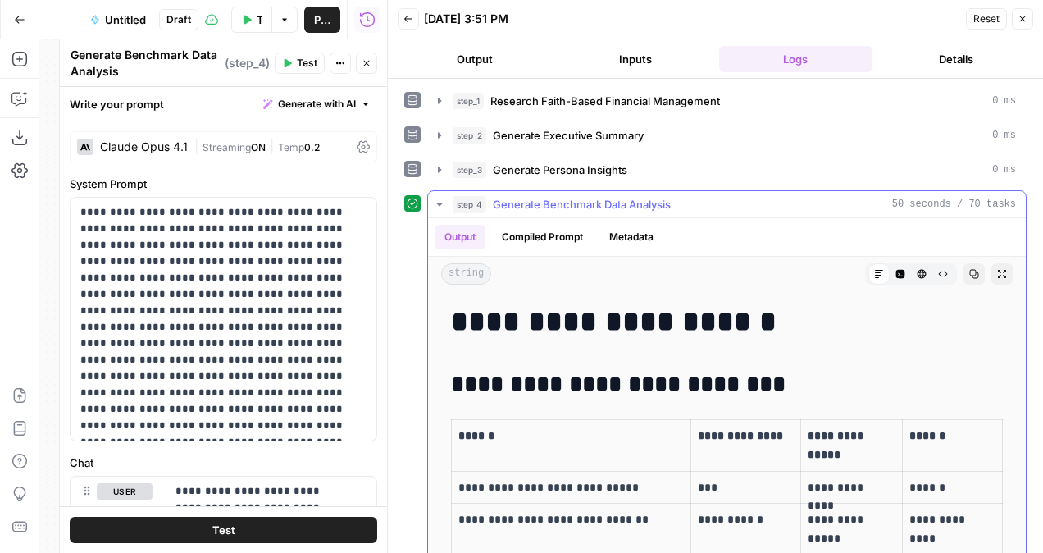
click at [447, 199] on button "step_4 Generate Benchmark Data Analysis 50 seconds / 70 tasks" at bounding box center [727, 204] width 598 height 26
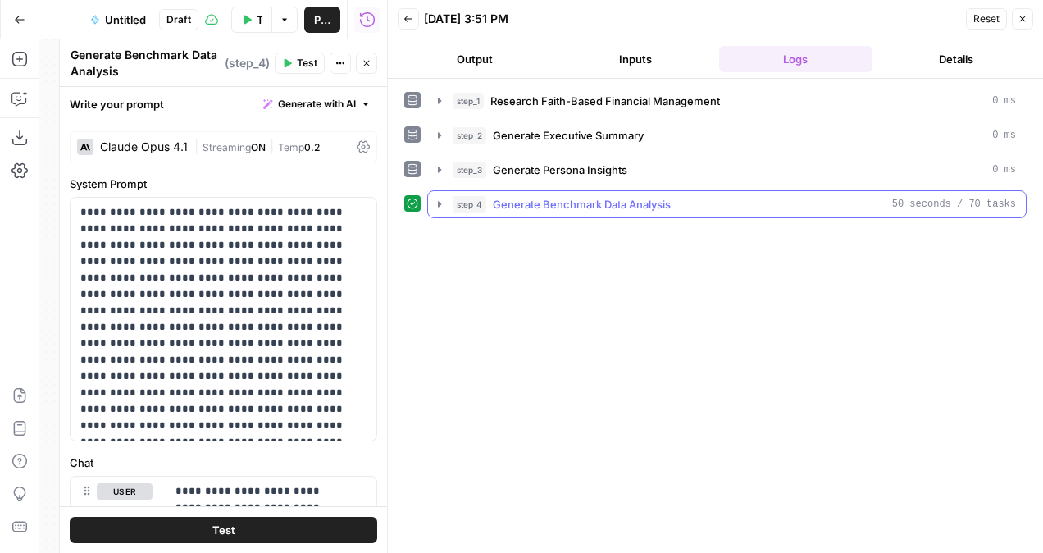
click at [441, 194] on button "step_4 Generate Benchmark Data Analysis 50 seconds / 70 tasks" at bounding box center [727, 204] width 598 height 26
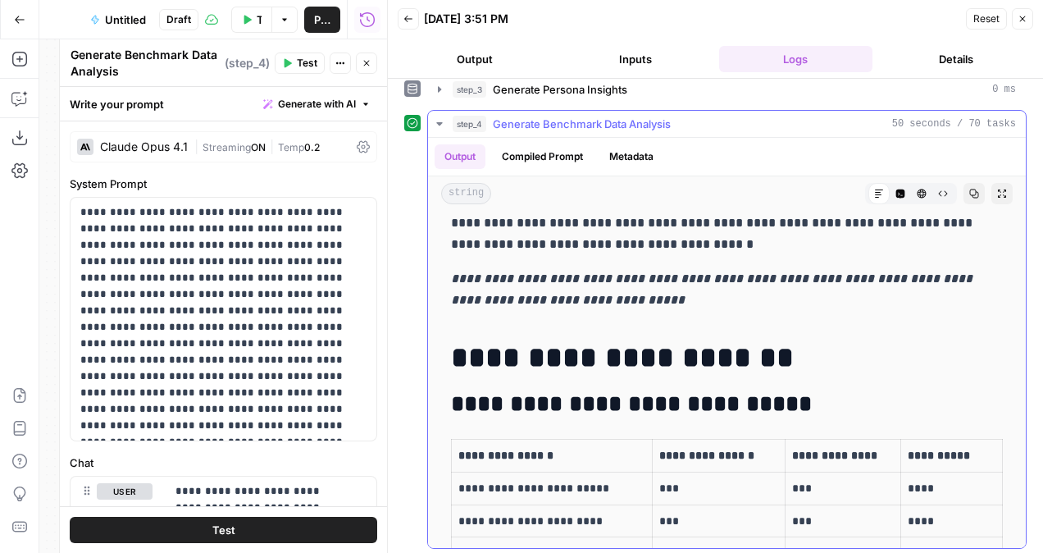
scroll to position [3401, 0]
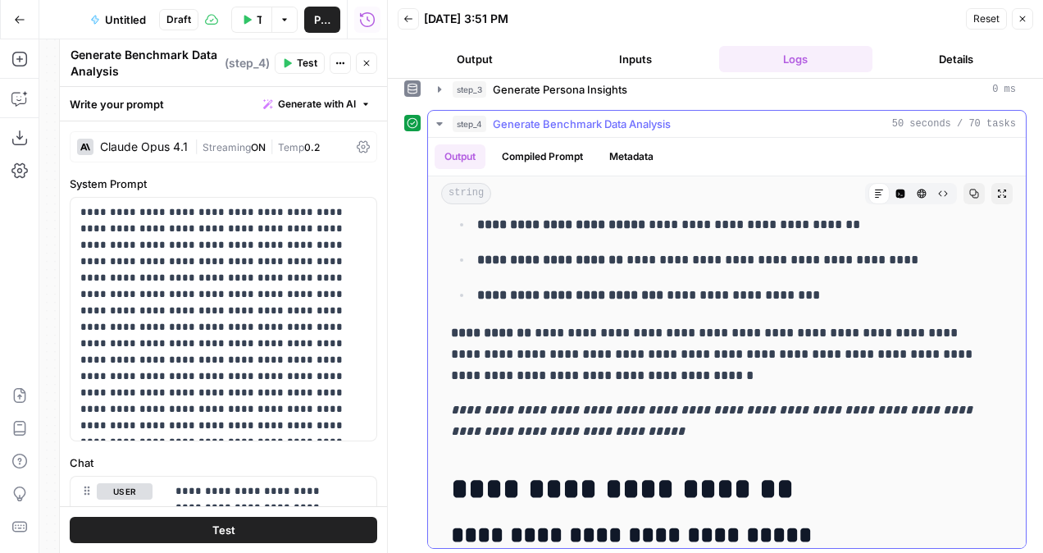
click at [434, 125] on icon "button" at bounding box center [439, 123] width 13 height 13
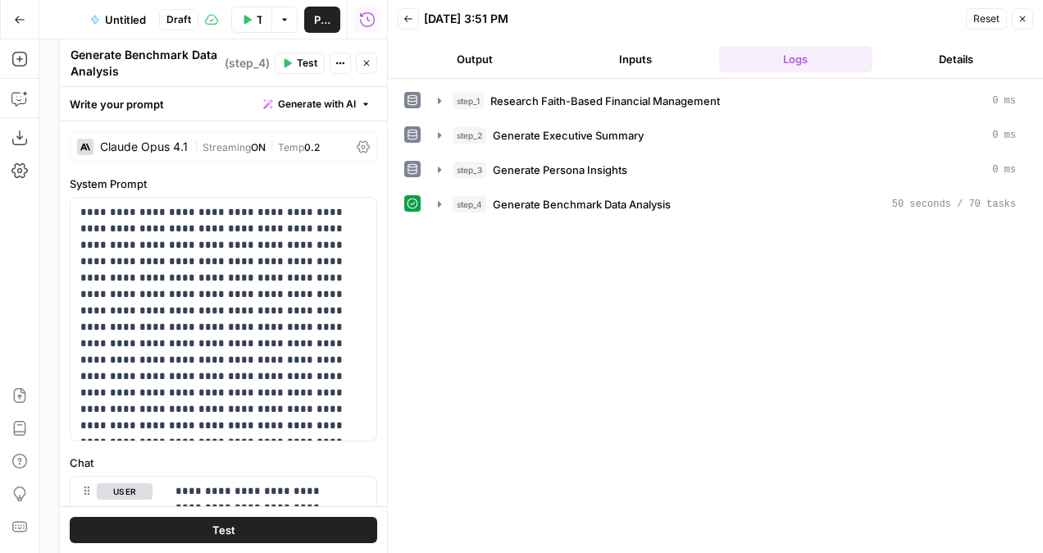
click at [244, 13] on button "Test Workflow" at bounding box center [251, 20] width 41 height 26
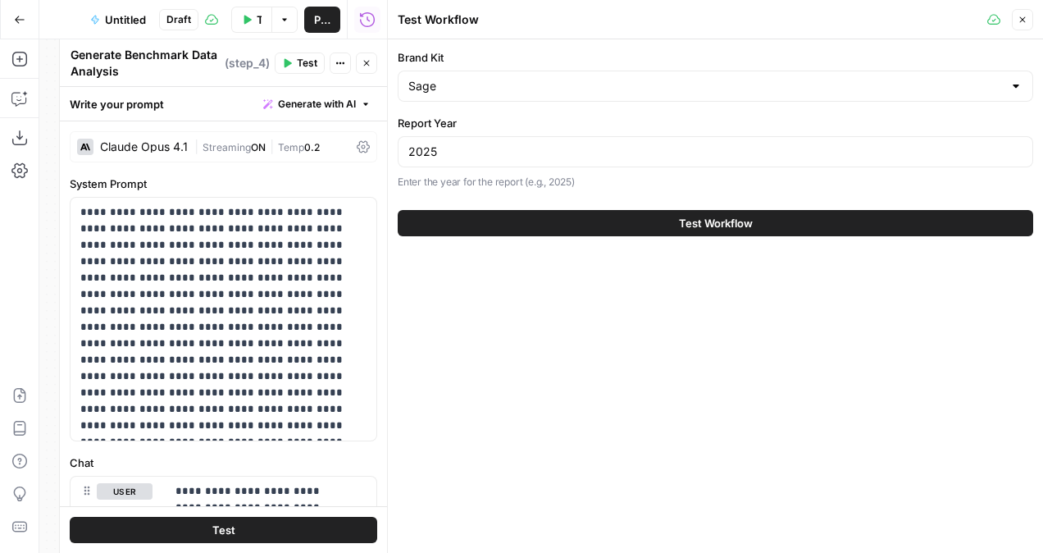
click at [603, 207] on div "Test Workflow" at bounding box center [715, 223] width 635 height 46
click at [590, 227] on button "Test Workflow" at bounding box center [715, 223] width 635 height 26
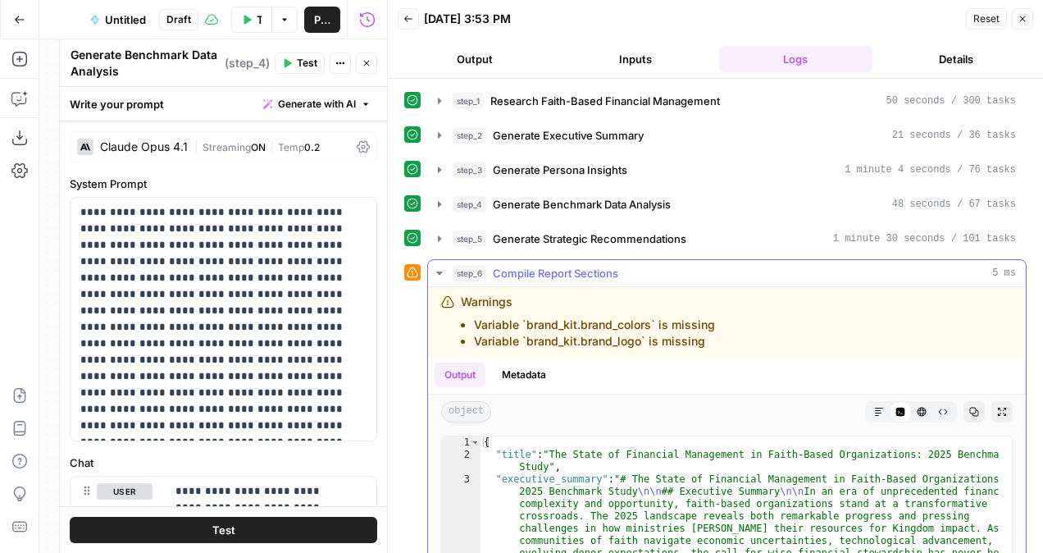
type textarea "**********"
click at [557, 309] on div "Warnings Variable `brand_kit.brand_colors` is missing Variable `brand_kit.brand…" at bounding box center [588, 321] width 254 height 56
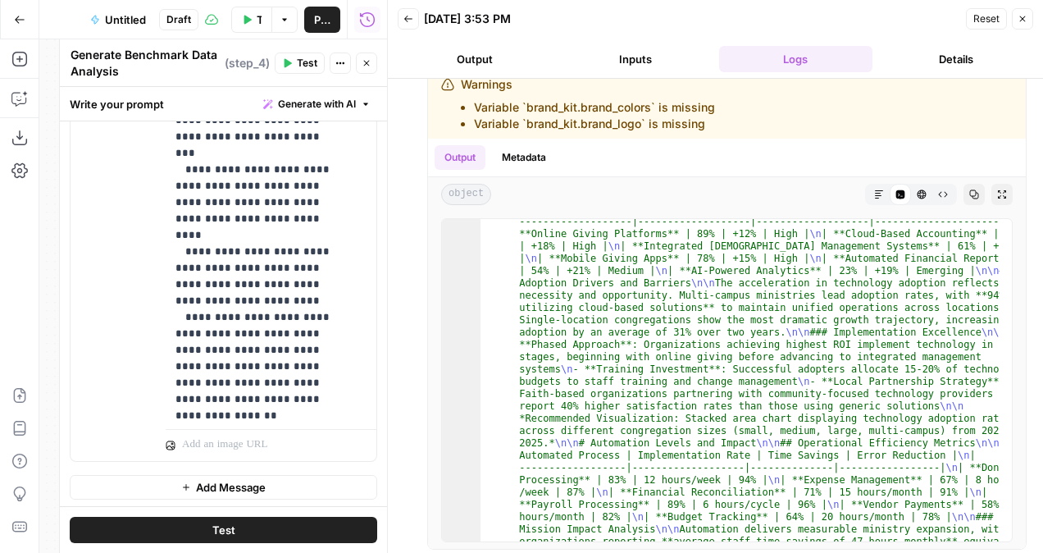
scroll to position [416, 0]
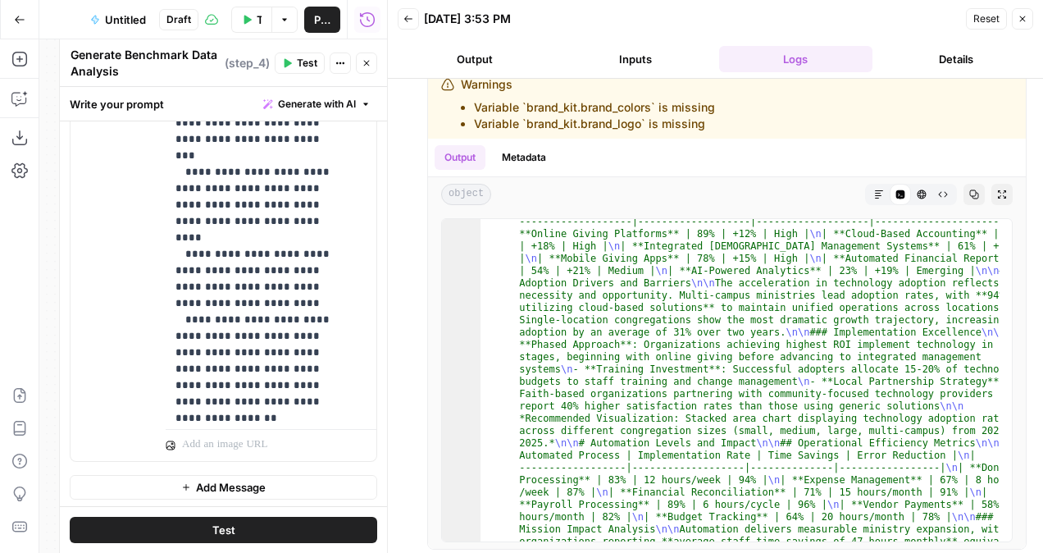
click at [492, 59] on button "Output" at bounding box center [475, 59] width 154 height 26
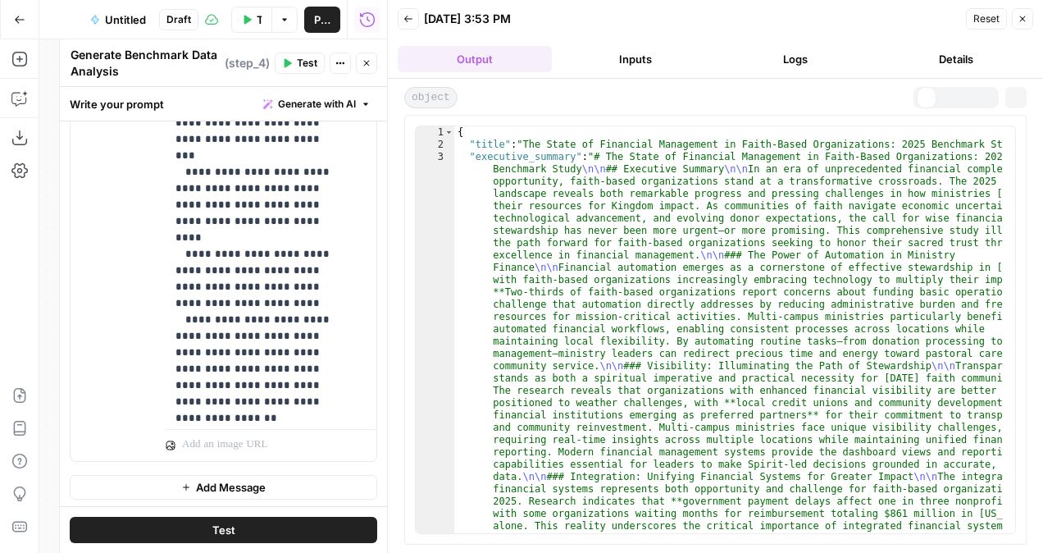
scroll to position [0, 0]
click at [639, 48] on button "Inputs" at bounding box center [635, 59] width 154 height 26
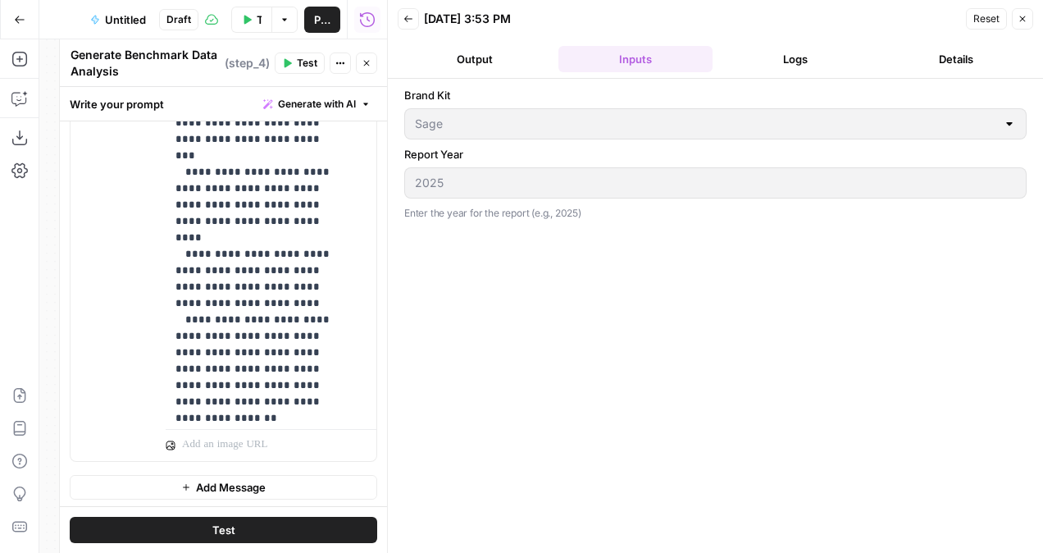
drag, startPoint x: 773, startPoint y: 28, endPoint x: 780, endPoint y: 54, distance: 27.2
click at [780, 54] on header "Back 08/22/25 at 3:53 PM Reset Close Output Inputs Logs Details" at bounding box center [715, 39] width 655 height 79
click at [780, 54] on button "Logs" at bounding box center [796, 59] width 154 height 26
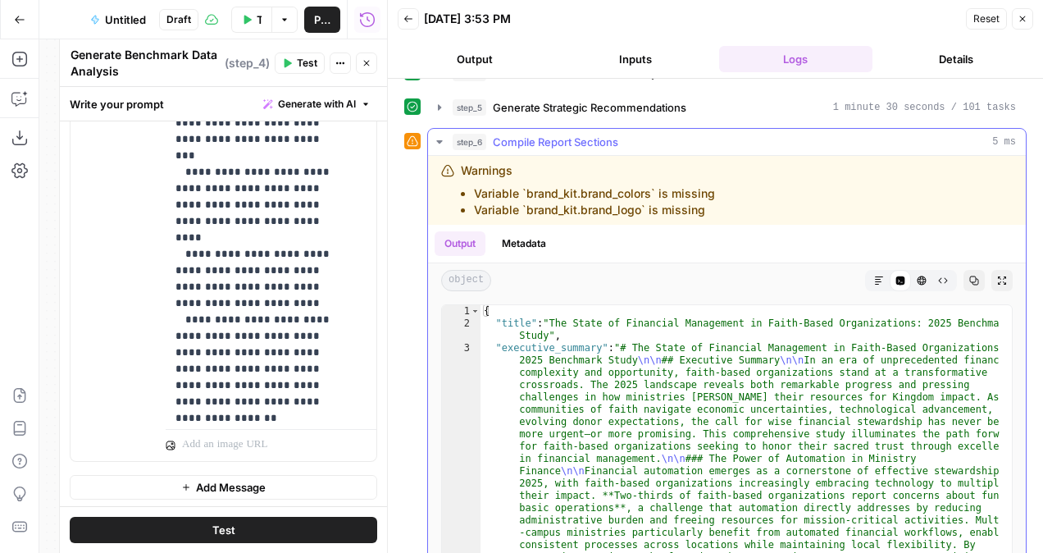
scroll to position [132, 0]
click at [541, 173] on div "Warnings Variable `brand_kit.brand_colors` is missing Variable `brand_kit.brand…" at bounding box center [588, 189] width 254 height 56
click at [516, 230] on button "Metadata" at bounding box center [524, 242] width 64 height 25
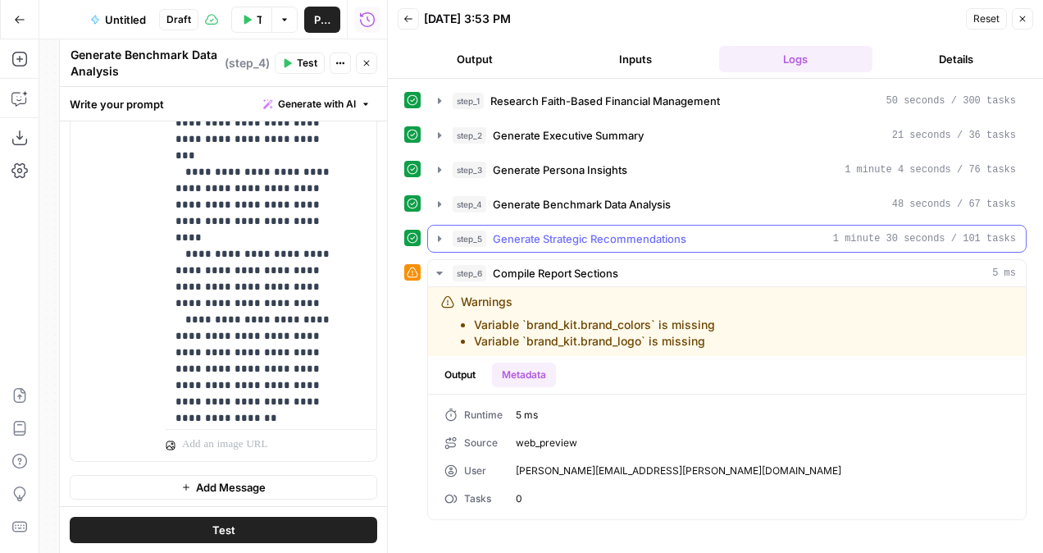
scroll to position [0, 0]
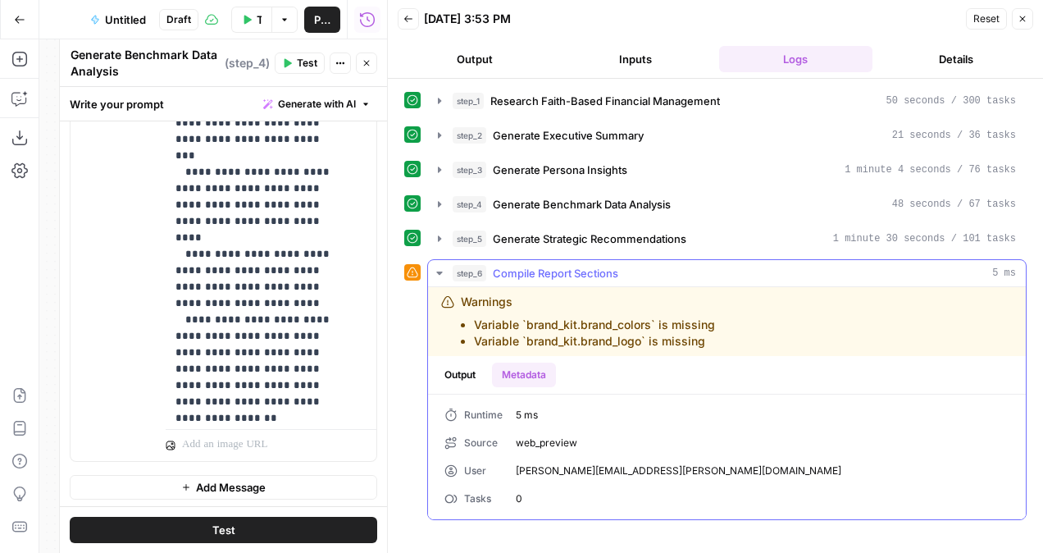
click at [457, 259] on div "step_6 Compile Report Sections 5 ms Warnings Variable `brand_kit.brand_colors` …" at bounding box center [726, 389] width 599 height 261
click at [457, 266] on span "step_6" at bounding box center [469, 273] width 34 height 16
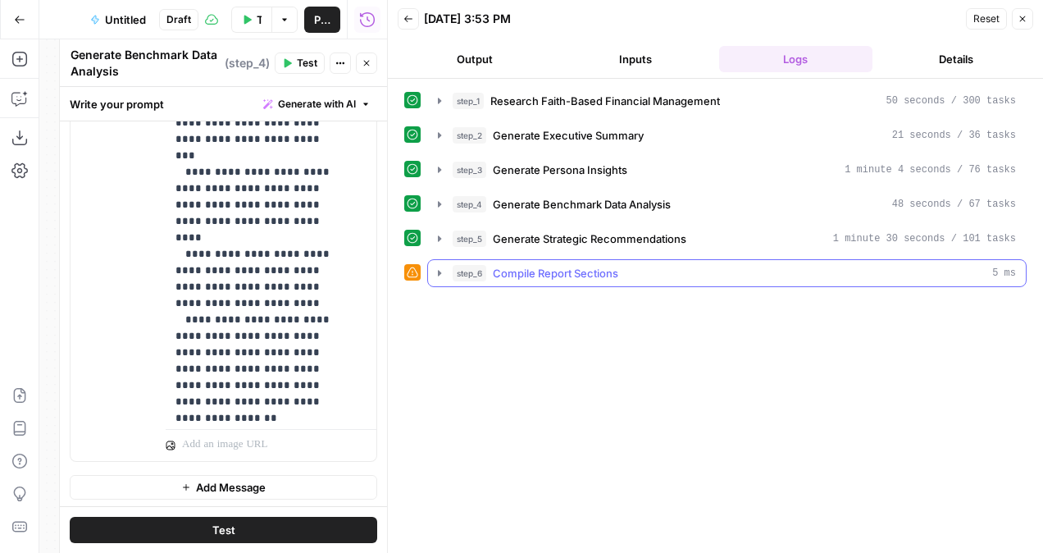
click at [430, 267] on button "step_6 Compile Report Sections 5 ms" at bounding box center [727, 273] width 598 height 26
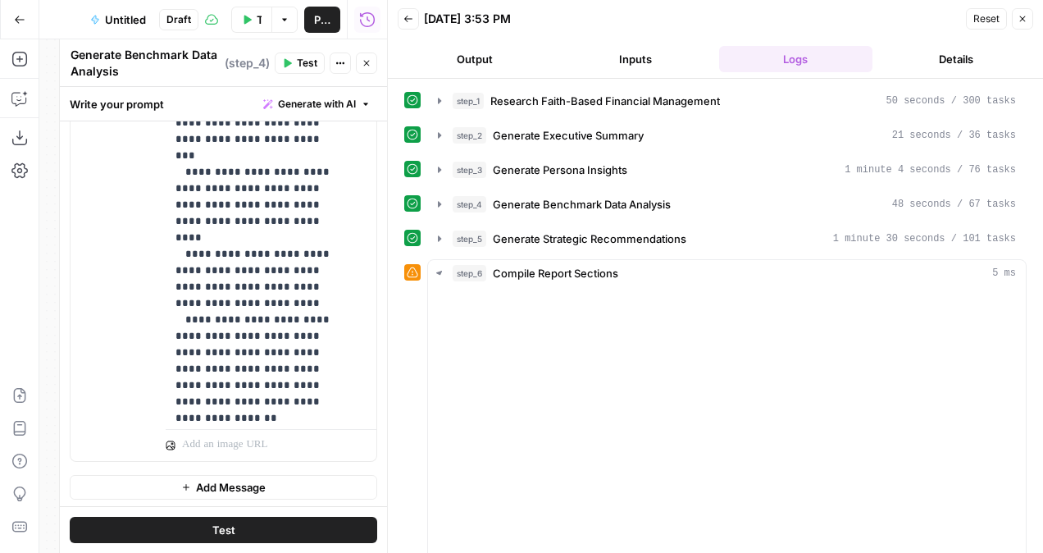
click at [422, 266] on div "step_6 Compile Report Sections 5 ms Warnings Variable `brand_kit.brand_colors` …" at bounding box center [715, 512] width 622 height 507
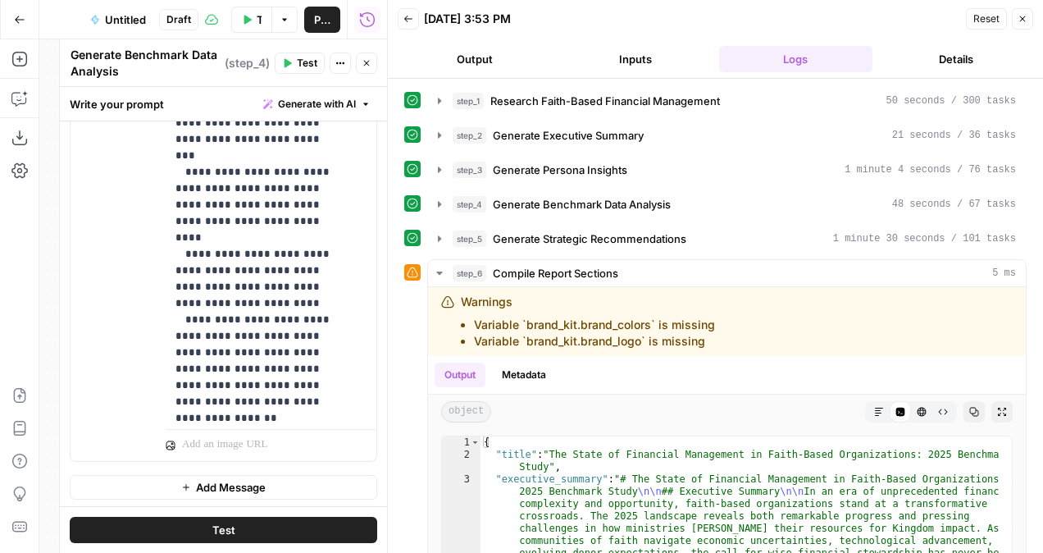
click at [414, 267] on icon at bounding box center [412, 272] width 11 height 11
click at [414, 266] on icon at bounding box center [412, 271] width 11 height 11
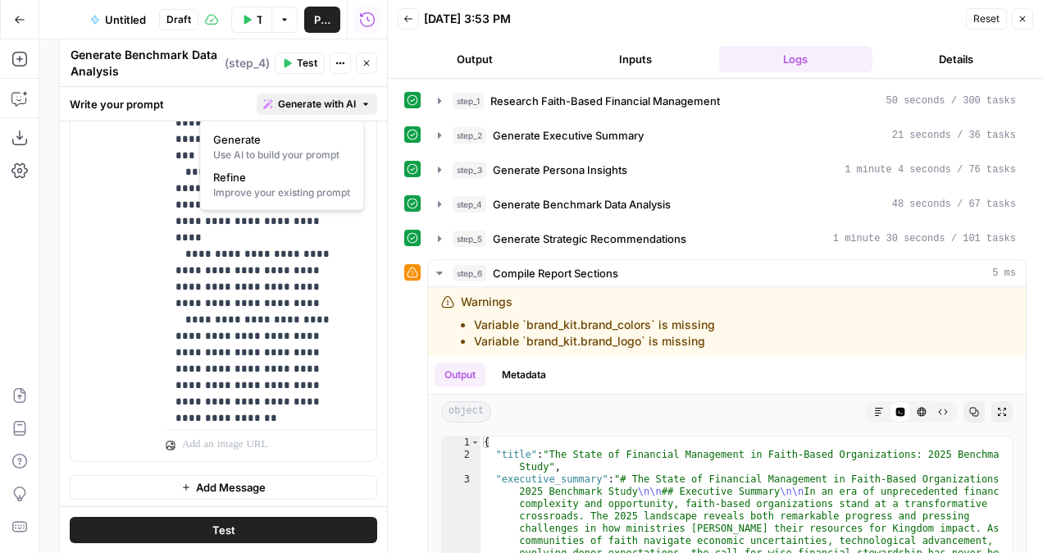
click at [290, 103] on span "Generate with AI" at bounding box center [317, 104] width 78 height 15
click at [280, 145] on span "Generate" at bounding box center [278, 139] width 130 height 16
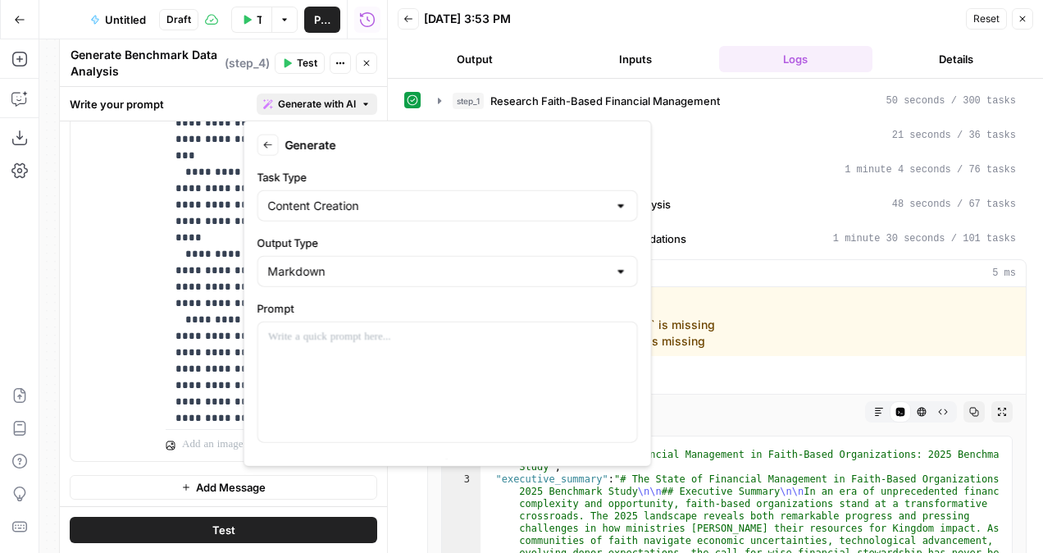
click at [261, 141] on button "Back" at bounding box center [267, 144] width 21 height 21
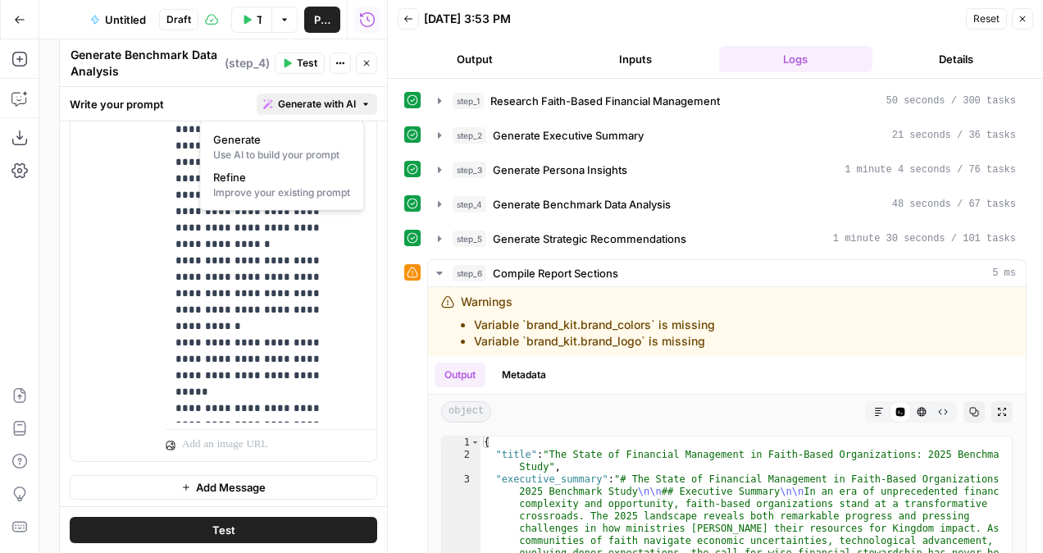
scroll to position [734, 0]
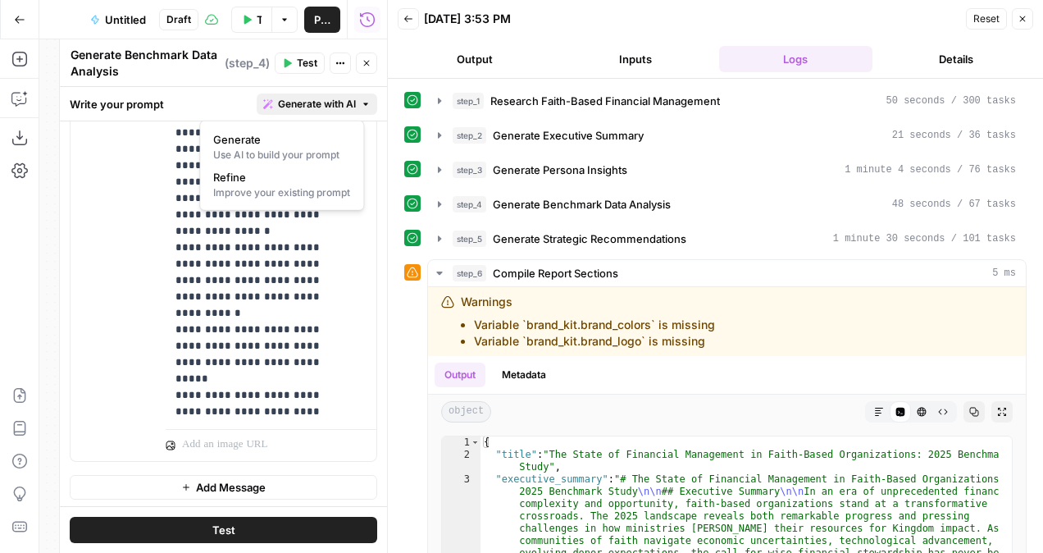
click at [226, 479] on span "Add Message" at bounding box center [231, 487] width 70 height 16
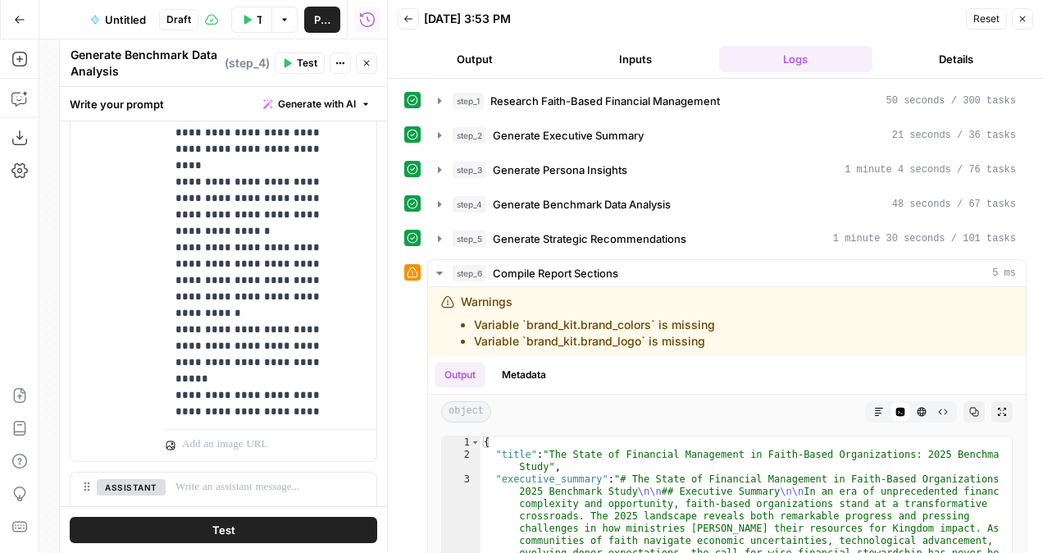
scroll to position [848, 0]
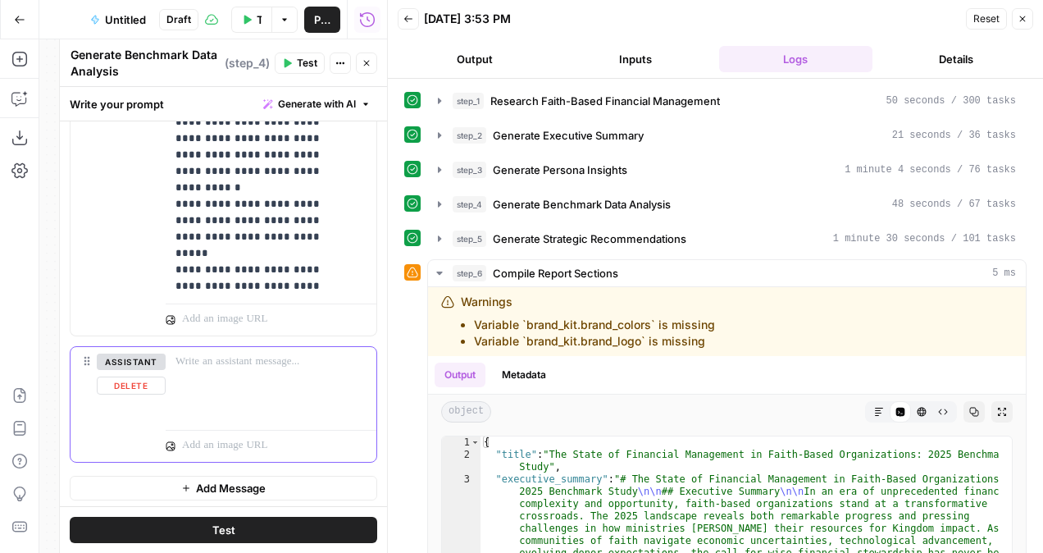
click at [143, 380] on button "Delete" at bounding box center [131, 385] width 69 height 18
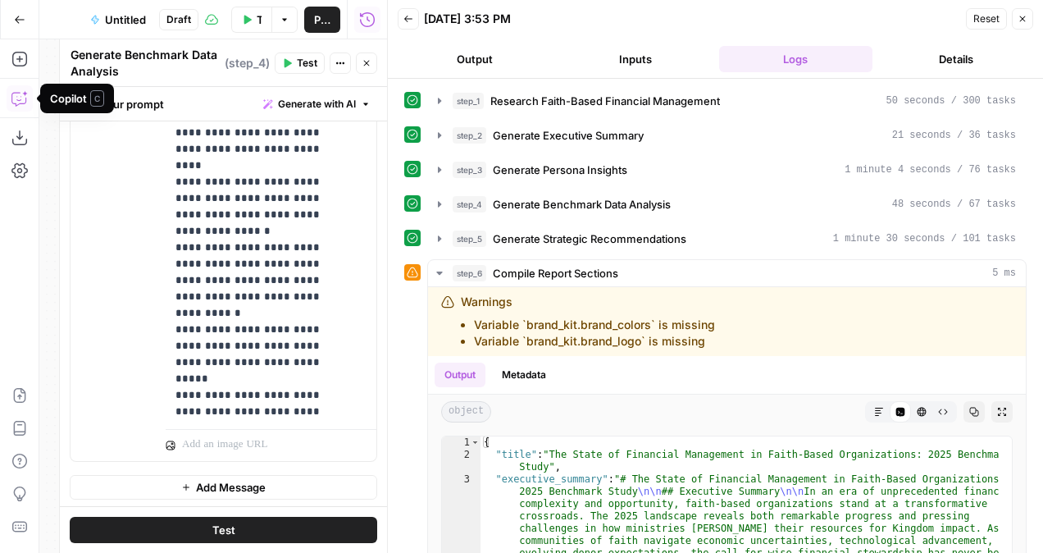
click at [19, 90] on icon "button" at bounding box center [19, 98] width 16 height 16
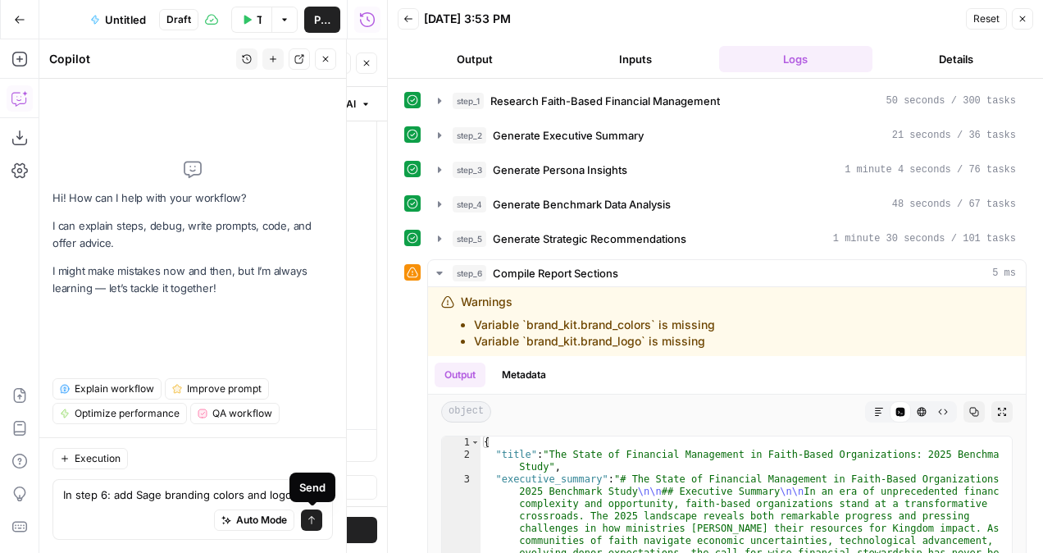
type textarea "In step 6: add Sage branding colors and logo"
click at [317, 520] on button "Send" at bounding box center [311, 519] width 21 height 21
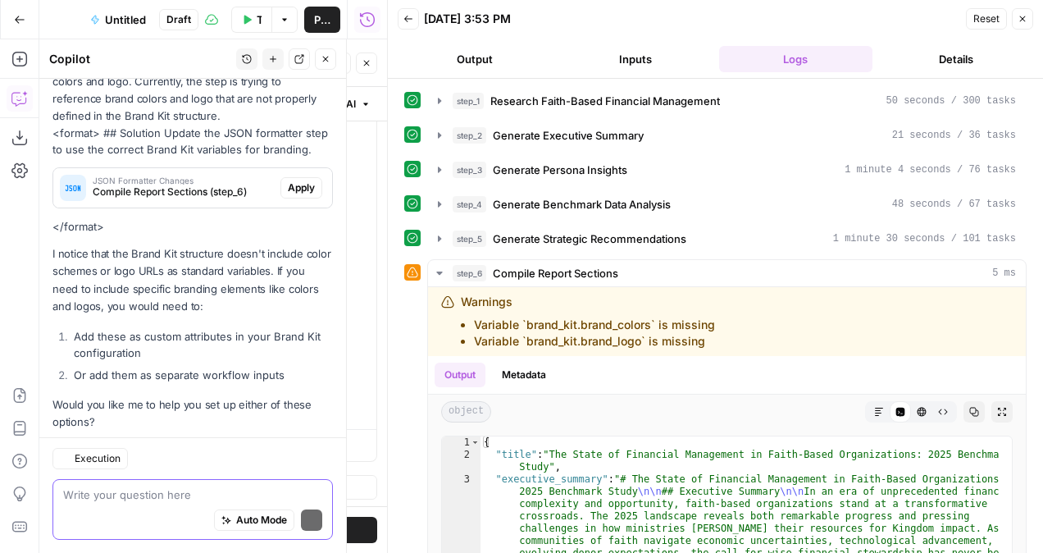
scroll to position [271, 0]
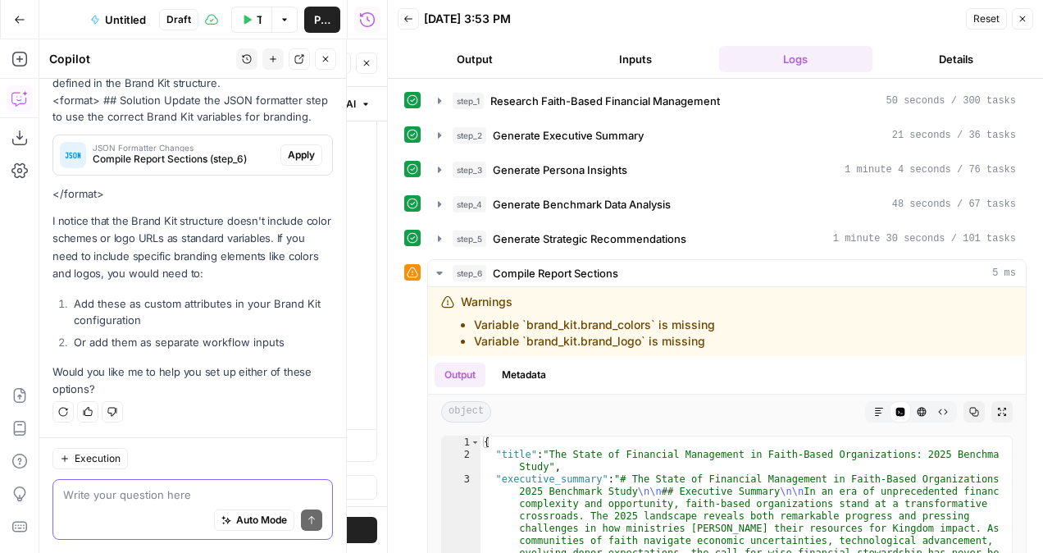
click at [162, 489] on textarea at bounding box center [192, 494] width 259 height 16
type textarea "yes and complete them for me"
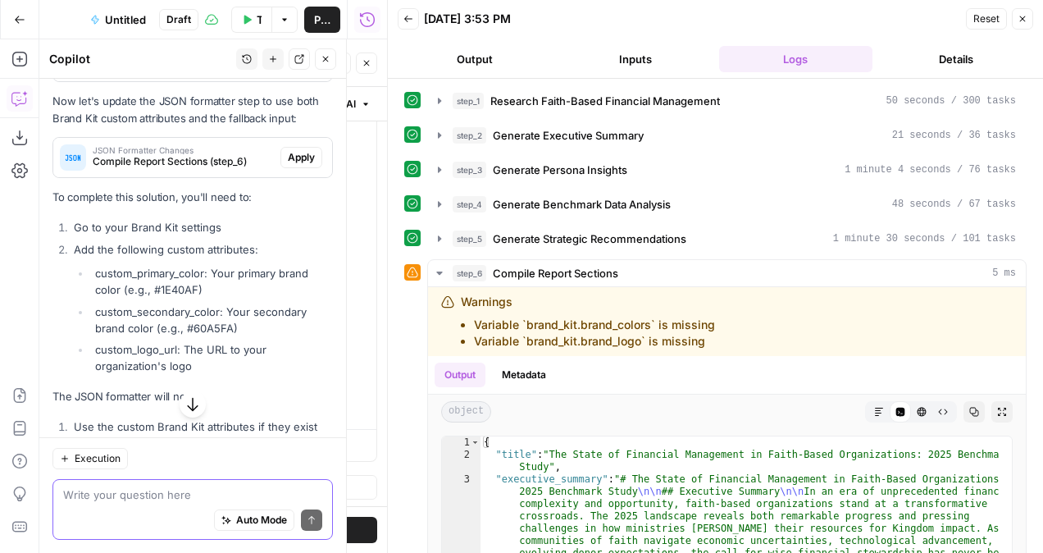
scroll to position [939, 0]
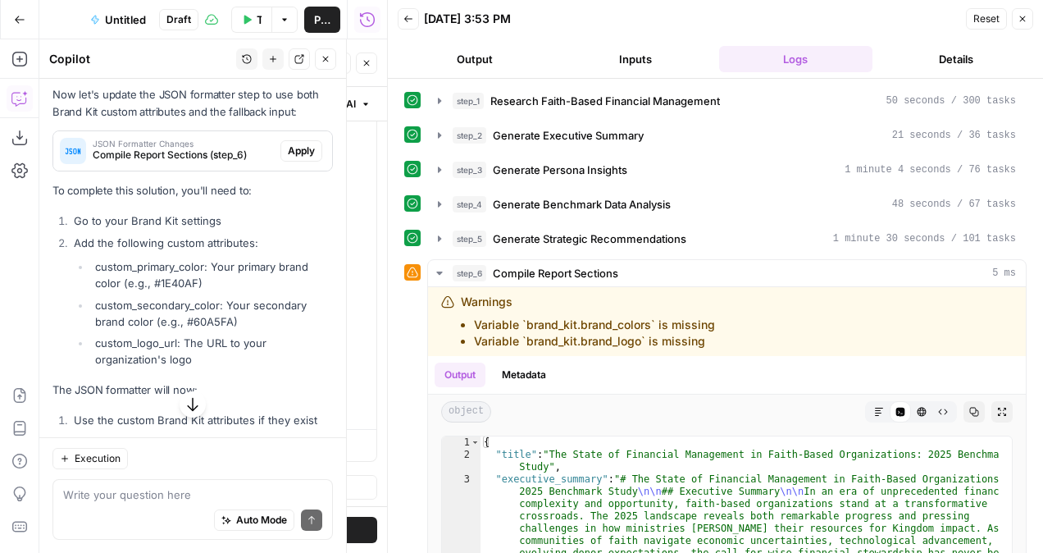
click at [153, 229] on li "Go to your Brand Kit settings" at bounding box center [201, 220] width 263 height 16
click at [368, 66] on icon "button" at bounding box center [367, 63] width 10 height 10
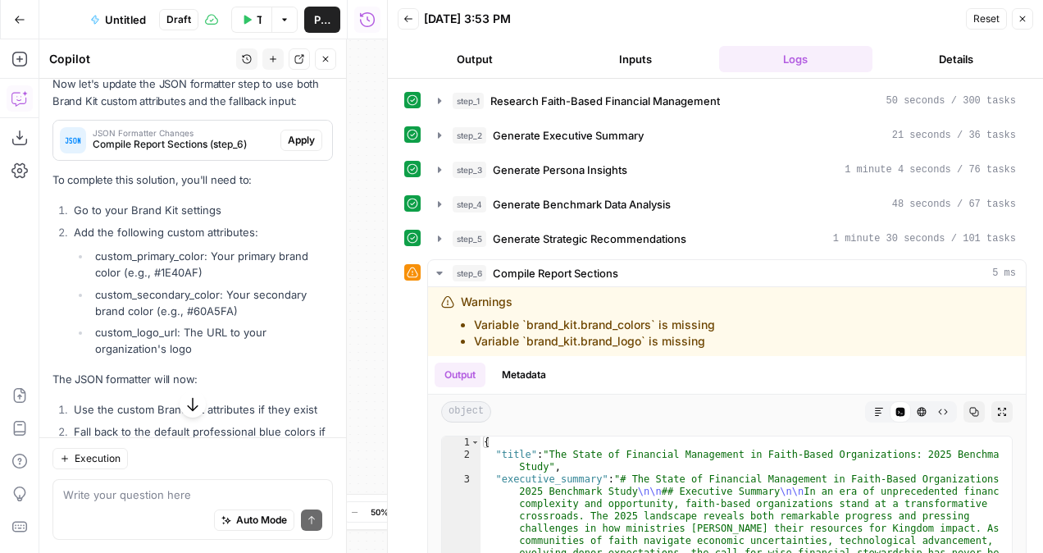
scroll to position [950, 0]
drag, startPoint x: 197, startPoint y: 285, endPoint x: 153, endPoint y: 287, distance: 43.5
click at [153, 280] on li "custom_primary_color: Your primary brand color (e.g., #1E40AF)" at bounding box center [212, 263] width 242 height 33
copy li "#1E40AF"
drag, startPoint x: 229, startPoint y: 320, endPoint x: 186, endPoint y: 321, distance: 42.7
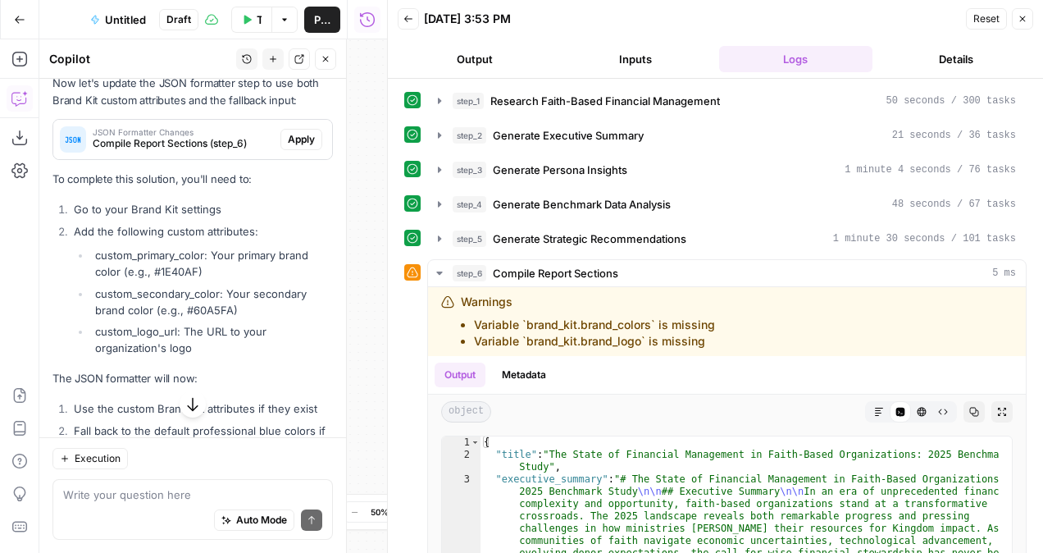
click at [186, 318] on li "custom_secondary_color: Your secondary brand color (e.g., #60A5FA)" at bounding box center [212, 301] width 242 height 33
copy li "#60A5FA"
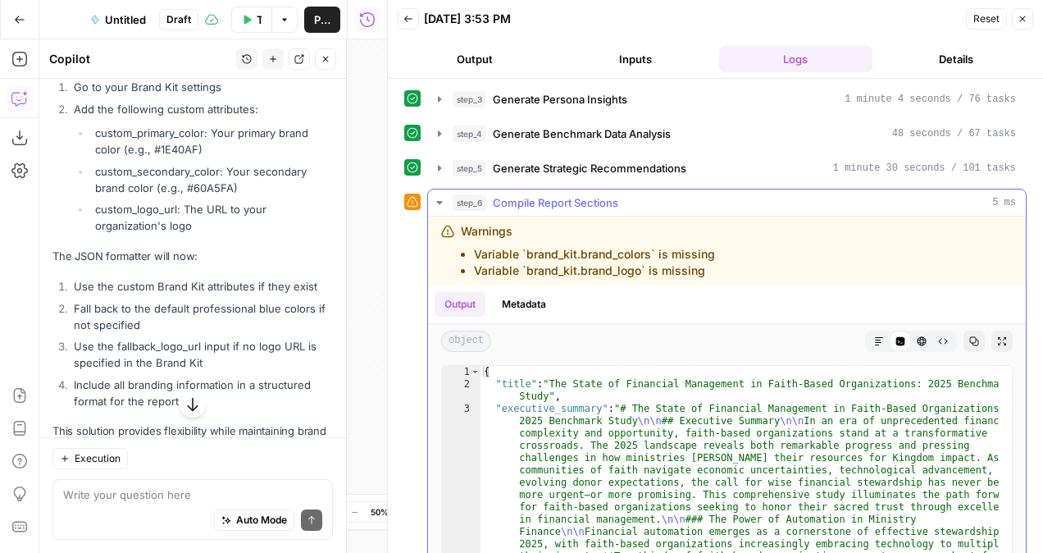
scroll to position [164, 0]
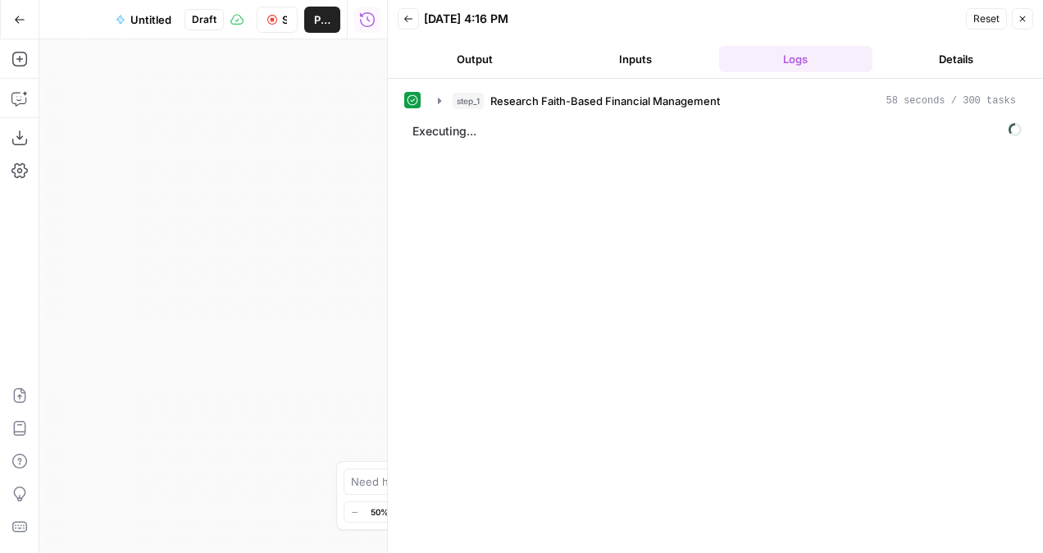
click at [459, 321] on div "step_1 Research Faith-Based Financial Management 58 seconds / 300 tasks Executi…" at bounding box center [715, 315] width 622 height 457
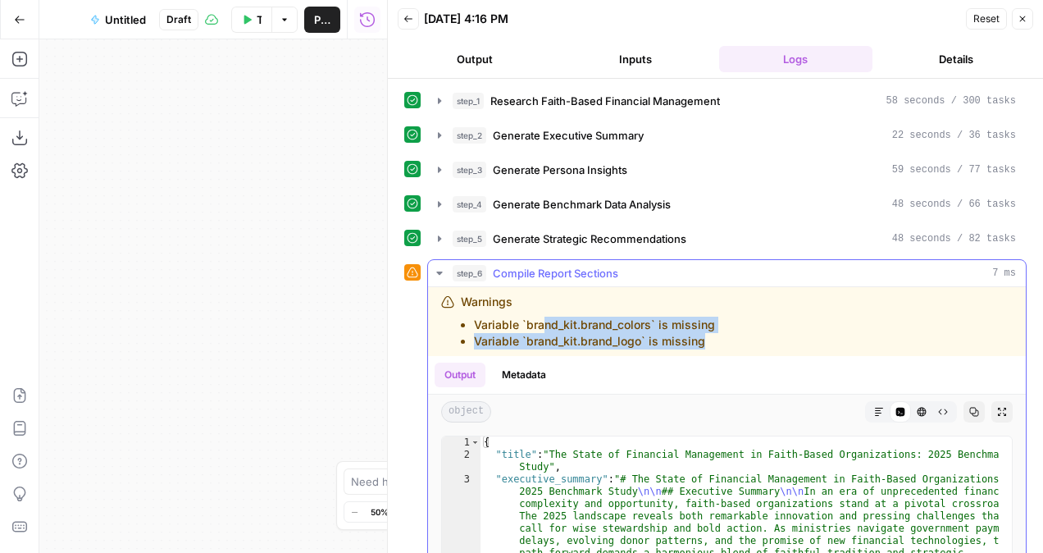
drag, startPoint x: 709, startPoint y: 336, endPoint x: 544, endPoint y: 314, distance: 166.2
click at [544, 316] on ul "Variable `brand_kit.brand_colors` is missing Variable `brand_kit.brand_logo` is…" at bounding box center [588, 332] width 254 height 33
click at [569, 343] on li "Variable `brand_kit.brand_logo` is missing" at bounding box center [594, 341] width 241 height 16
drag, startPoint x: 641, startPoint y: 339, endPoint x: 523, endPoint y: 342, distance: 118.1
click at [523, 342] on li "Variable `brand_kit.brand_logo` is missing" at bounding box center [594, 341] width 241 height 16
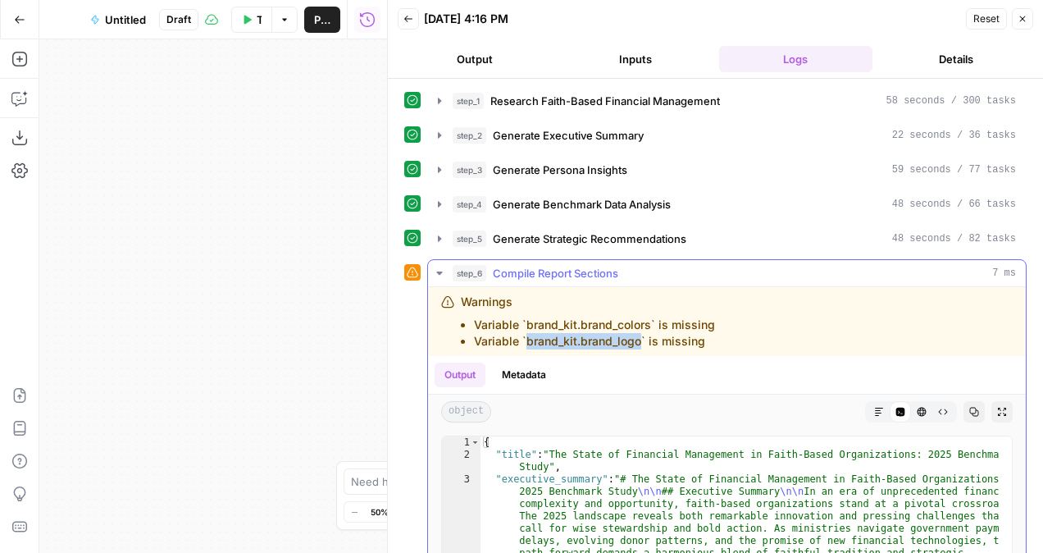
copy li "brand_kit.brand_logo"
drag, startPoint x: 651, startPoint y: 318, endPoint x: 524, endPoint y: 326, distance: 127.3
click at [524, 326] on li "Variable `brand_kit.brand_colors` is missing" at bounding box center [594, 324] width 241 height 16
copy li "brand_kit.brand_colors"
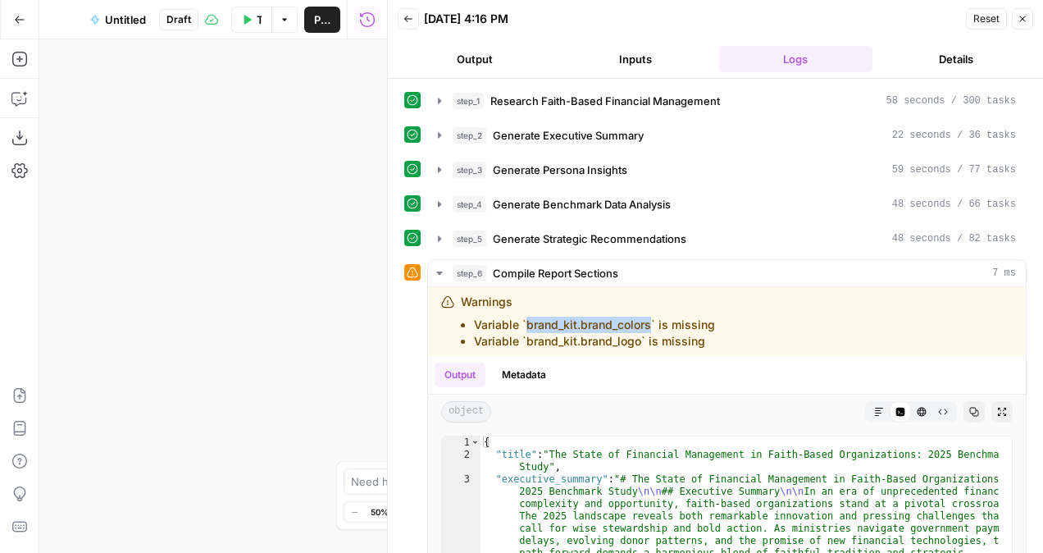
click at [6, 11] on button "Go Back" at bounding box center [20, 20] width 30 height 30
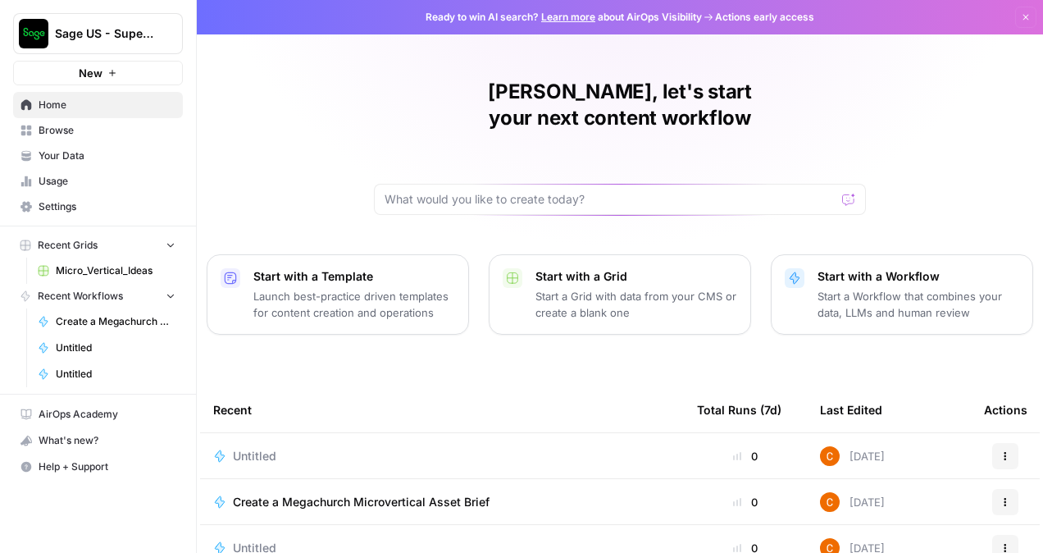
click at [68, 107] on span "Home" at bounding box center [107, 105] width 137 height 15
click at [118, 205] on span "Settings" at bounding box center [107, 206] width 137 height 15
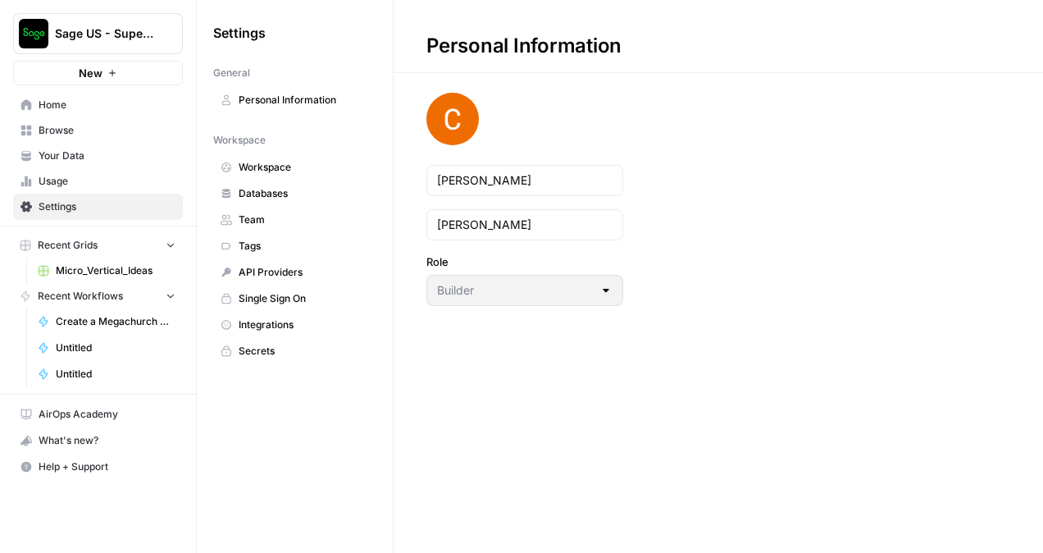
click at [131, 153] on span "Your Data" at bounding box center [107, 155] width 137 height 15
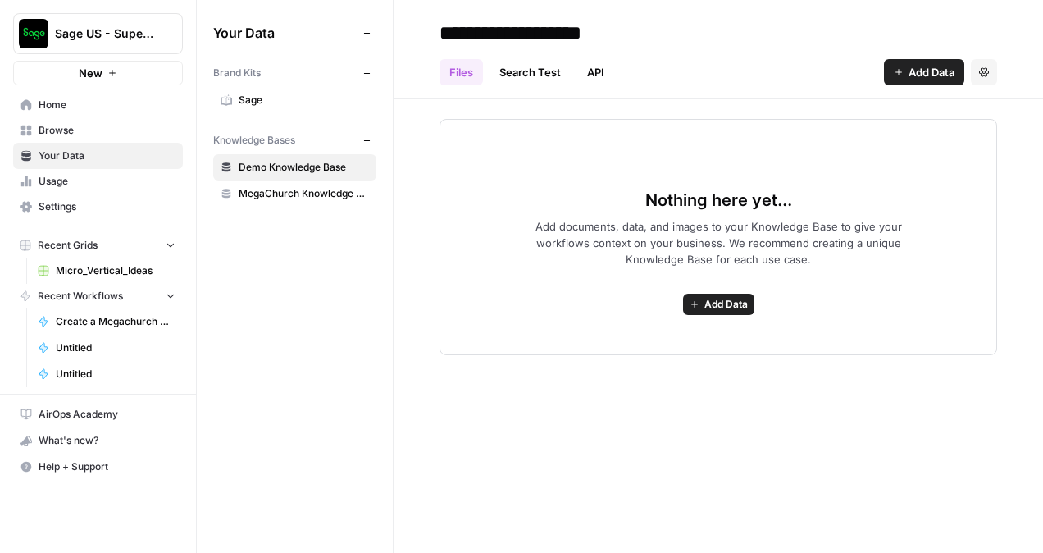
click at [282, 102] on span "Sage" at bounding box center [304, 100] width 130 height 15
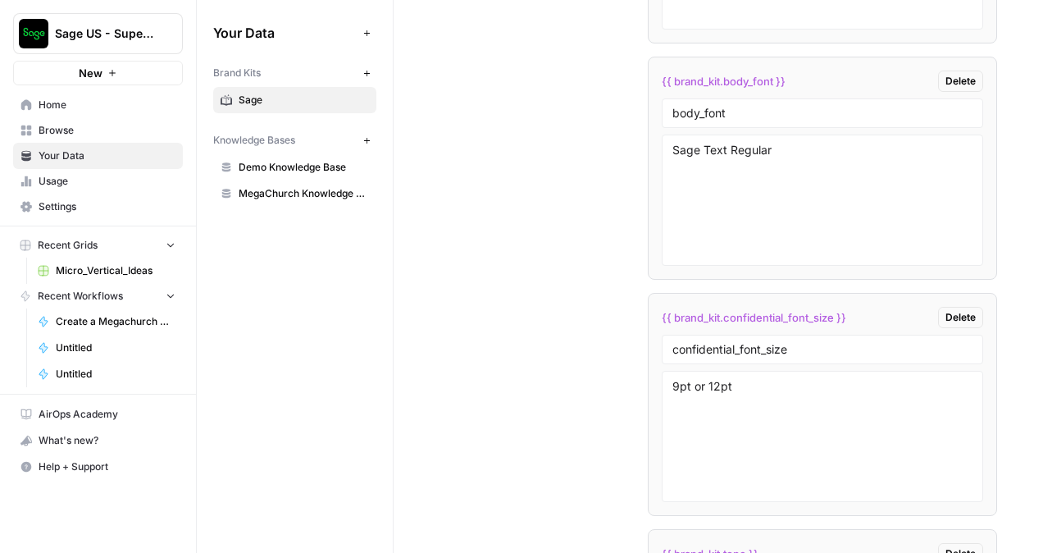
scroll to position [4345, 0]
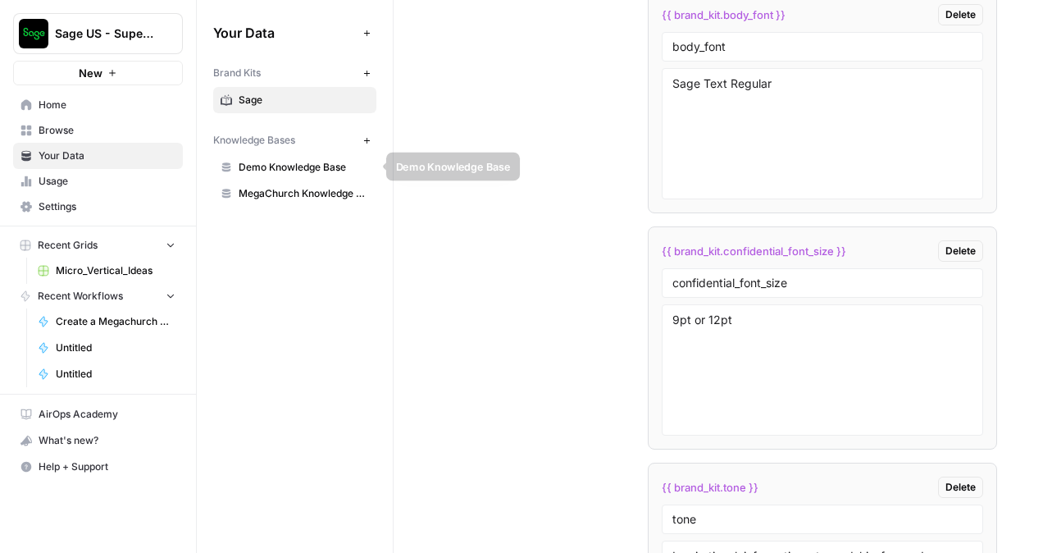
click at [273, 180] on link "MegaChurch Knowledge Base" at bounding box center [294, 193] width 163 height 26
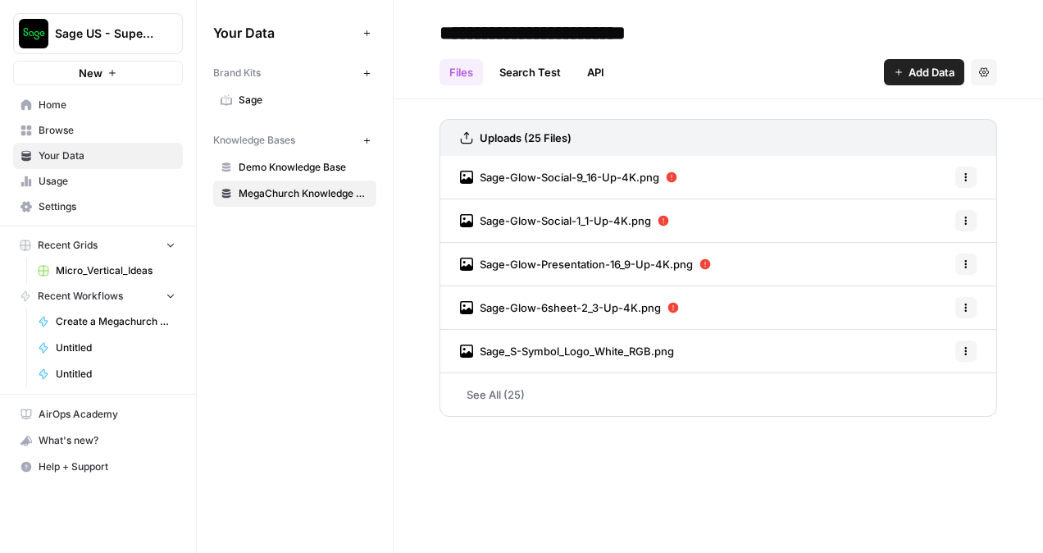
click at [506, 378] on link "See All (25)" at bounding box center [717, 394] width 557 height 43
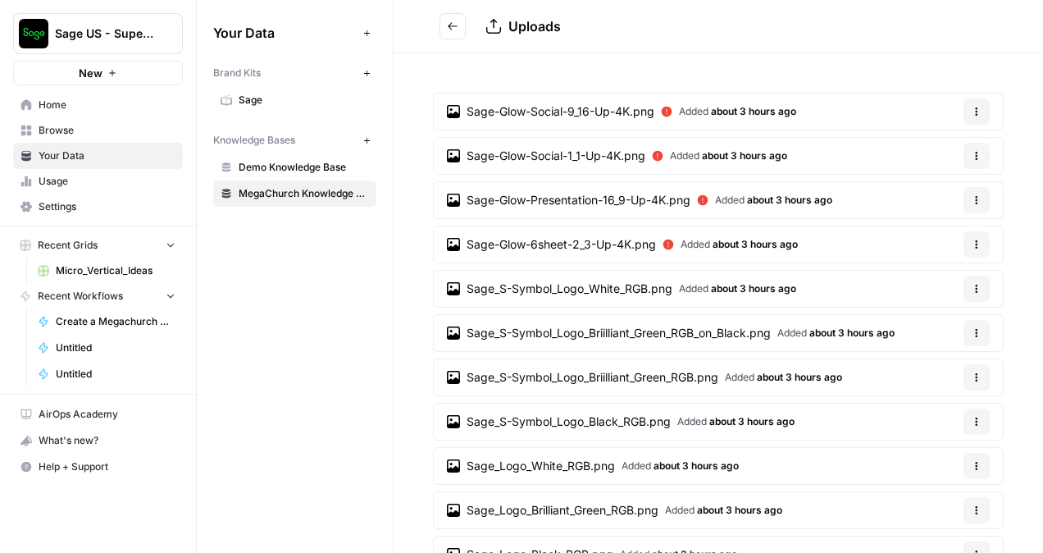
click at [854, 157] on article "Sage-Glow-Social-1_1-Up-4K.png Added about 3 hours ago Options" at bounding box center [718, 156] width 571 height 38
click at [727, 156] on span "about 3 hours ago" at bounding box center [744, 155] width 85 height 12
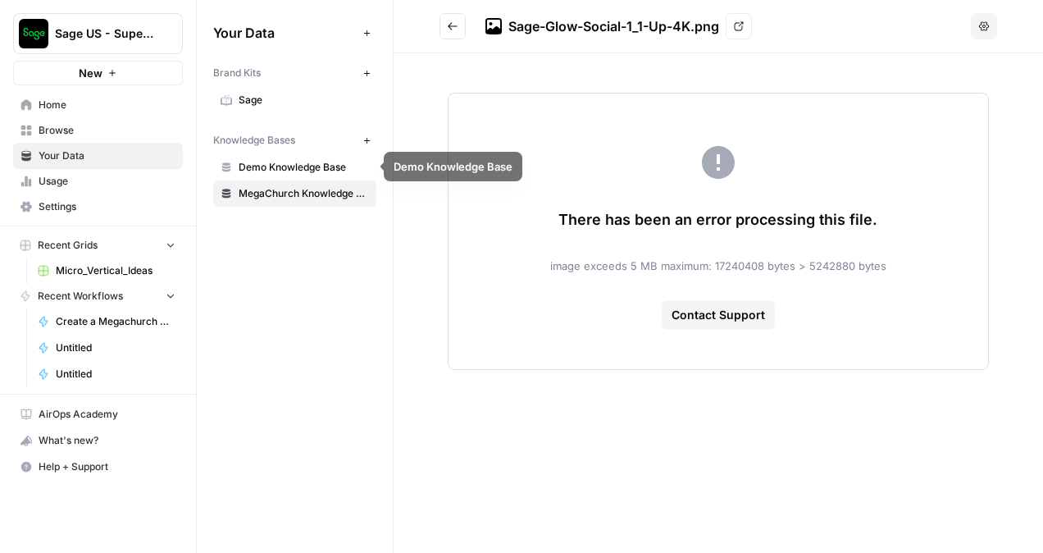
click at [294, 187] on span "MegaChurch Knowledge Base" at bounding box center [304, 193] width 130 height 15
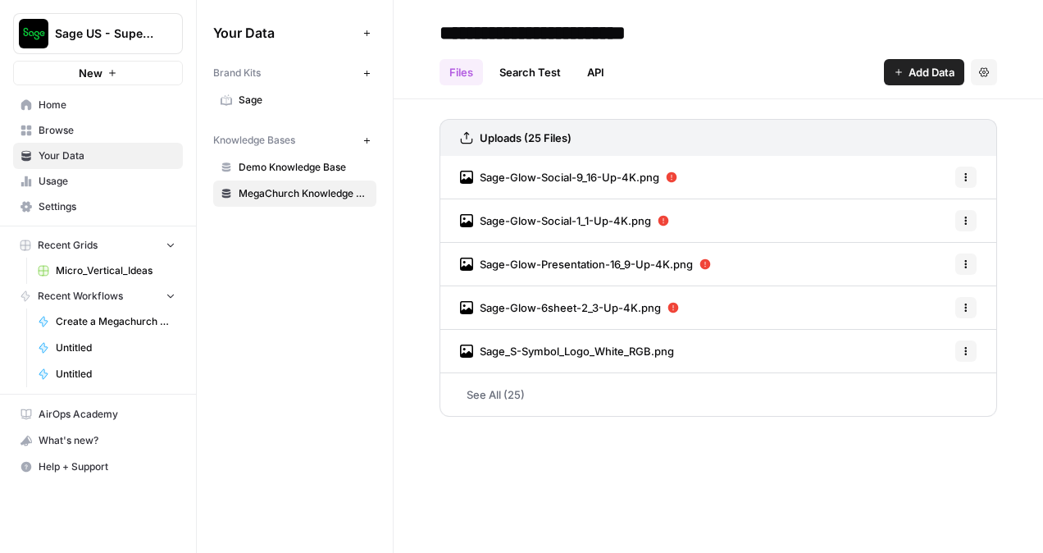
click at [261, 111] on link "Sage" at bounding box center [294, 100] width 163 height 26
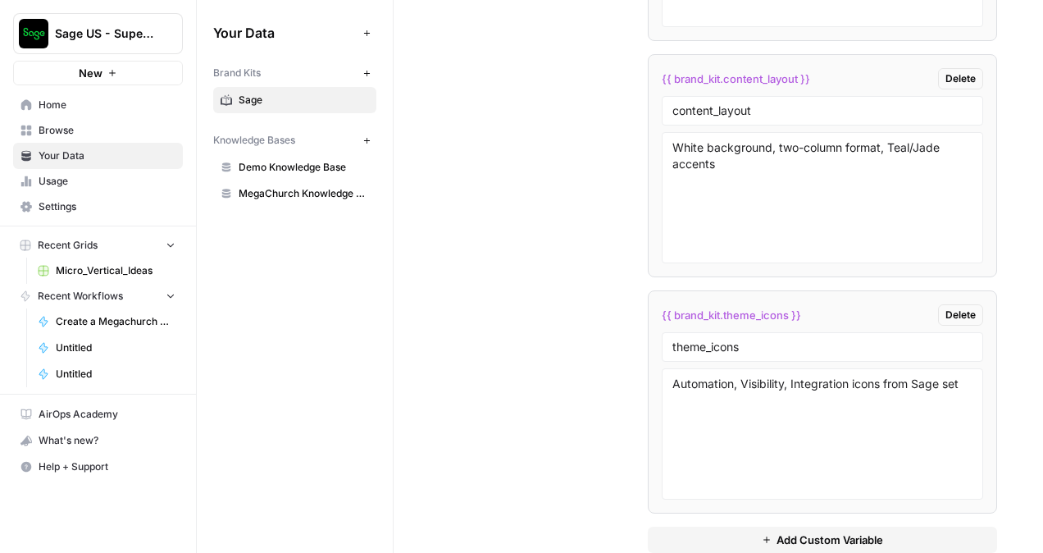
scroll to position [5486, 0]
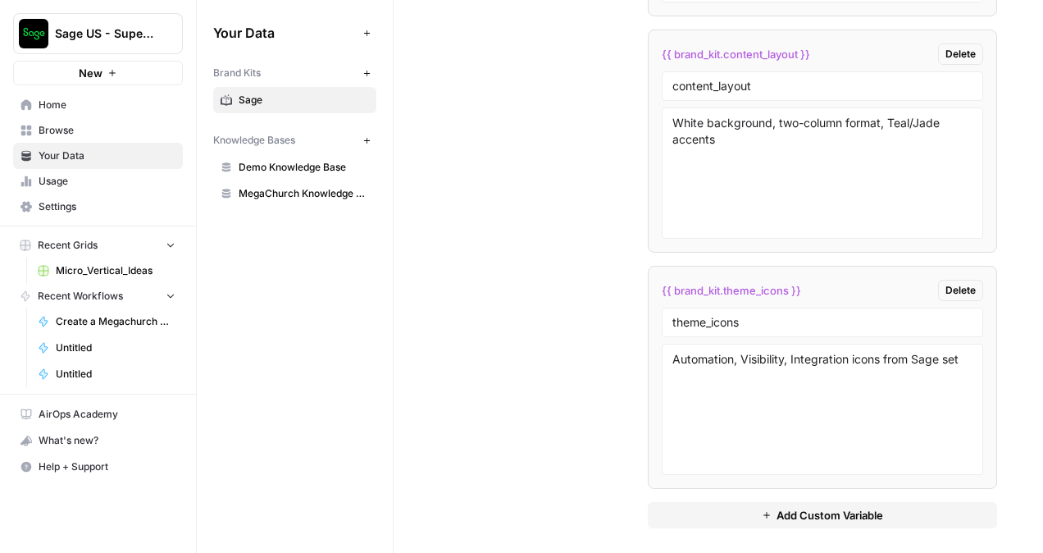
click at [100, 131] on span "Browse" at bounding box center [107, 130] width 137 height 15
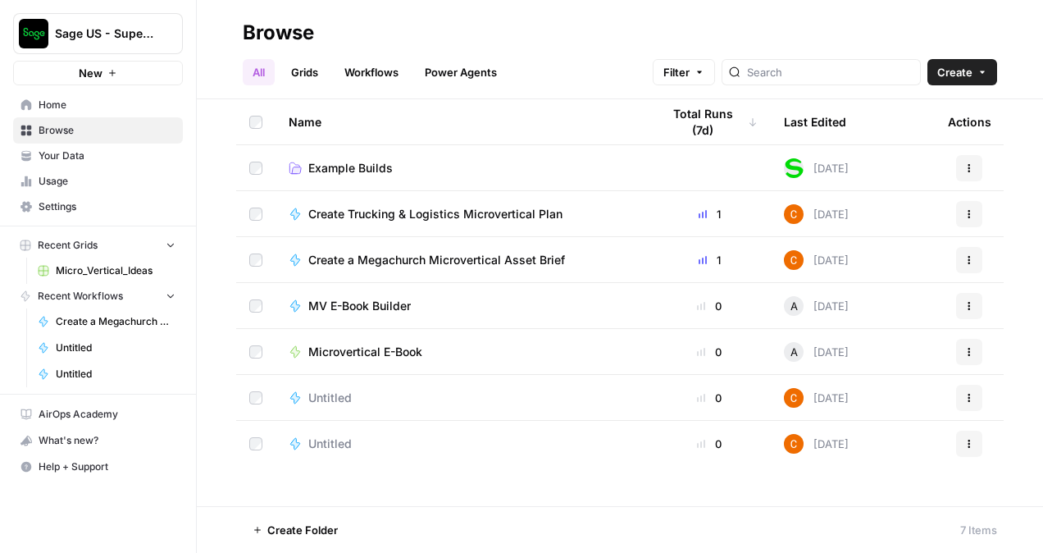
click at [407, 162] on link "Example Builds" at bounding box center [462, 168] width 346 height 16
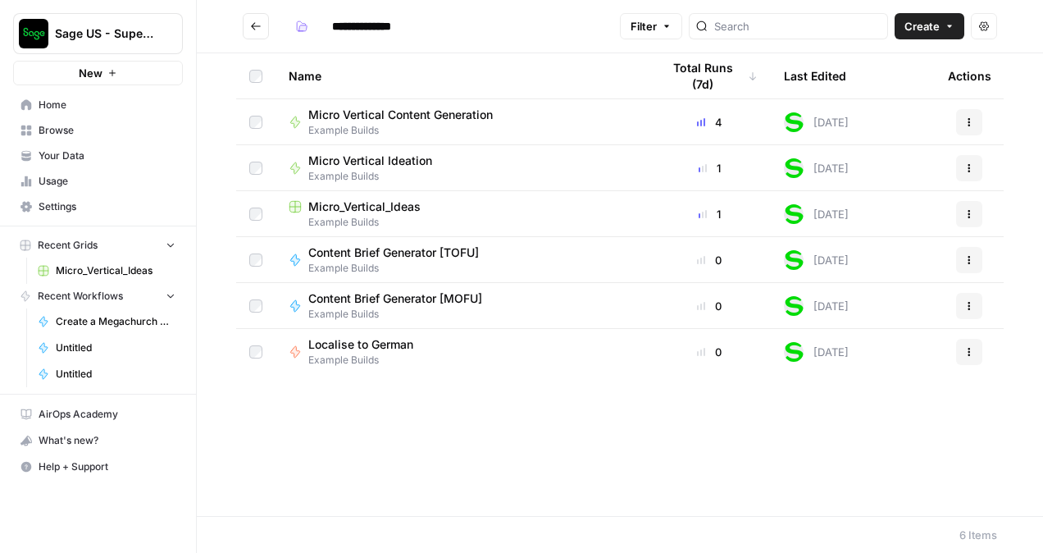
click at [255, 27] on icon "Go back" at bounding box center [255, 25] width 11 height 11
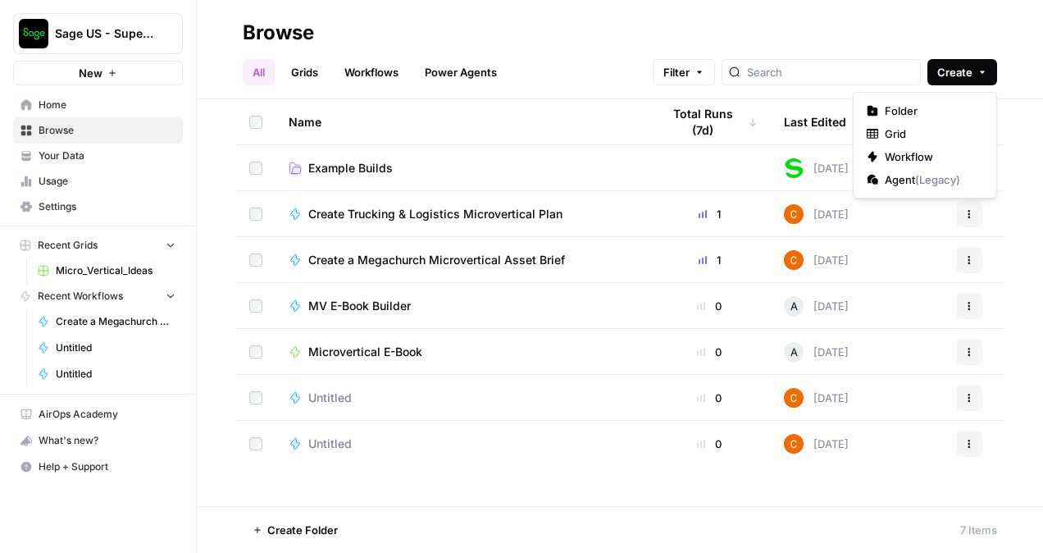
click at [951, 77] on span "Create" at bounding box center [954, 72] width 35 height 16
click at [891, 103] on span "Folder" at bounding box center [930, 110] width 92 height 16
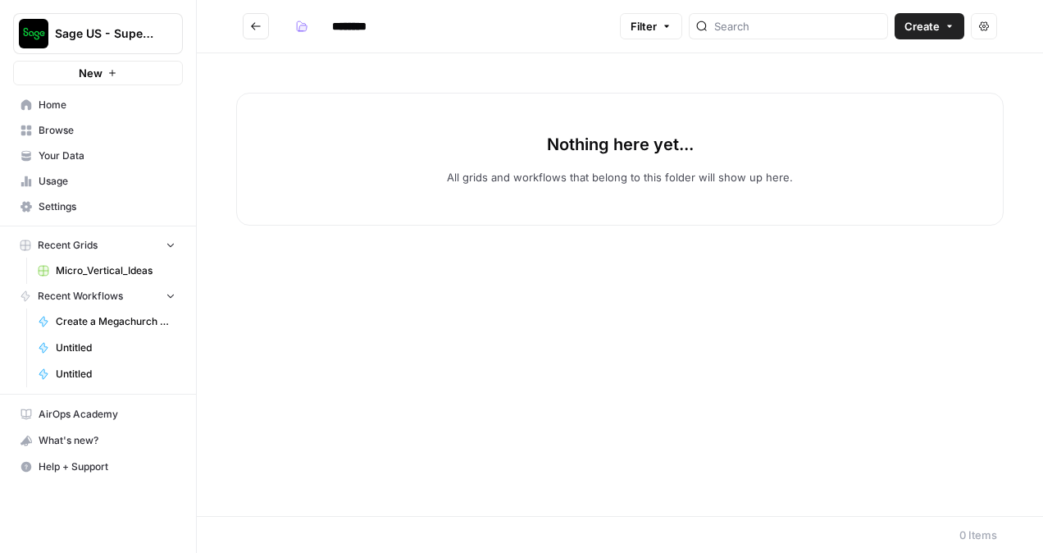
click at [252, 29] on icon "Go back" at bounding box center [255, 25] width 11 height 11
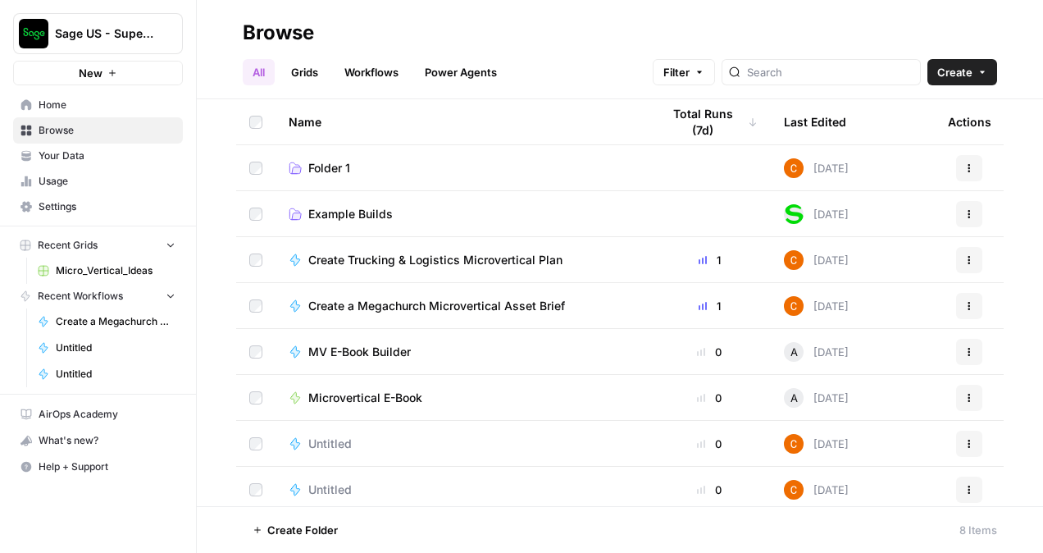
click at [964, 163] on icon "button" at bounding box center [969, 168] width 10 height 10
click at [898, 226] on span "Delete Folder" at bounding box center [883, 229] width 131 height 16
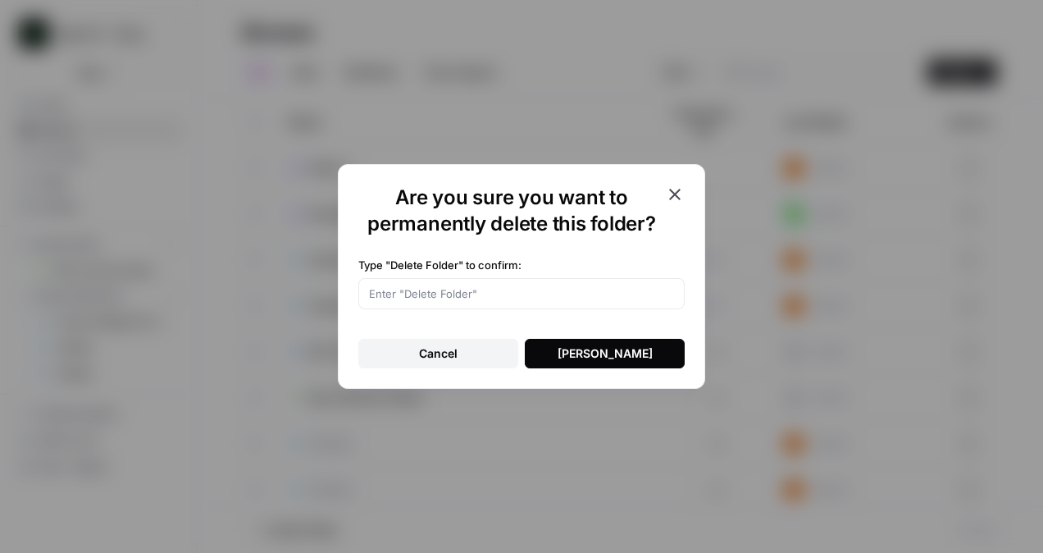
click at [571, 340] on button "Delete Folder" at bounding box center [605, 354] width 160 height 30
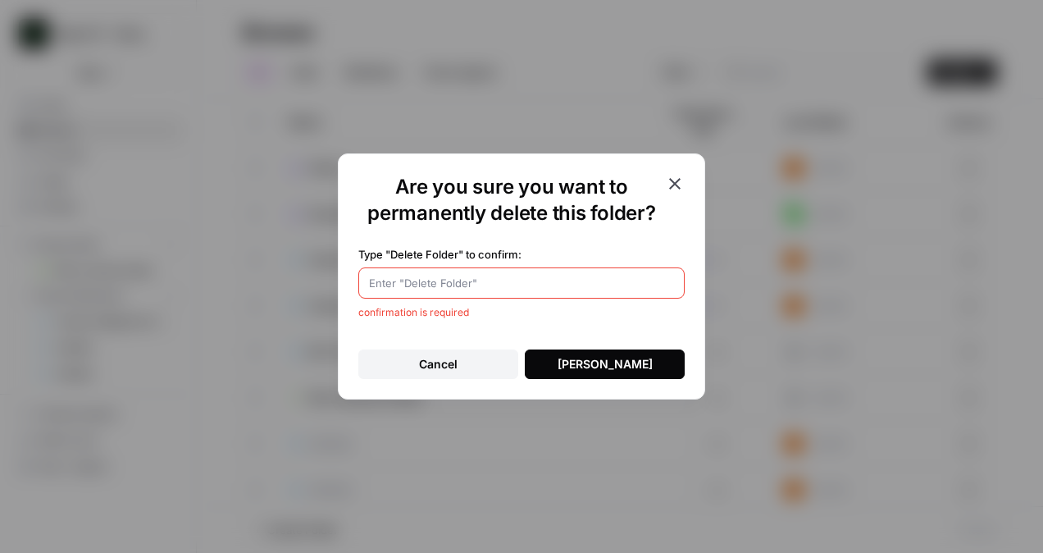
click at [521, 288] on input "Type "Delete Folder" to confirm:" at bounding box center [521, 283] width 305 height 16
type input "Delete Folder"
click at [562, 356] on button "Delete Folder" at bounding box center [605, 364] width 160 height 30
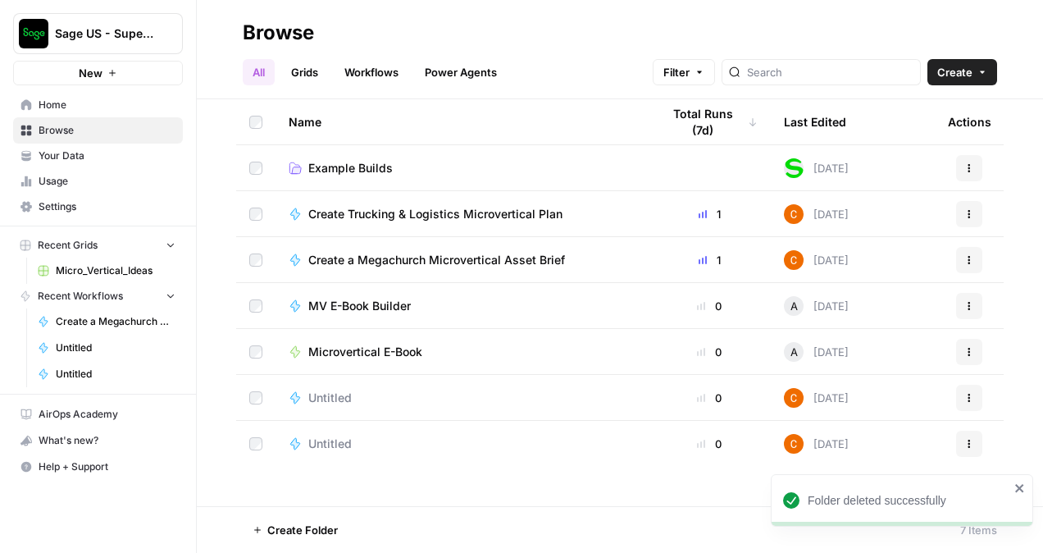
click at [113, 151] on span "Your Data" at bounding box center [107, 155] width 137 height 15
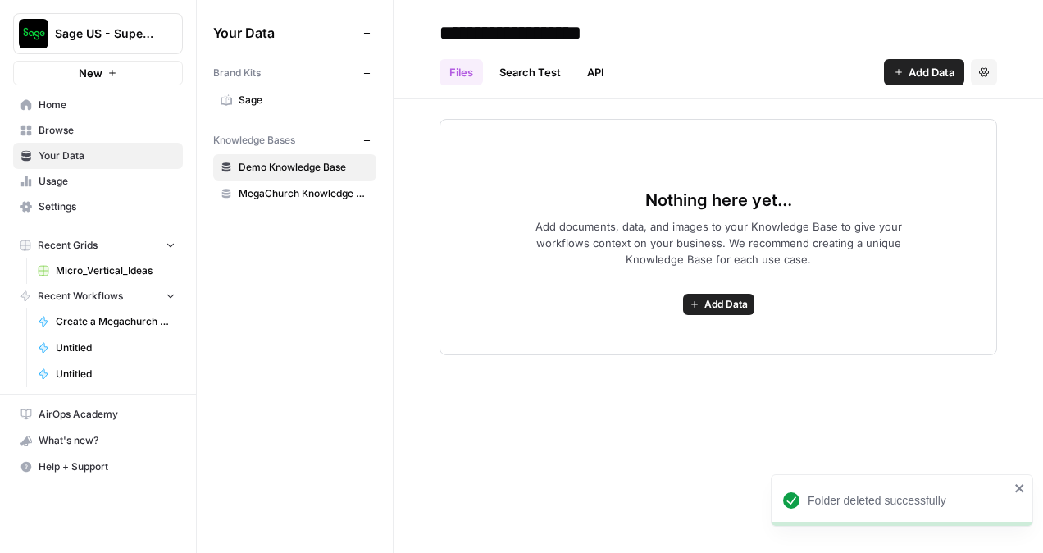
click at [77, 192] on link "Usage" at bounding box center [98, 181] width 170 height 26
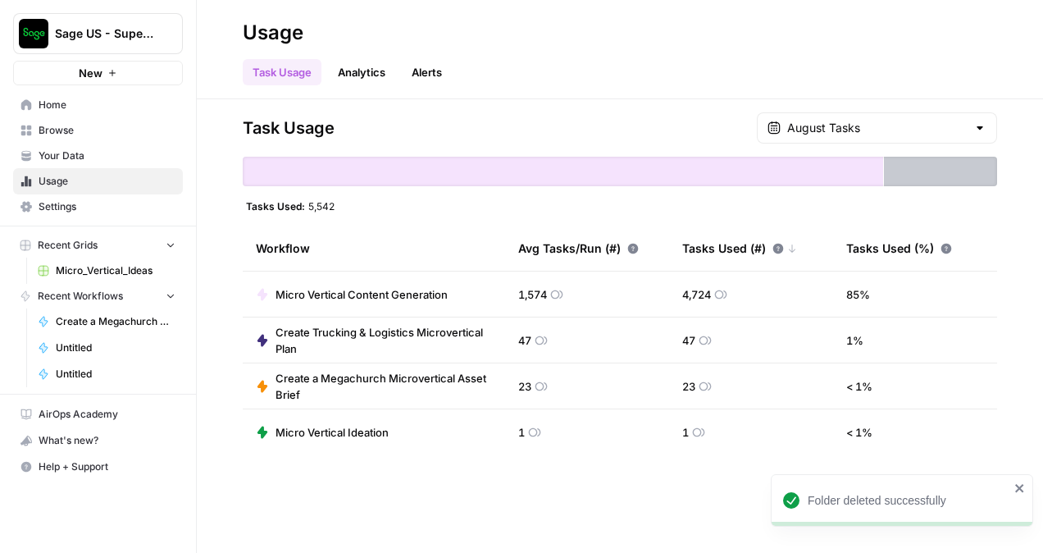
click at [82, 195] on link "Settings" at bounding box center [98, 206] width 170 height 26
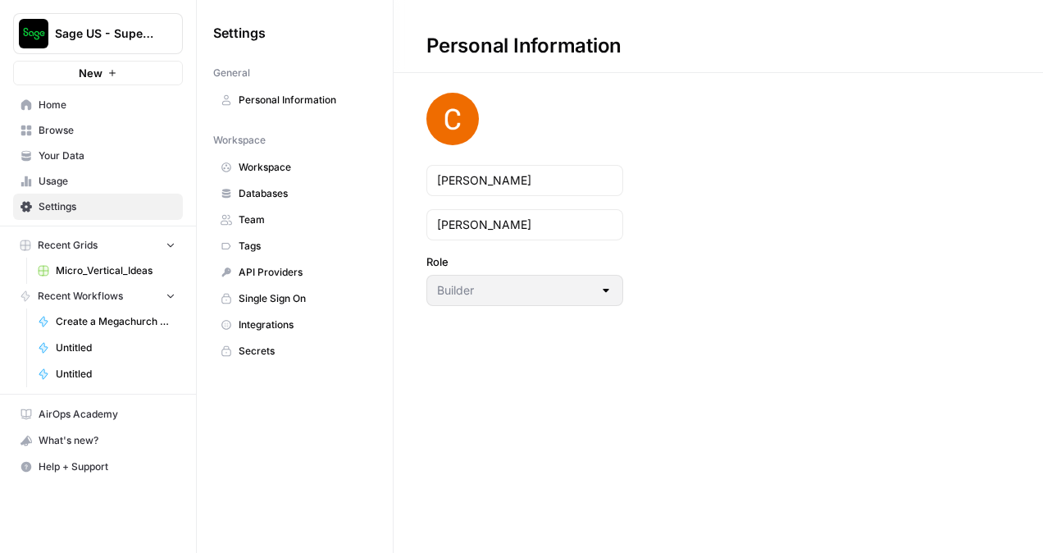
click at [303, 317] on span "Integrations" at bounding box center [304, 324] width 130 height 15
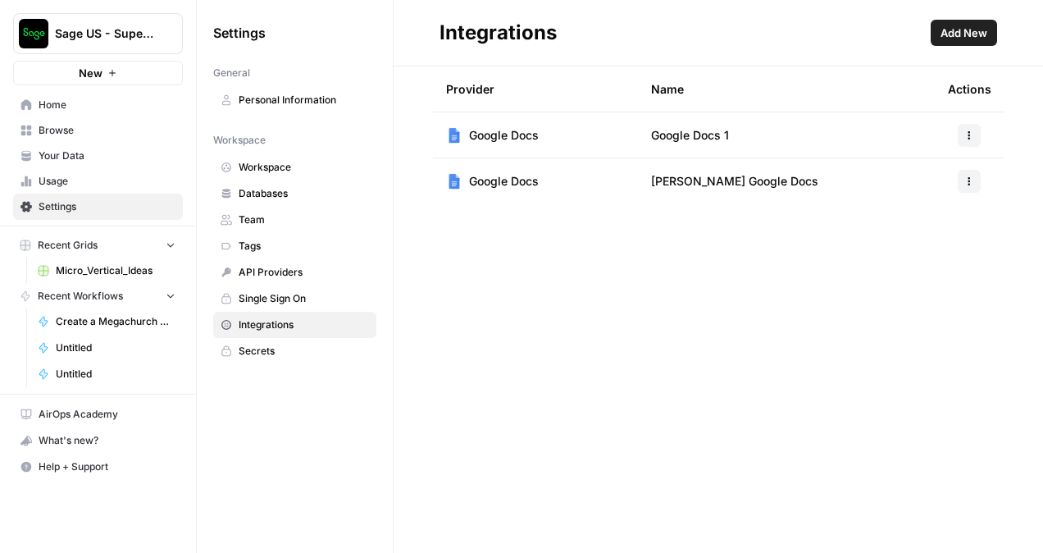
click at [328, 287] on link "Single Sign On" at bounding box center [294, 298] width 163 height 26
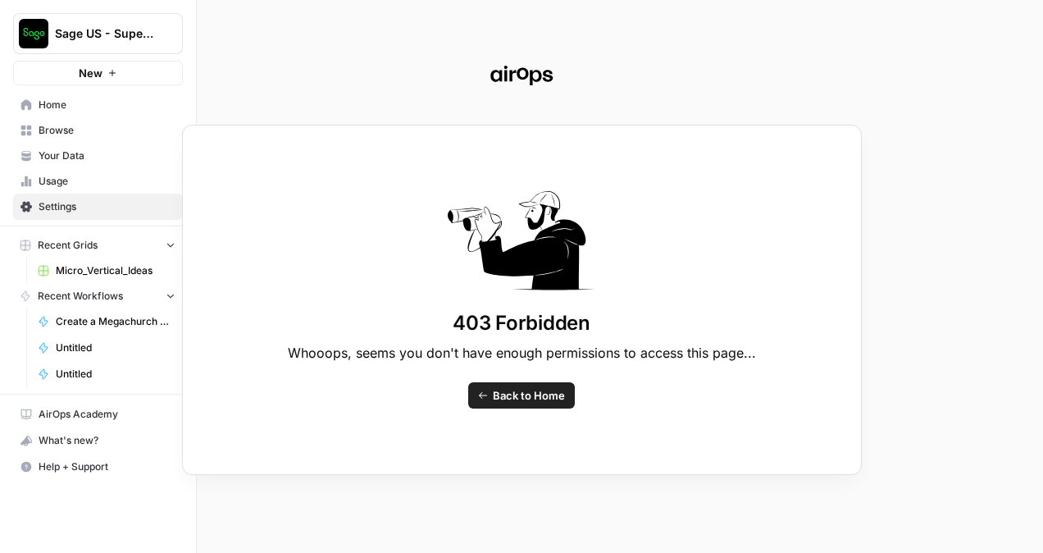
click at [89, 198] on div "403 Forbidden Whooops, seems you don't have enough permissions to access this p…" at bounding box center [521, 276] width 1043 height 553
click at [64, 206] on div "403 Forbidden Whooops, seems you don't have enough permissions to access this p…" at bounding box center [521, 276] width 1043 height 553
click at [203, 30] on div "403 Forbidden Whooops, seems you don't have enough permissions to access this p…" at bounding box center [521, 276] width 1043 height 553
click at [201, 29] on div "403 Forbidden Whooops, seems you don't have enough permissions to access this p…" at bounding box center [521, 276] width 1043 height 553
click at [53, 180] on div "403 Forbidden Whooops, seems you don't have enough permissions to access this p…" at bounding box center [521, 276] width 1043 height 553
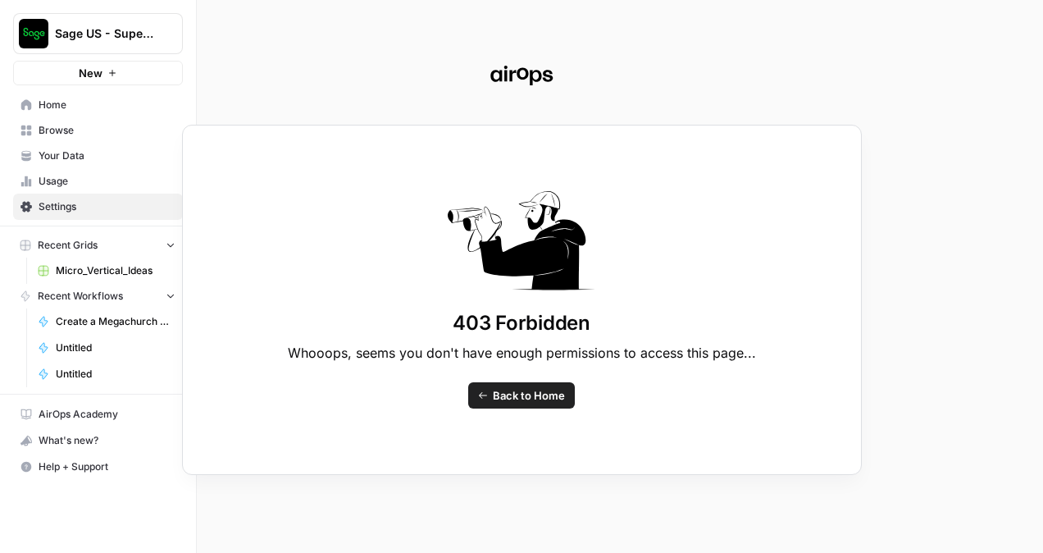
click at [72, 169] on div "403 Forbidden Whooops, seems you don't have enough permissions to access this p…" at bounding box center [521, 276] width 1043 height 553
click at [95, 160] on div "403 Forbidden Whooops, seems you don't have enough permissions to access this p…" at bounding box center [521, 276] width 1043 height 553
click at [556, 390] on span "Back to Home" at bounding box center [529, 395] width 72 height 16
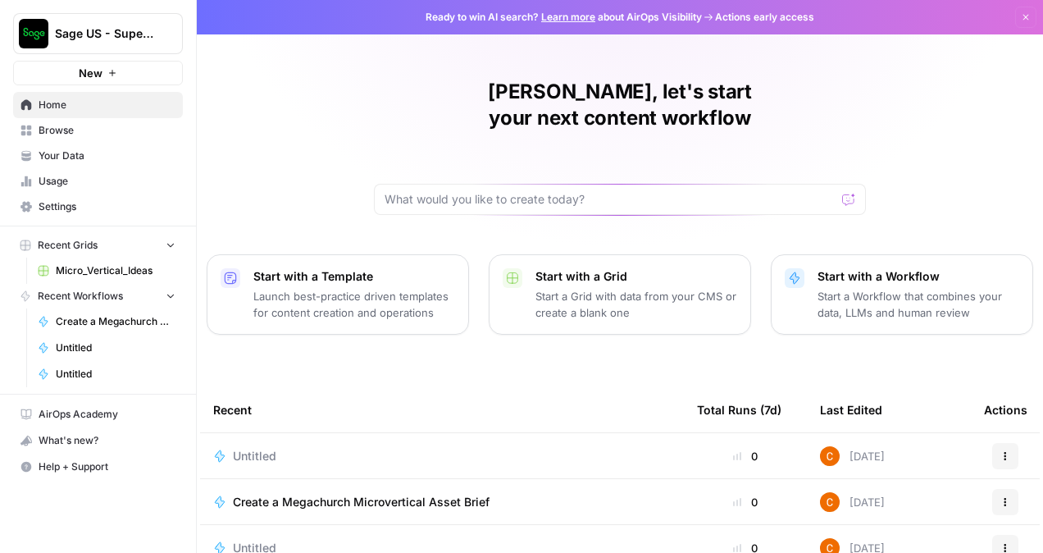
click at [47, 208] on span "Settings" at bounding box center [107, 206] width 137 height 15
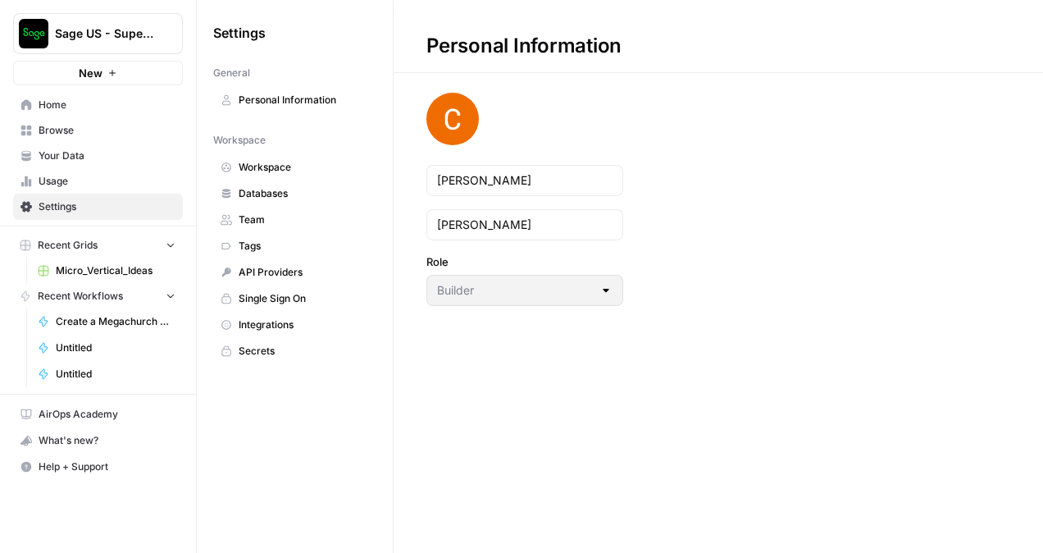
click at [289, 321] on span "Integrations" at bounding box center [304, 324] width 130 height 15
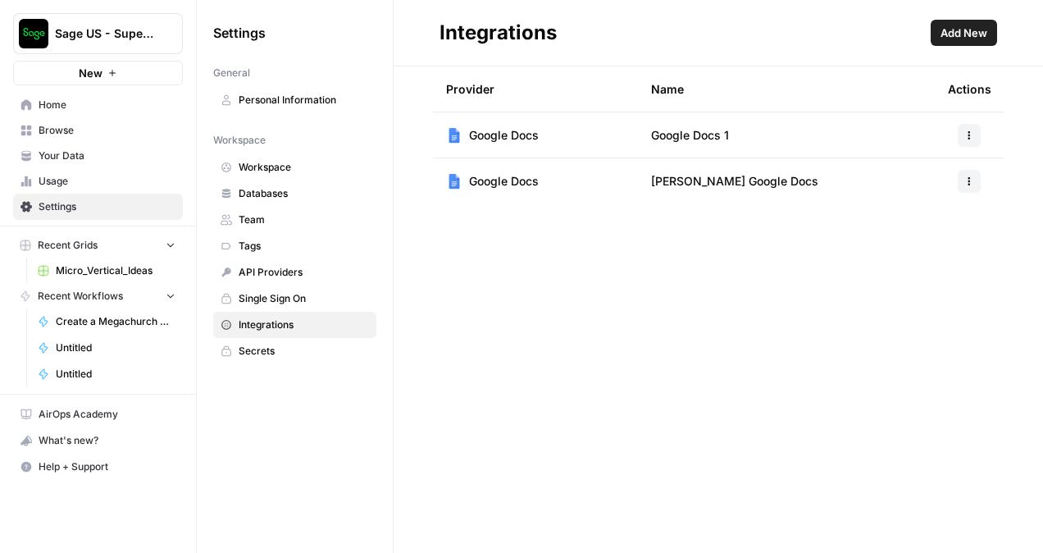
click at [936, 34] on button "Add New" at bounding box center [963, 33] width 66 height 26
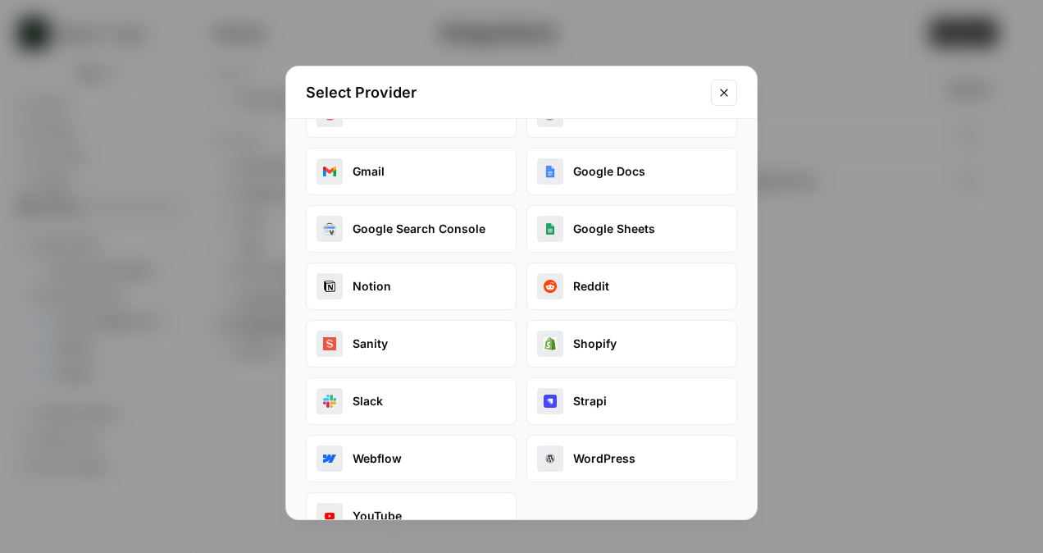
scroll to position [84, 0]
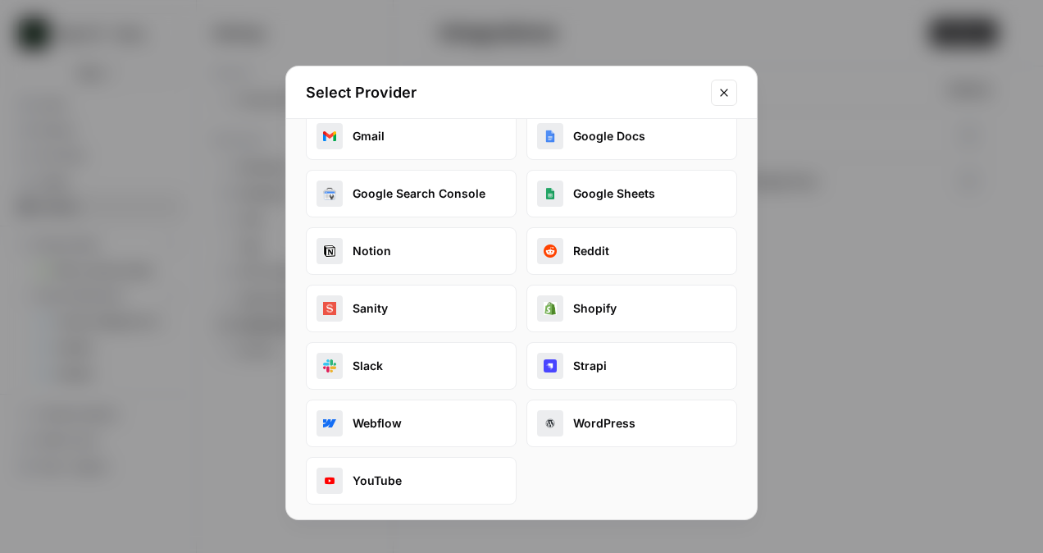
click at [726, 102] on button "Close modal" at bounding box center [724, 93] width 26 height 26
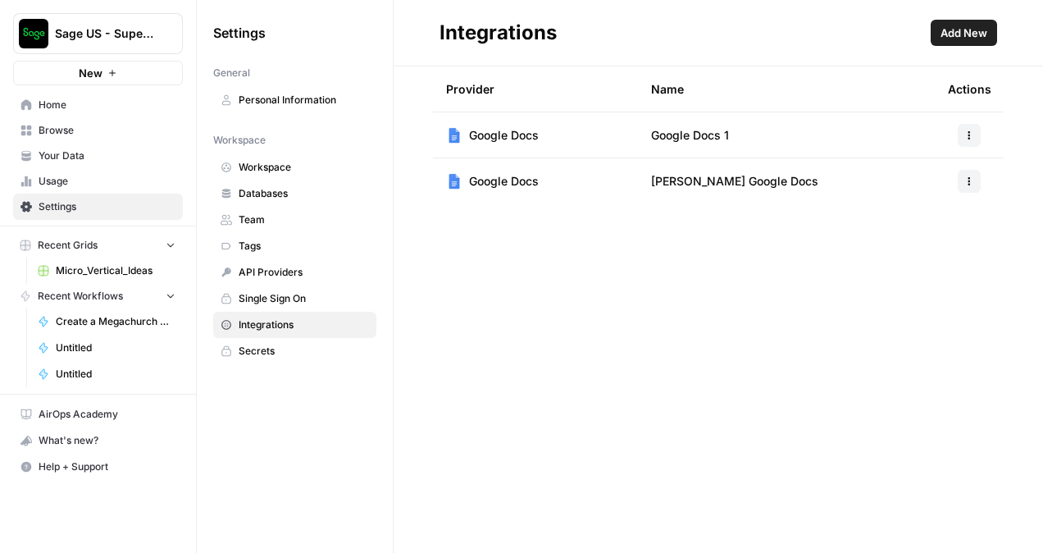
click at [283, 338] on link "Secrets" at bounding box center [294, 351] width 163 height 26
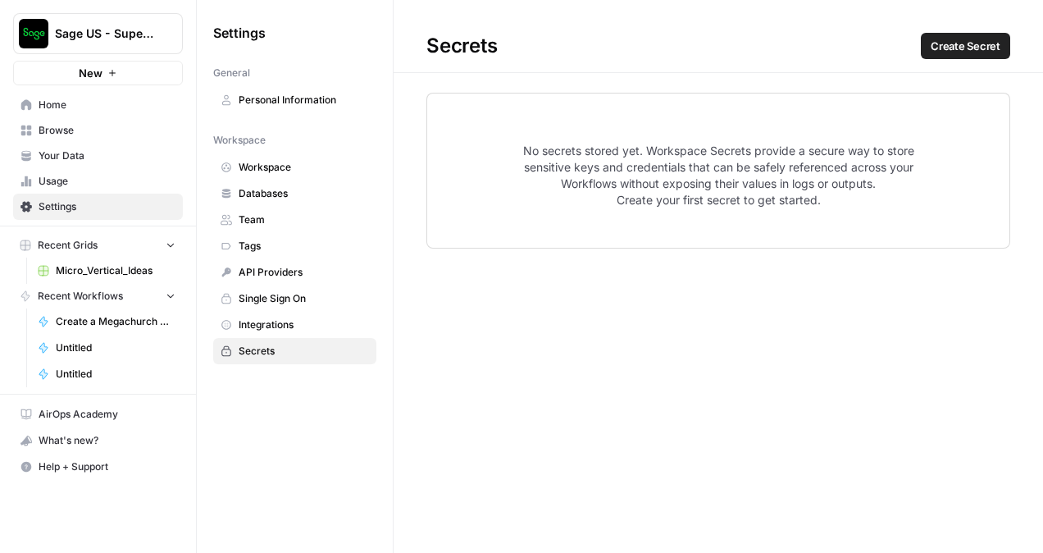
click at [299, 212] on span "Team" at bounding box center [304, 219] width 130 height 15
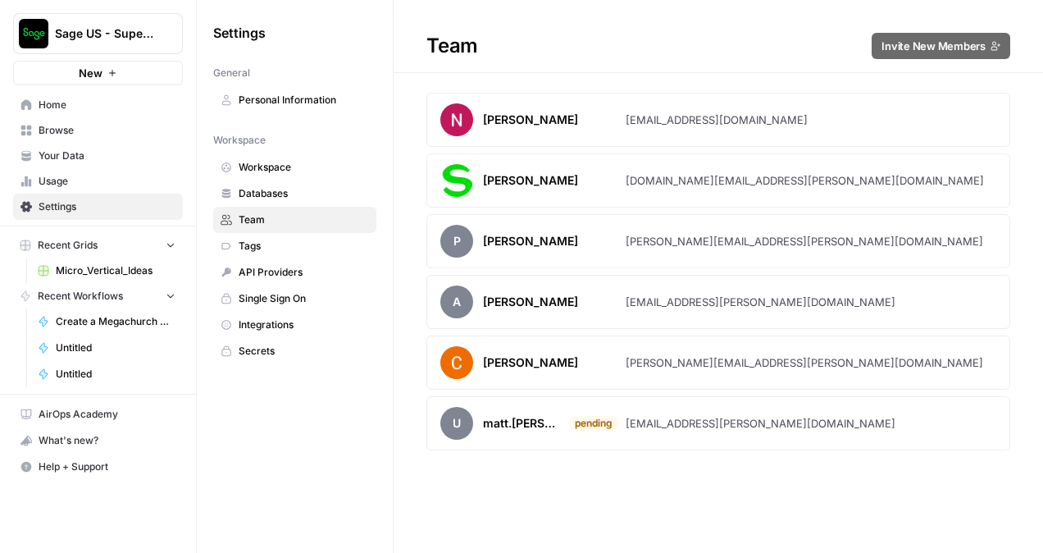
click at [303, 195] on span "Databases" at bounding box center [304, 193] width 130 height 15
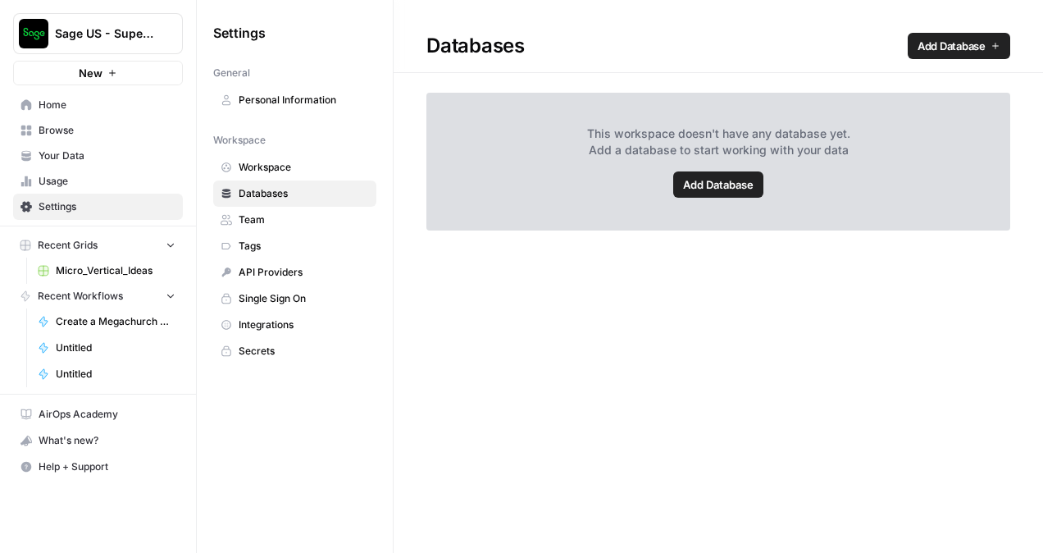
click at [319, 172] on span "Workspace" at bounding box center [304, 167] width 130 height 15
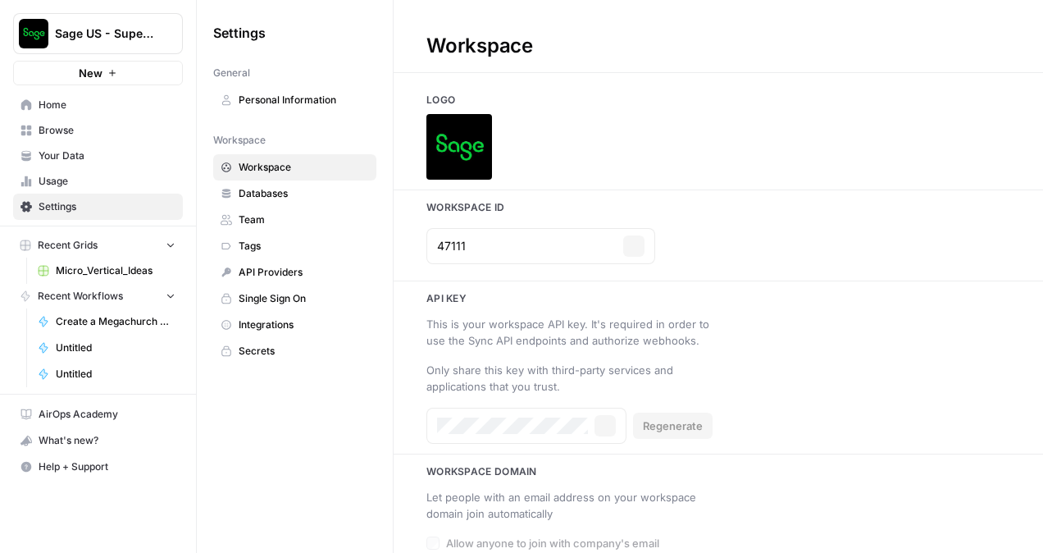
type input "[URL][DOMAIN_NAME]"
click at [456, 156] on img at bounding box center [459, 147] width 66 height 66
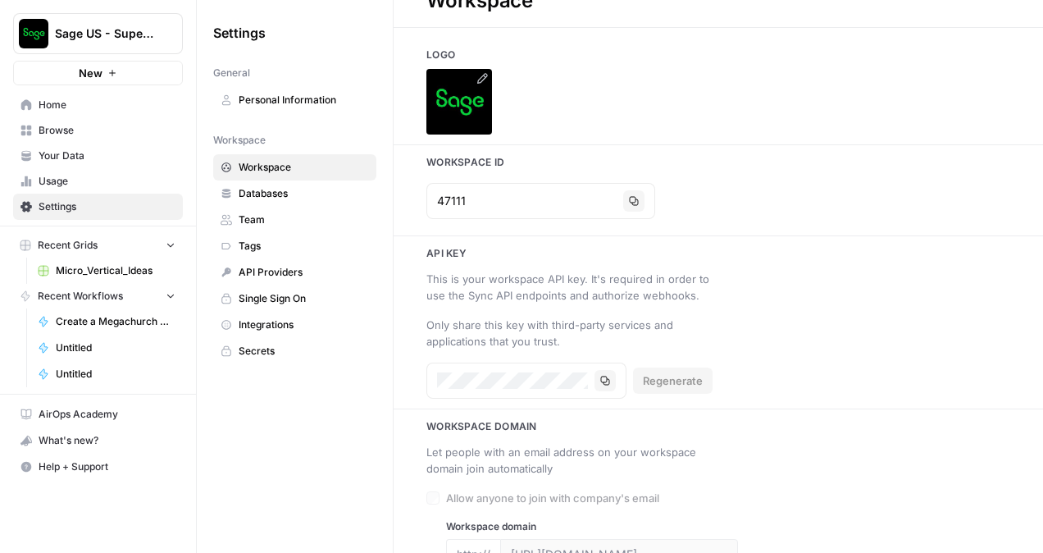
scroll to position [69, 0]
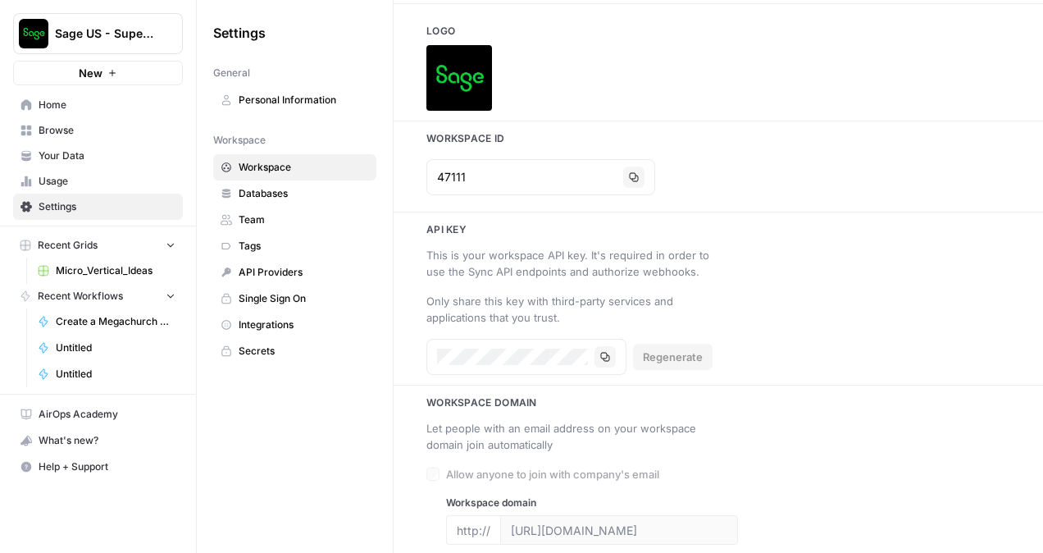
click at [305, 186] on span "Databases" at bounding box center [304, 193] width 130 height 15
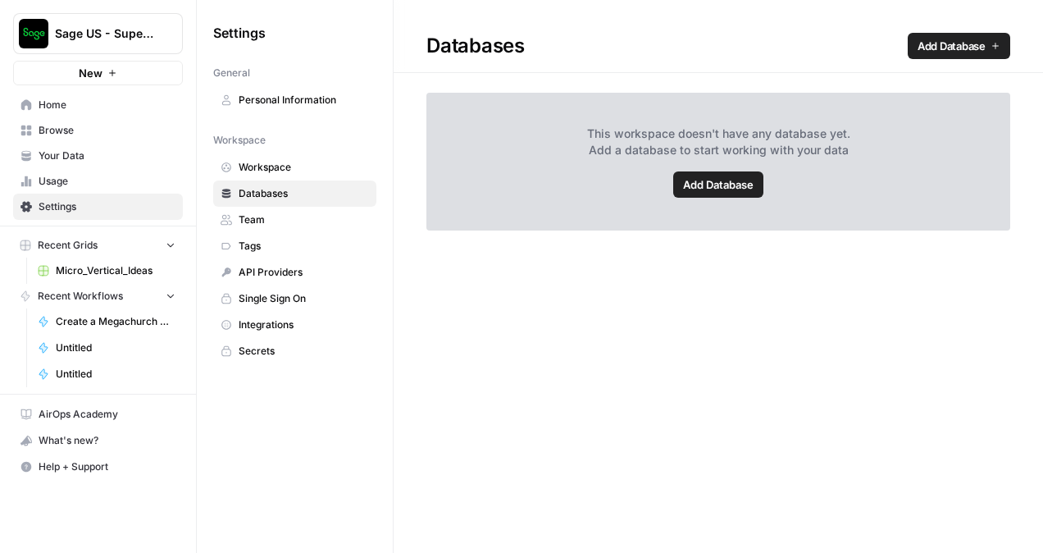
click at [722, 175] on link "Add Database" at bounding box center [718, 184] width 90 height 26
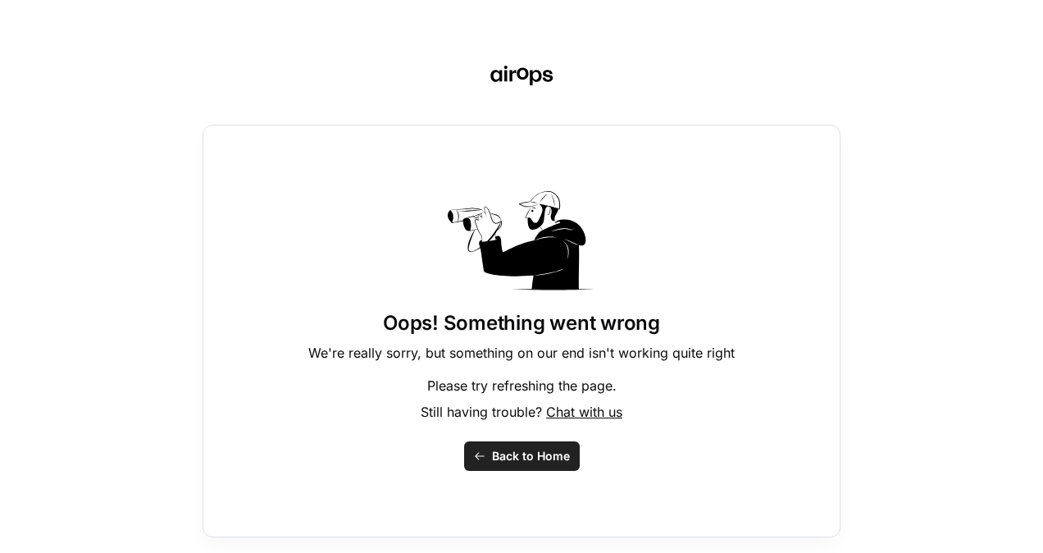
click at [515, 448] on span "Back to Home" at bounding box center [531, 456] width 78 height 16
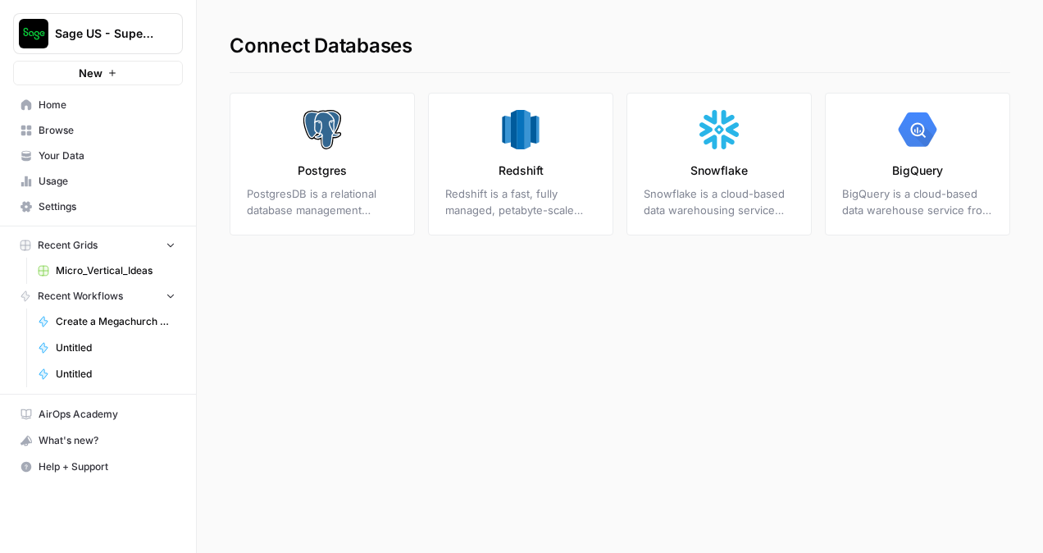
click at [93, 115] on link "Home" at bounding box center [98, 105] width 170 height 26
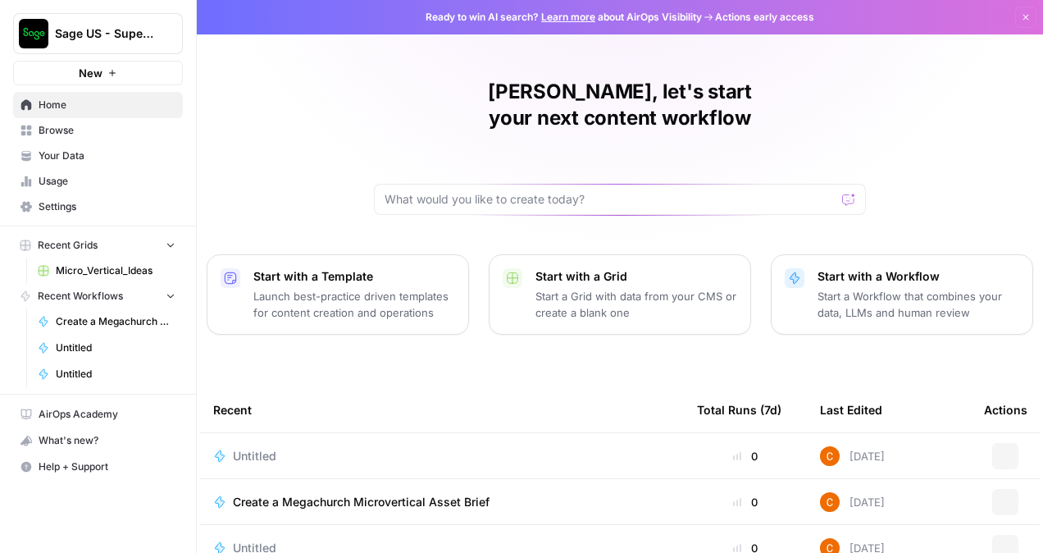
click at [85, 128] on span "Browse" at bounding box center [107, 130] width 137 height 15
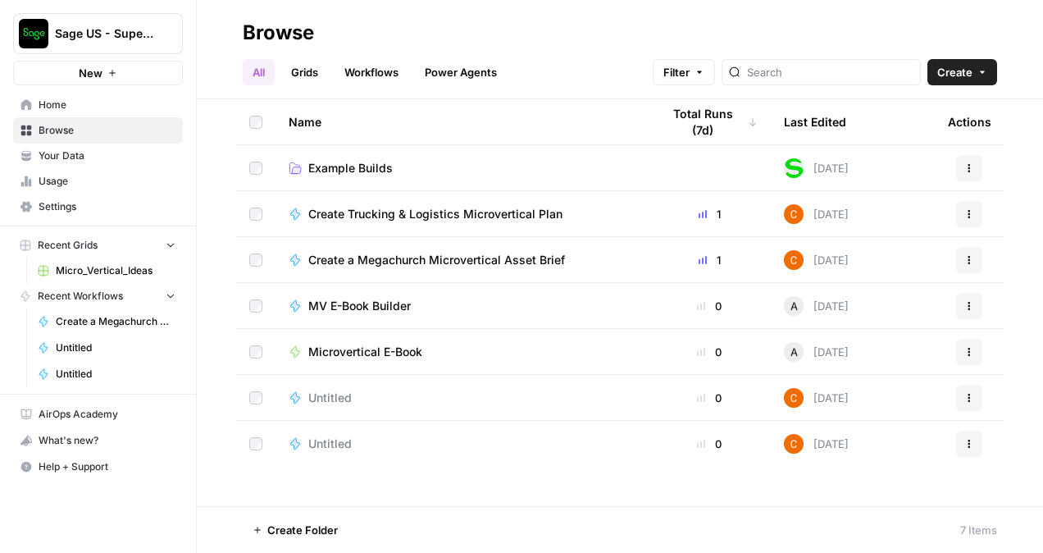
click at [80, 152] on span "Your Data" at bounding box center [107, 155] width 137 height 15
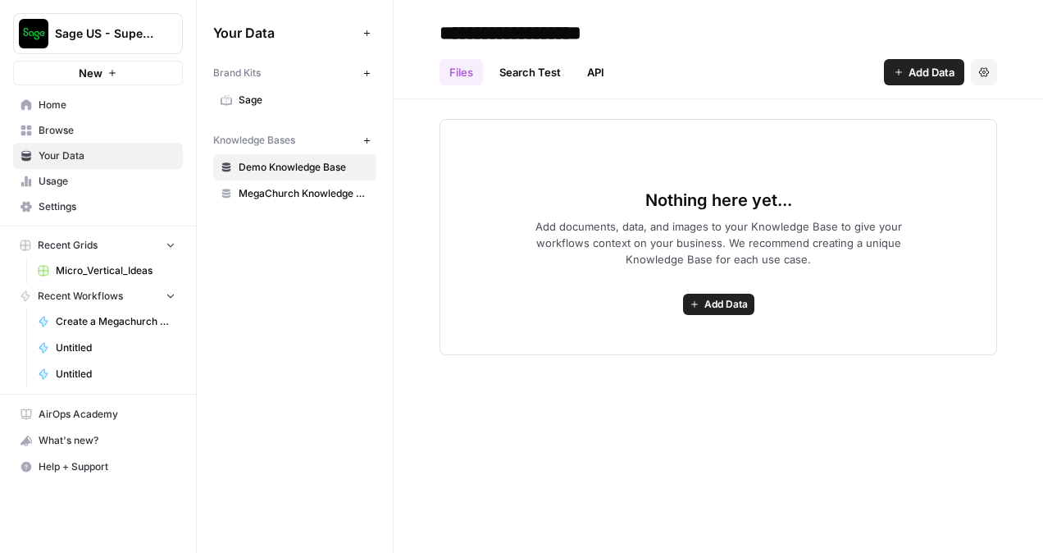
click at [66, 183] on span "Usage" at bounding box center [107, 181] width 137 height 15
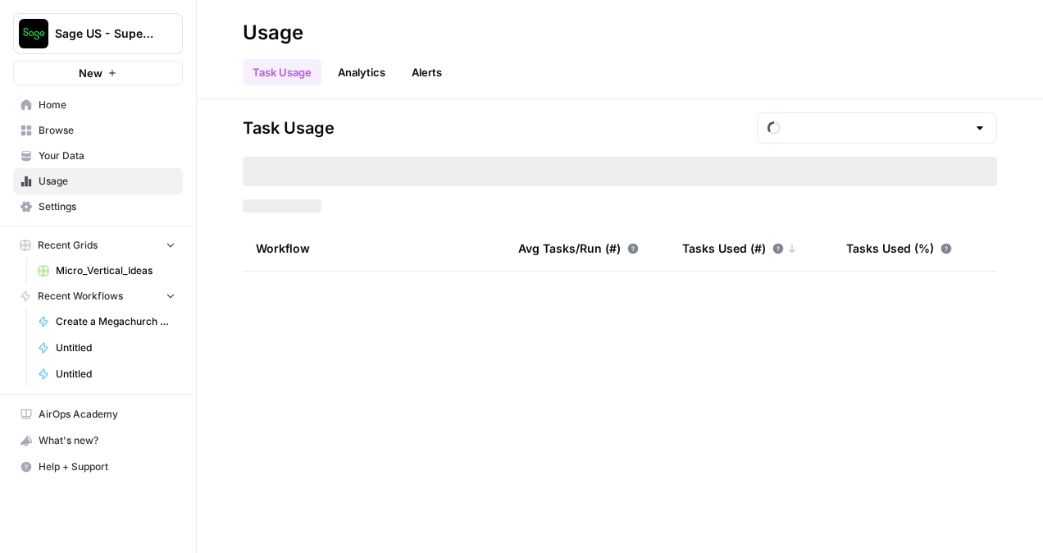
type input "August Tasks"
click at [112, 205] on span "Settings" at bounding box center [107, 206] width 137 height 15
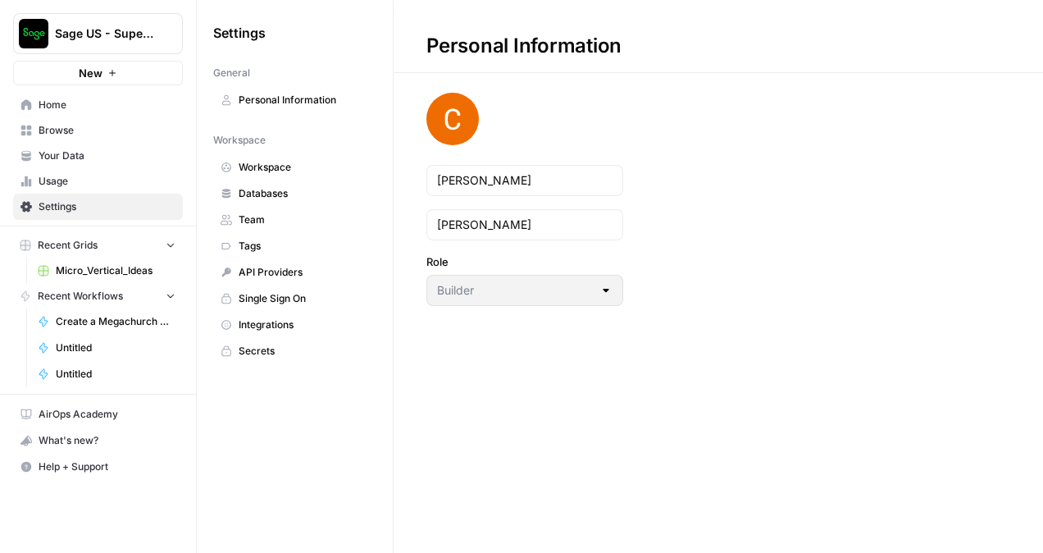
click at [143, 148] on span "Your Data" at bounding box center [107, 155] width 137 height 15
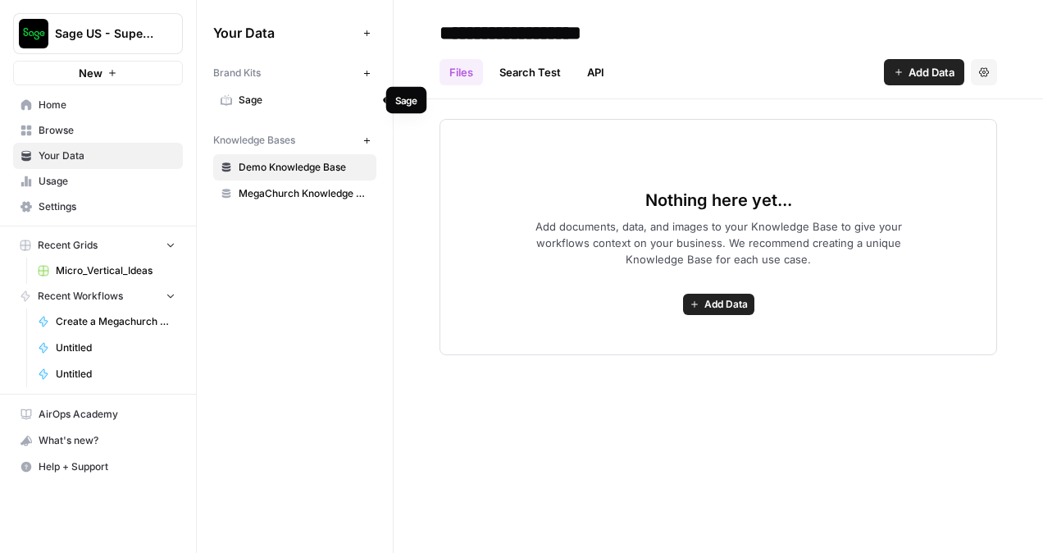
click at [255, 109] on link "Sage" at bounding box center [294, 100] width 163 height 26
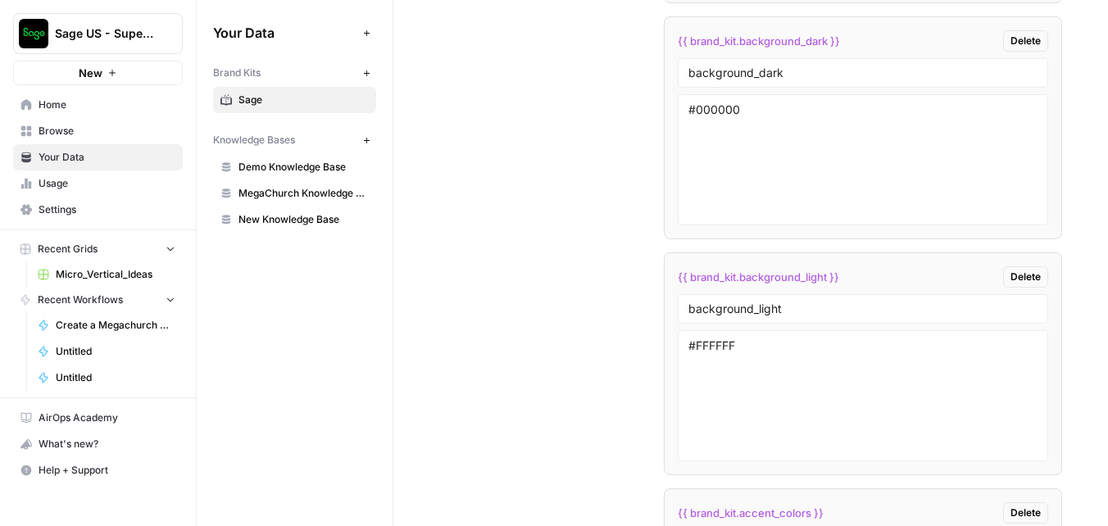
scroll to position [764, 0]
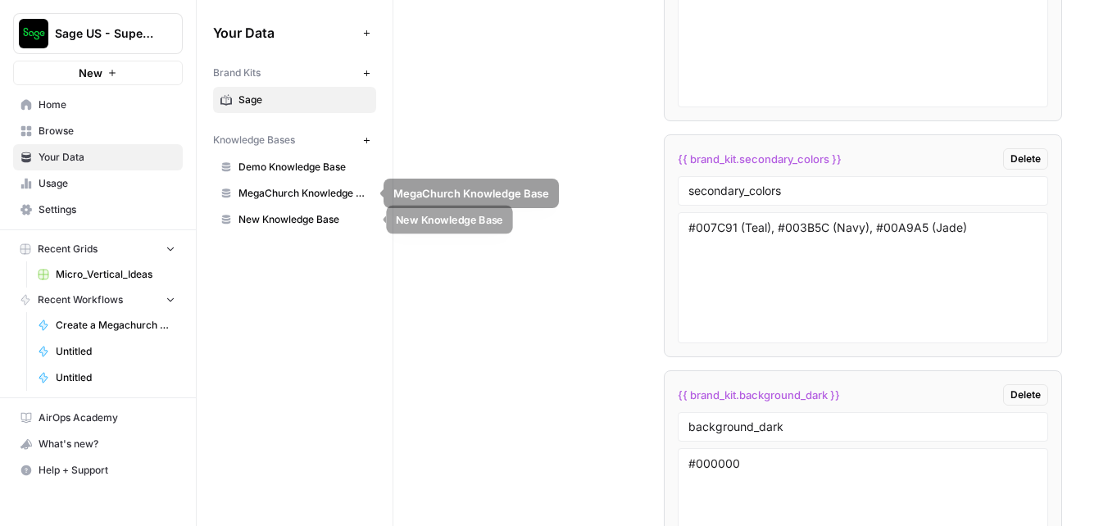
click at [278, 217] on span "New Knowledge Base" at bounding box center [304, 219] width 130 height 15
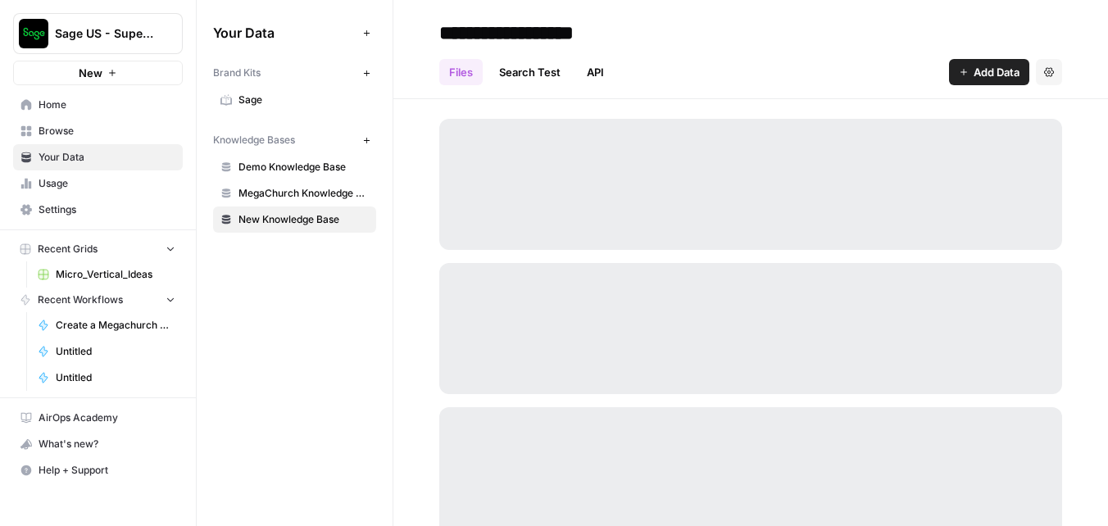
click at [293, 193] on span "MegaChurch Knowledge Base" at bounding box center [304, 193] width 130 height 15
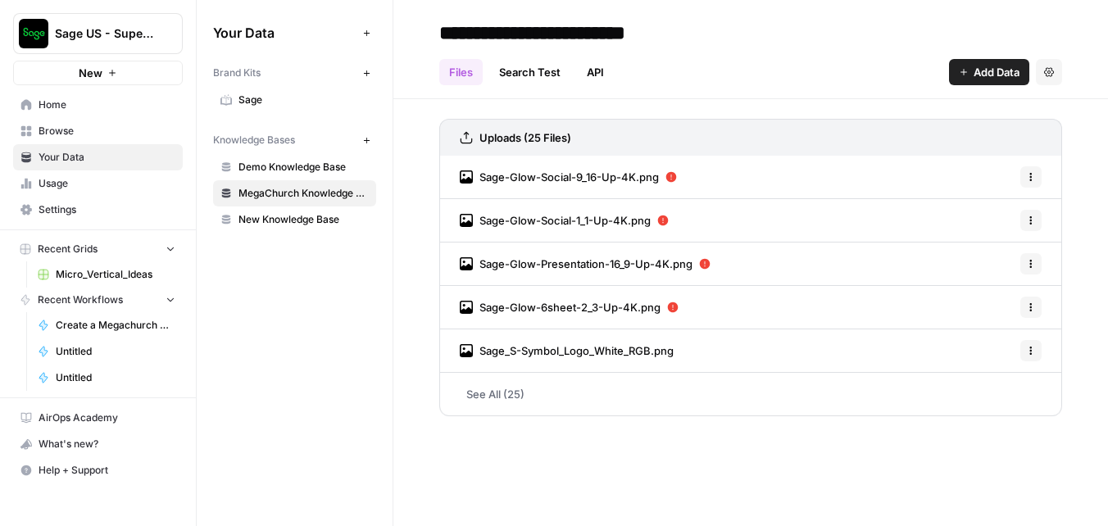
click at [284, 217] on span "New Knowledge Base" at bounding box center [304, 219] width 130 height 15
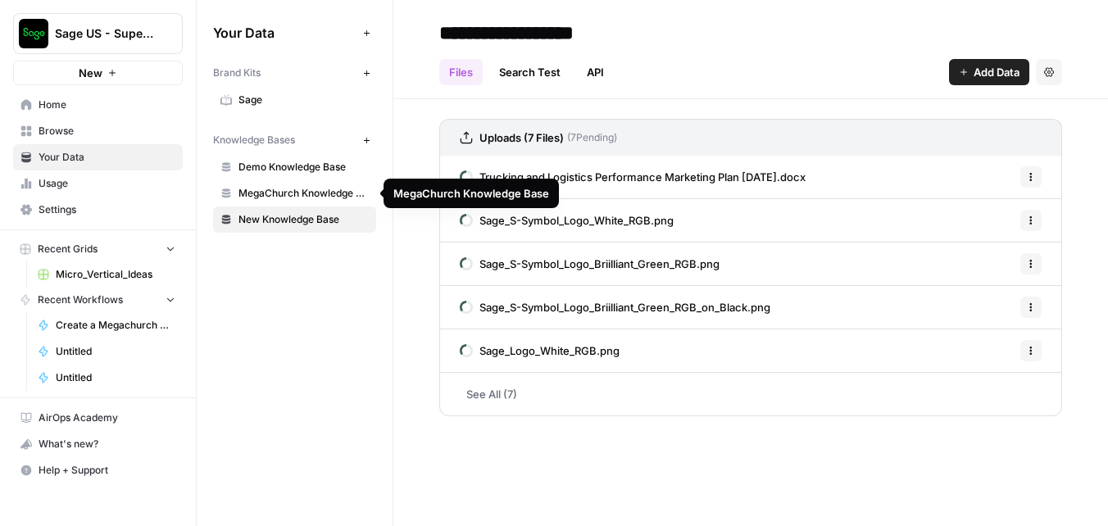
click at [293, 196] on span "MegaChurch Knowledge Base" at bounding box center [304, 193] width 130 height 15
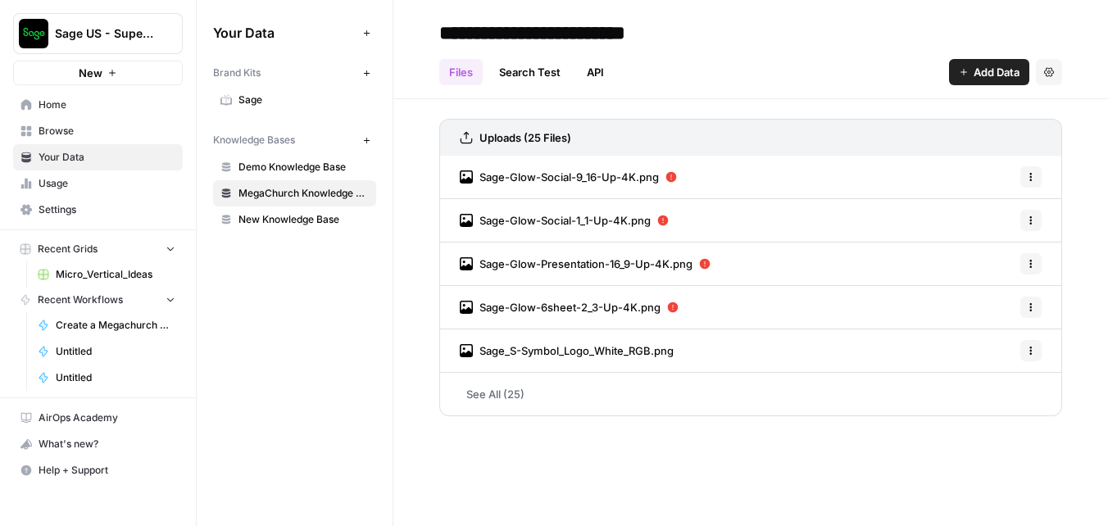
click at [493, 382] on link "See All (25)" at bounding box center [750, 394] width 623 height 43
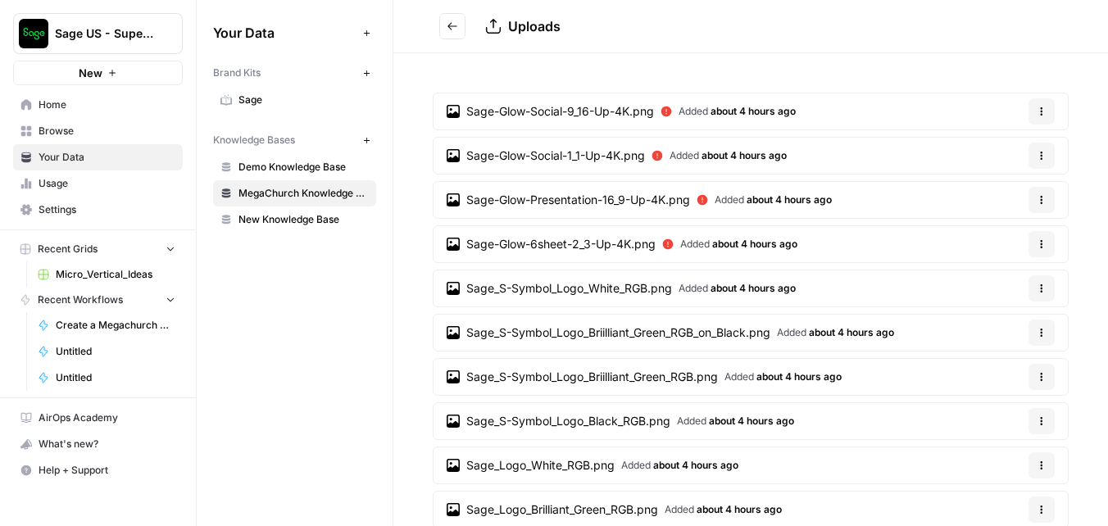
click at [89, 102] on span "Home" at bounding box center [107, 105] width 137 height 15
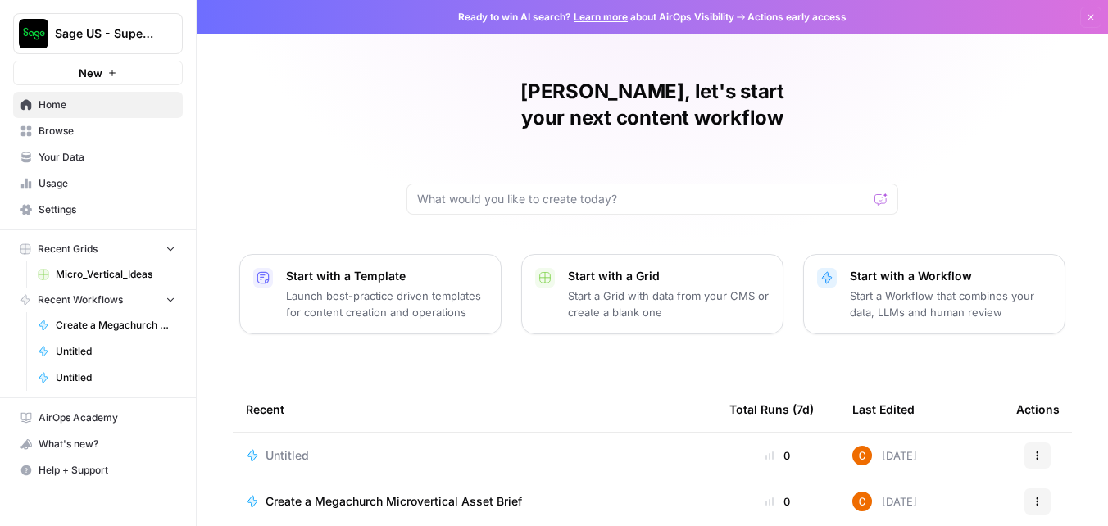
click at [258, 448] on div "Untitled" at bounding box center [474, 456] width 457 height 16
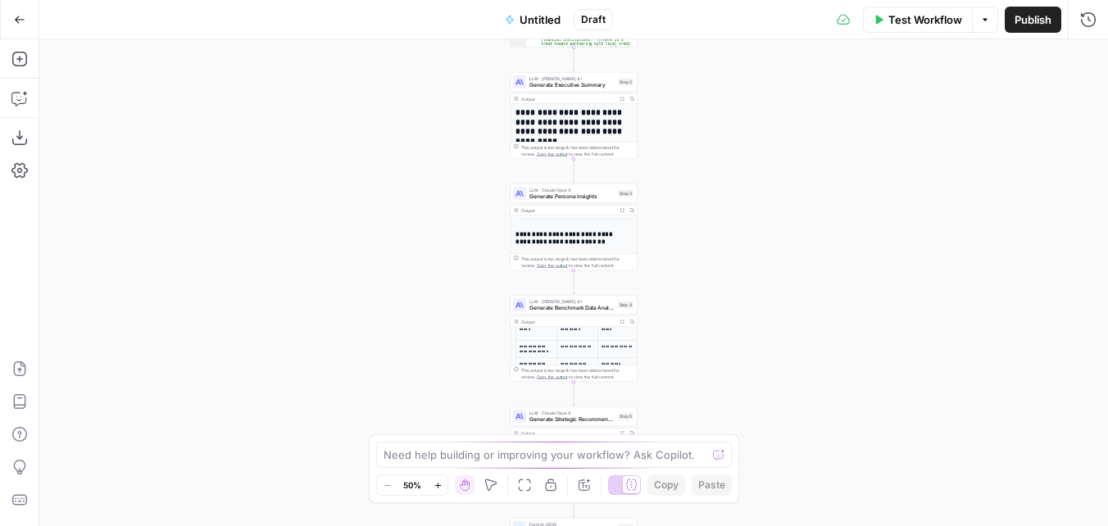
scroll to position [164, 0]
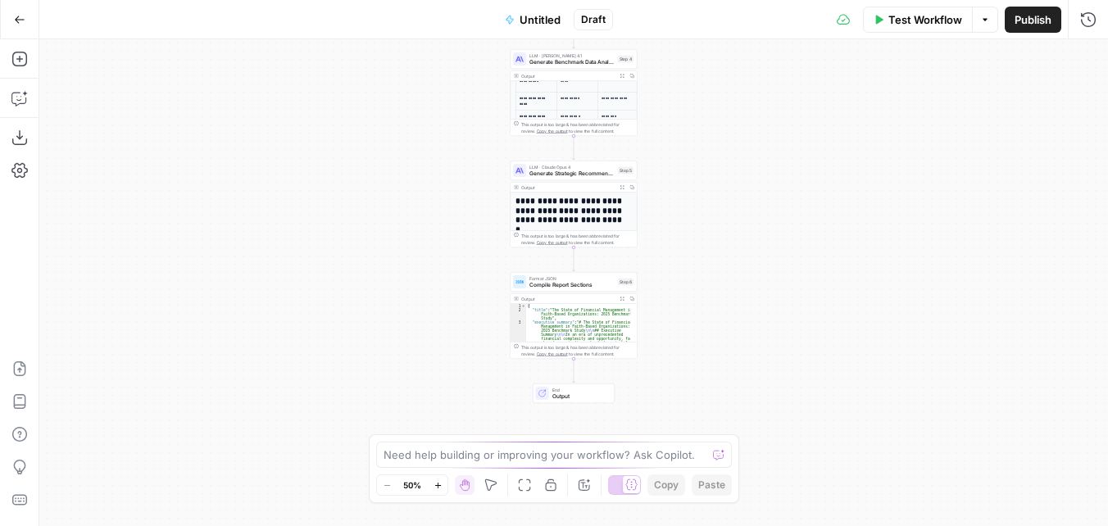
click at [889, 16] on span "Test Workflow" at bounding box center [926, 19] width 74 height 16
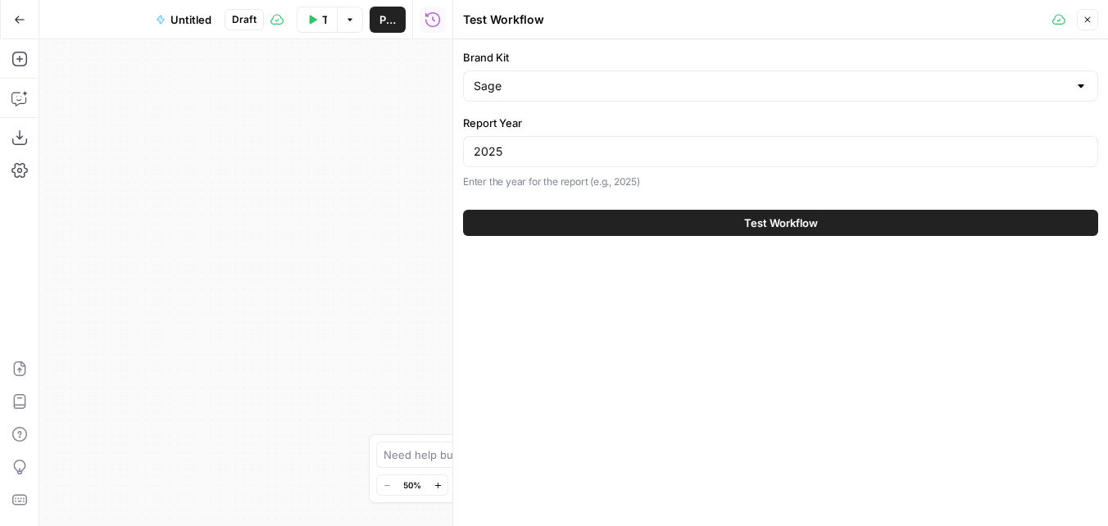
click at [644, 227] on button "Test Workflow" at bounding box center [780, 223] width 635 height 26
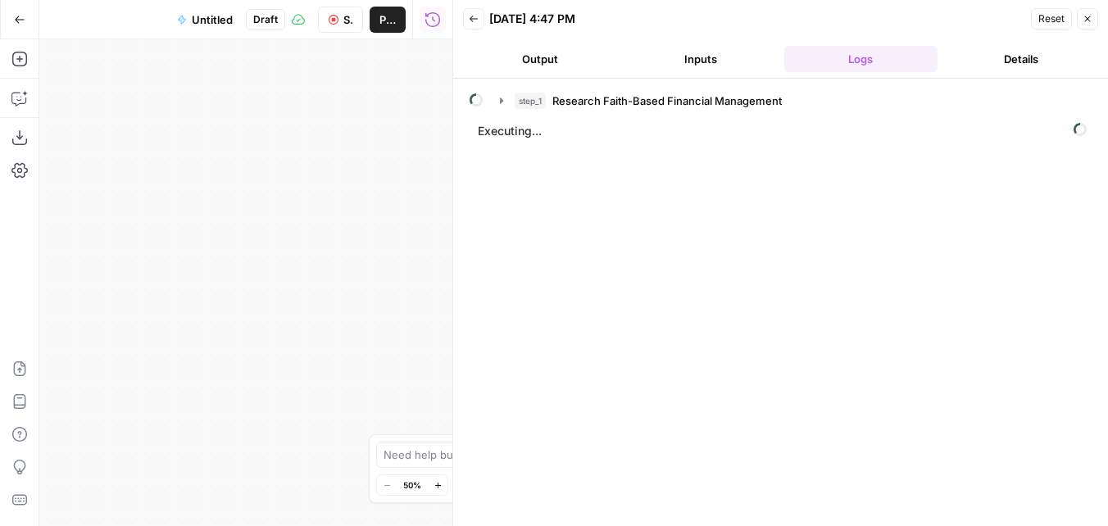
click at [540, 61] on button "Output" at bounding box center [540, 59] width 154 height 26
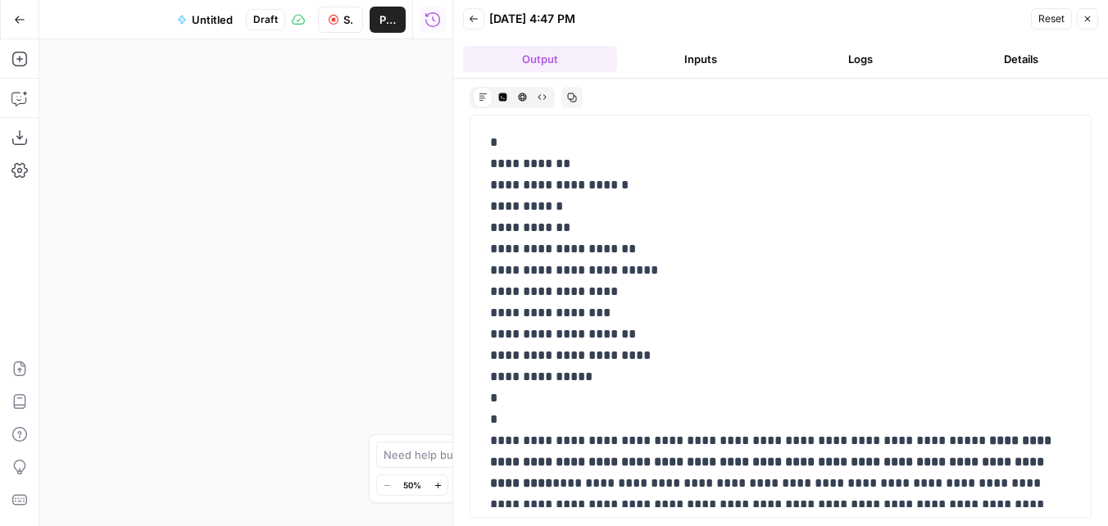
click at [723, 75] on header "Back [DATE] 4:47 PM Reset Close Output Inputs Logs Details" at bounding box center [780, 39] width 655 height 79
click at [712, 61] on button "Inputs" at bounding box center [701, 59] width 154 height 26
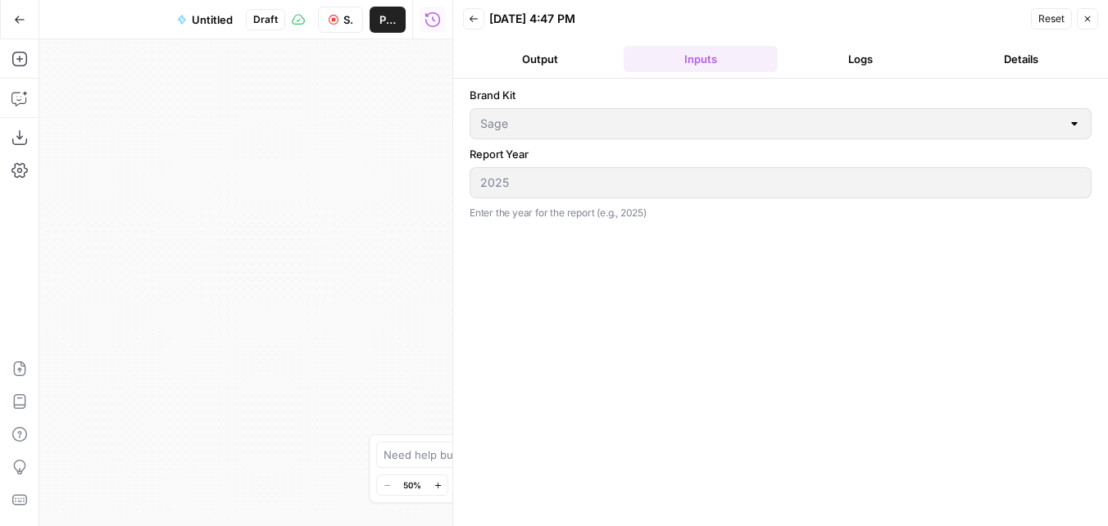
click at [804, 49] on button "Logs" at bounding box center [861, 59] width 154 height 26
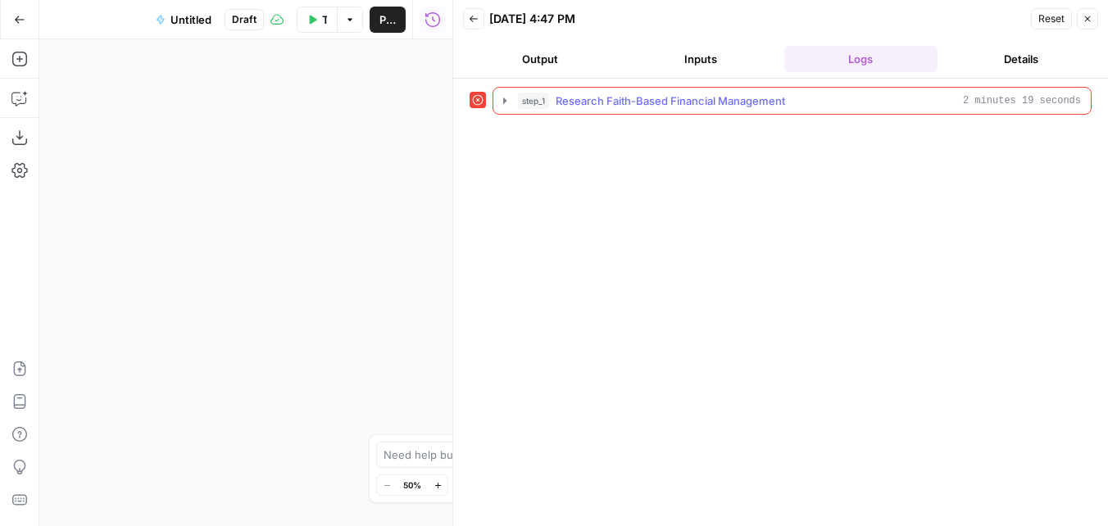
click at [548, 108] on div "step_1 Research Faith-Based Financial Management 2 minutes 19 seconds" at bounding box center [799, 101] width 563 height 16
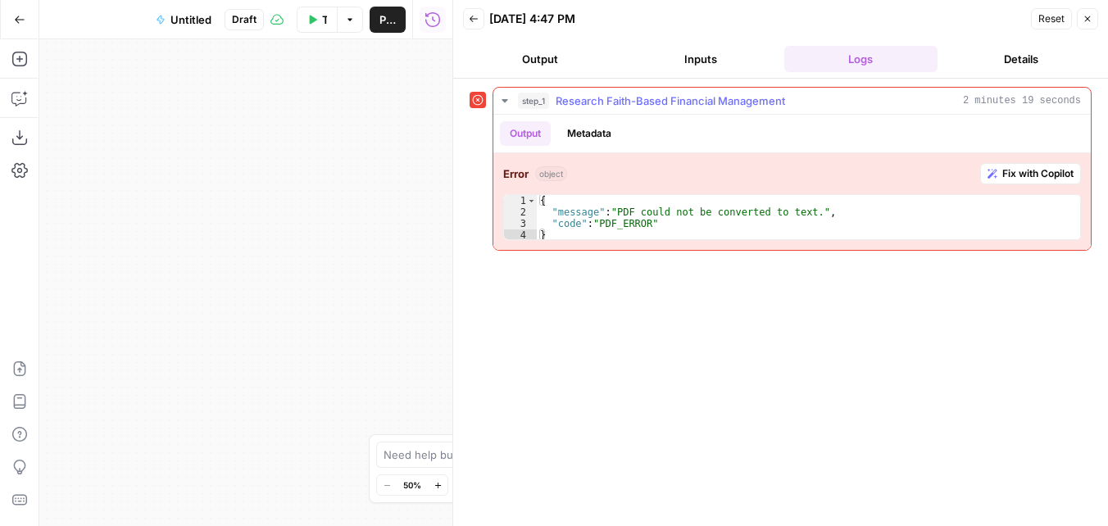
type textarea "**********"
click at [660, 224] on div "{ "message" : "PDF could not be converted to text." , "code" : "PDF_ERROR" }" at bounding box center [808, 229] width 543 height 69
click at [9, 13] on button "Go Back" at bounding box center [20, 20] width 30 height 30
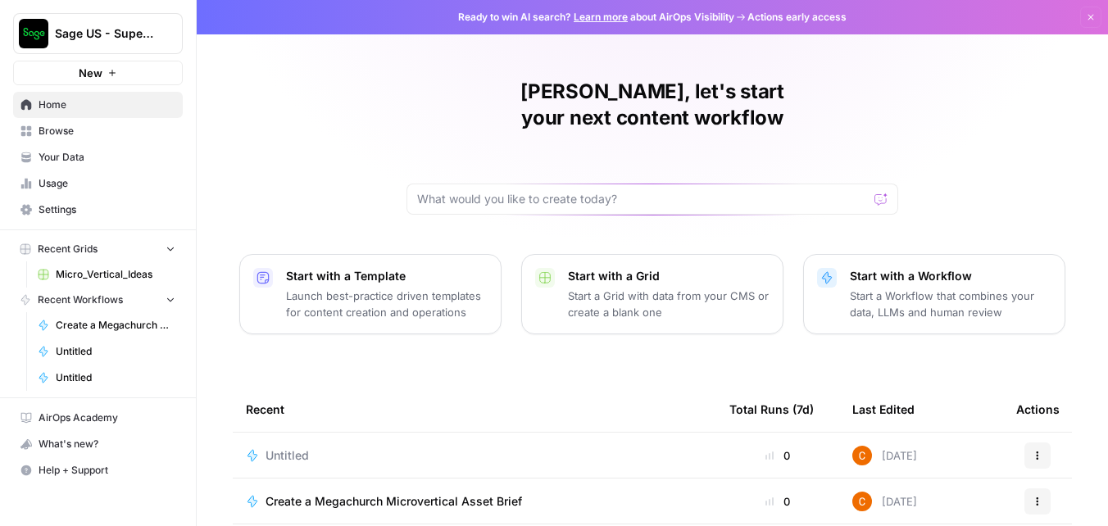
click at [112, 149] on link "Your Data" at bounding box center [98, 157] width 170 height 26
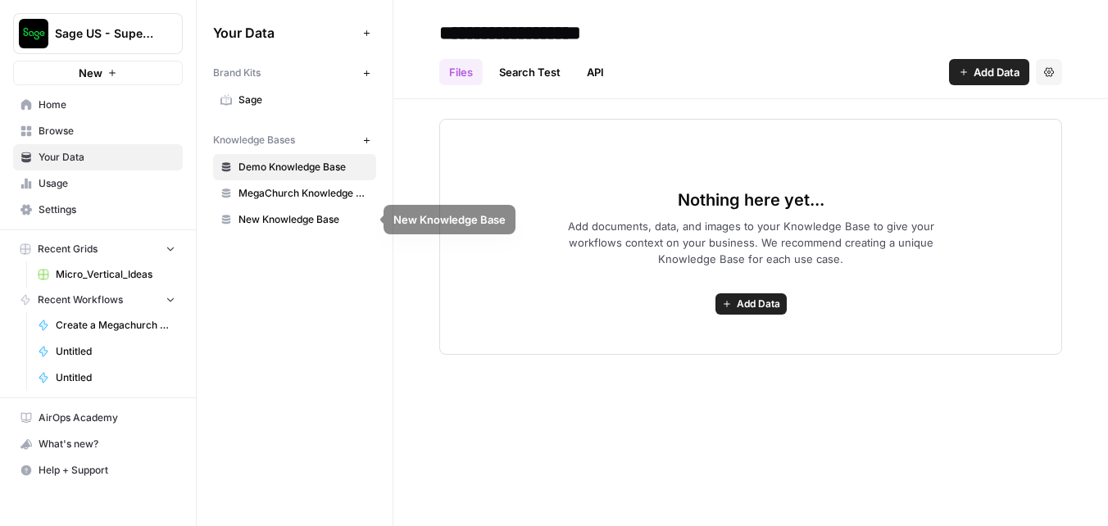
click at [351, 187] on span "MegaChurch Knowledge Base" at bounding box center [304, 193] width 130 height 15
